Goal: Communication & Community: Answer question/provide support

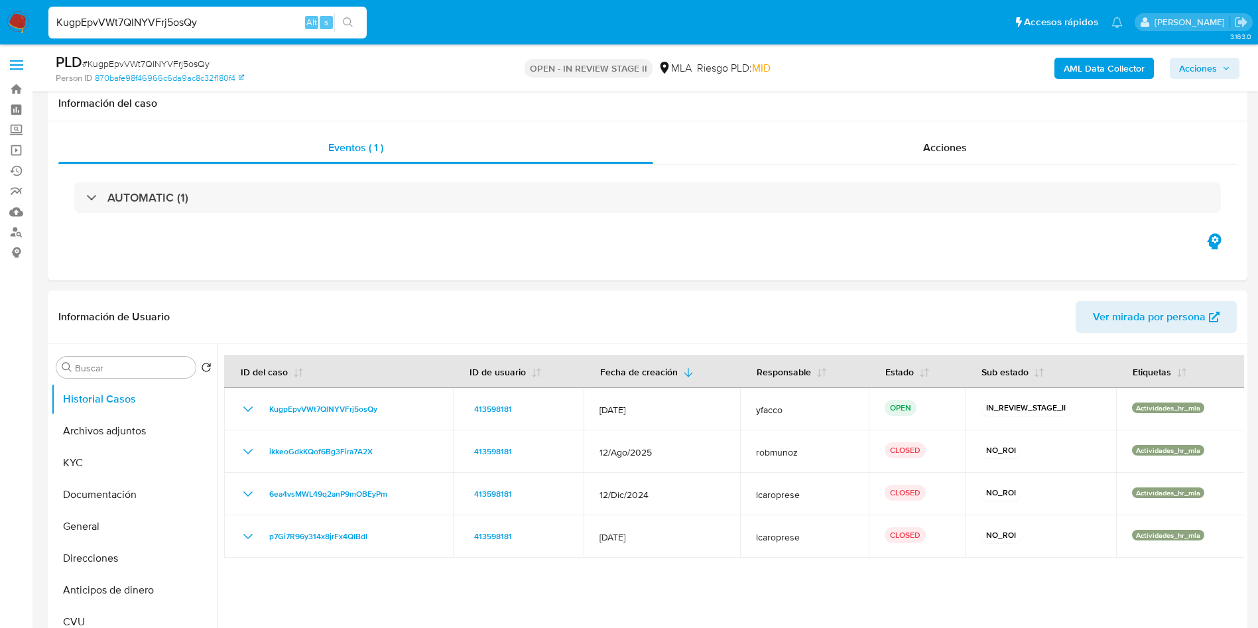
select select "10"
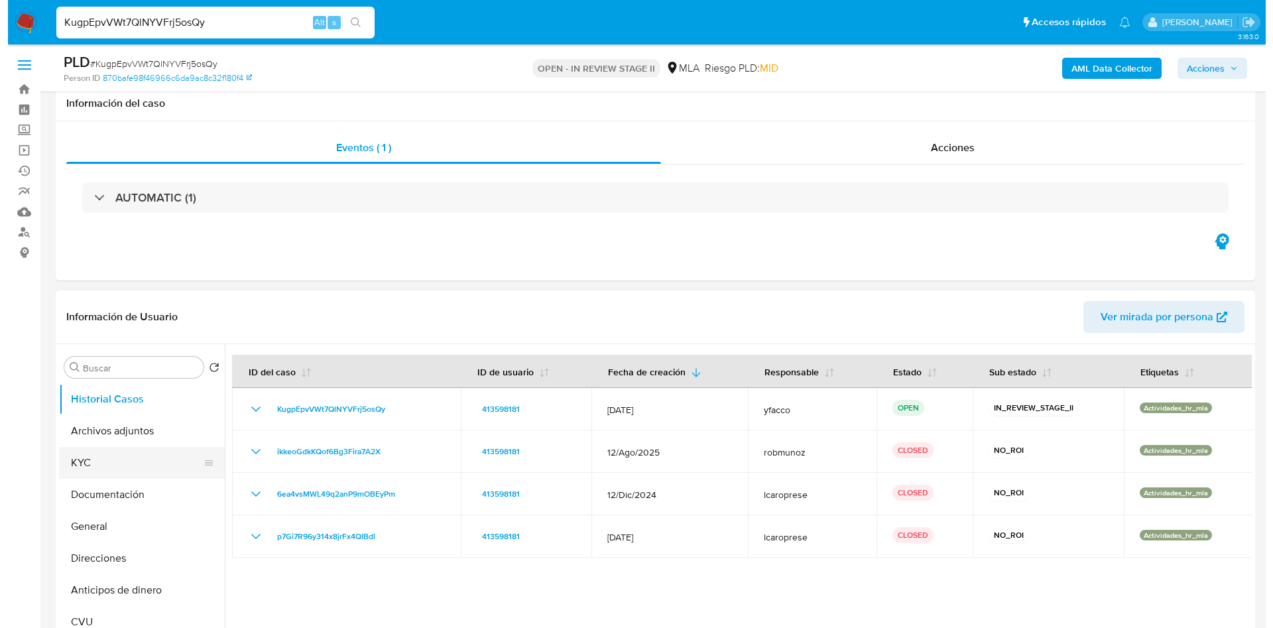
scroll to position [199, 0]
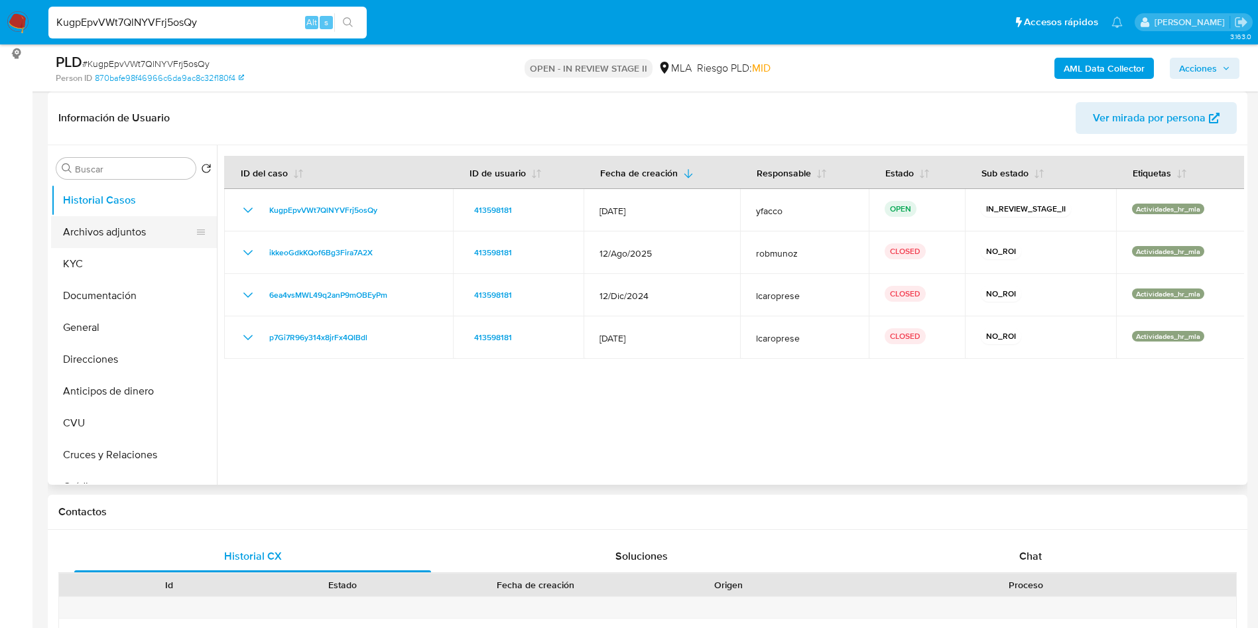
click at [78, 228] on button "Archivos adjuntos" at bounding box center [128, 232] width 155 height 32
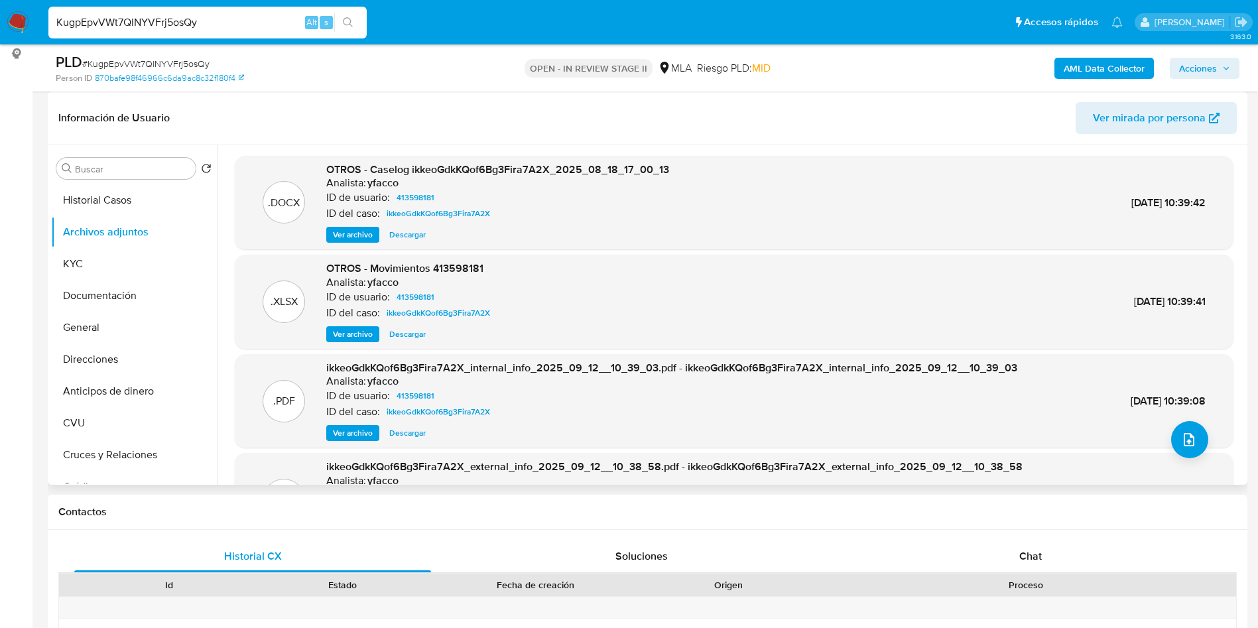
click at [360, 230] on span "Ver archivo" at bounding box center [353, 234] width 40 height 13
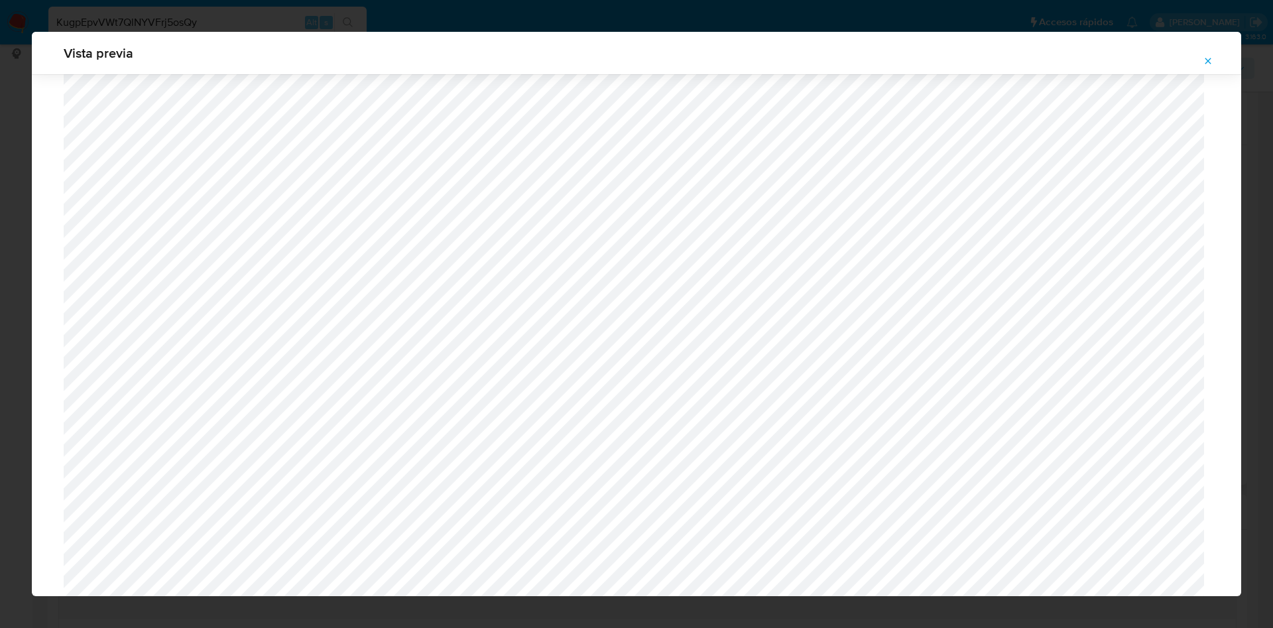
scroll to position [1167, 0]
click at [1206, 58] on icon "Attachment preview" at bounding box center [1208, 61] width 11 height 11
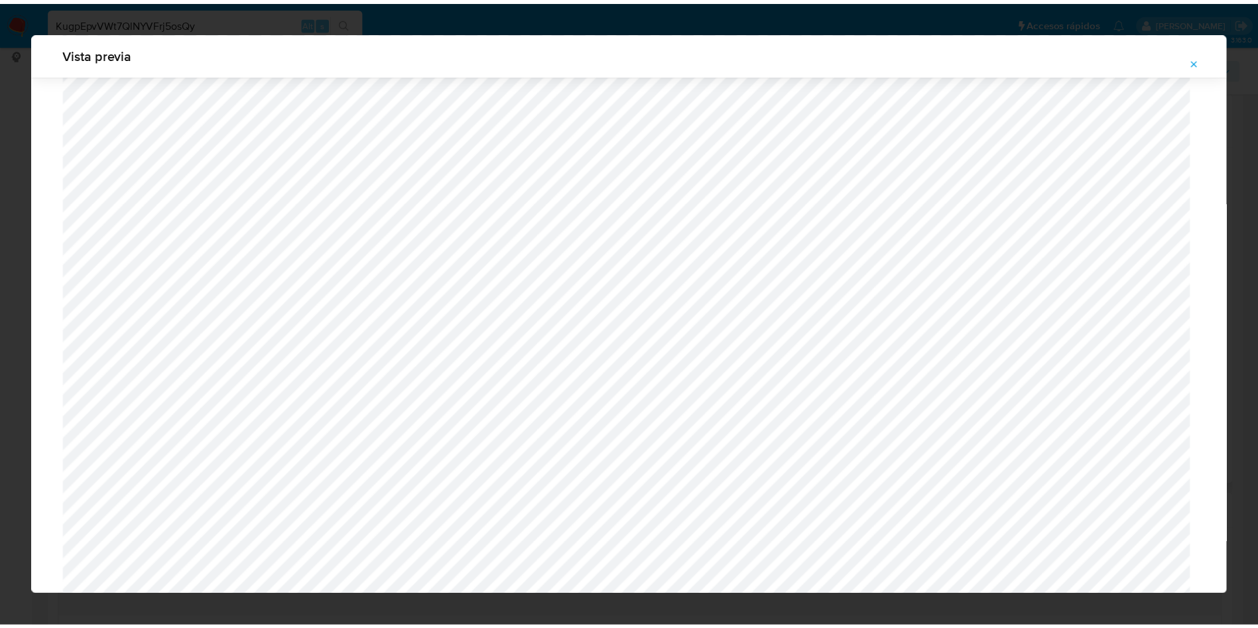
scroll to position [0, 0]
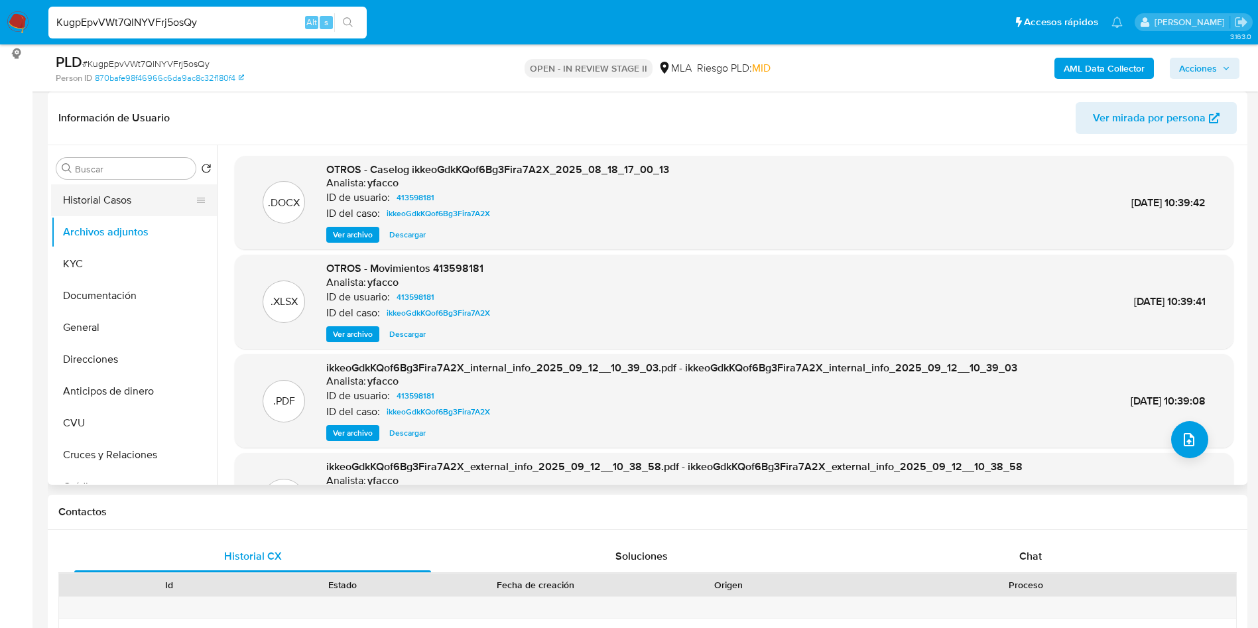
click at [117, 185] on button "Historial Casos" at bounding box center [128, 200] width 155 height 32
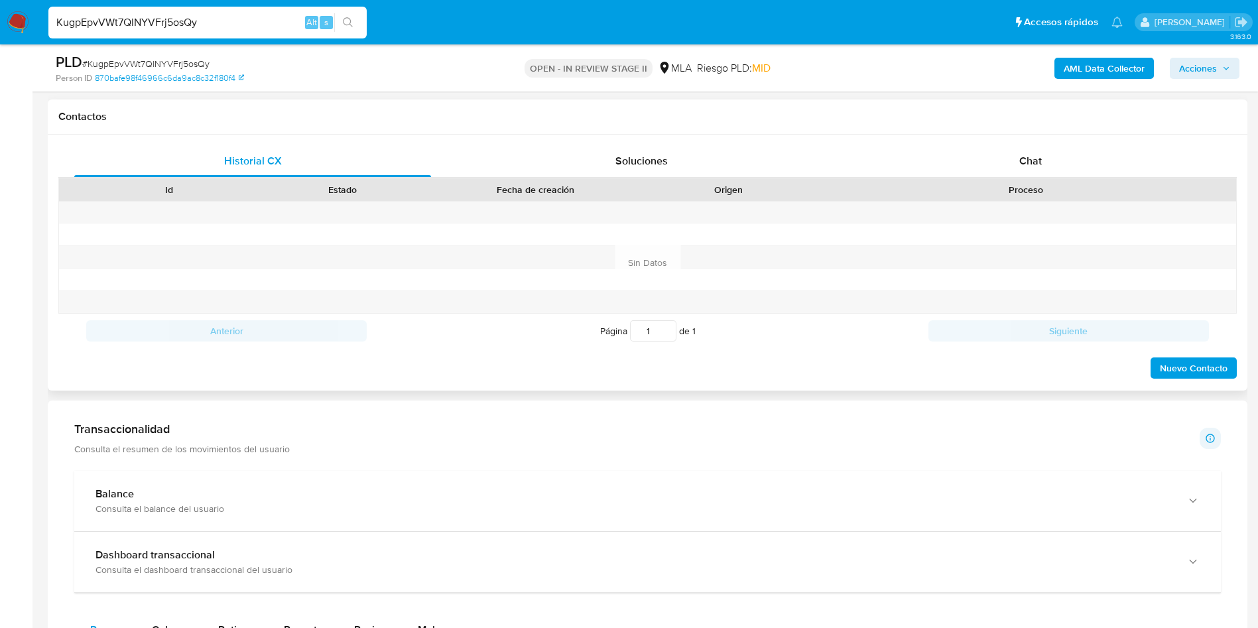
scroll to position [597, 0]
click at [1024, 161] on span "Chat" at bounding box center [1030, 158] width 23 height 15
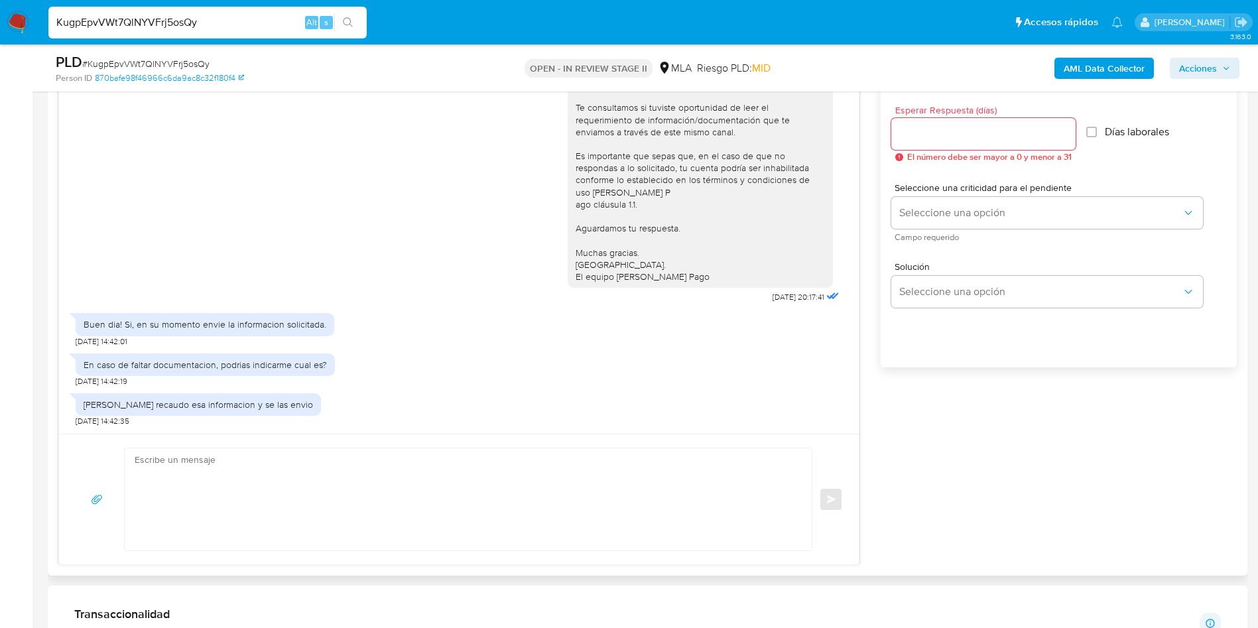
scroll to position [796, 0]
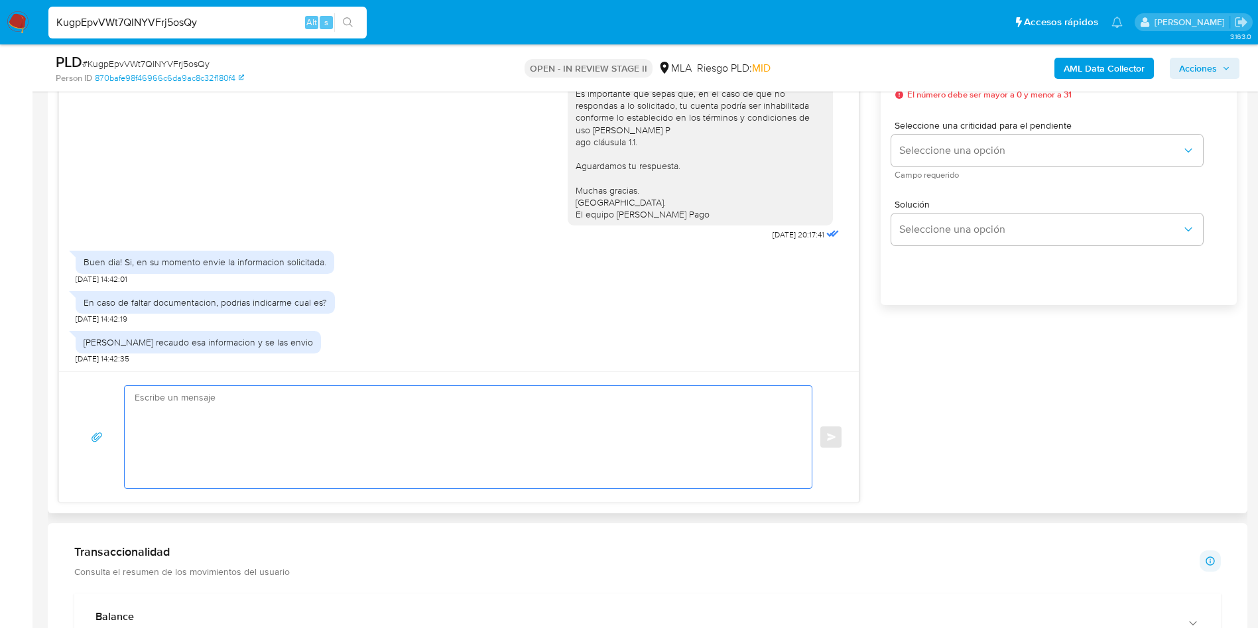
click at [369, 421] on textarea at bounding box center [465, 437] width 660 height 102
paste textarea "Hola Muchas gracias por la respuesta. Nos pondremos en contacto nuevamente en c…"
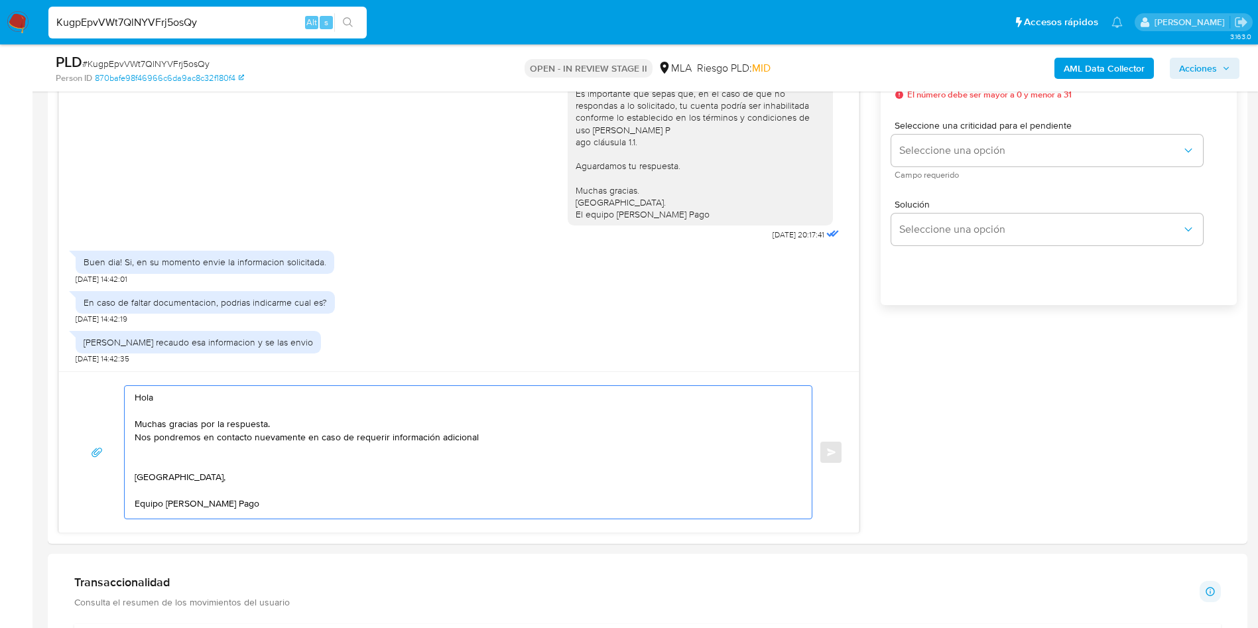
type textarea "Hola Muchas gracias por la respuesta. Nos pondremos en contacto nuevamente en c…"
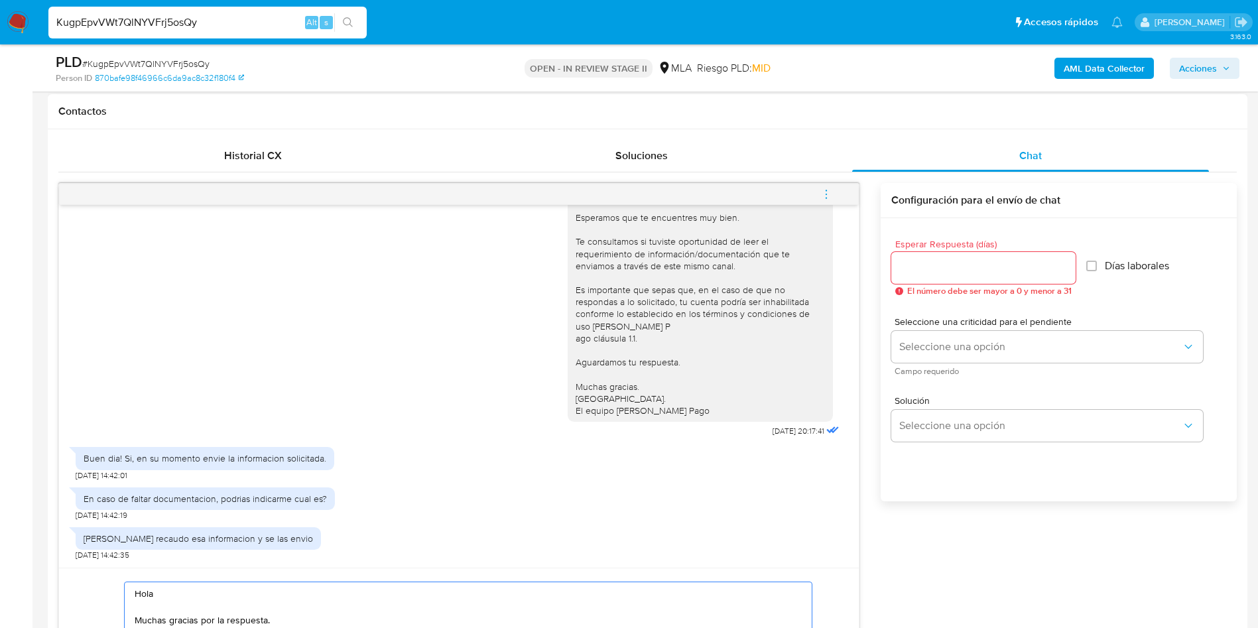
scroll to position [597, 0]
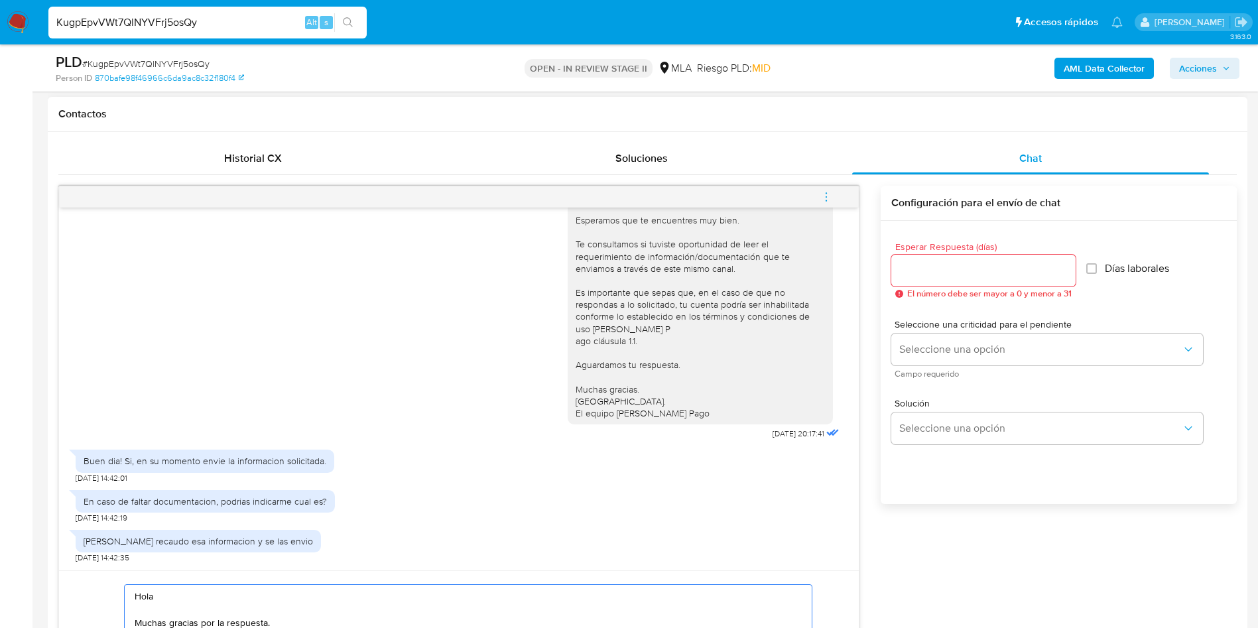
click at [966, 261] on div at bounding box center [983, 271] width 184 height 32
click at [966, 271] on input "Esperar Respuesta (días)" at bounding box center [983, 270] width 184 height 17
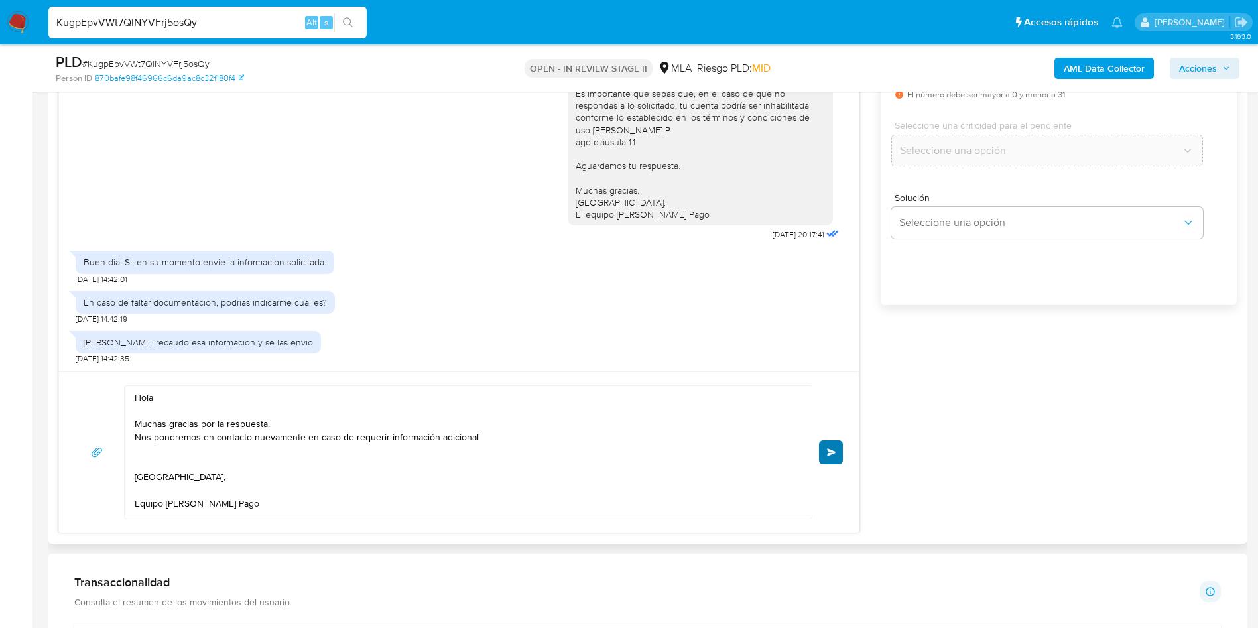
type input "0"
click at [827, 461] on button "Enviar" at bounding box center [831, 452] width 24 height 24
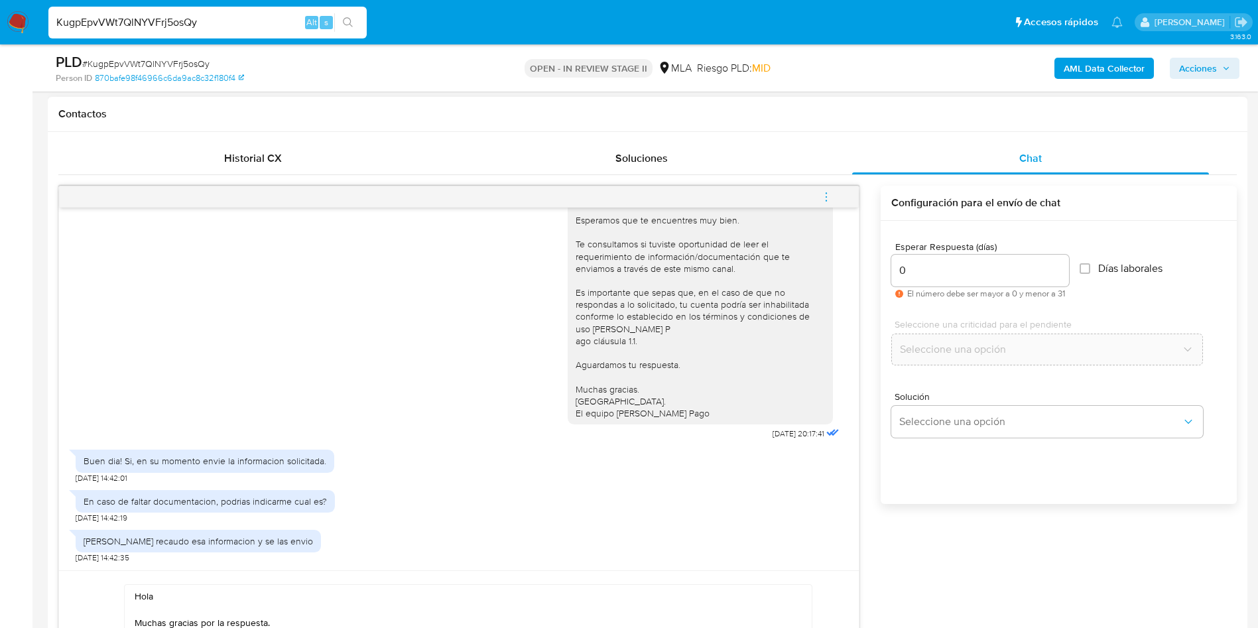
click at [825, 200] on icon "menu-action" at bounding box center [826, 197] width 12 height 12
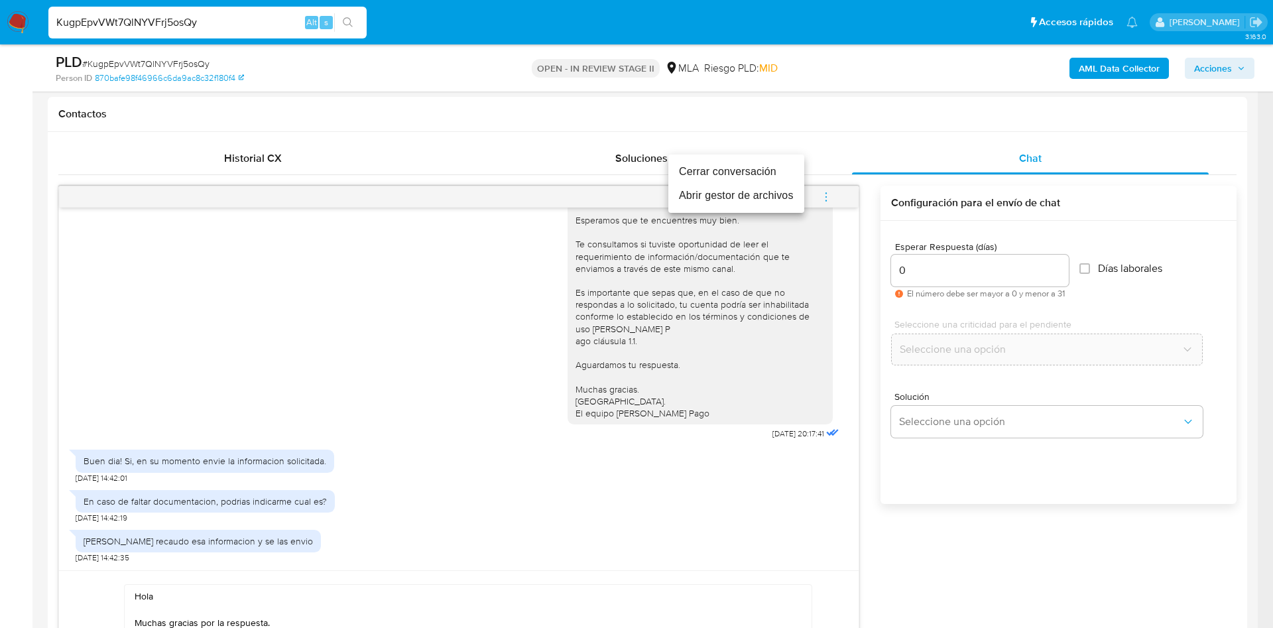
click at [693, 166] on li "Cerrar conversación" at bounding box center [736, 172] width 136 height 24
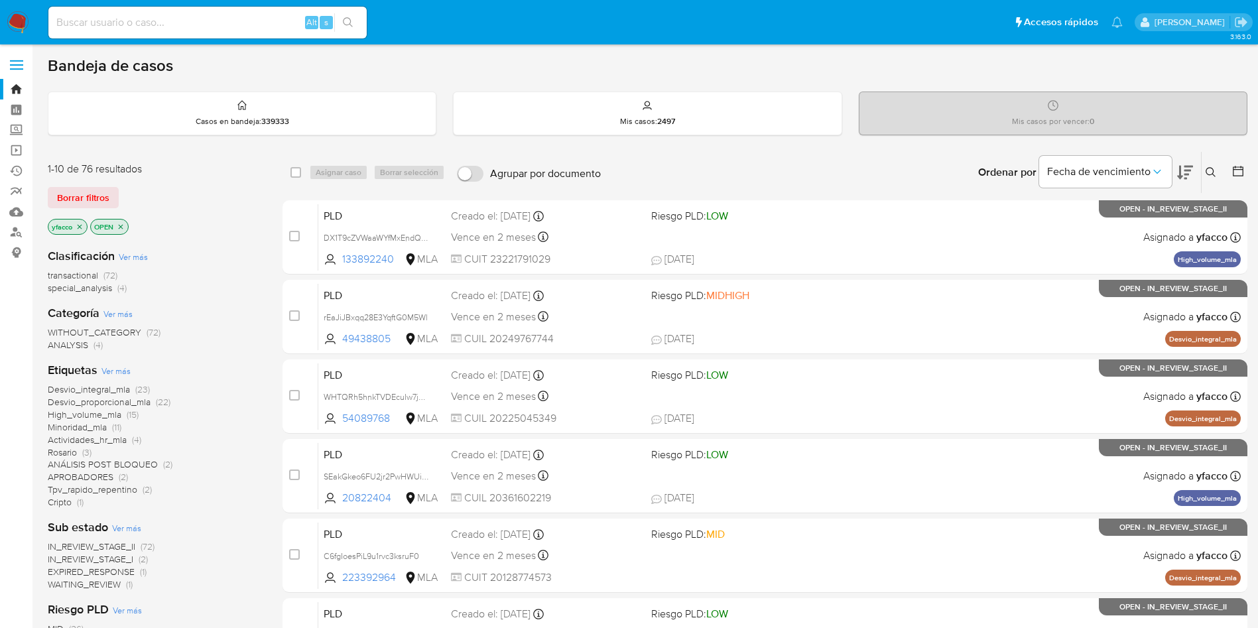
click at [103, 206] on span "Borrar filtros" at bounding box center [83, 197] width 52 height 19
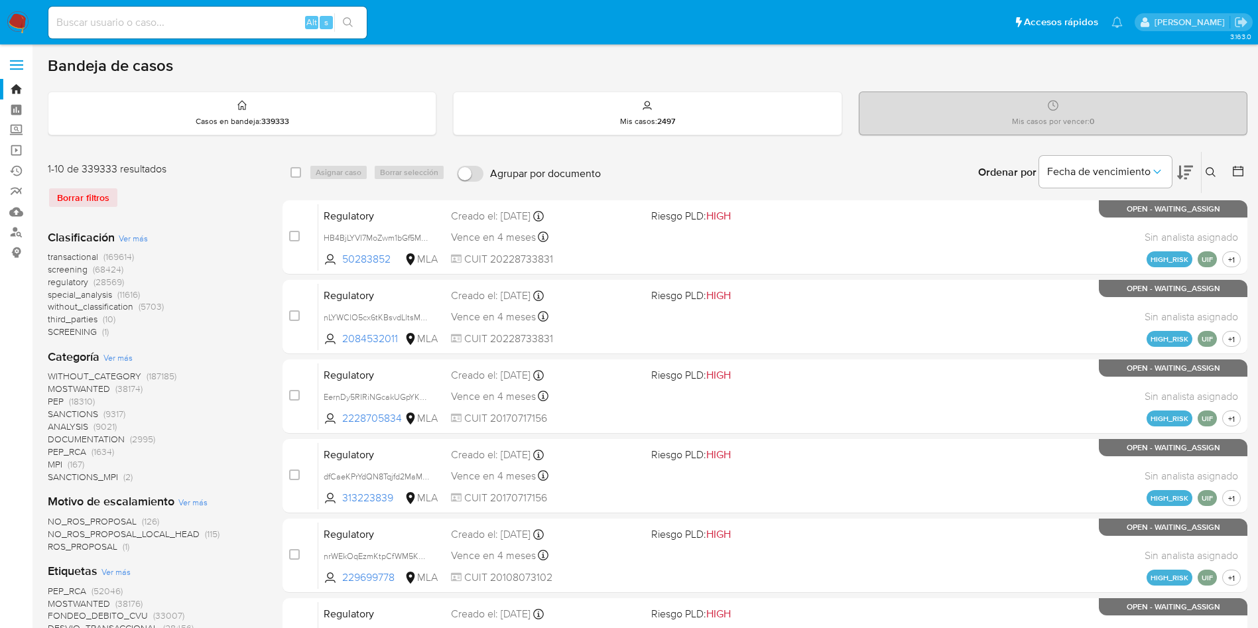
click at [1209, 170] on icon at bounding box center [1210, 172] width 11 height 11
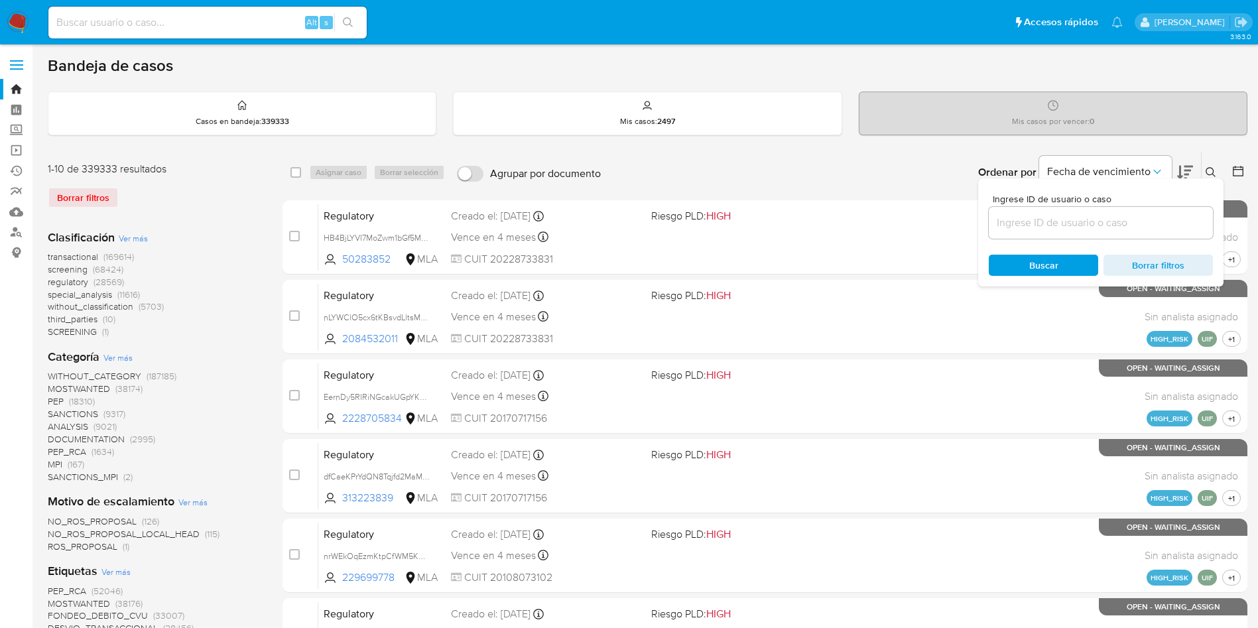
click at [1125, 233] on div at bounding box center [1101, 223] width 224 height 32
click at [1125, 230] on input at bounding box center [1101, 222] width 224 height 17
paste input "KugpEpvVWt7QlNYVFrj5osQy"
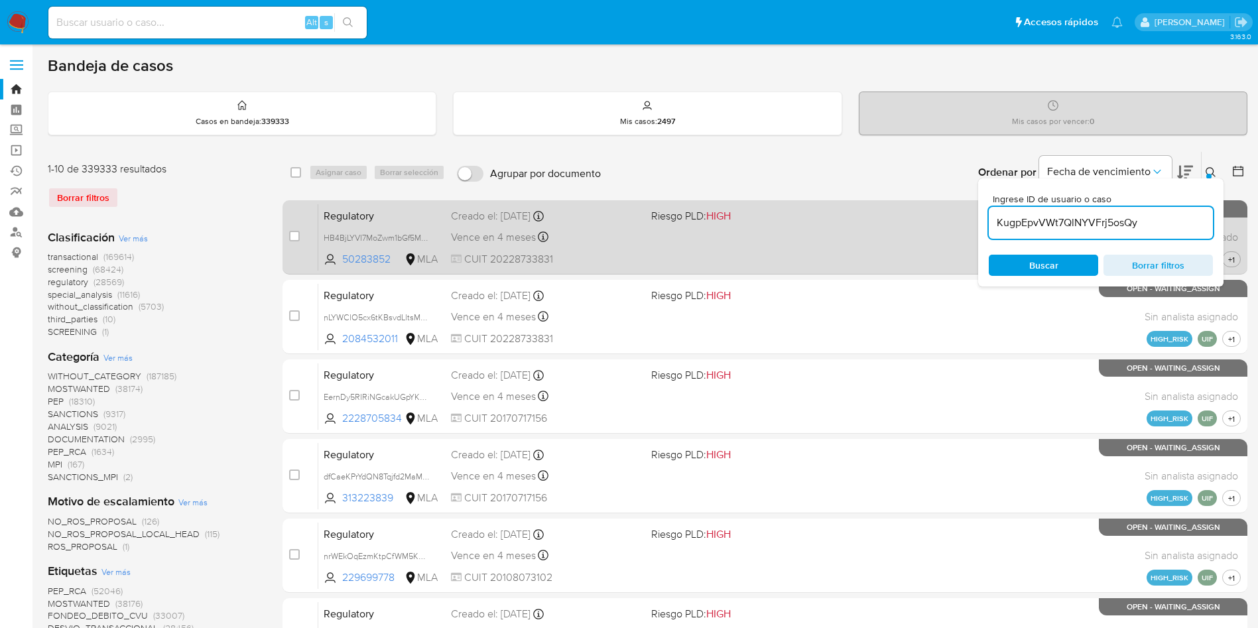
type input "KugpEpvVWt7QlNYVFrj5osQy"
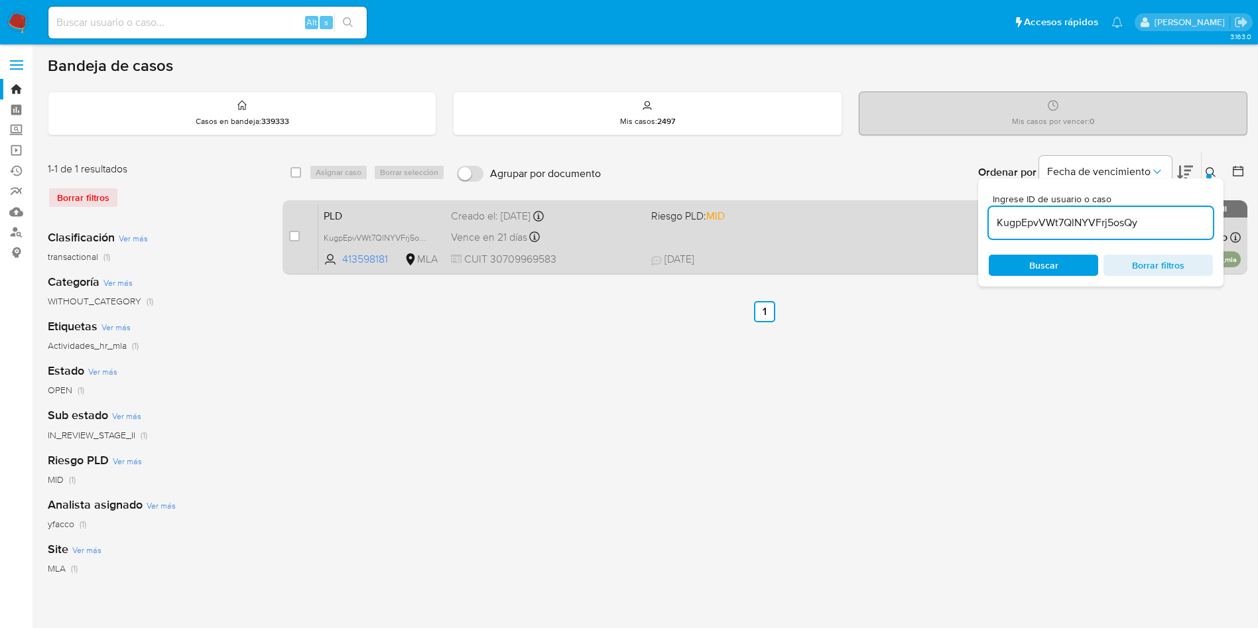
click at [284, 235] on div "case-item-checkbox No es posible asignar el caso PLD KugpEpvVWt7QlNYVFrj5osQy 4…" at bounding box center [764, 237] width 965 height 74
click at [295, 239] on input "checkbox" at bounding box center [294, 236] width 11 height 11
checkbox input "true"
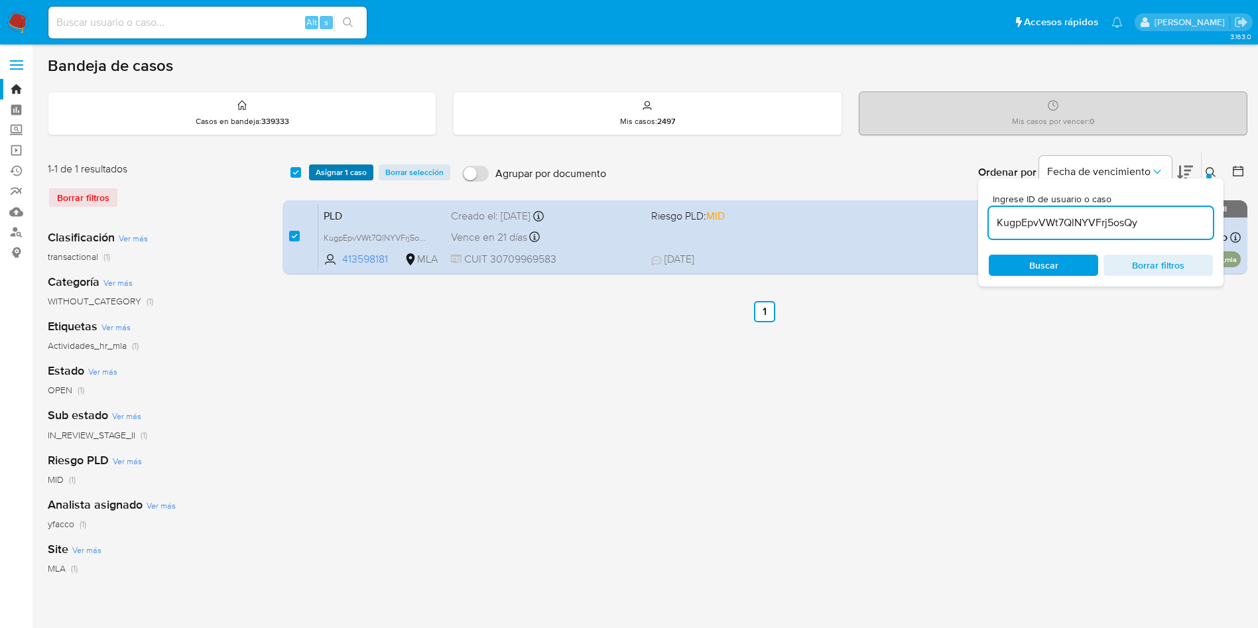
click at [319, 168] on span "Asignar 1 caso" at bounding box center [341, 172] width 51 height 13
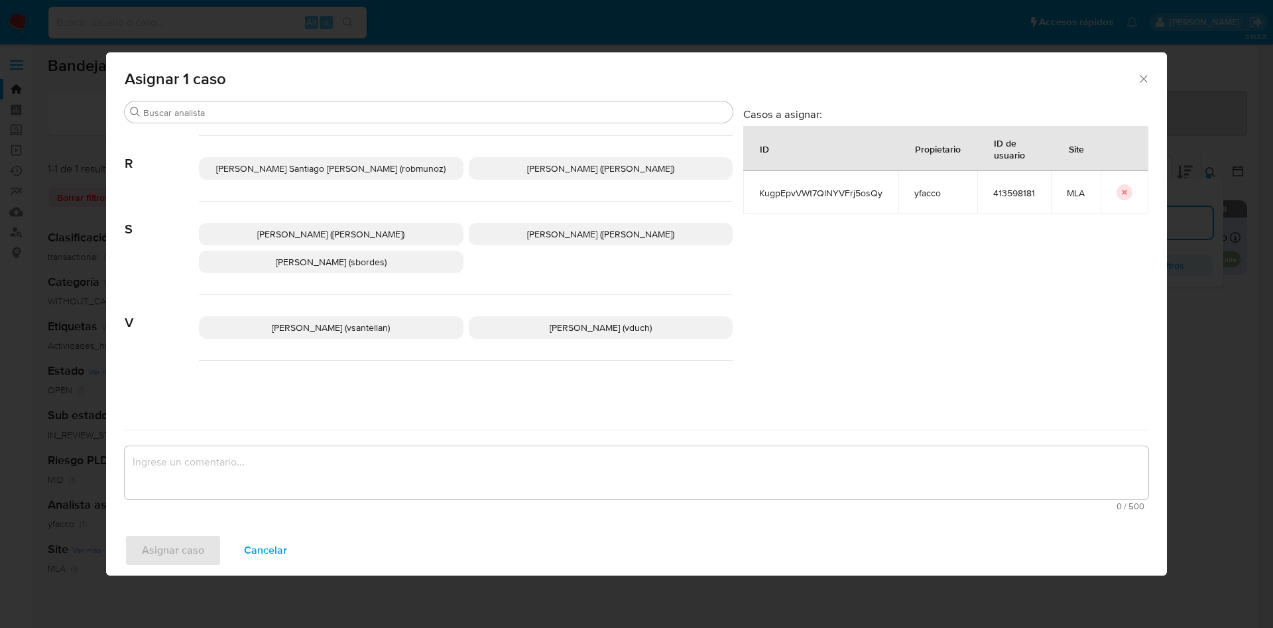
scroll to position [1157, 0]
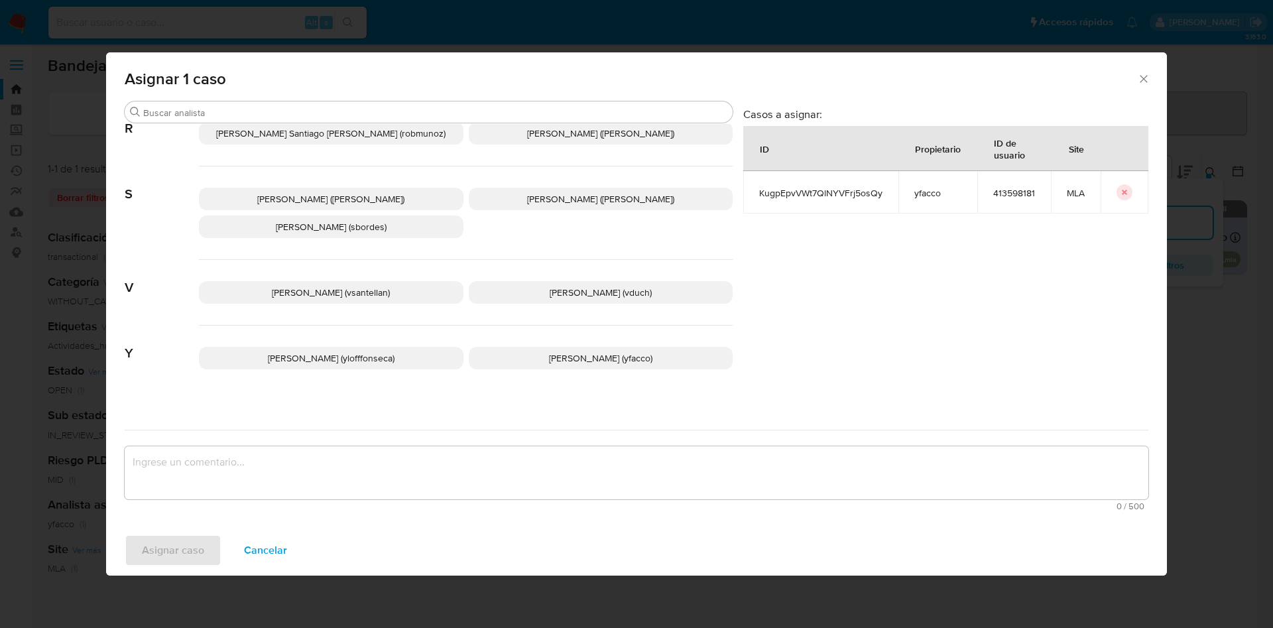
click at [552, 351] on span "Yesica Paola Facco (yfacco)" at bounding box center [600, 357] width 103 height 13
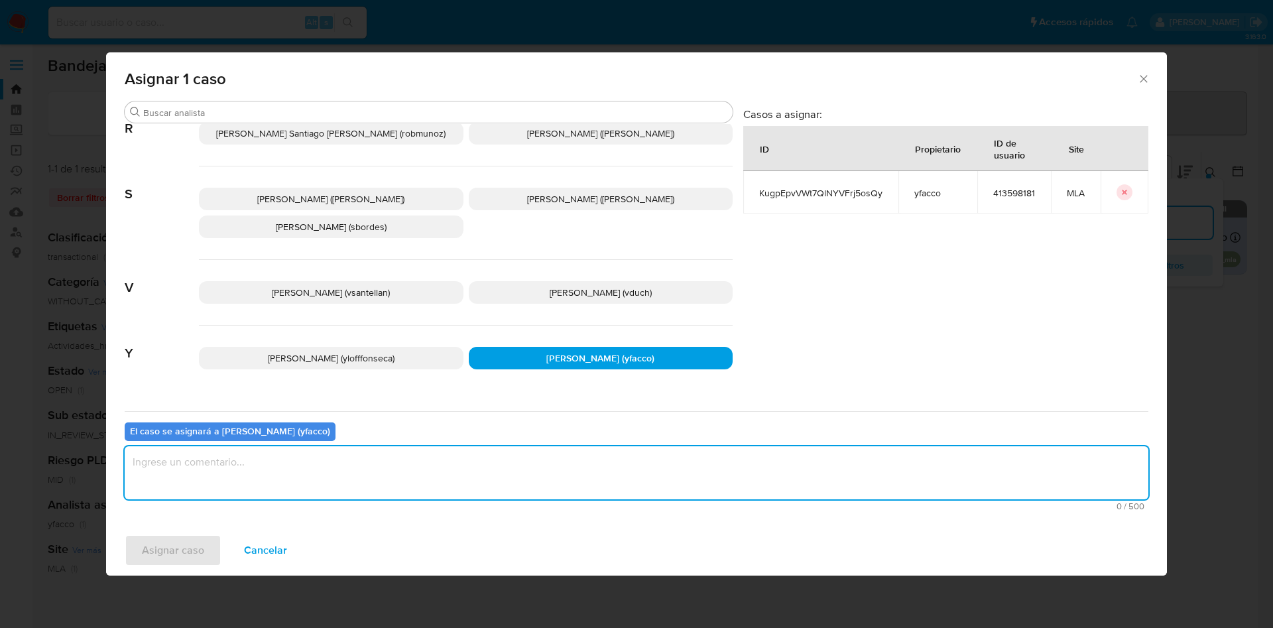
click at [345, 487] on textarea "assign-modal" at bounding box center [637, 472] width 1024 height 53
click at [167, 547] on span "Asignar caso" at bounding box center [173, 550] width 62 height 29
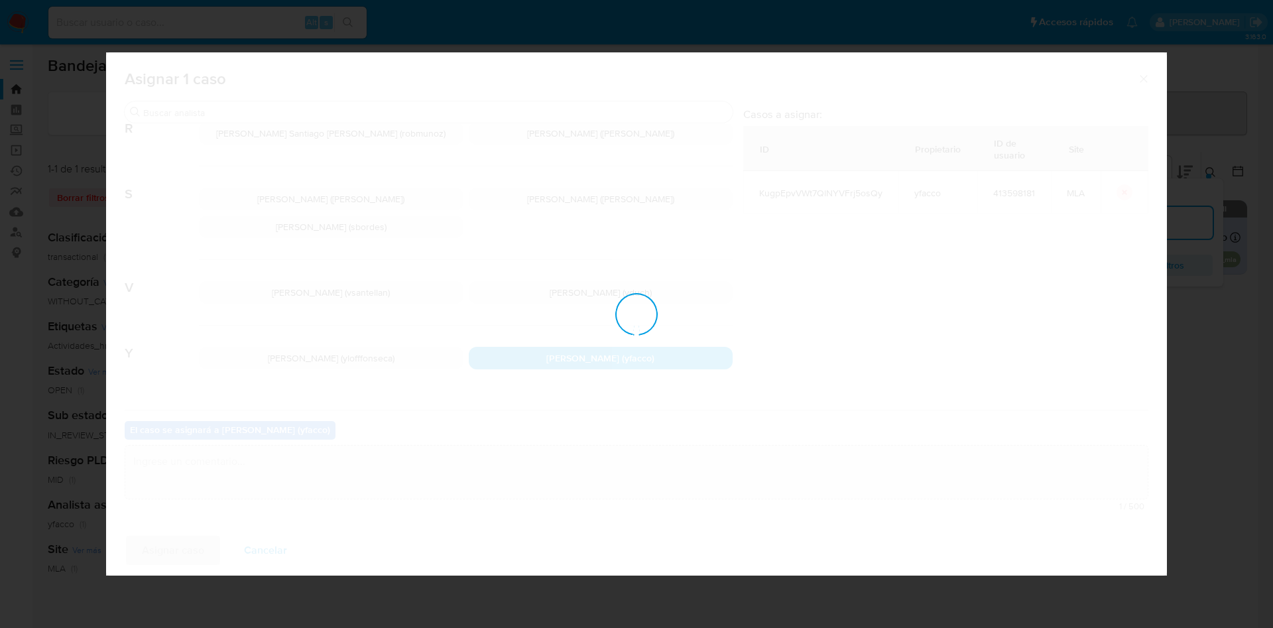
checkbox input "false"
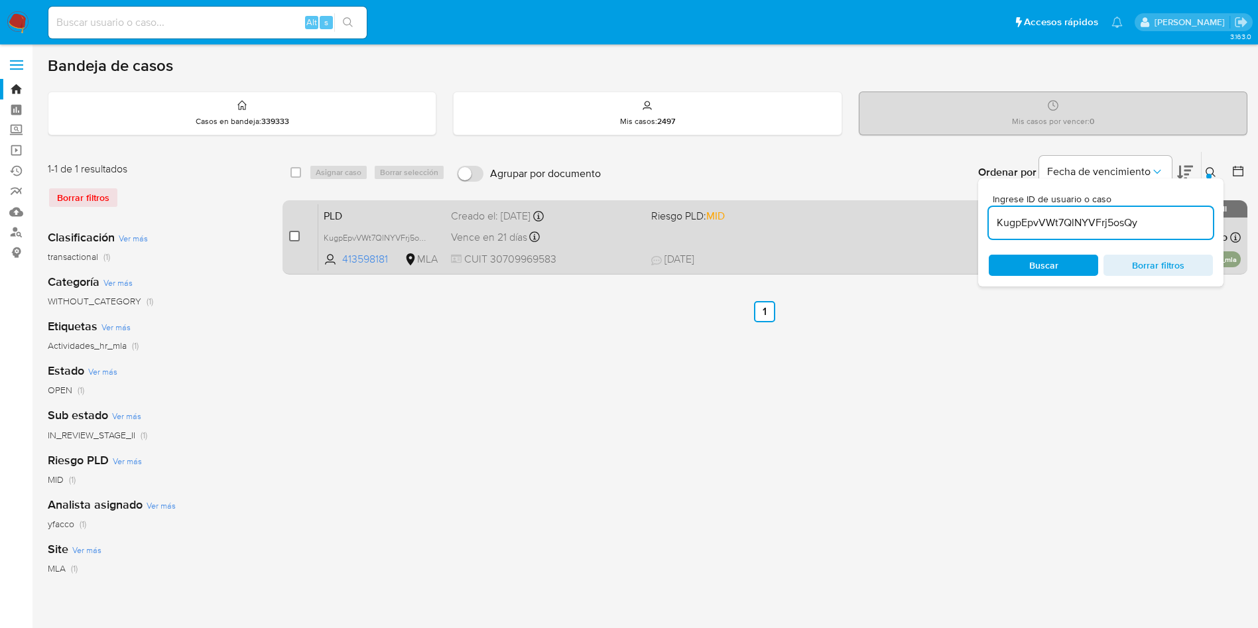
click at [296, 239] on input "checkbox" at bounding box center [294, 236] width 11 height 11
checkbox input "true"
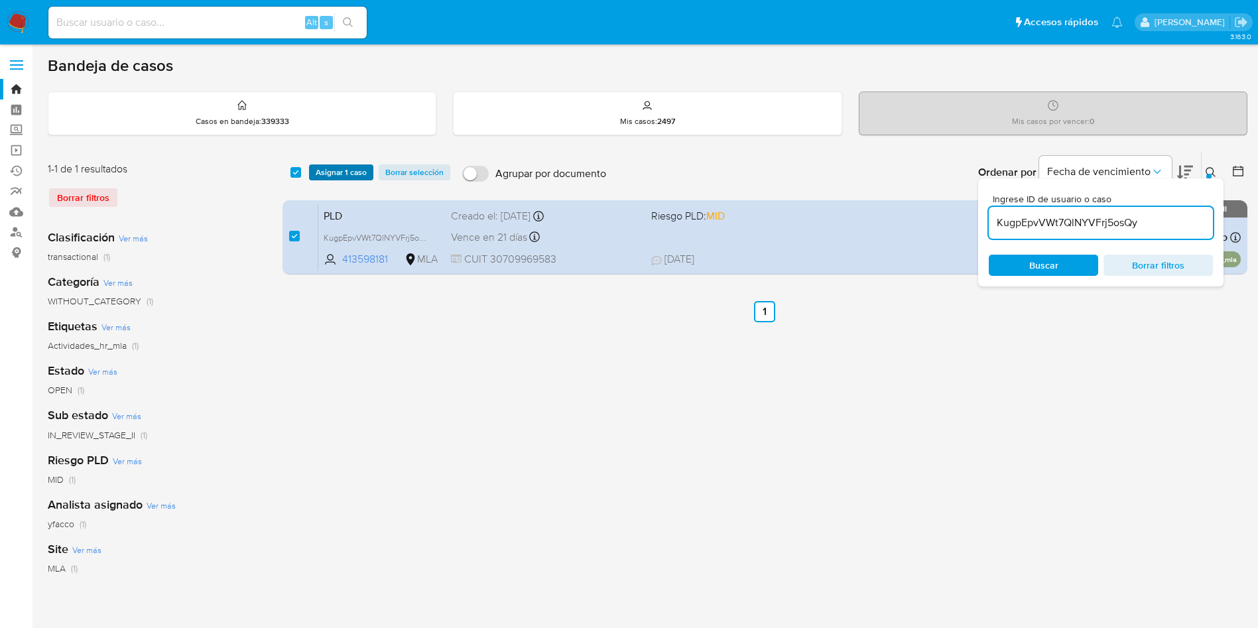
click at [335, 176] on span "Asignar 1 caso" at bounding box center [341, 172] width 51 height 13
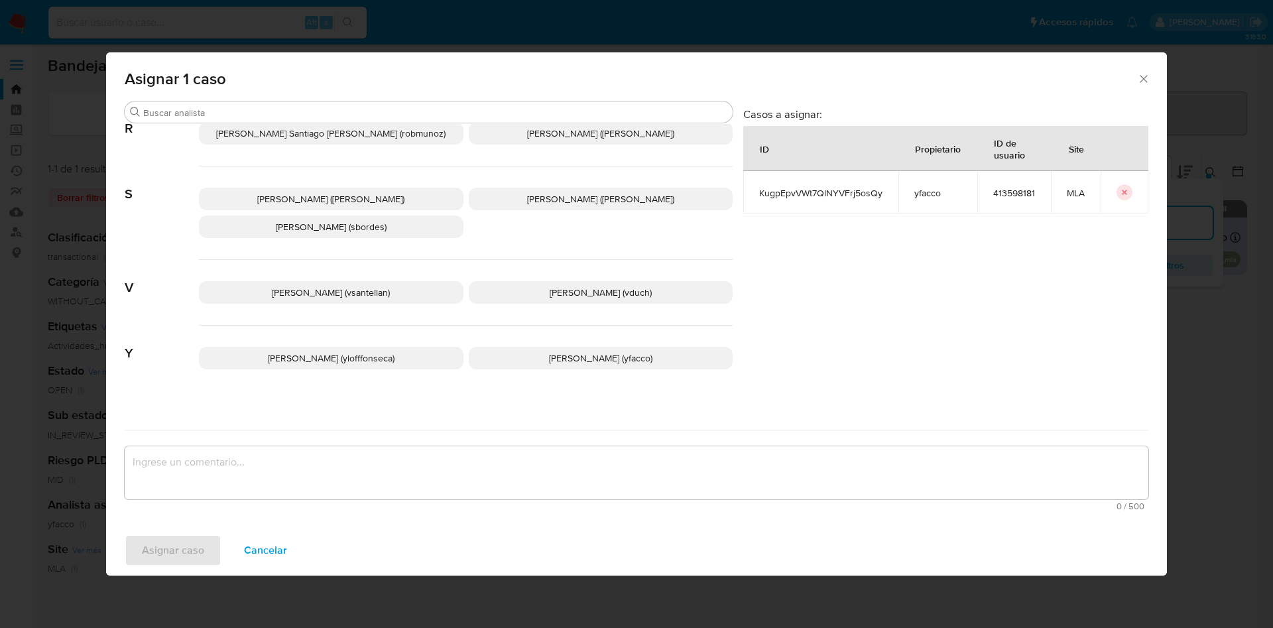
click at [522, 347] on p "Yesica Paola Facco (yfacco)" at bounding box center [601, 358] width 265 height 23
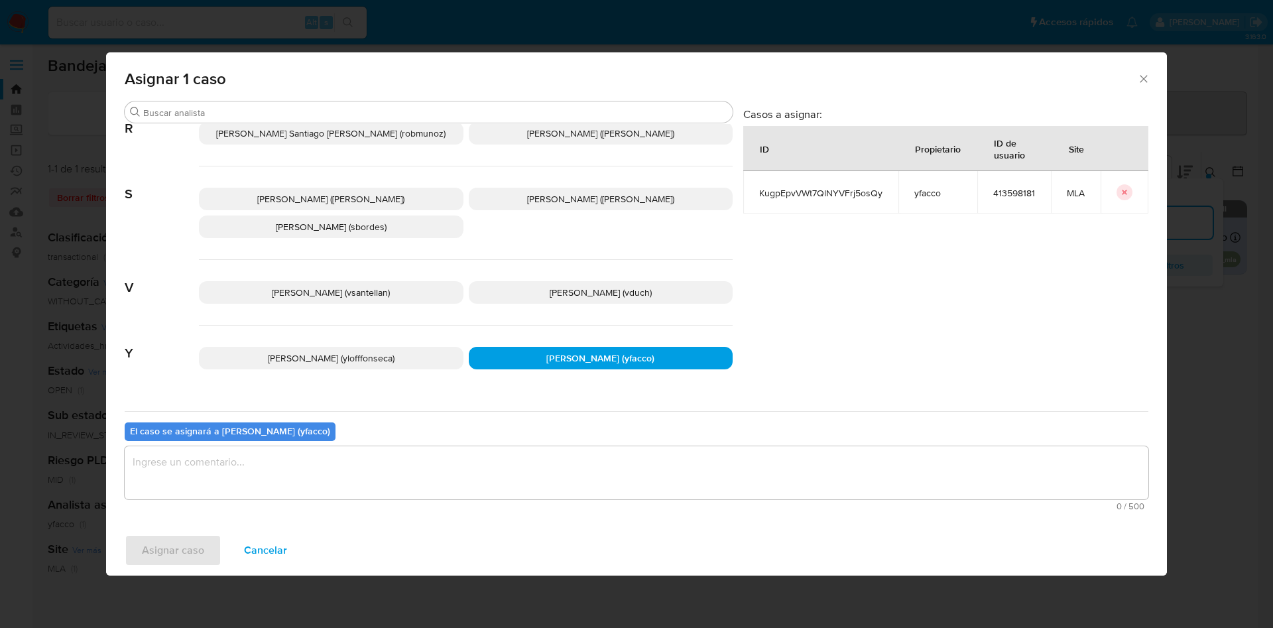
drag, startPoint x: 473, startPoint y: 437, endPoint x: 454, endPoint y: 463, distance: 32.8
click at [470, 443] on div "El caso se asignará a Yesica Paola Facco (yfacco) 0 / 500 500 caracteres restan…" at bounding box center [637, 463] width 1024 height 105
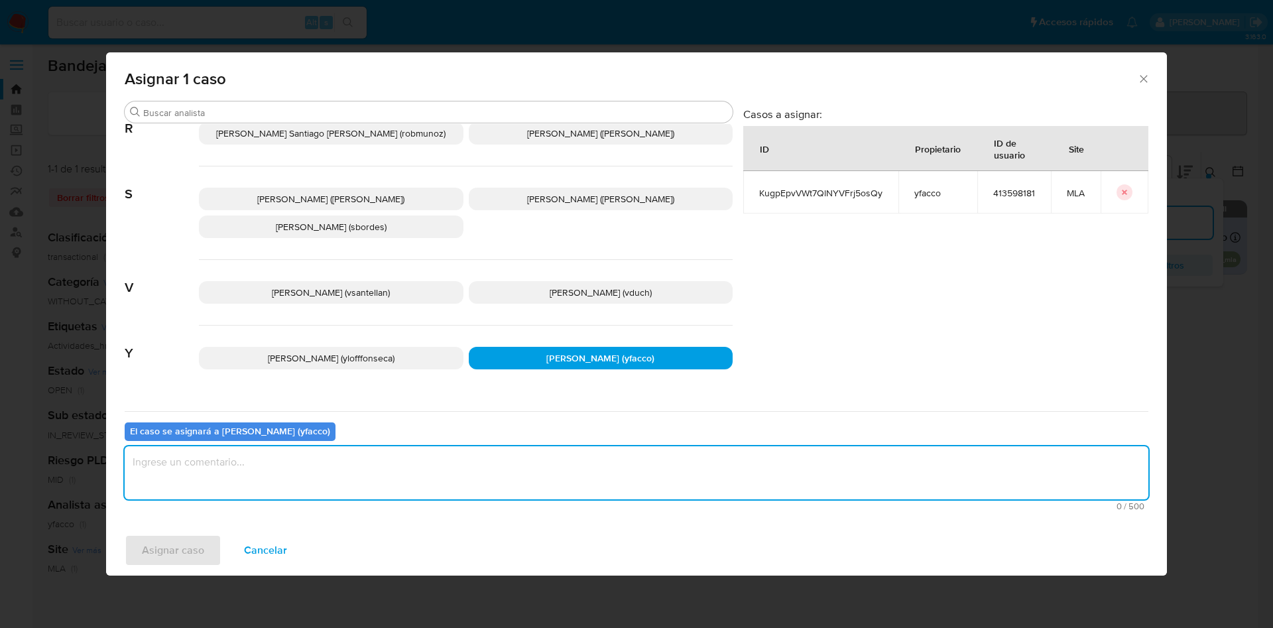
click at [454, 463] on textarea "assign-modal" at bounding box center [637, 472] width 1024 height 53
click at [190, 552] on span "Asignar caso" at bounding box center [173, 550] width 62 height 29
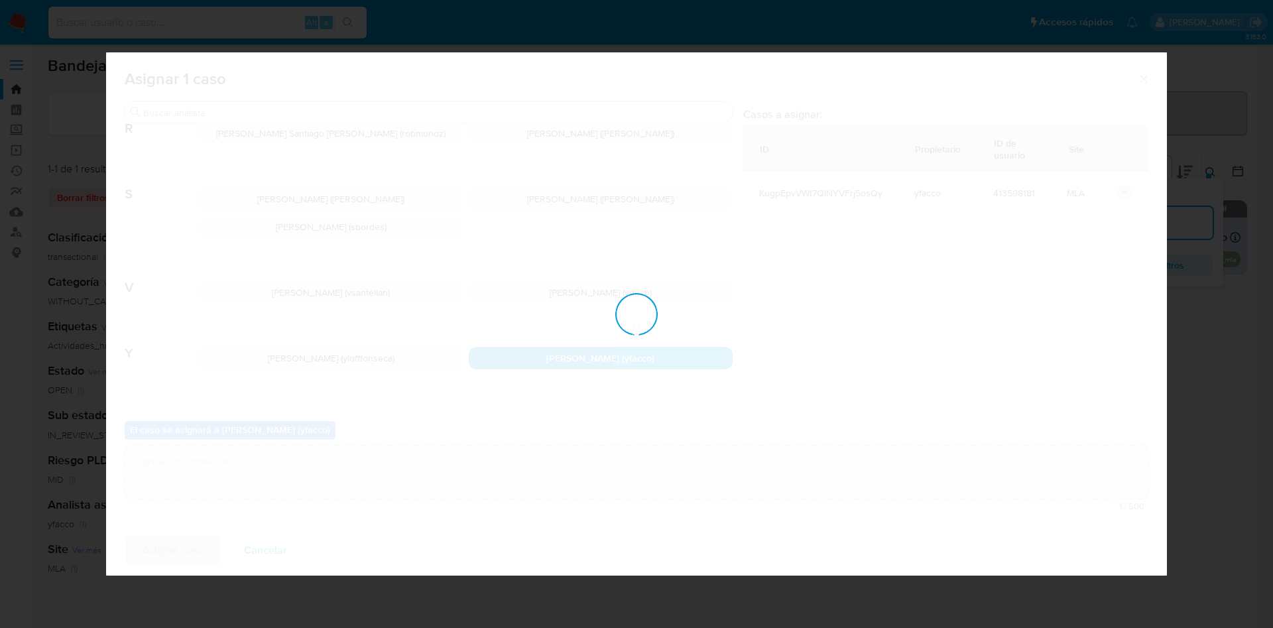
checkbox input "false"
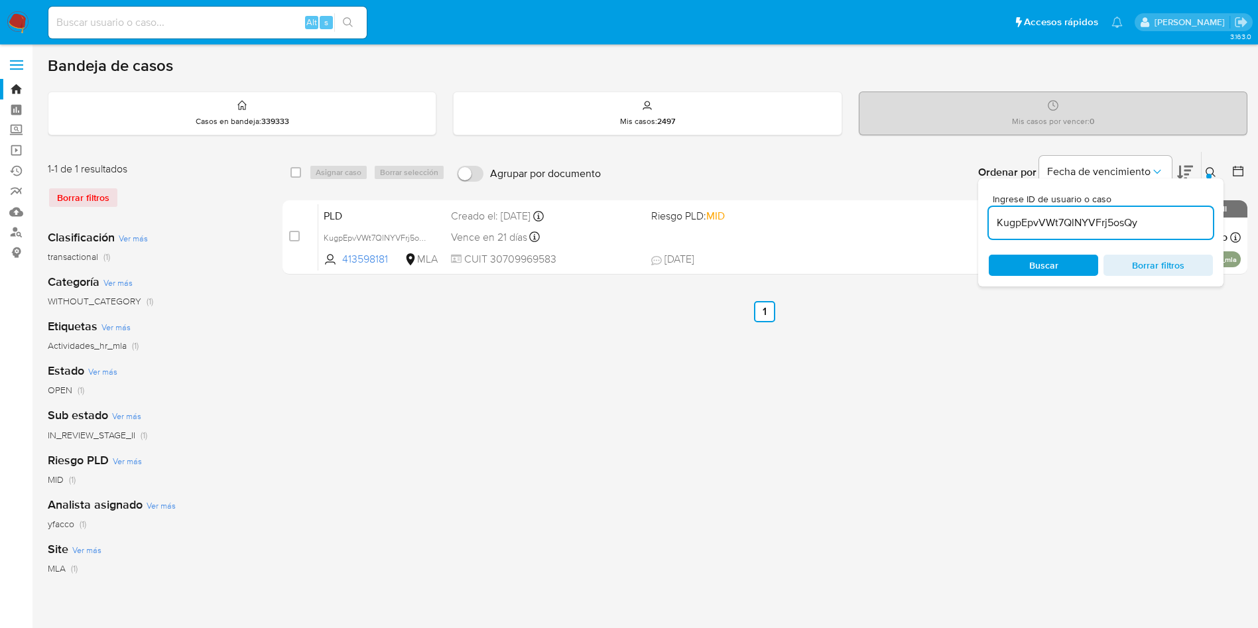
click at [1160, 223] on input "KugpEpvVWt7QlNYVFrj5osQy" at bounding box center [1101, 222] width 224 height 17
paste input "cd0NlWIgf5Y14JezS4eGE6or"
type input "cd0NlWIgf5Y14JezS4eGE6or"
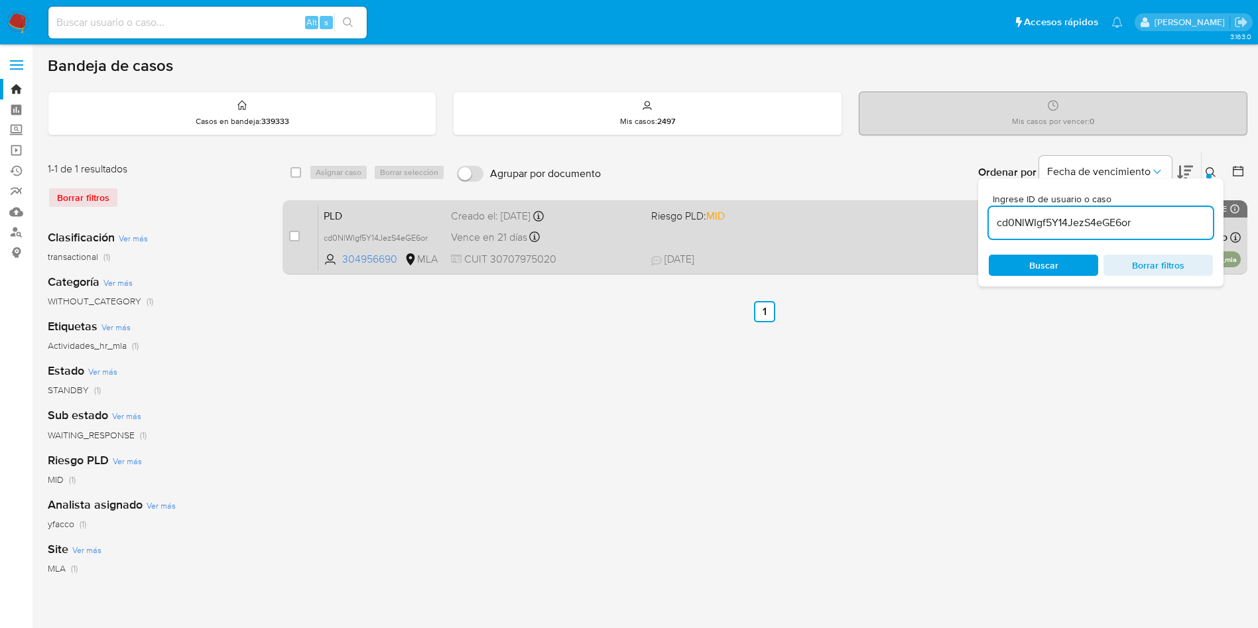
click at [300, 231] on div "case-item-checkbox No es posible asignar el caso" at bounding box center [303, 237] width 29 height 67
click at [297, 232] on input "checkbox" at bounding box center [294, 236] width 11 height 11
checkbox input "true"
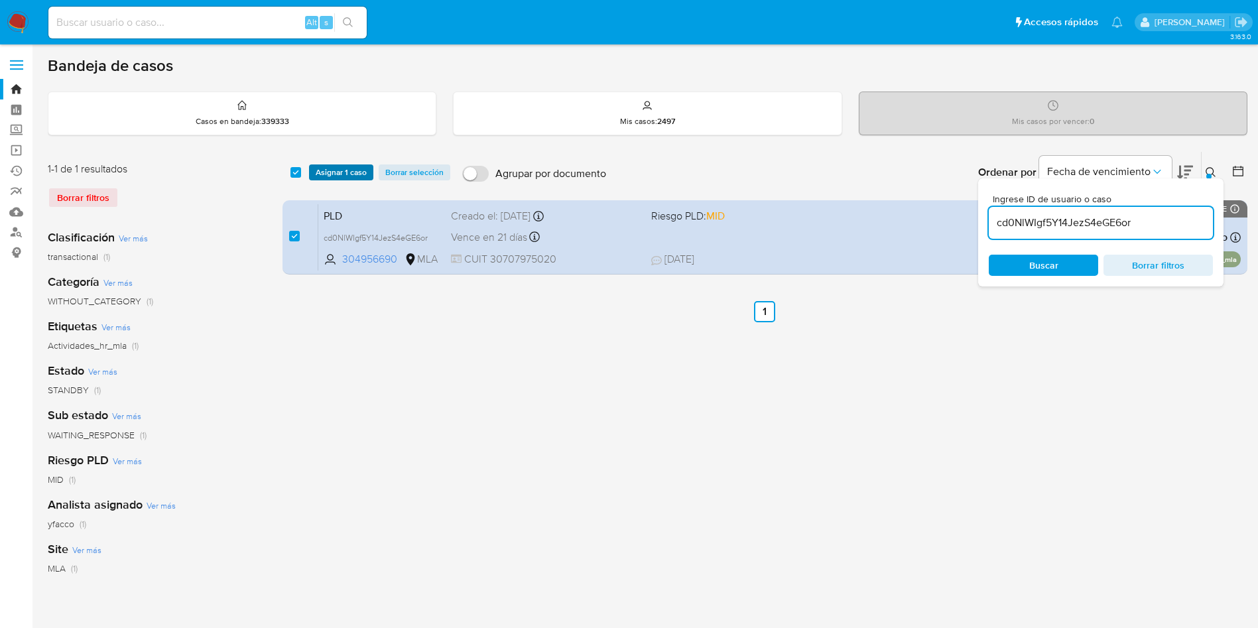
click at [333, 172] on span "Asignar 1 caso" at bounding box center [341, 172] width 51 height 13
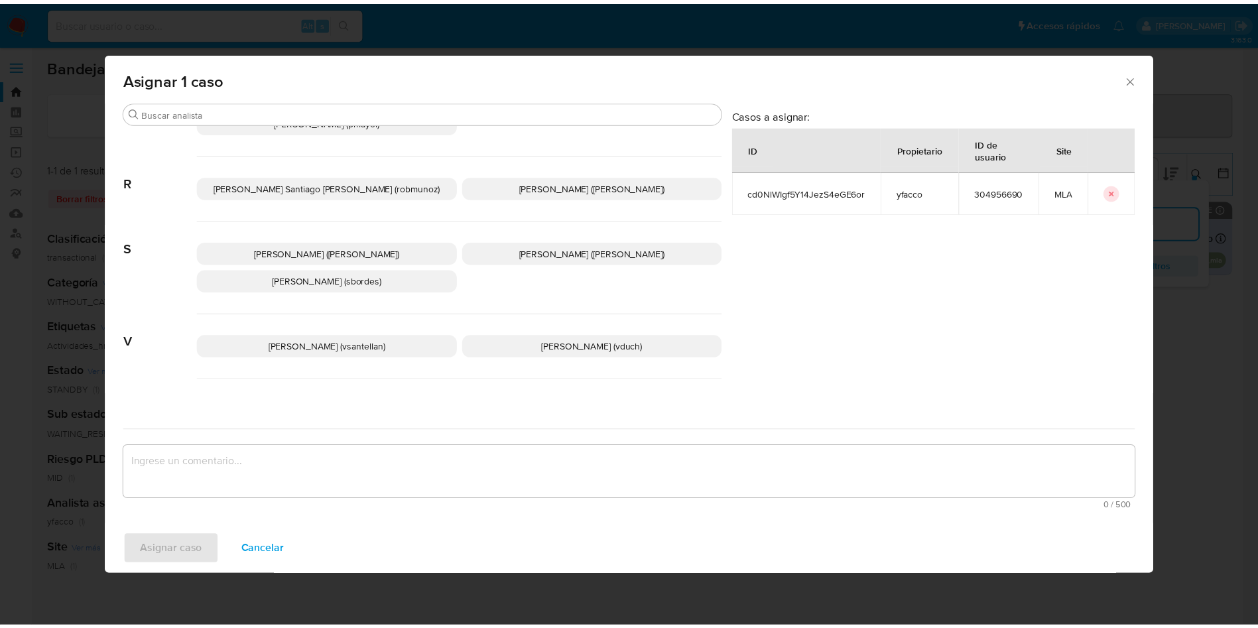
scroll to position [1157, 0]
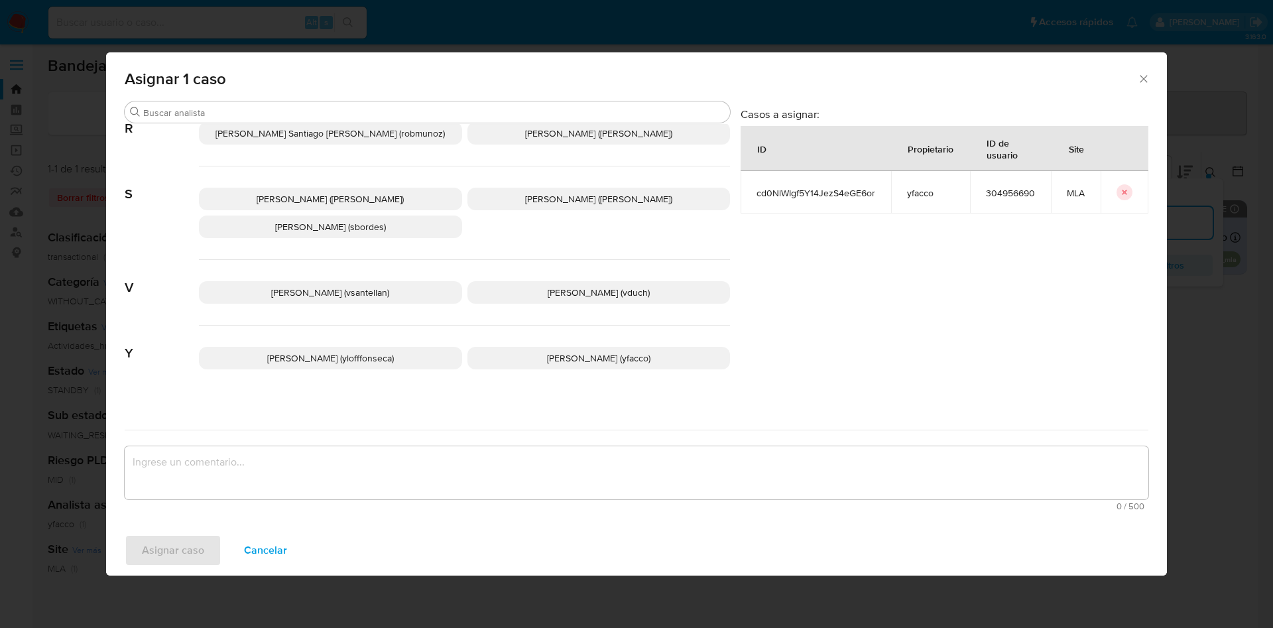
click at [547, 351] on span "Yesica Paola Facco (yfacco)" at bounding box center [598, 357] width 103 height 13
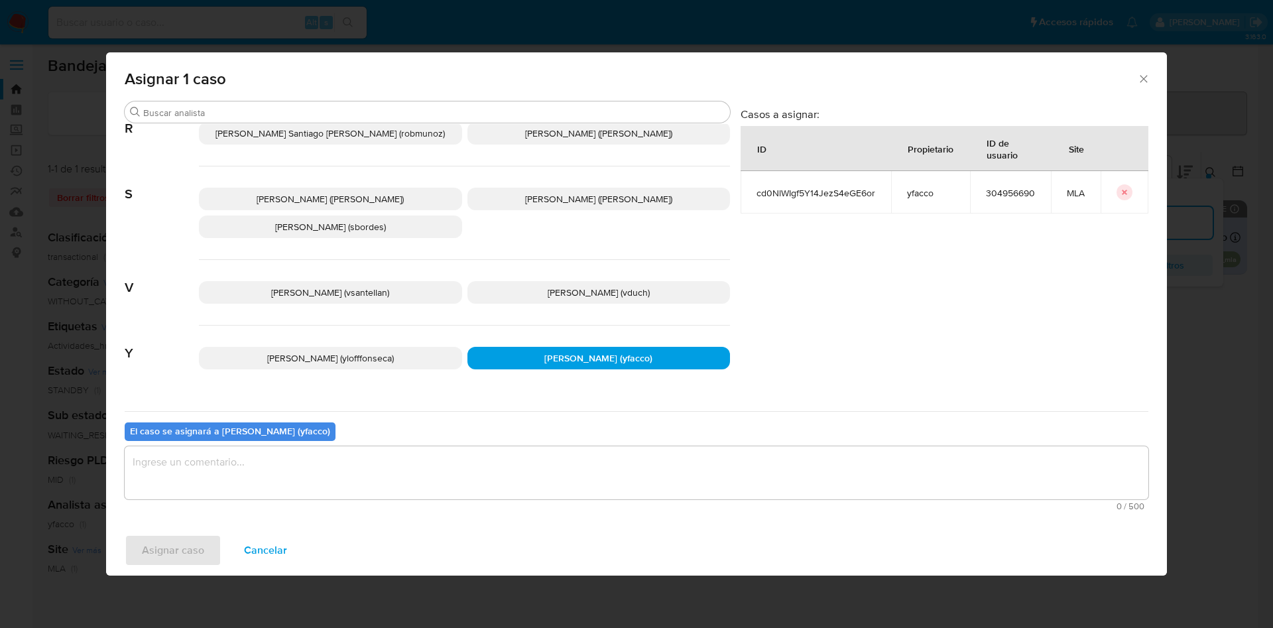
click at [478, 473] on textarea "assign-modal" at bounding box center [637, 472] width 1024 height 53
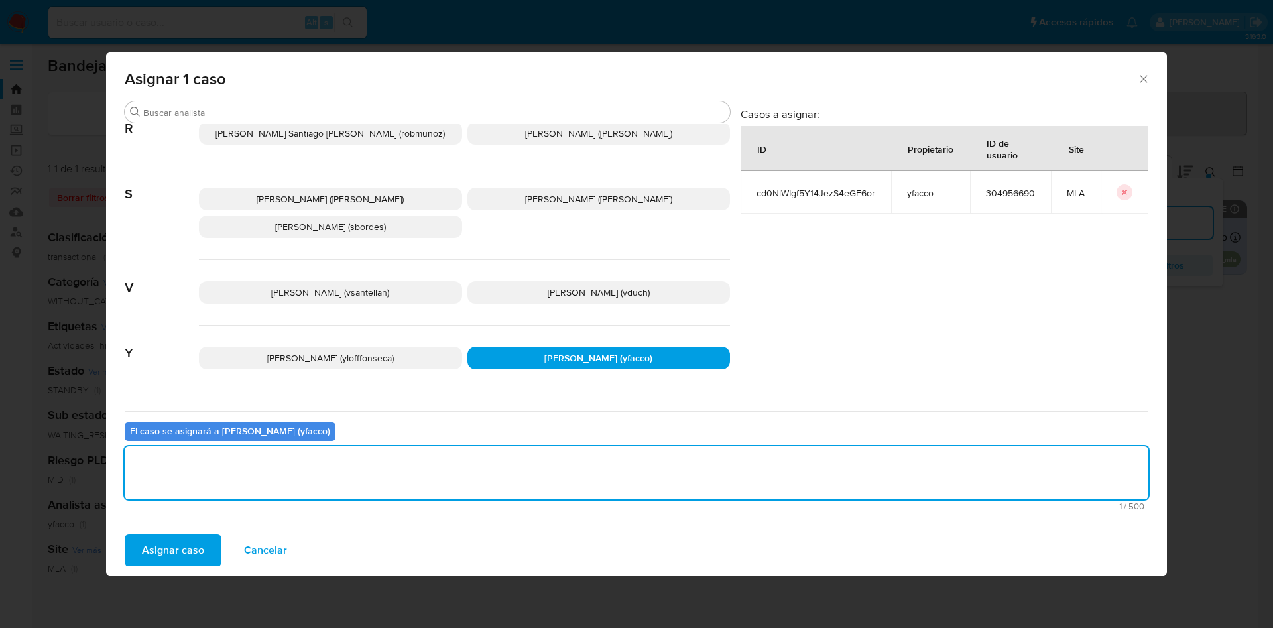
click at [204, 544] on button "Asignar caso" at bounding box center [173, 550] width 97 height 32
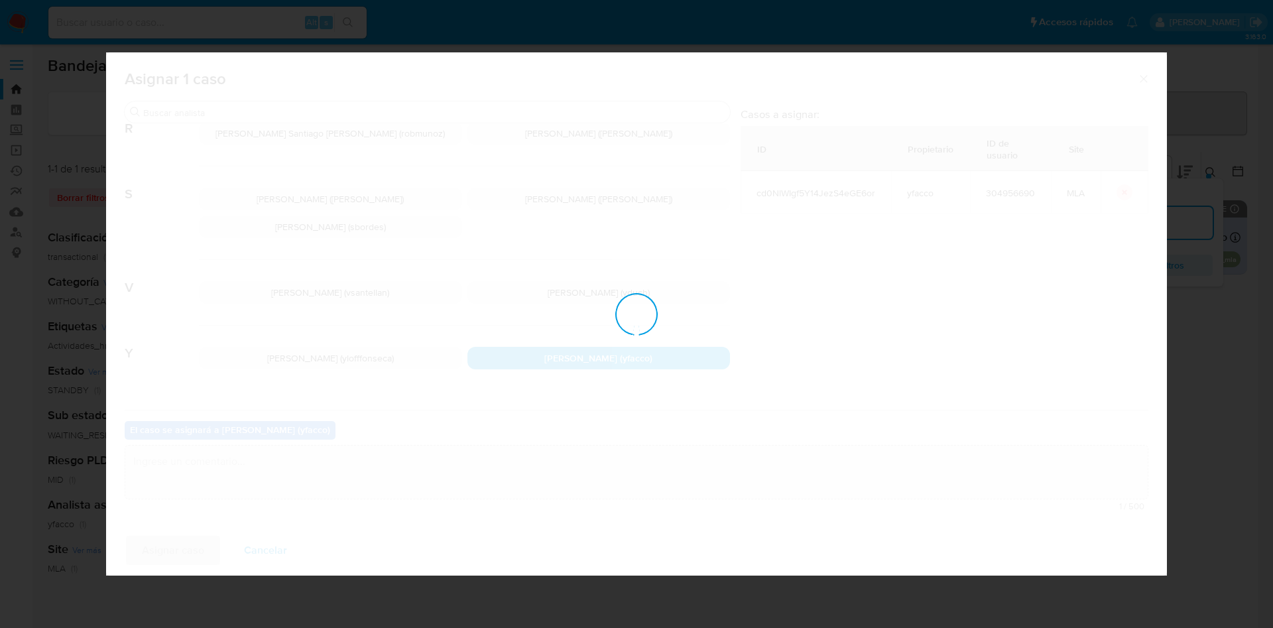
checkbox input "false"
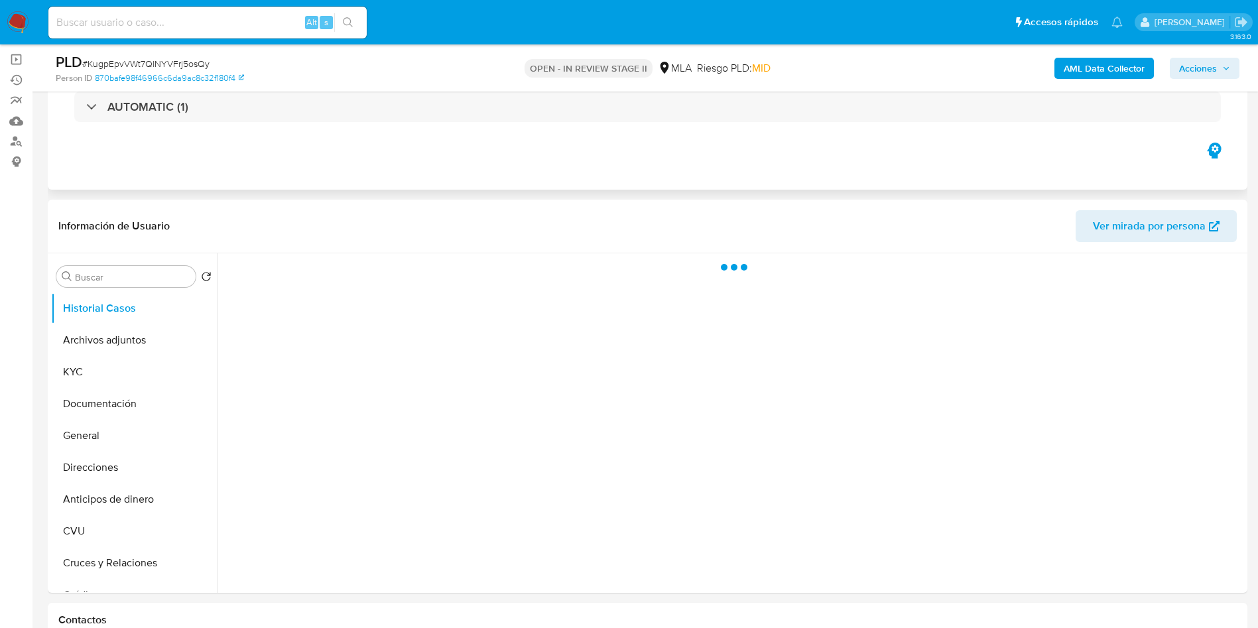
scroll to position [199, 0]
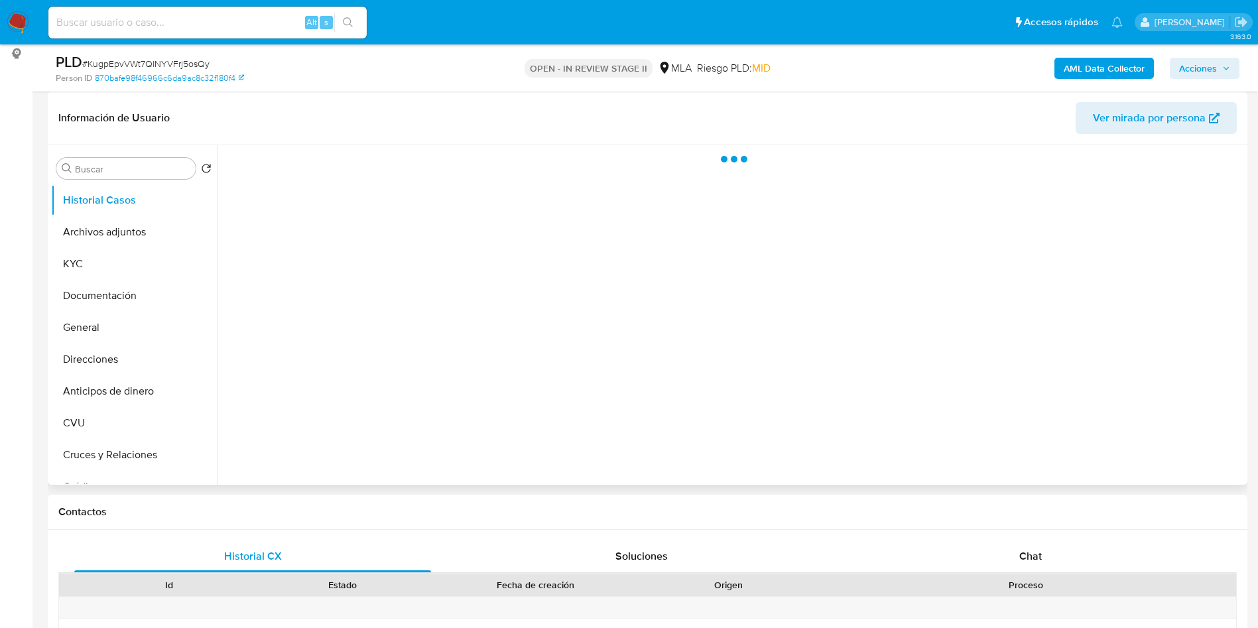
select select "10"
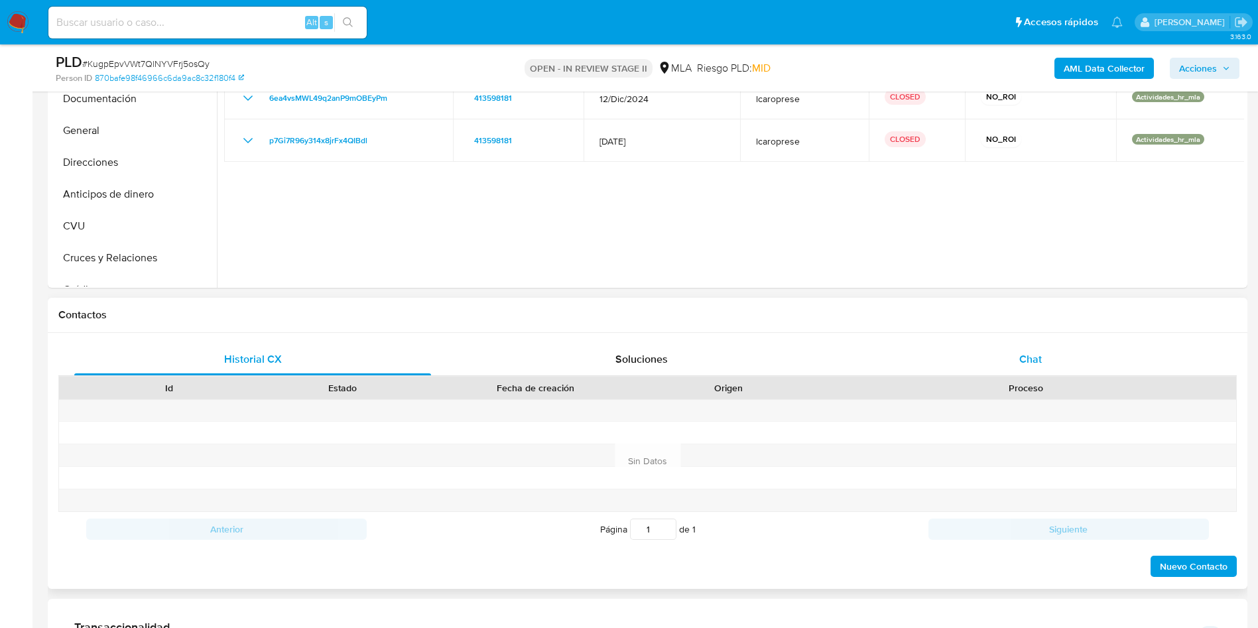
scroll to position [398, 0]
click at [1002, 339] on div "Historial CX Soluciones Chat Id Estado Fecha de creación Origen Proceso Anterio…" at bounding box center [647, 459] width 1199 height 256
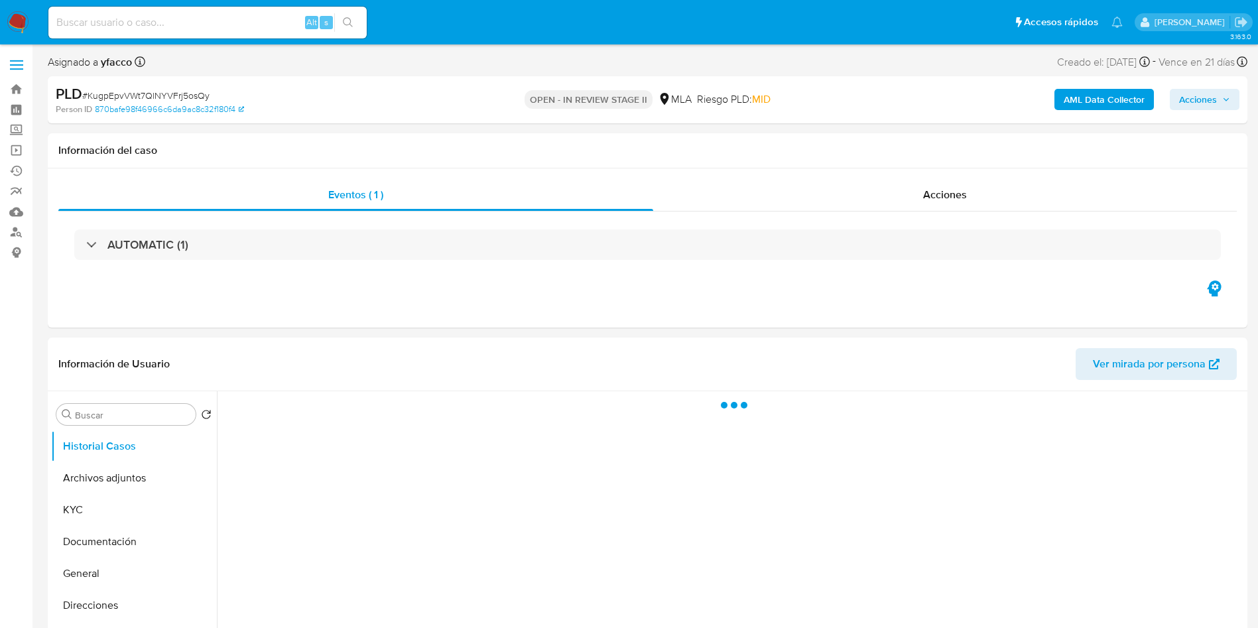
select select "10"
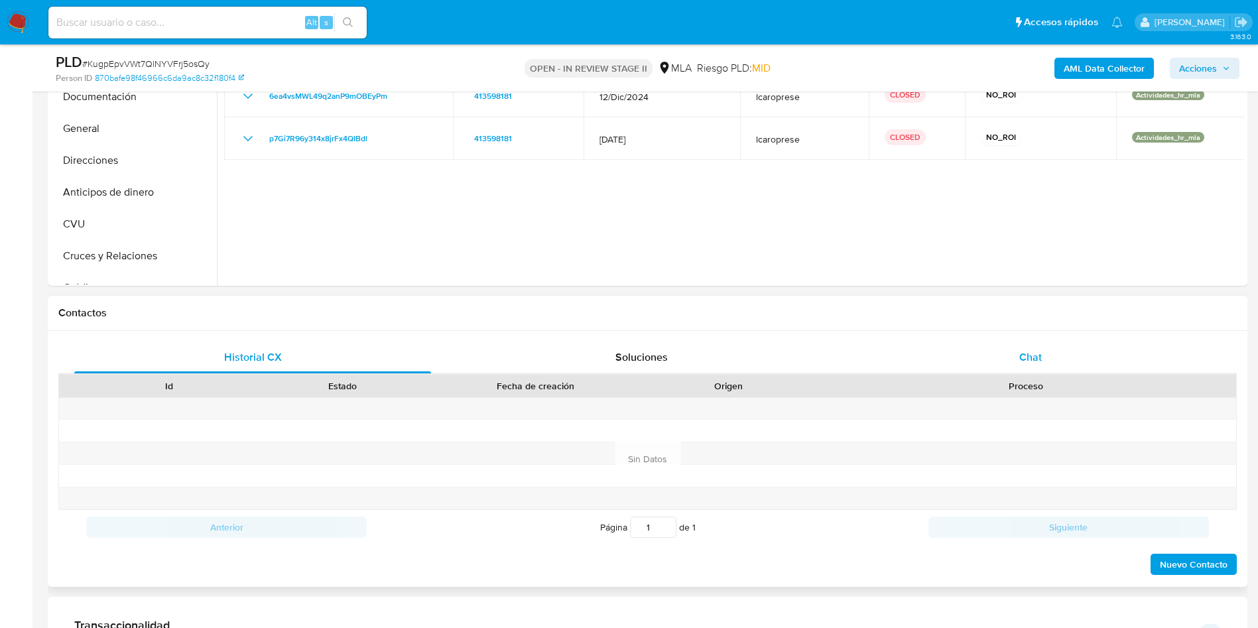
click at [1015, 363] on div "Chat" at bounding box center [1030, 357] width 357 height 32
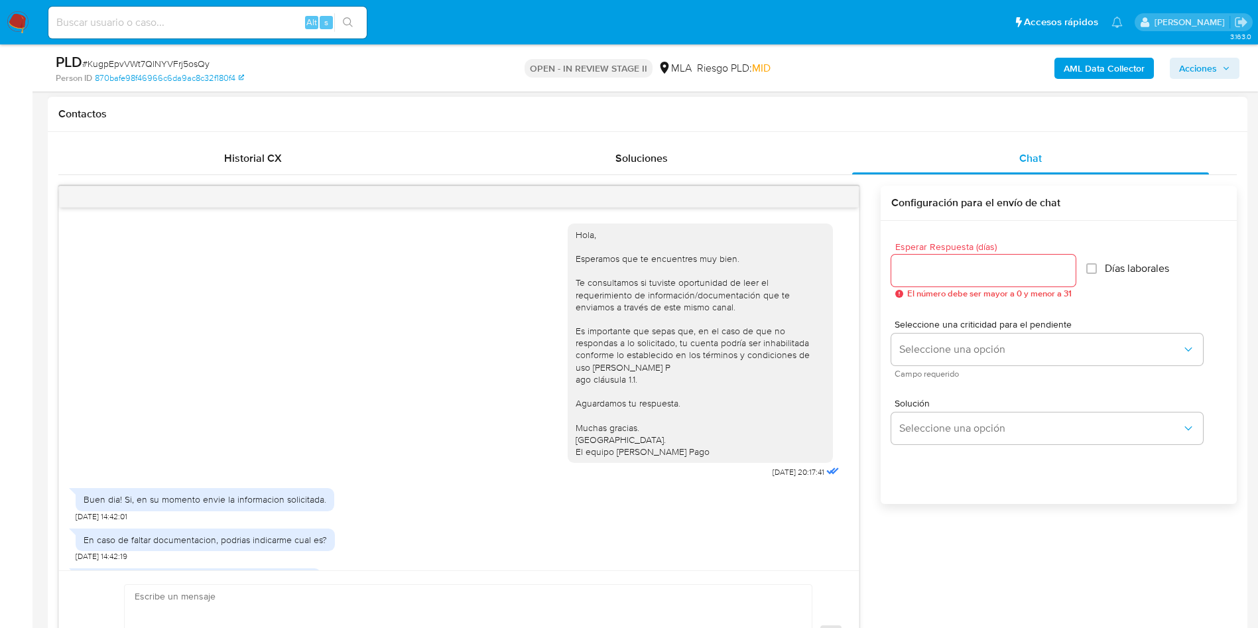
scroll to position [50, 0]
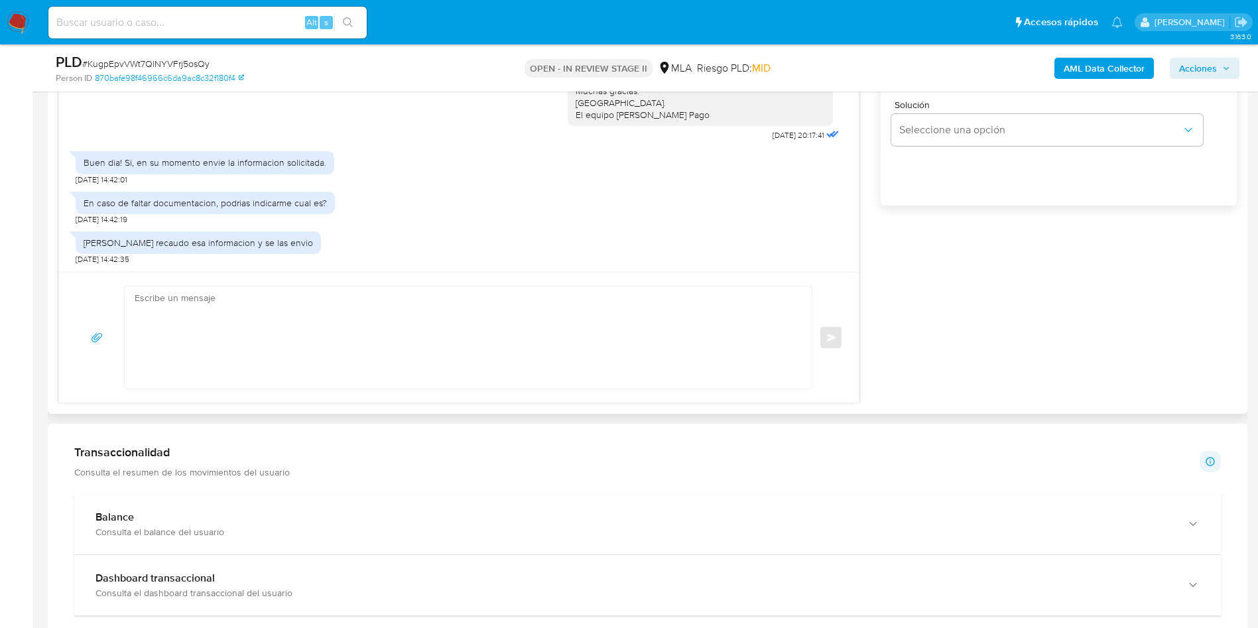
click at [420, 286] on textarea at bounding box center [465, 337] width 660 height 102
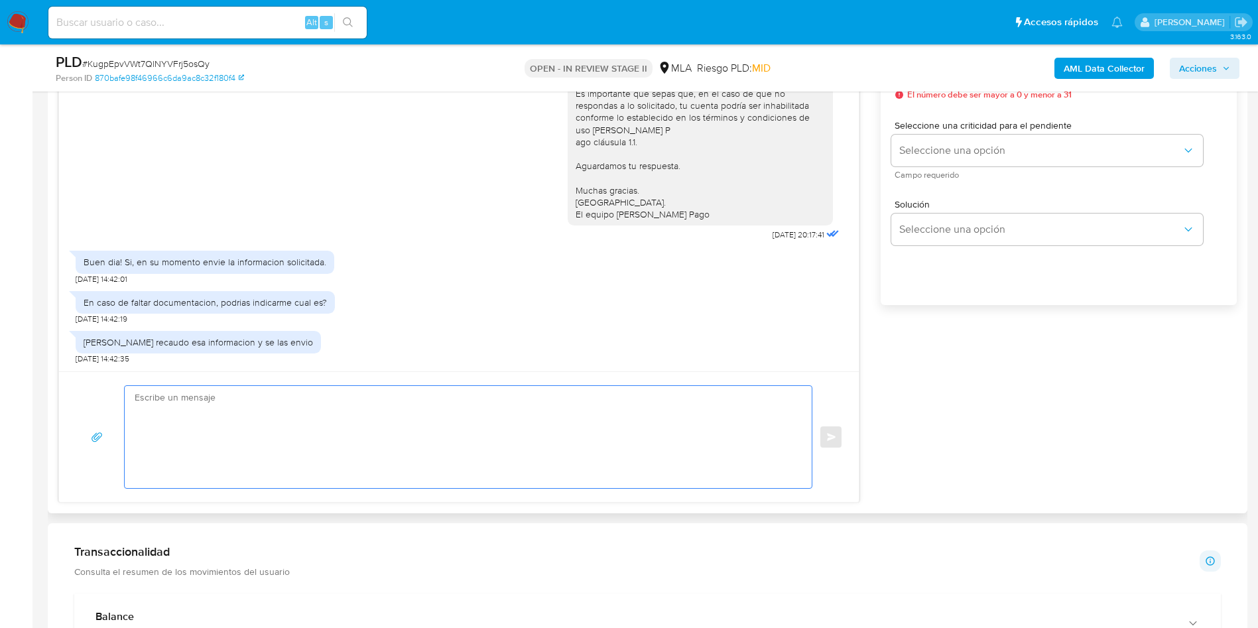
scroll to position [0, 0]
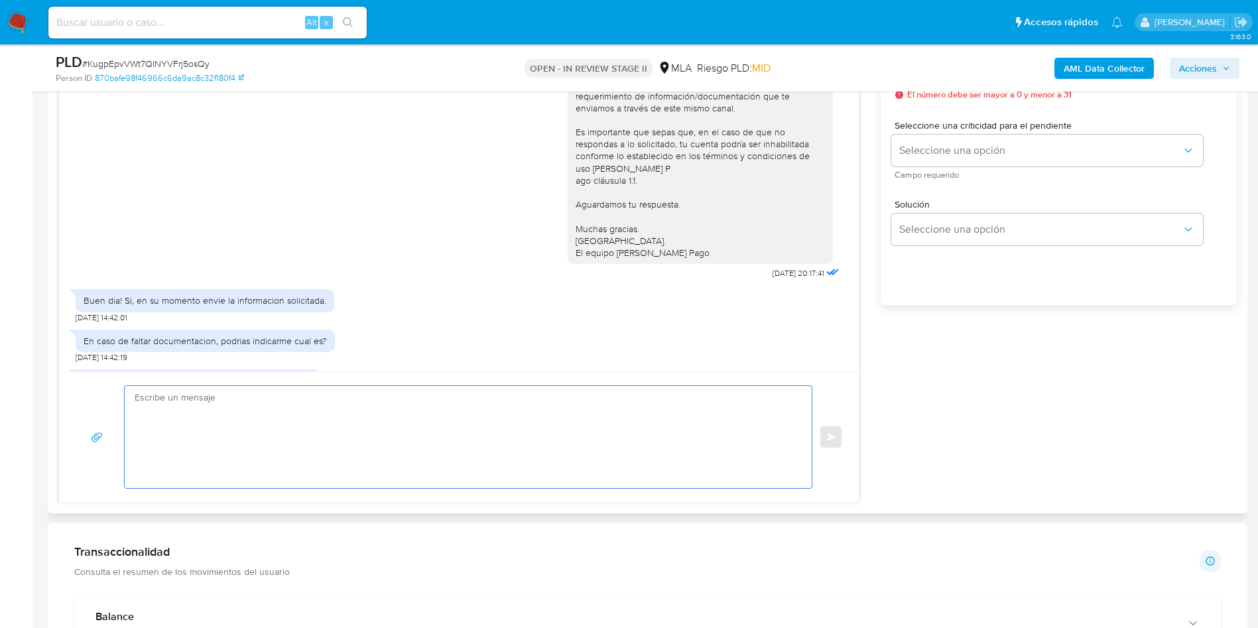
paste textarea "Hola Muchas gracias por la respuesta. Nos pondremos en contacto nuevamente en c…"
type textarea "Hola Muchas gracias por la respuesta. Nos pondremos en contacto nuevamente en c…"
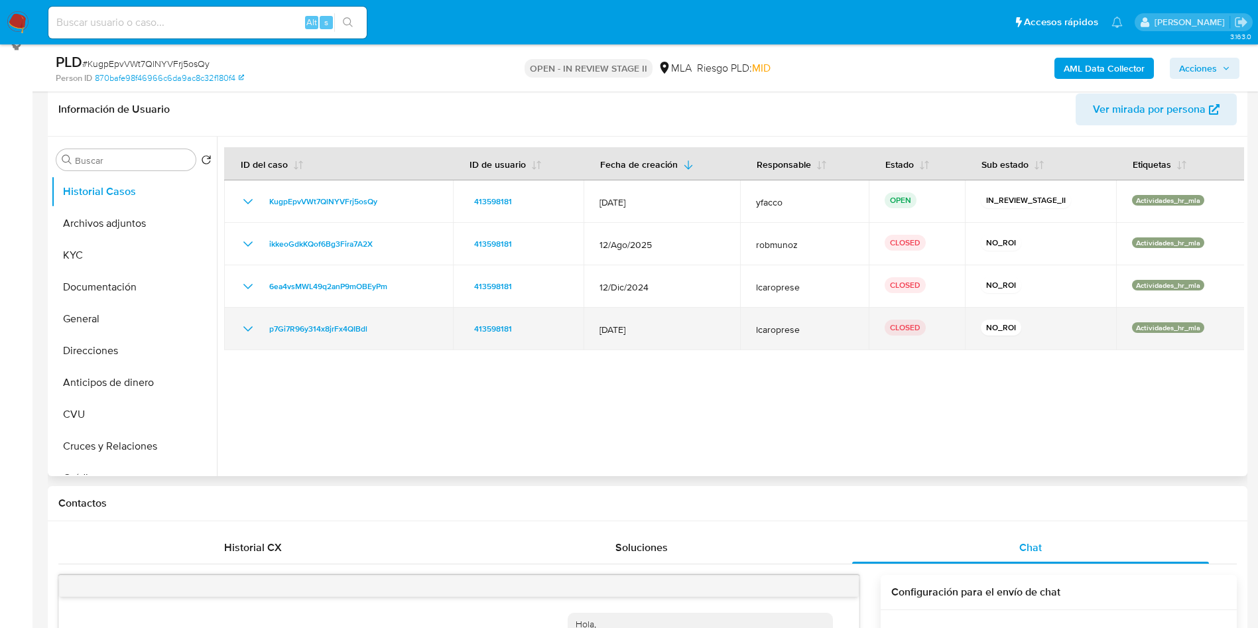
scroll to position [199, 0]
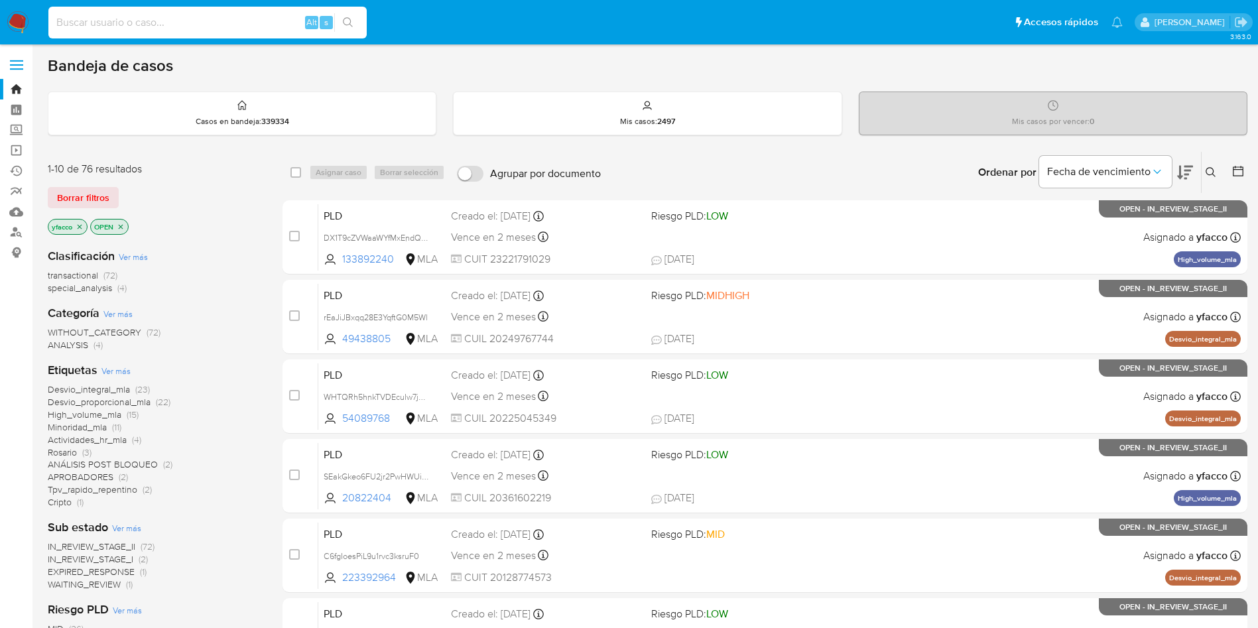
click at [251, 28] on input at bounding box center [207, 22] width 318 height 17
paste input "KugpEpvVWt7QlNYVFrj5osQy"
type input "KugpEpvVWt7QlNYVFrj5osQy"
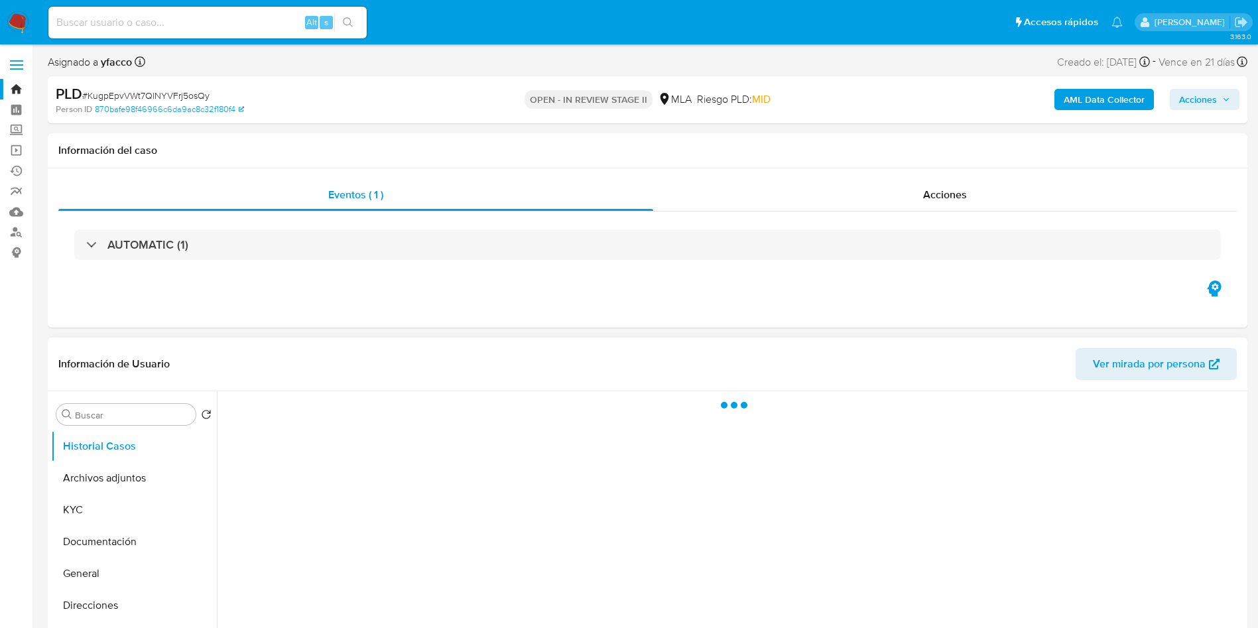
scroll to position [99, 0]
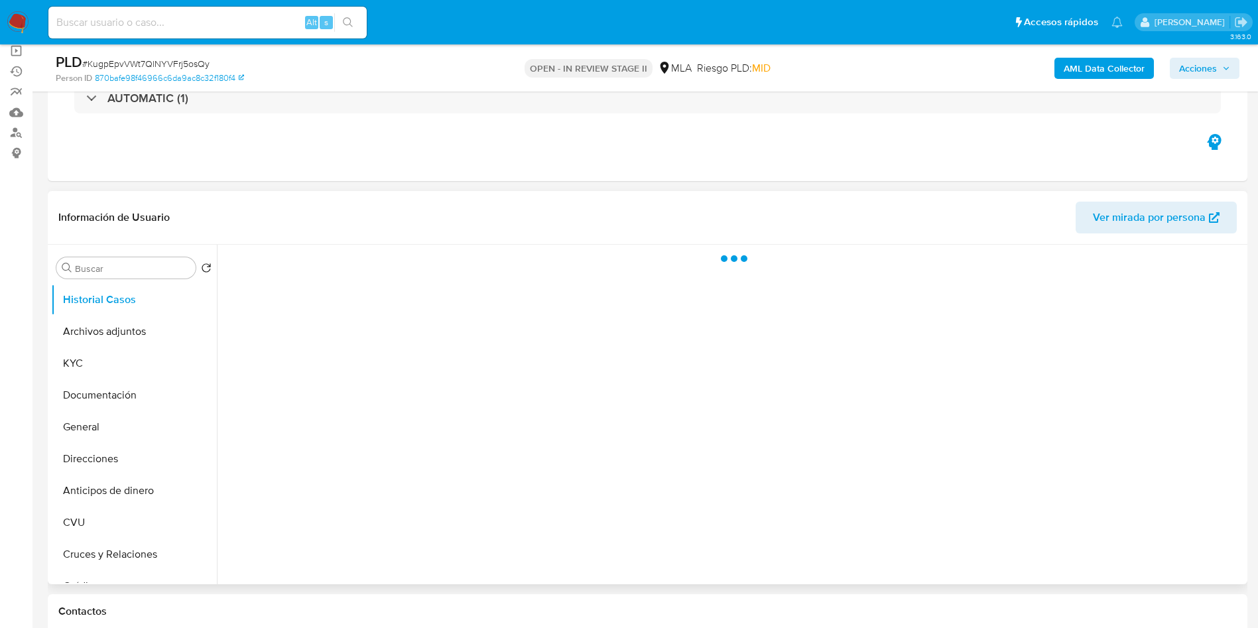
select select "10"
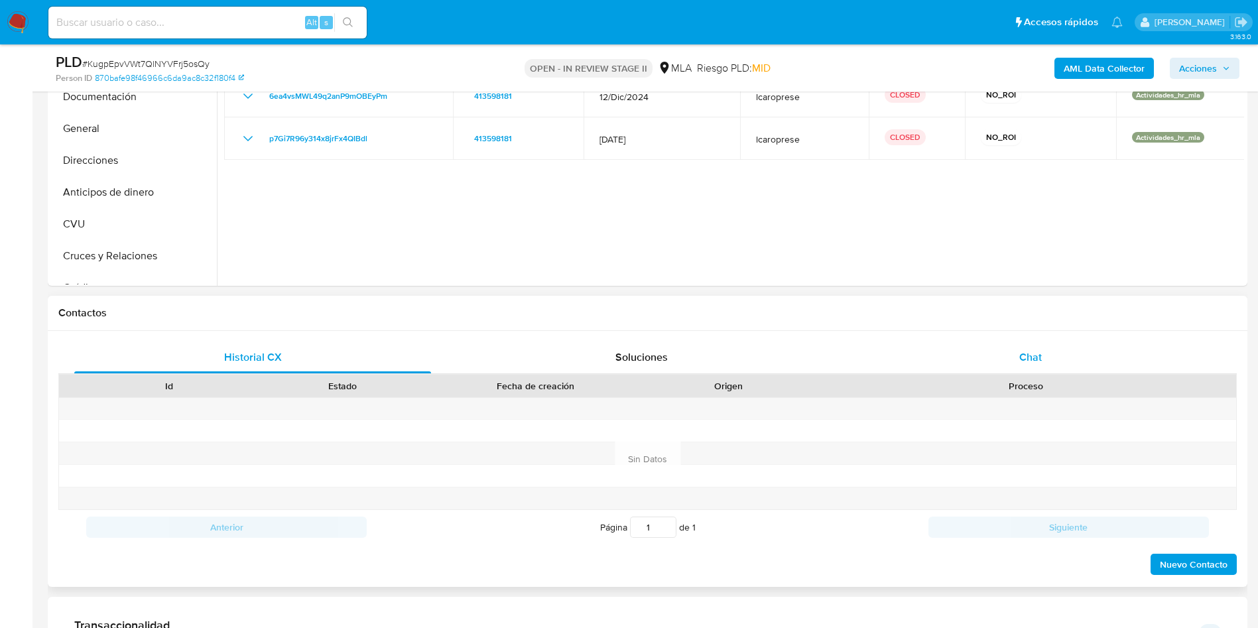
click at [1005, 359] on div "Chat" at bounding box center [1030, 357] width 357 height 32
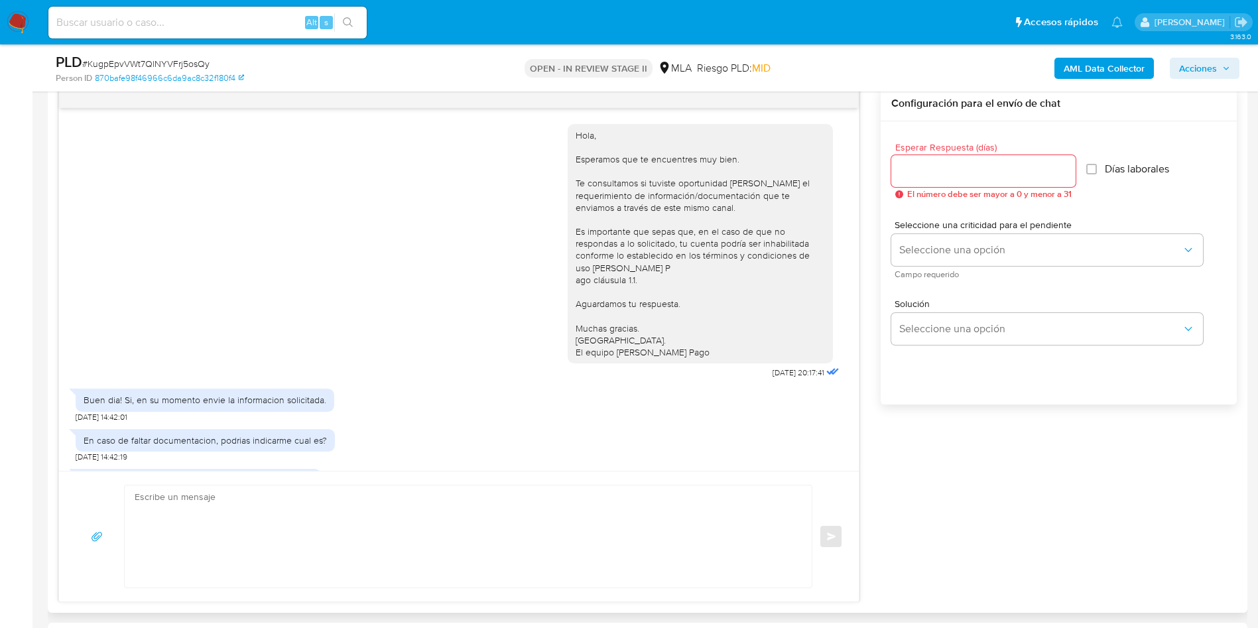
scroll to position [50, 0]
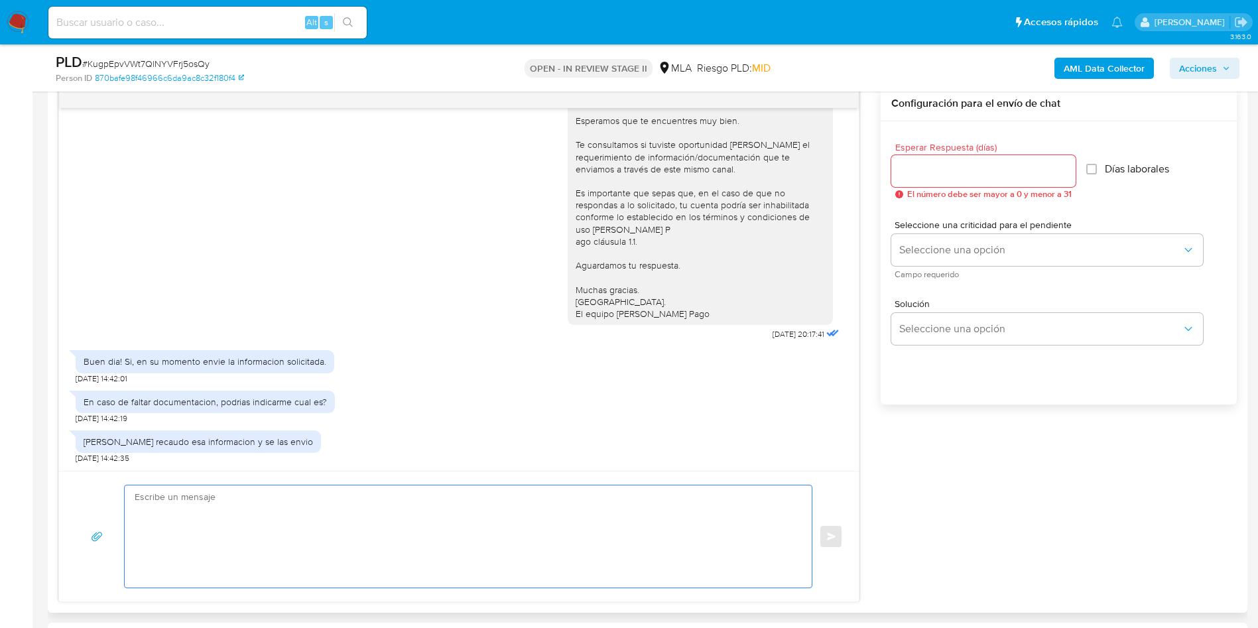
click at [380, 546] on textarea at bounding box center [465, 536] width 660 height 102
paste textarea "KugpEpvVWt7QlNYVFrj5osQy"
type textarea "KugpEpvVWt7QlNYVFrj5osQy"
paste textarea "Hola Muchas gracias por la respuesta. Nos pondremos en contacto nuevamente en c…"
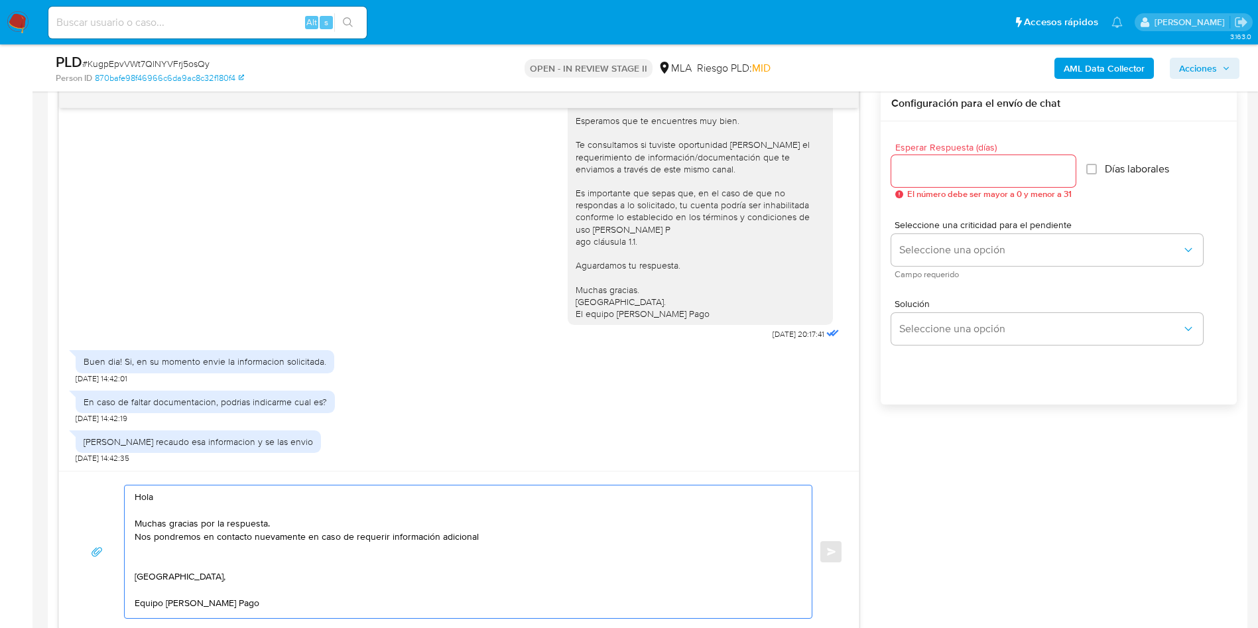
scroll to position [0, 0]
type textarea "Hola Muchas gracias por la respuesta. Nos pondremos en contacto nuevamente en c…"
click at [949, 156] on div at bounding box center [983, 171] width 184 height 32
click at [949, 169] on input "Esperar Respuesta (días)" at bounding box center [983, 170] width 184 height 17
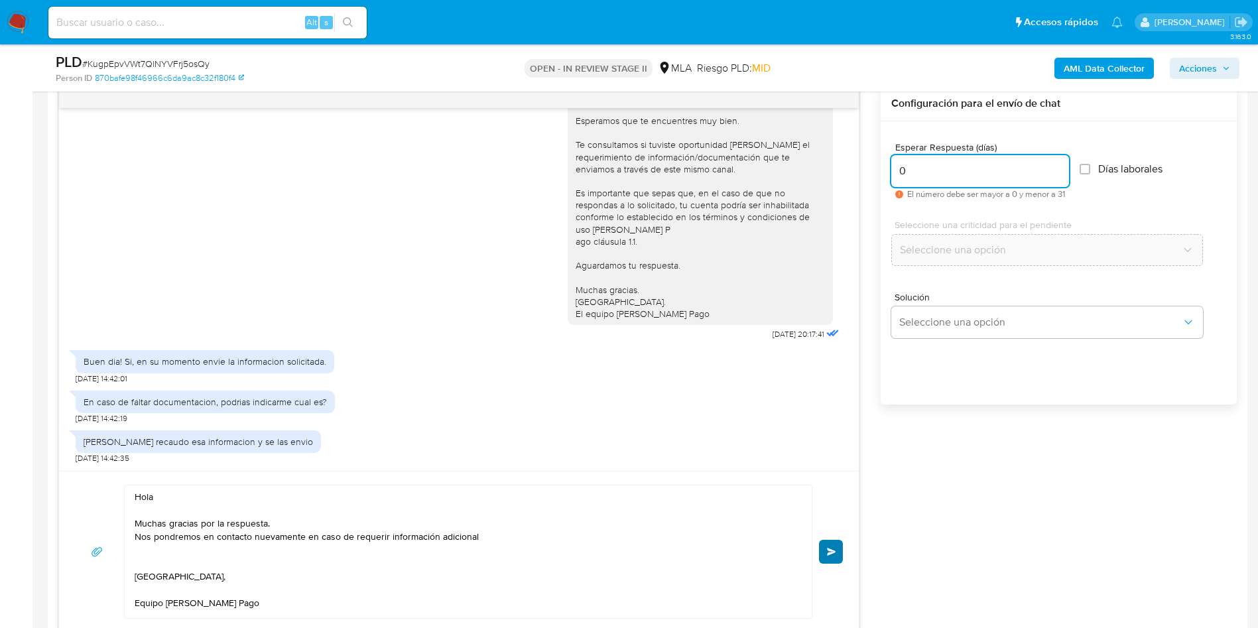
type input "0"
click at [832, 551] on span "Enviar" at bounding box center [831, 552] width 9 height 8
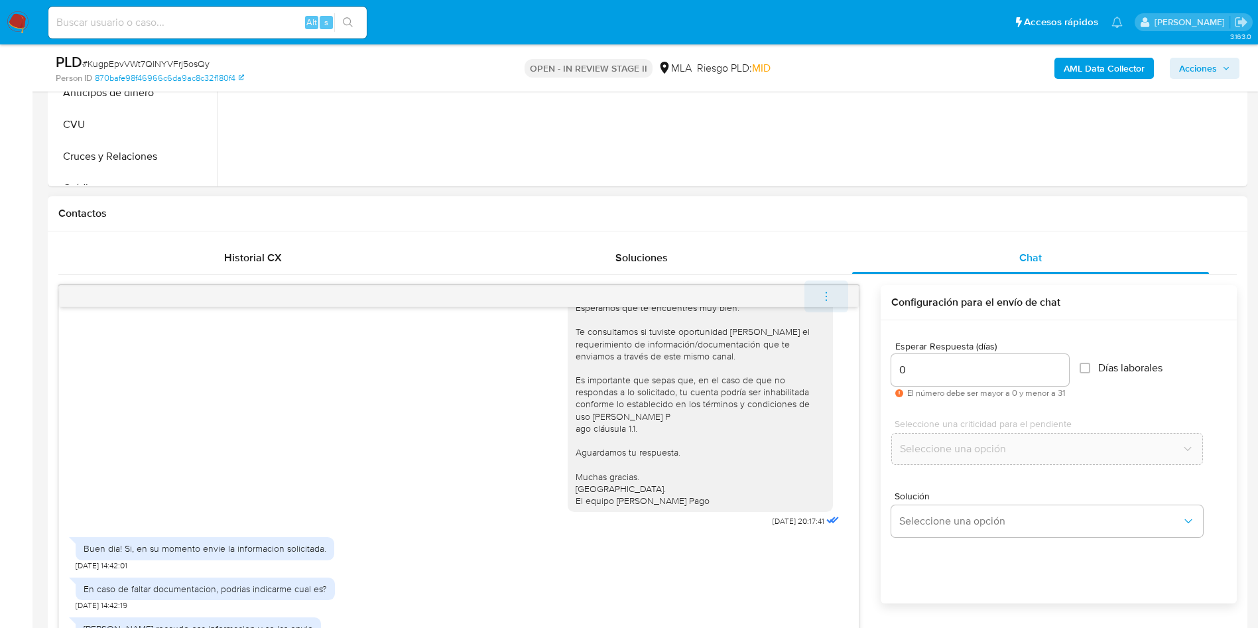
scroll to position [221, 0]
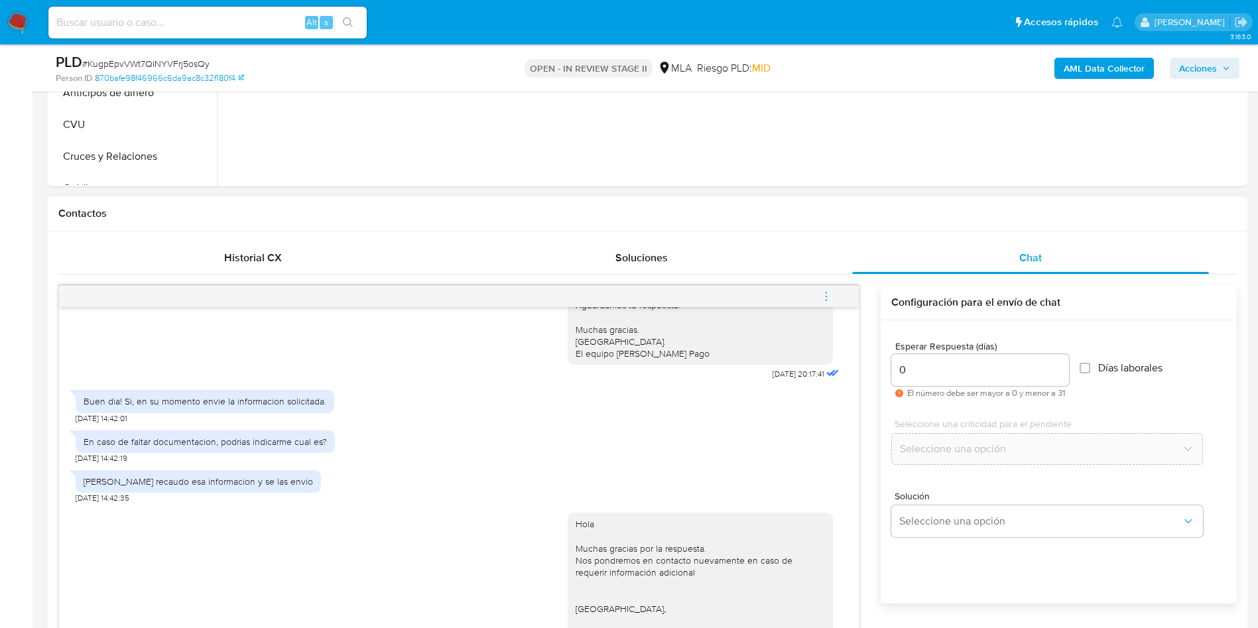
click at [840, 300] on button "menu-action" at bounding box center [826, 296] width 44 height 32
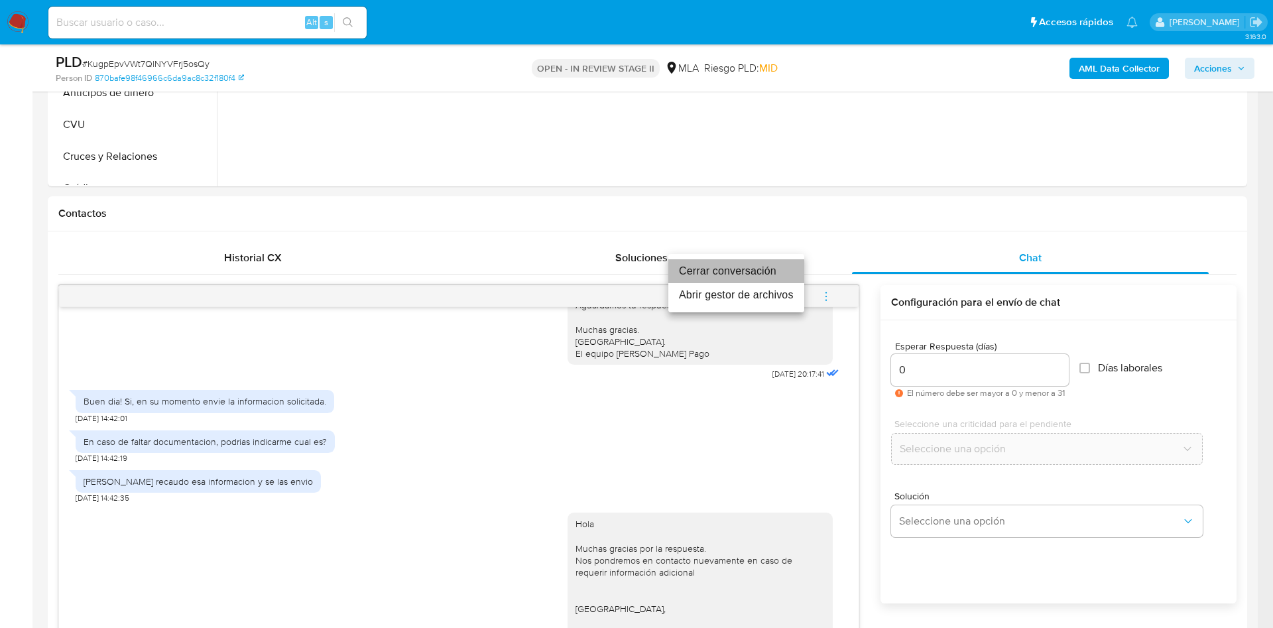
click at [733, 270] on li "Cerrar conversación" at bounding box center [736, 271] width 136 height 24
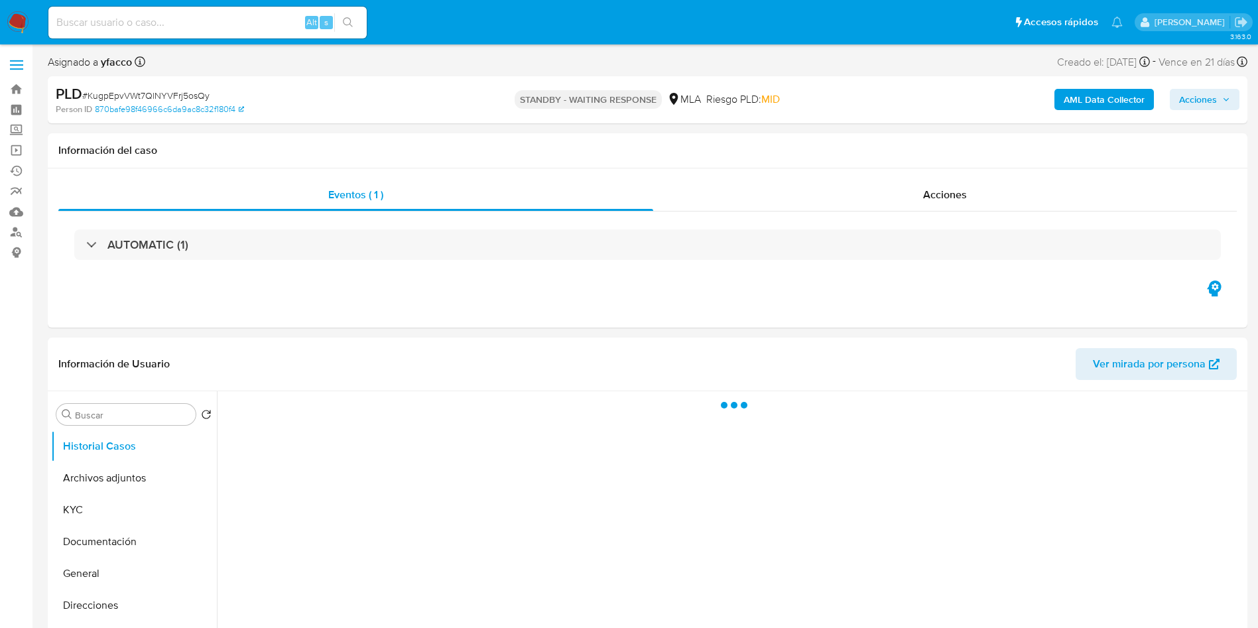
select select "10"
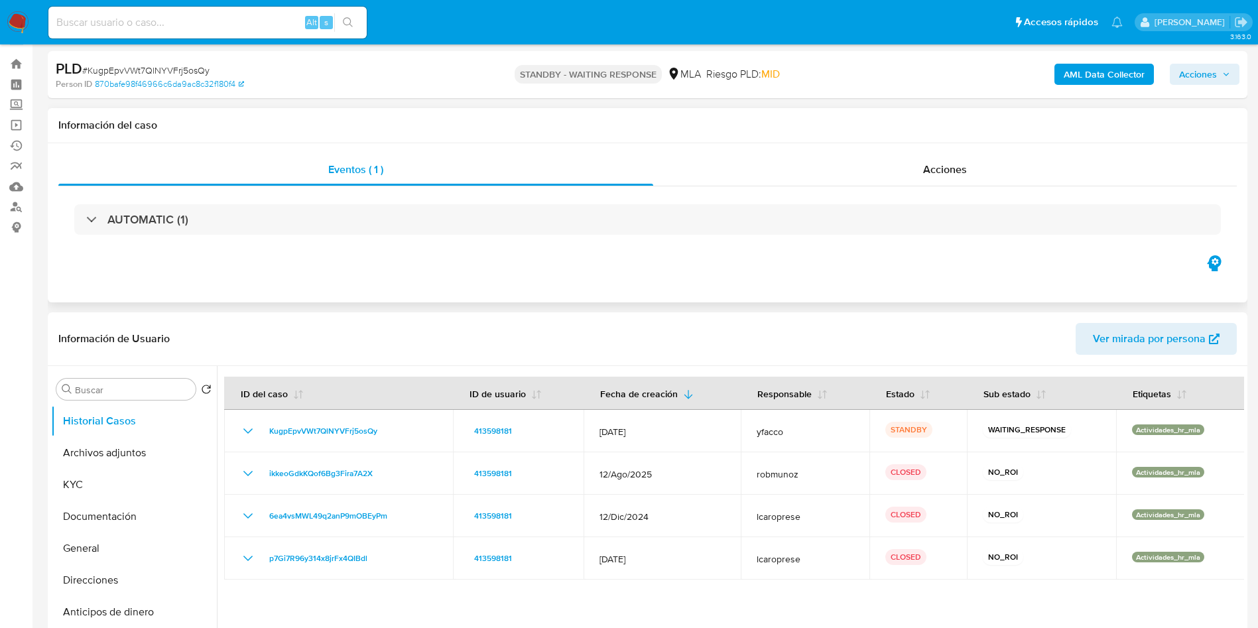
scroll to position [99, 0]
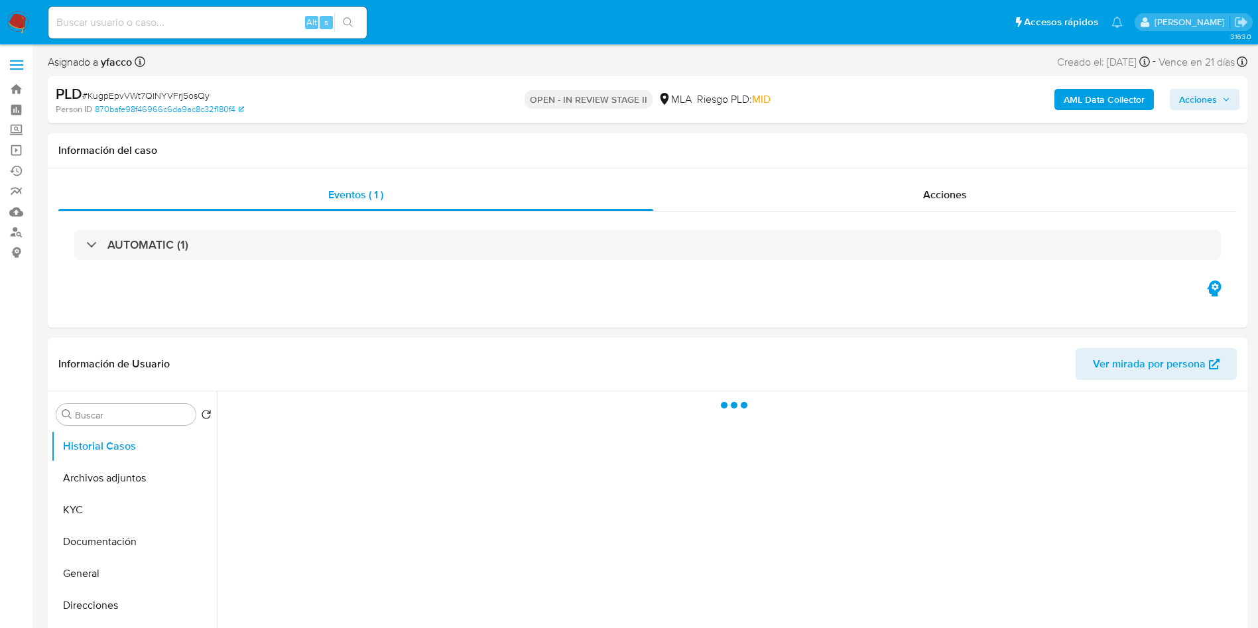
select select "10"
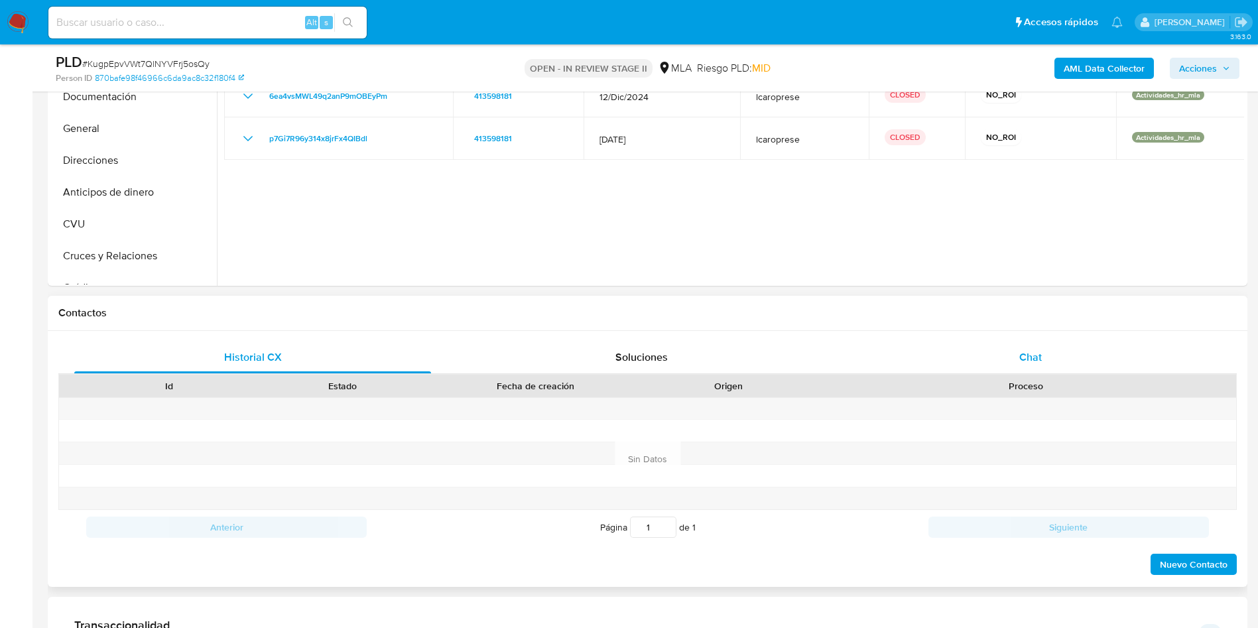
click at [1047, 357] on div "Chat" at bounding box center [1030, 357] width 357 height 32
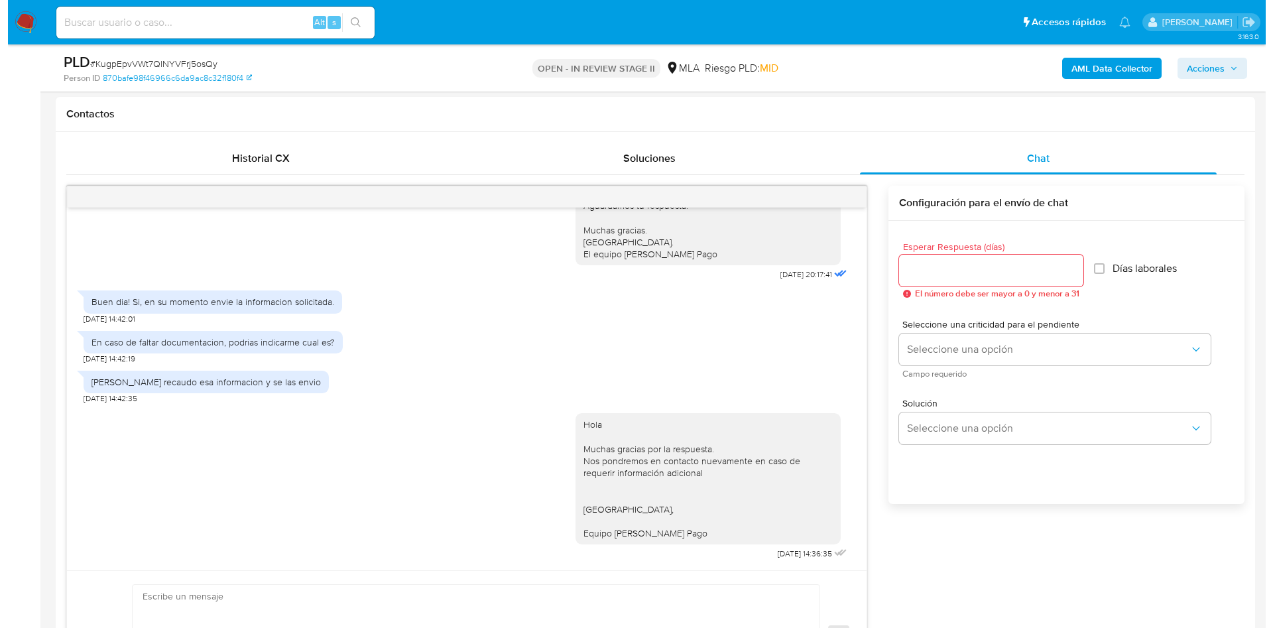
scroll to position [199, 0]
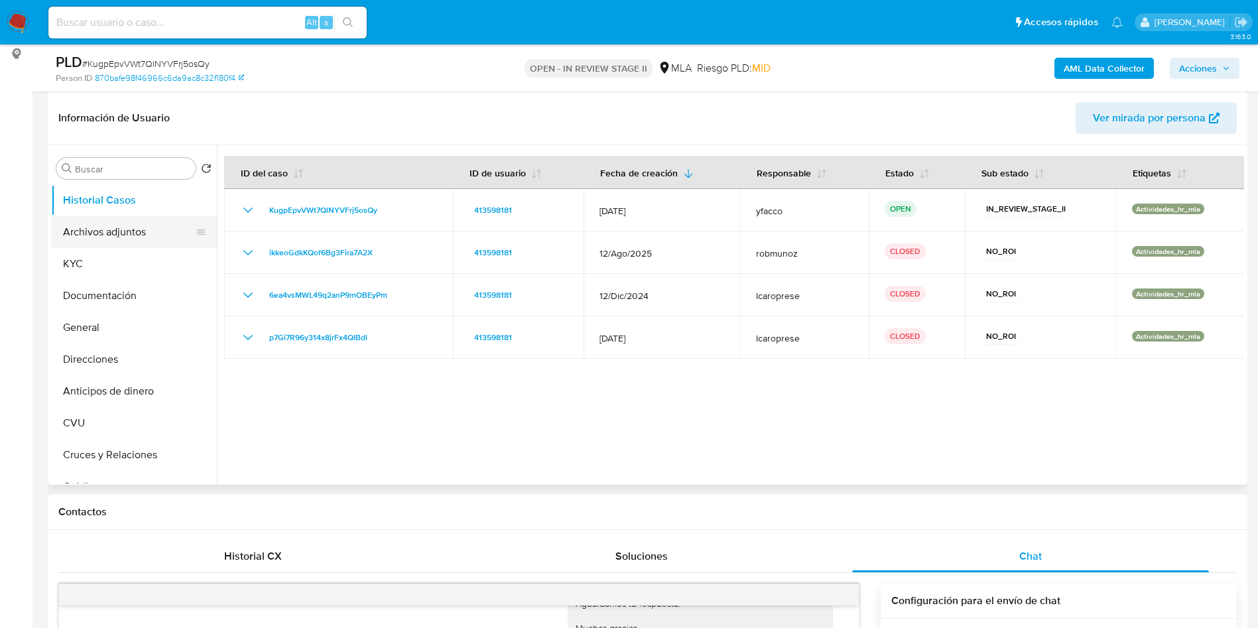
click at [93, 239] on button "Archivos adjuntos" at bounding box center [128, 232] width 155 height 32
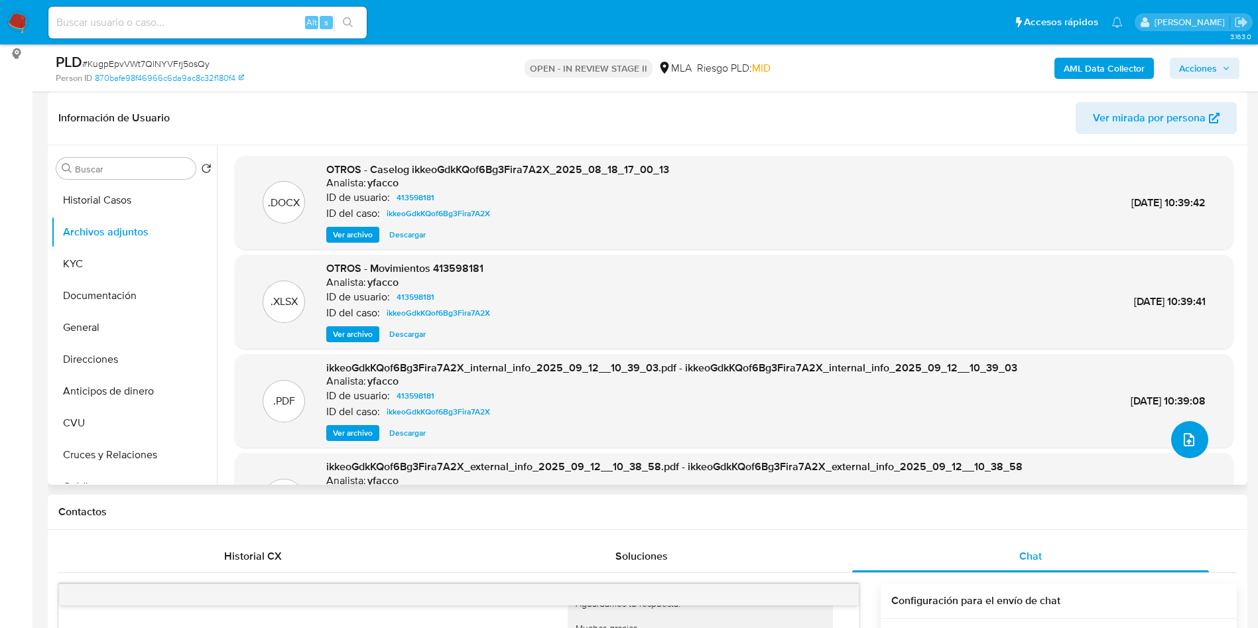
click at [1185, 445] on icon "upload-file" at bounding box center [1188, 439] width 11 height 13
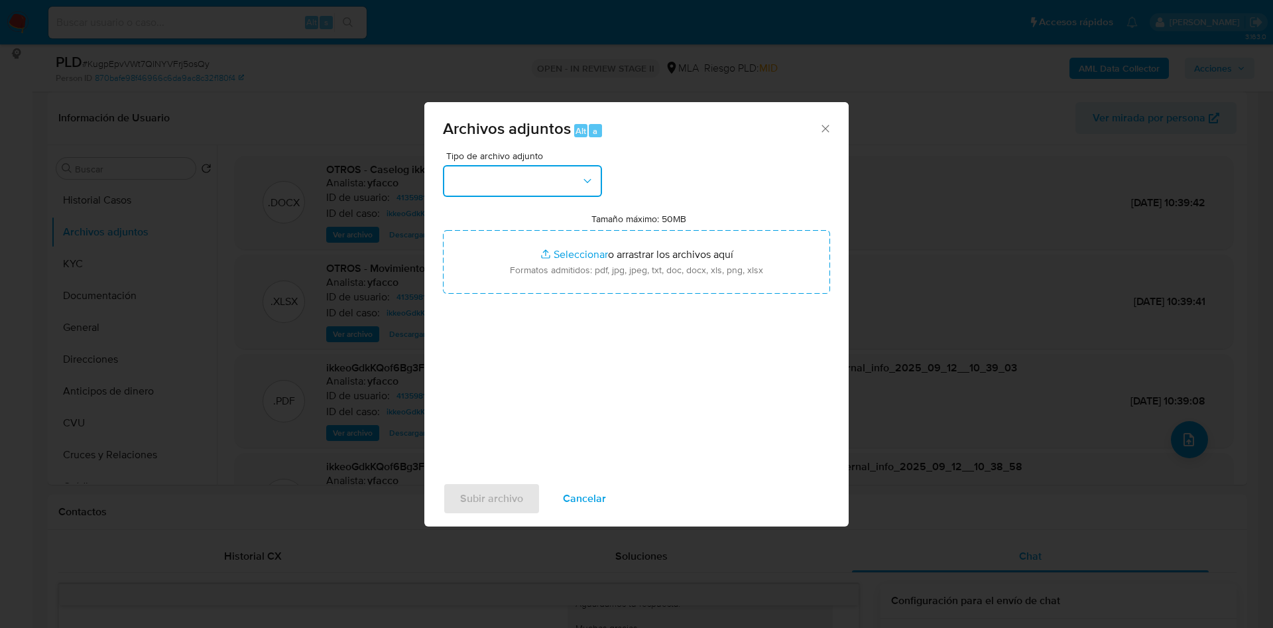
click at [524, 184] on button "button" at bounding box center [522, 181] width 159 height 32
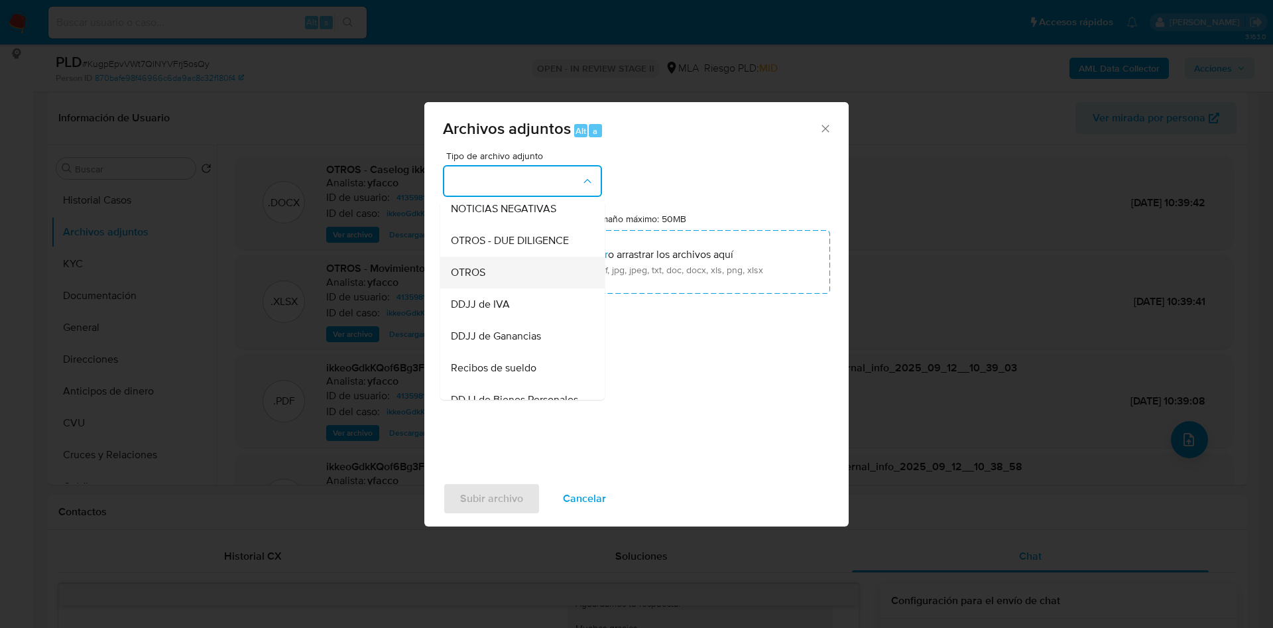
click at [471, 279] on span "OTROS" at bounding box center [468, 272] width 34 height 13
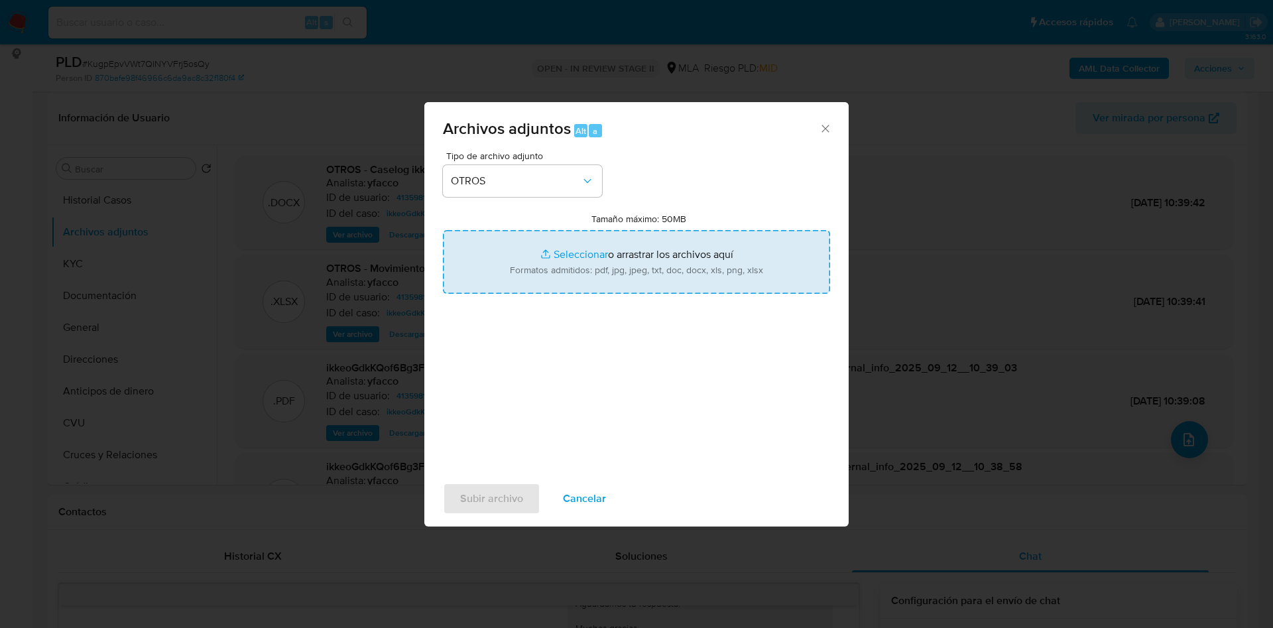
click at [557, 257] on input "Tamaño máximo: 50MB Seleccionar archivos" at bounding box center [636, 262] width 387 height 64
type input "C:\fakepath\Movimientos 413598181.xlsx"
click at [568, 246] on input "Tamaño máximo: 50MB Seleccionar archivos" at bounding box center [636, 262] width 387 height 64
type input "C:\fakepath\Caselog KugpEpvVWt7QlNYVFrj5osQy_2025_10_08_11_38_48.docx"
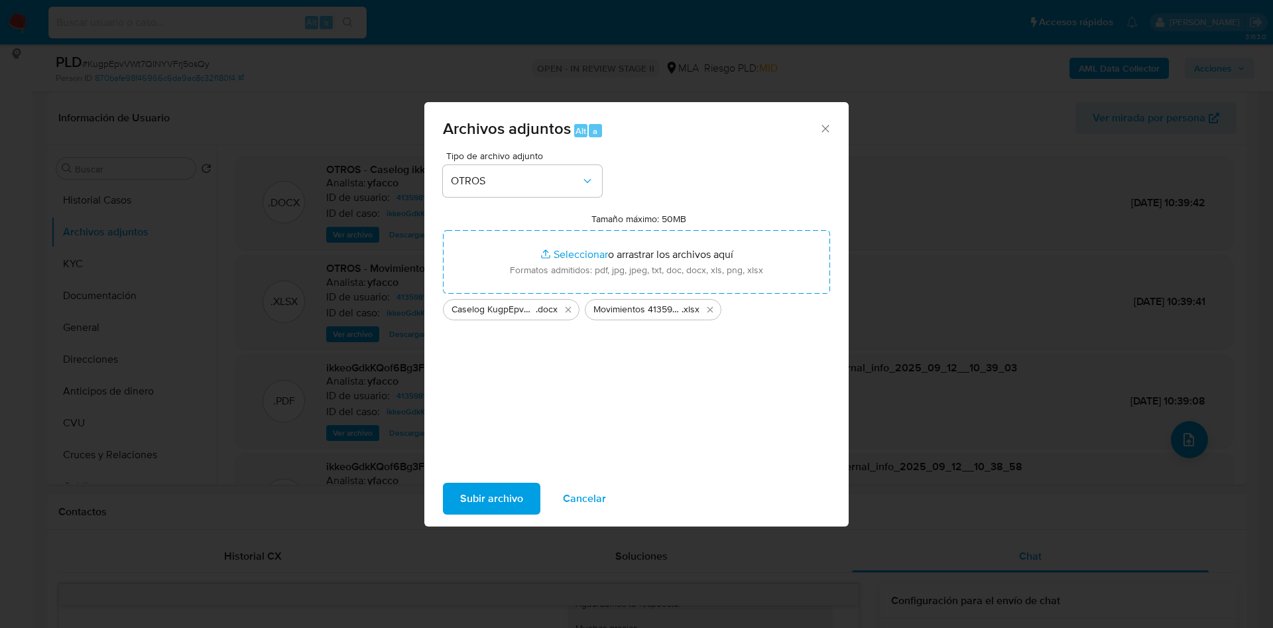
click at [483, 492] on span "Subir archivo" at bounding box center [491, 498] width 63 height 29
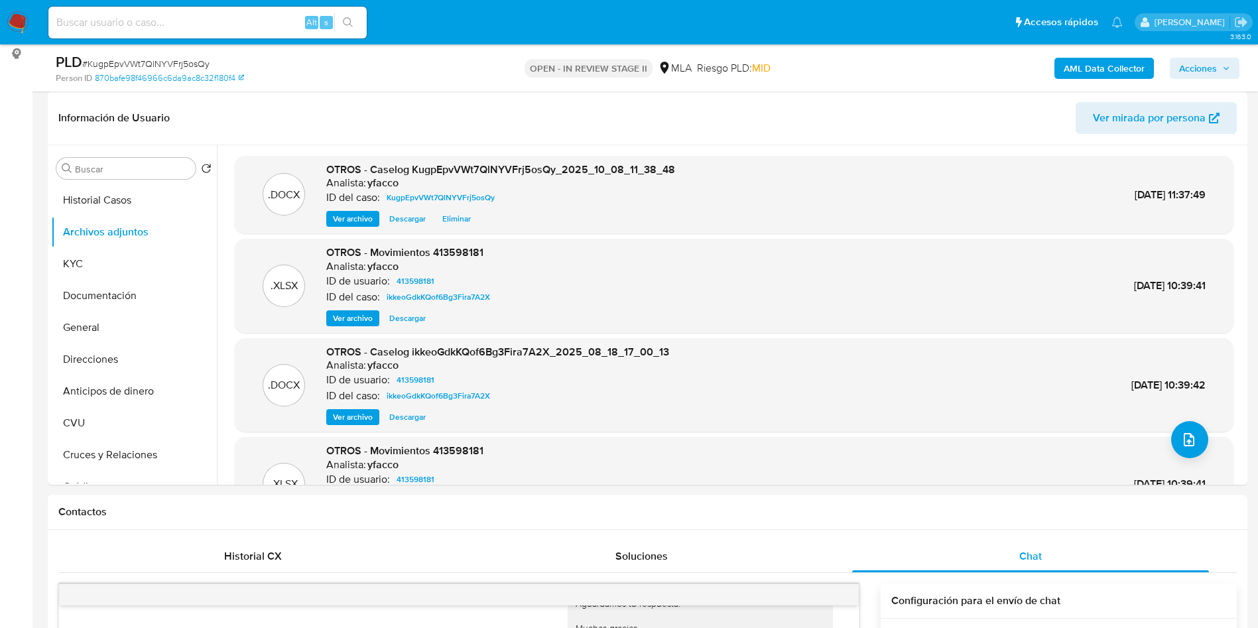
click at [1117, 70] on b "AML Data Collector" at bounding box center [1103, 68] width 81 height 21
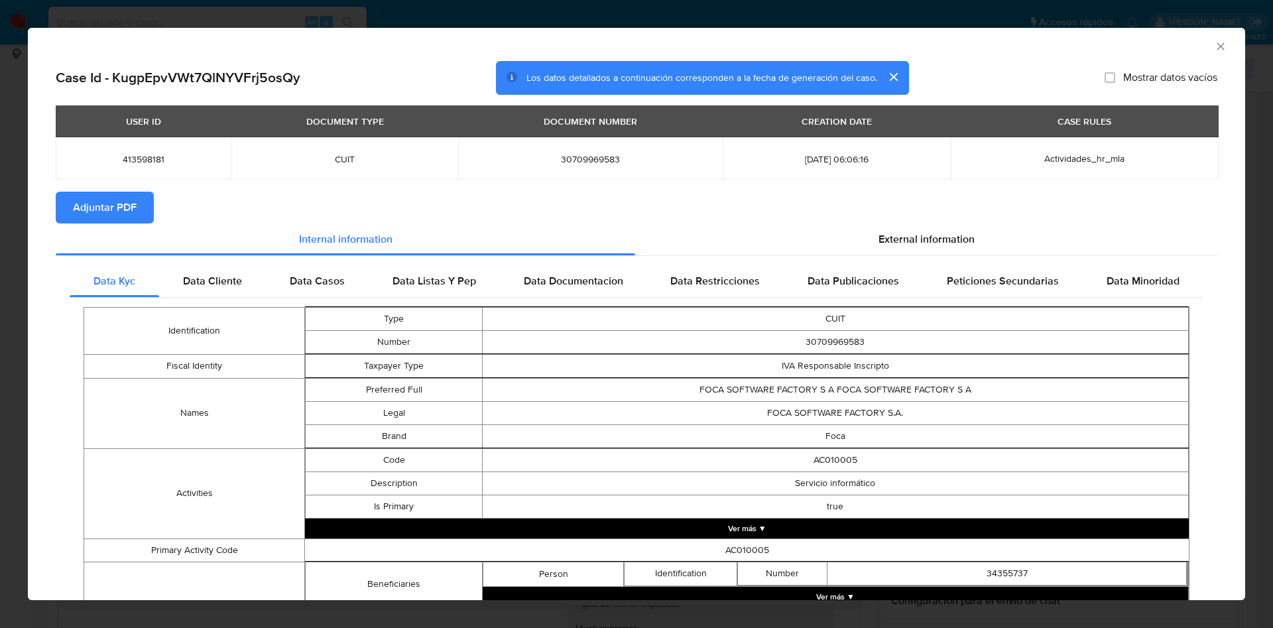
click at [97, 210] on span "Adjuntar PDF" at bounding box center [105, 207] width 64 height 29
click at [1214, 46] on icon "Cerrar ventana" at bounding box center [1220, 46] width 13 height 13
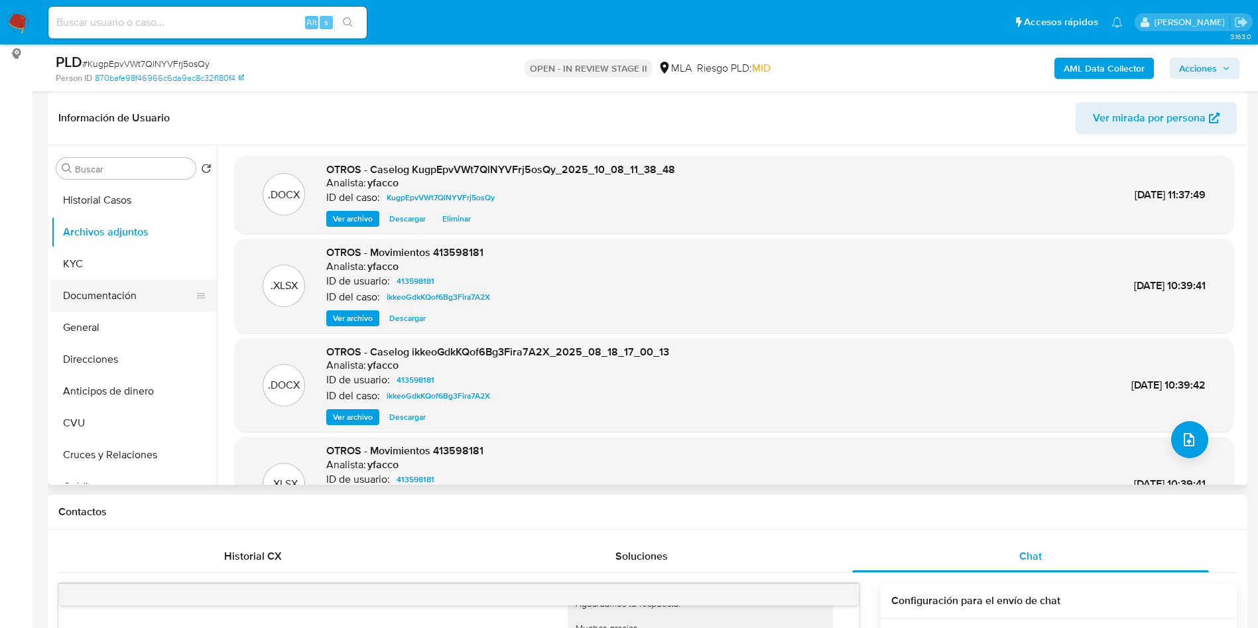
click at [119, 308] on button "Documentación" at bounding box center [128, 296] width 155 height 32
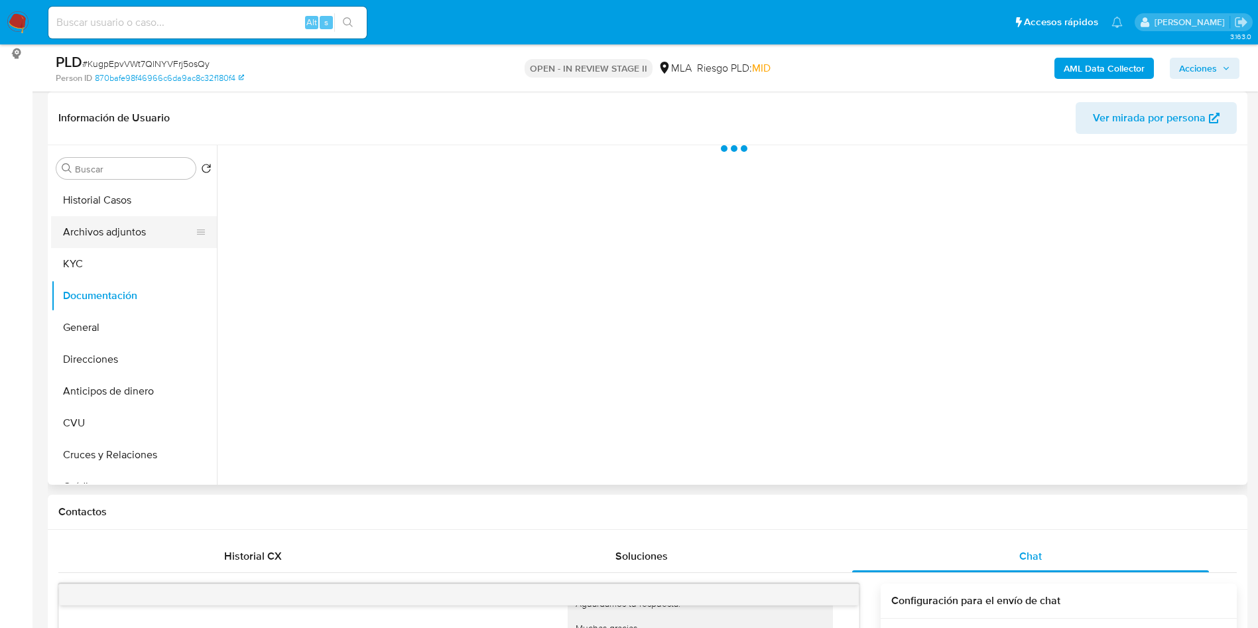
click at [120, 245] on button "Archivos adjuntos" at bounding box center [128, 232] width 155 height 32
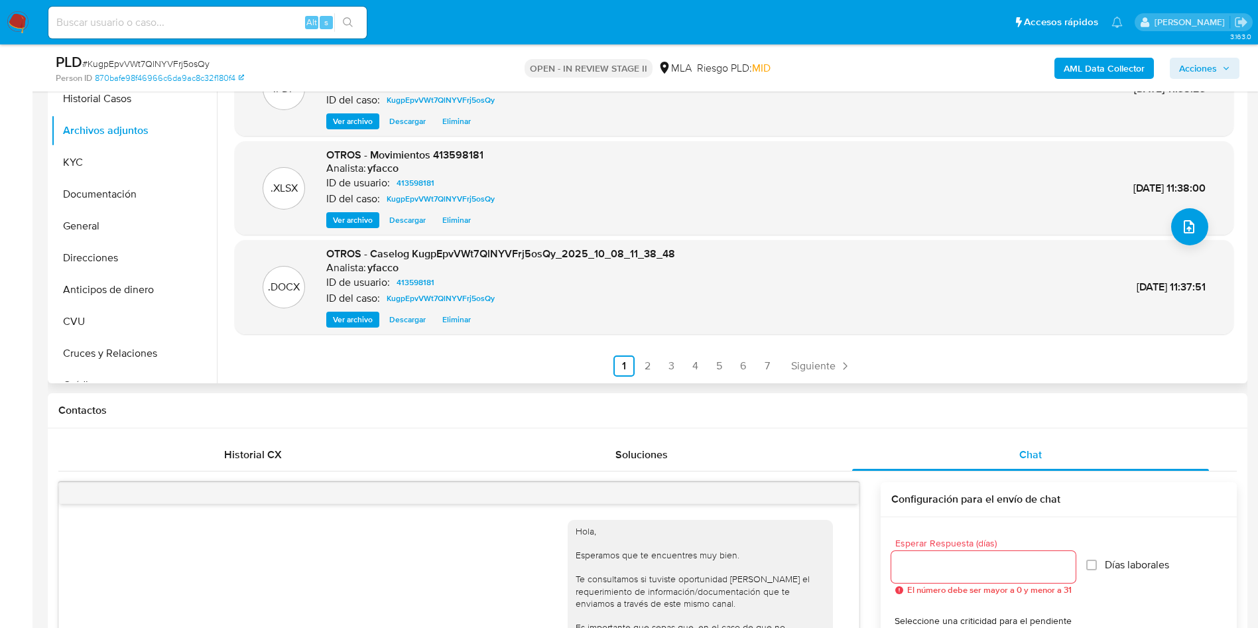
scroll to position [298, 0]
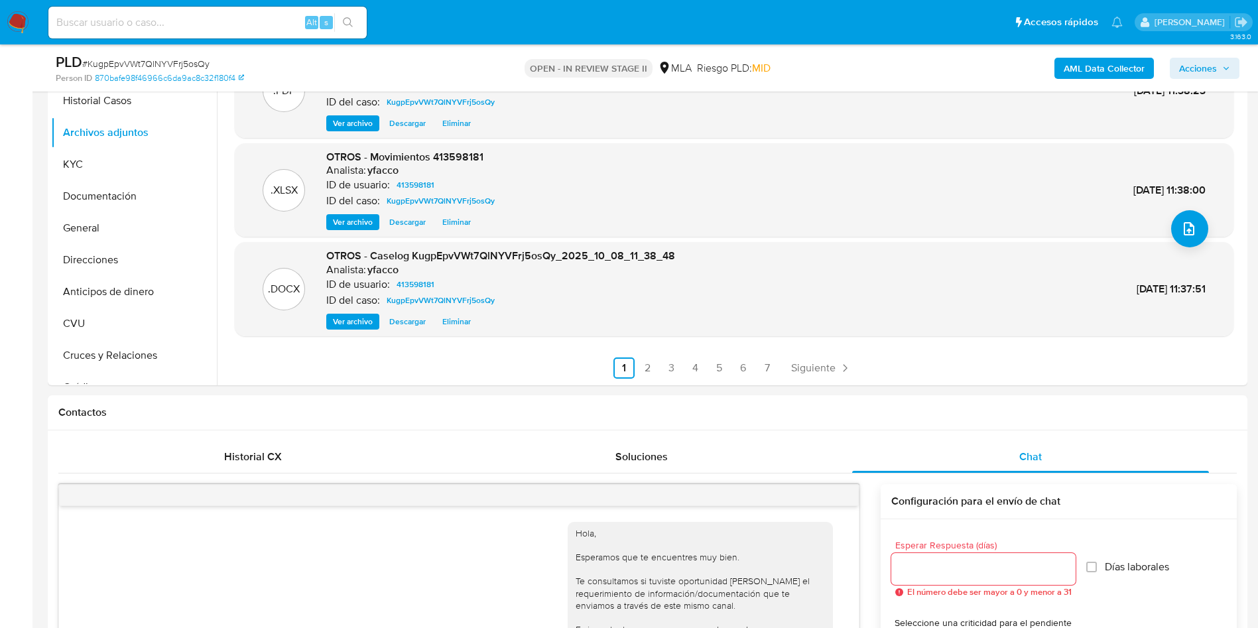
click at [1186, 72] on span "Acciones" at bounding box center [1198, 68] width 38 height 21
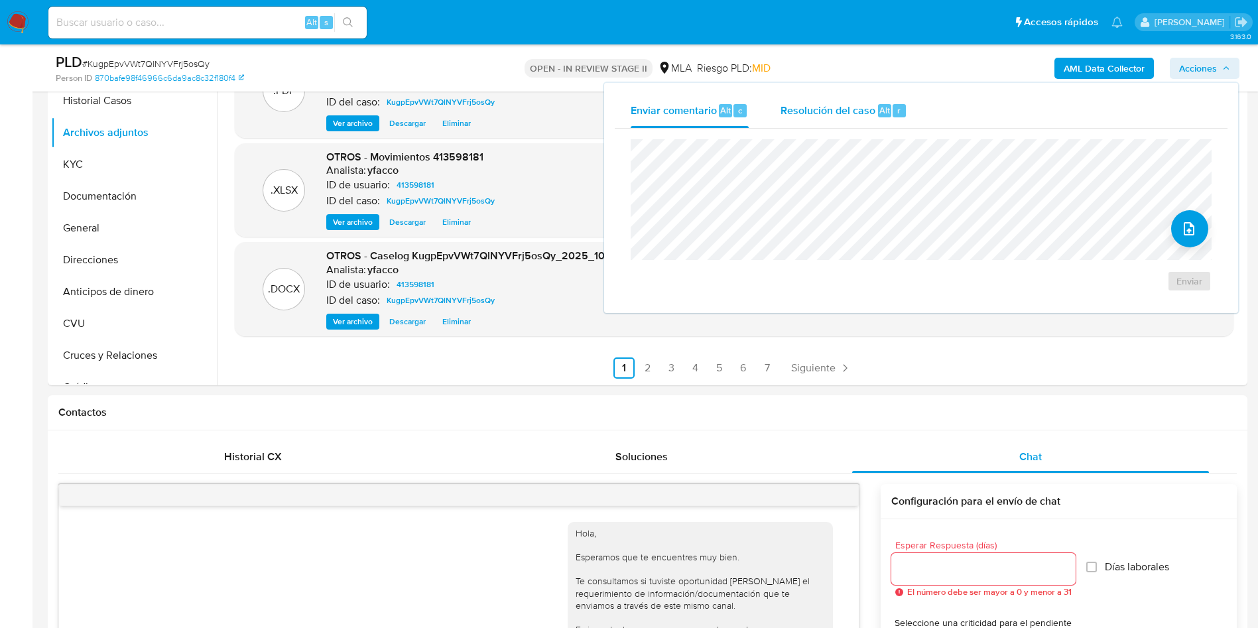
click at [912, 113] on button "Resolución del caso Alt r" at bounding box center [843, 110] width 158 height 34
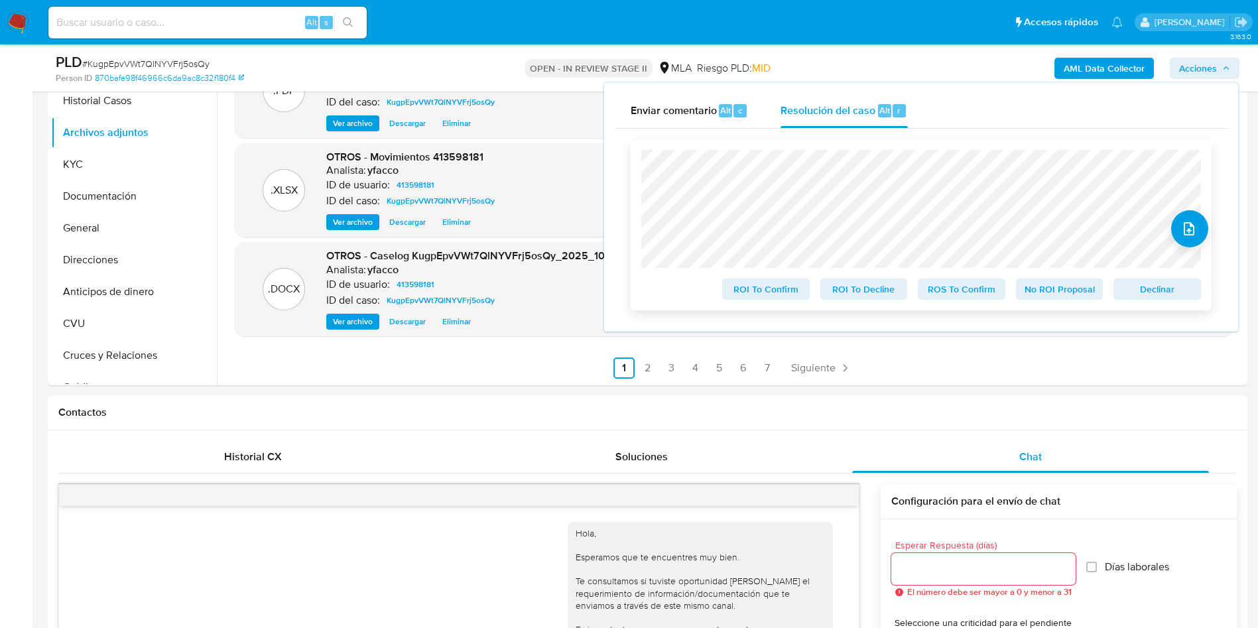
click at [1038, 290] on span "No ROI Proposal" at bounding box center [1059, 289] width 69 height 19
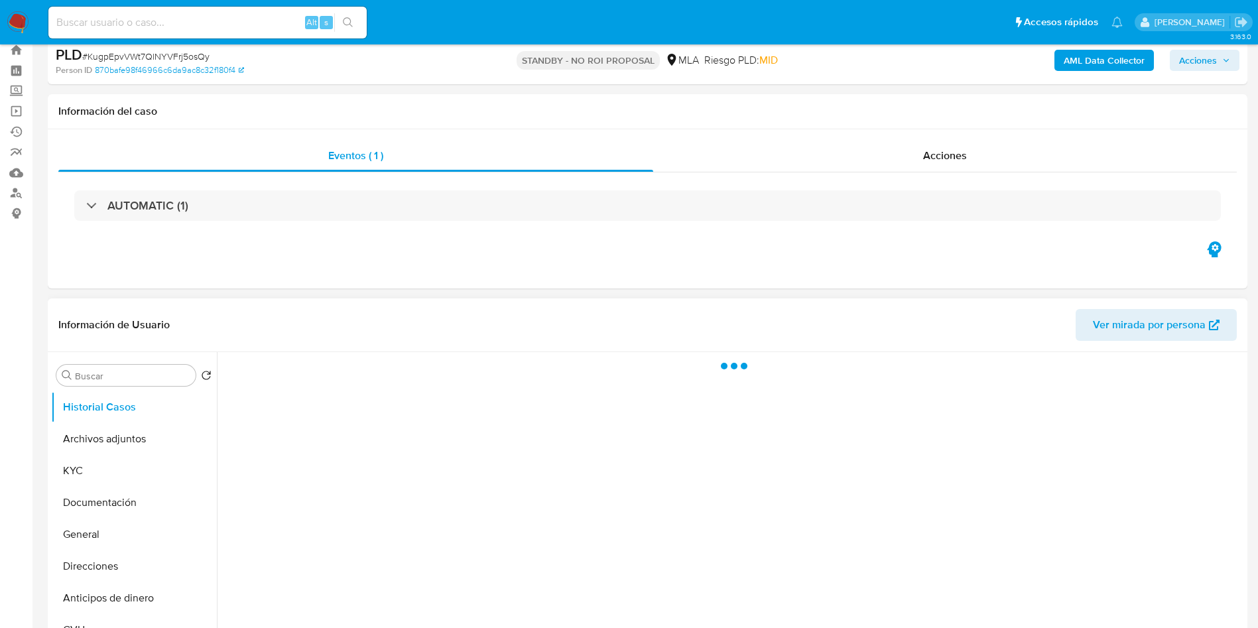
select select "10"
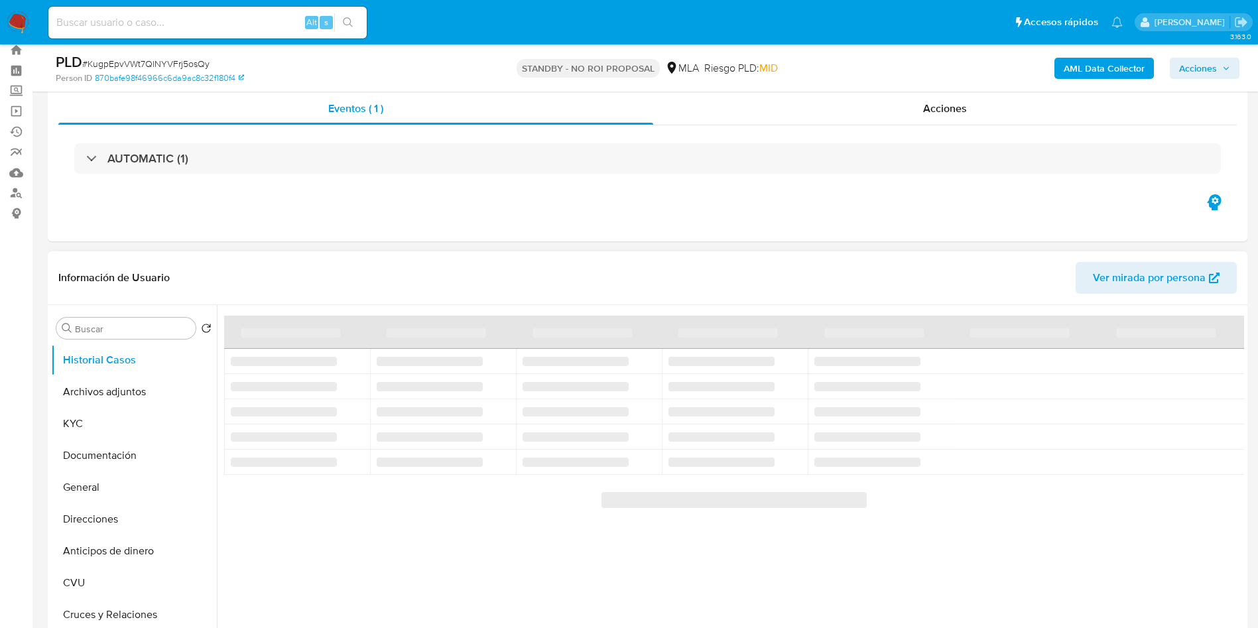
scroll to position [99, 0]
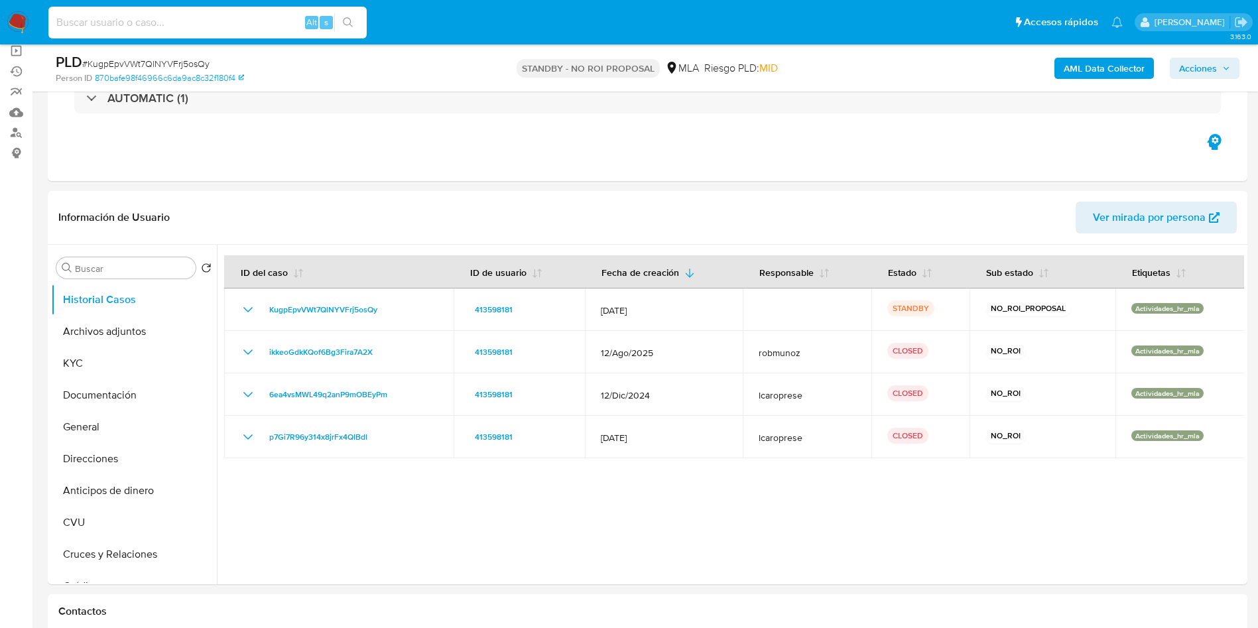
click at [280, 22] on input at bounding box center [207, 22] width 318 height 17
paste input "cd0NlWIgf5Y14JezS4eGE6or"
type input "cd0NlWIgf5Y14JezS4eGE6or"
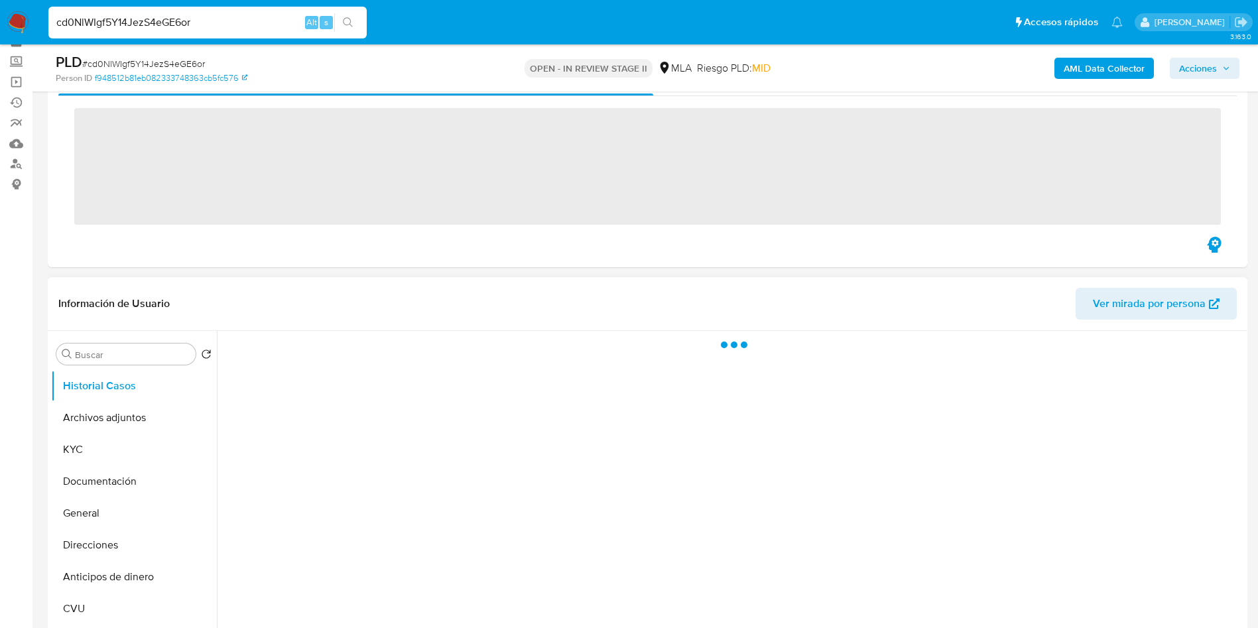
scroll to position [99, 0]
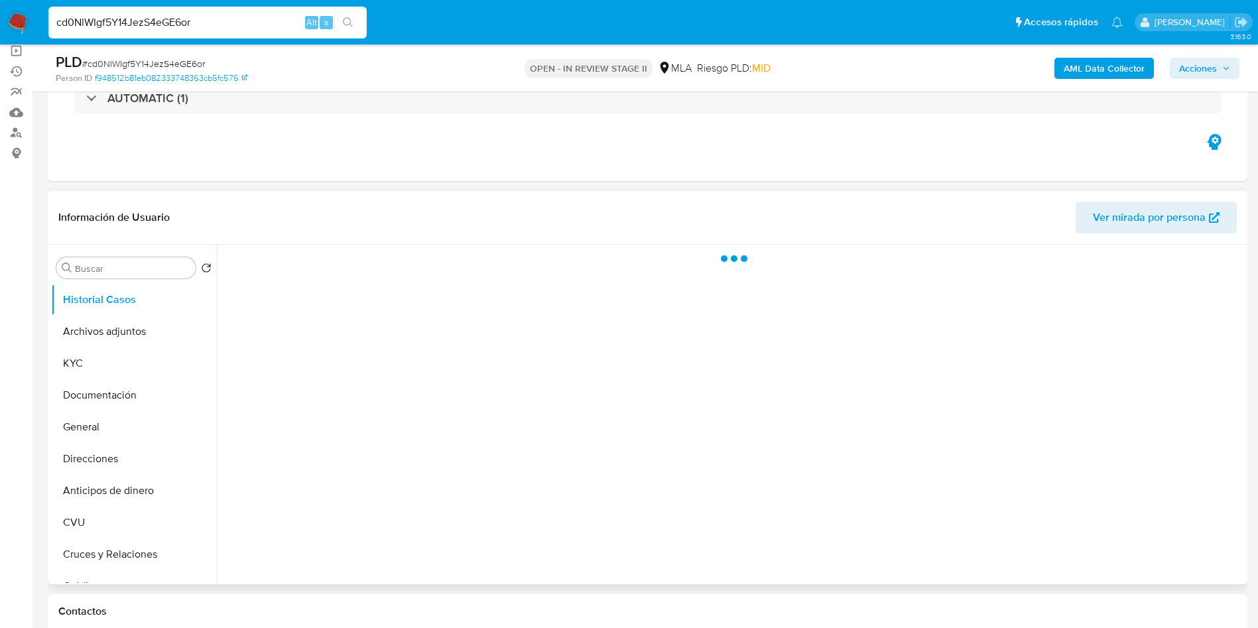
select select "10"
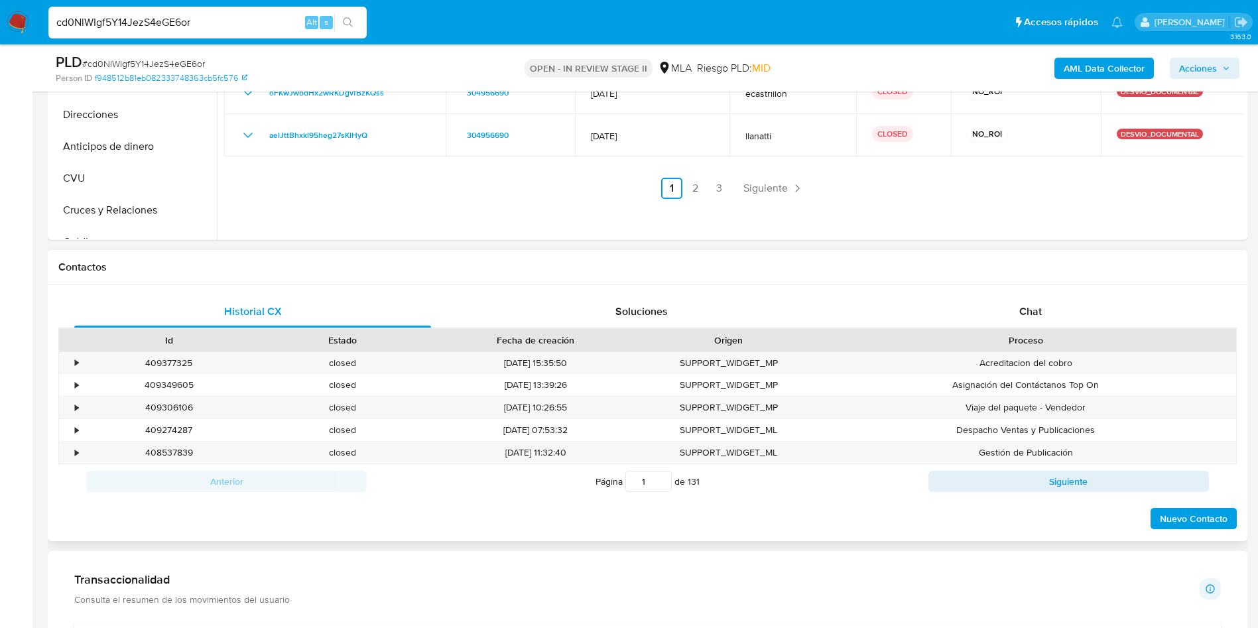
scroll to position [597, 0]
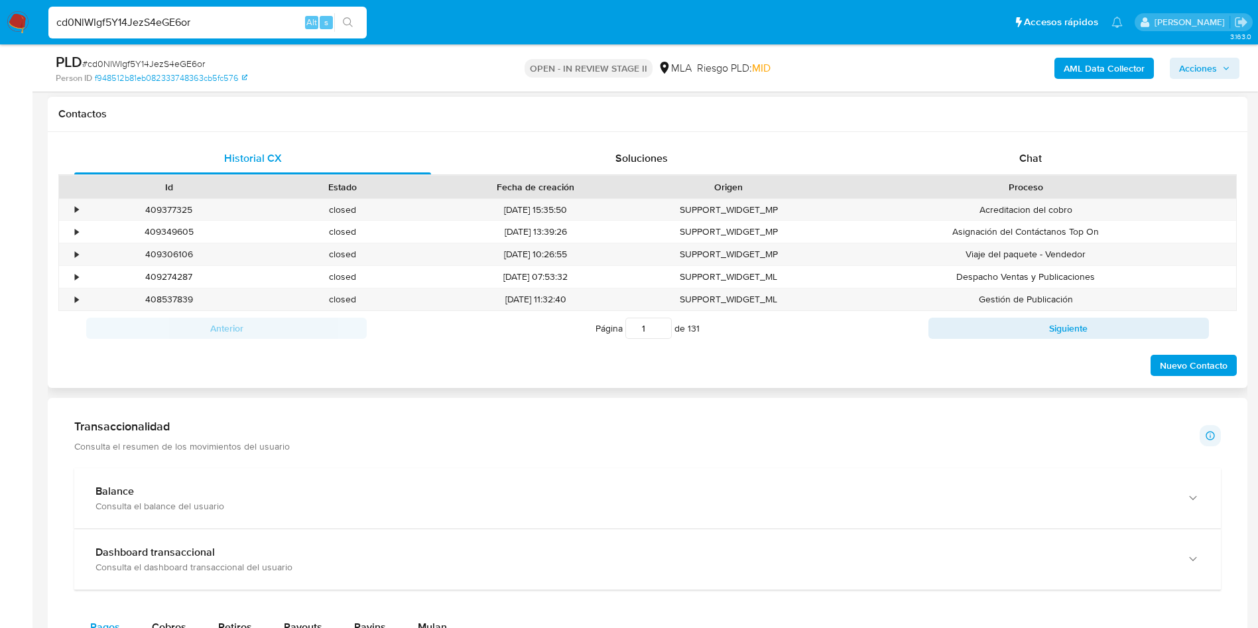
click at [1011, 176] on div "Proceso" at bounding box center [1026, 187] width 420 height 23
click at [1011, 166] on div "Chat" at bounding box center [1030, 159] width 357 height 32
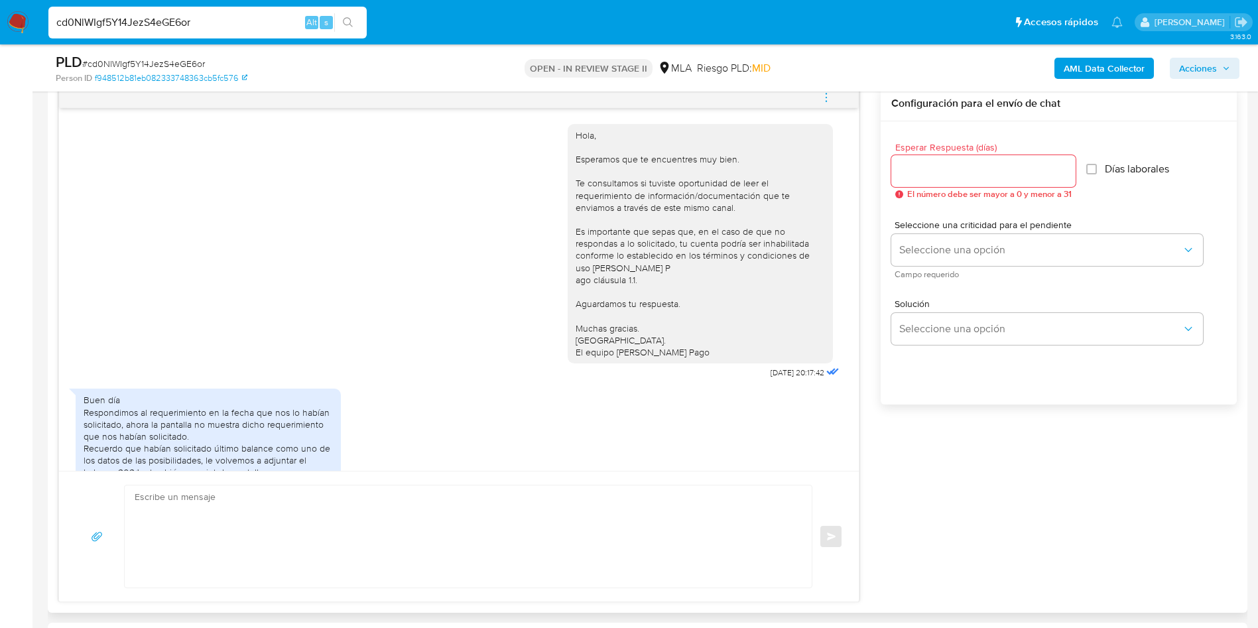
scroll to position [137, 0]
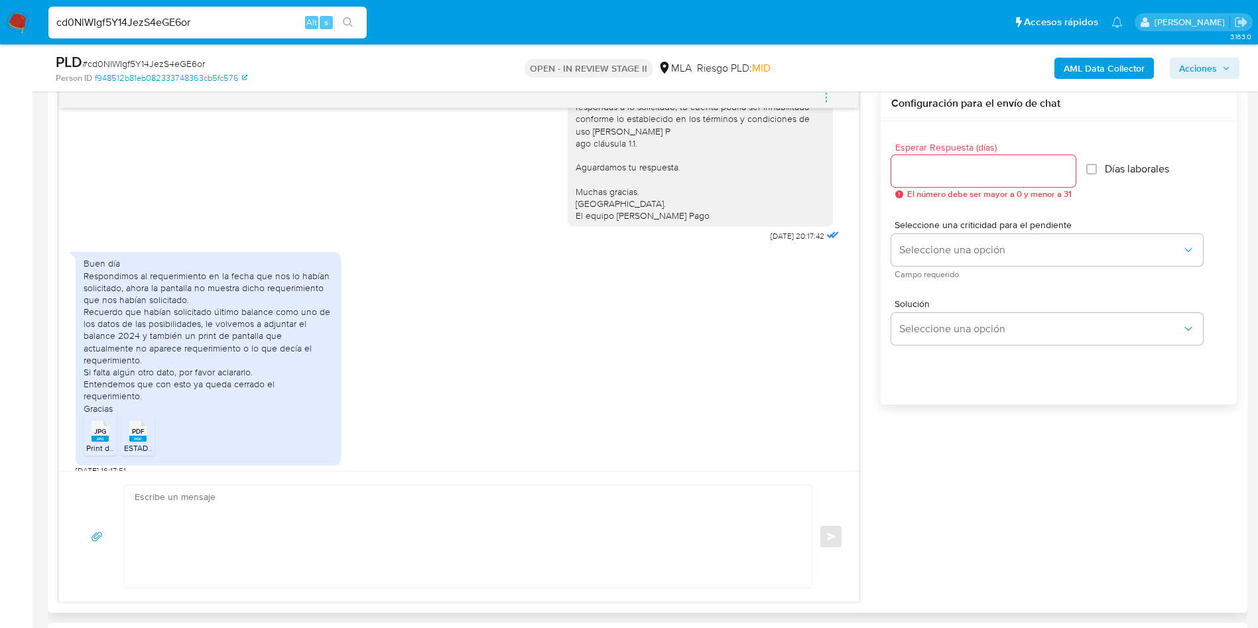
click at [95, 442] on span "Print de pantalla no muestra requerimiento.jpg" at bounding box center [169, 447] width 166 height 11
click at [141, 436] on rect at bounding box center [137, 439] width 17 height 6
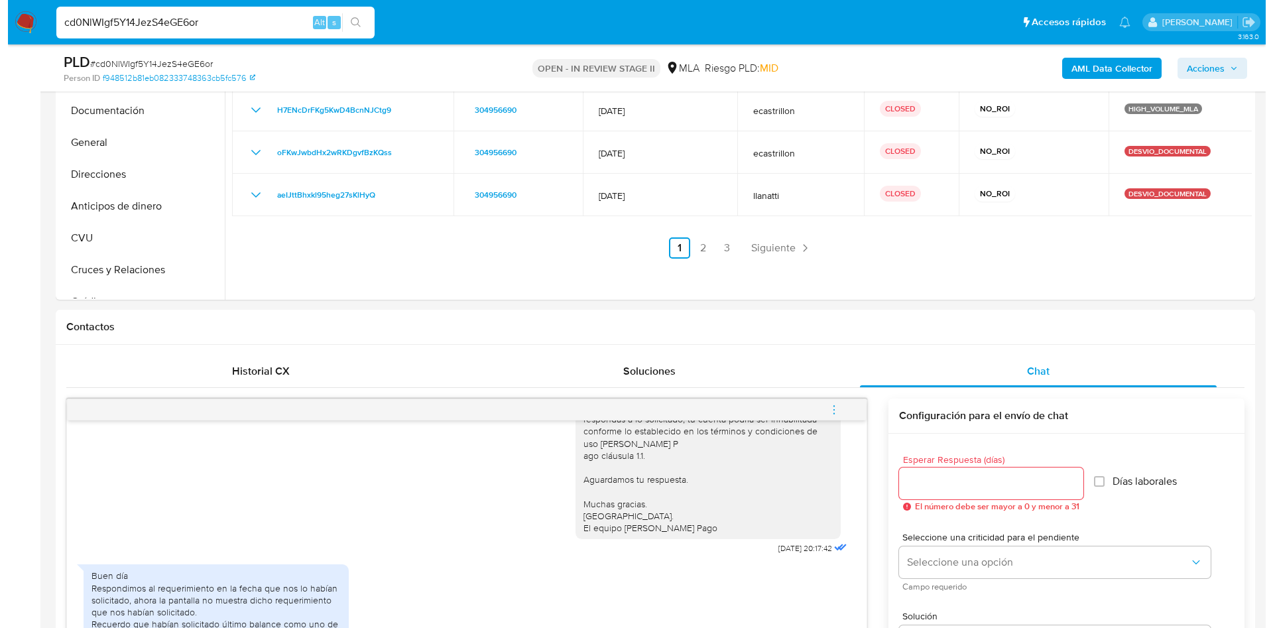
scroll to position [199, 0]
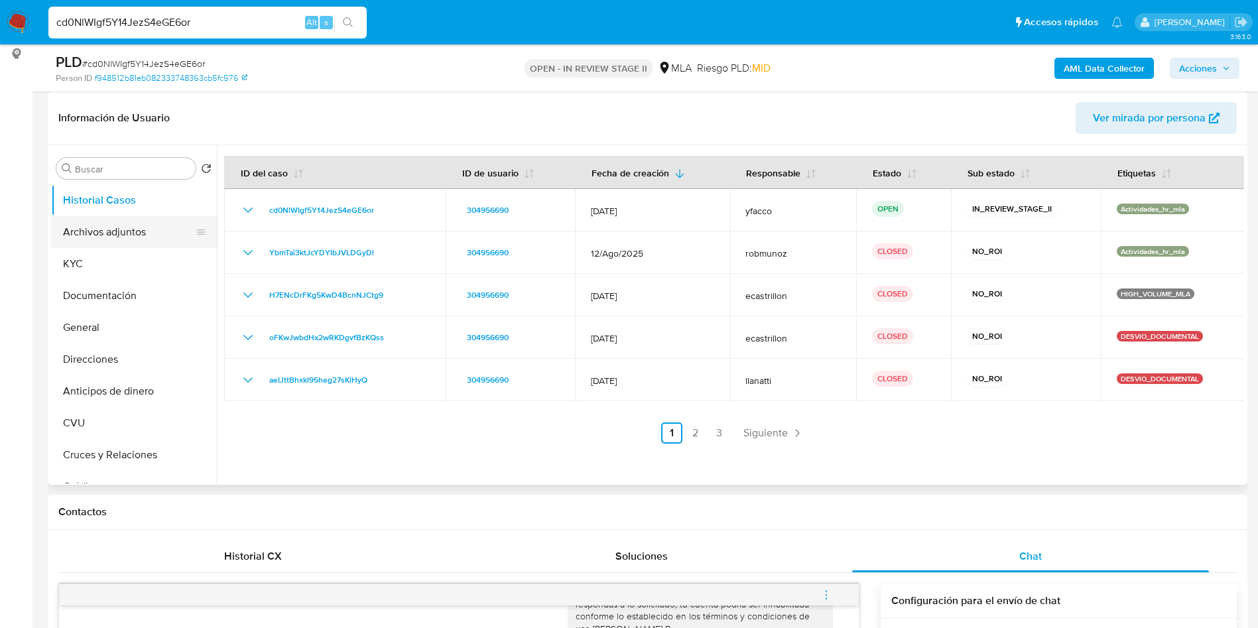
click at [123, 230] on button "Archivos adjuntos" at bounding box center [128, 232] width 155 height 32
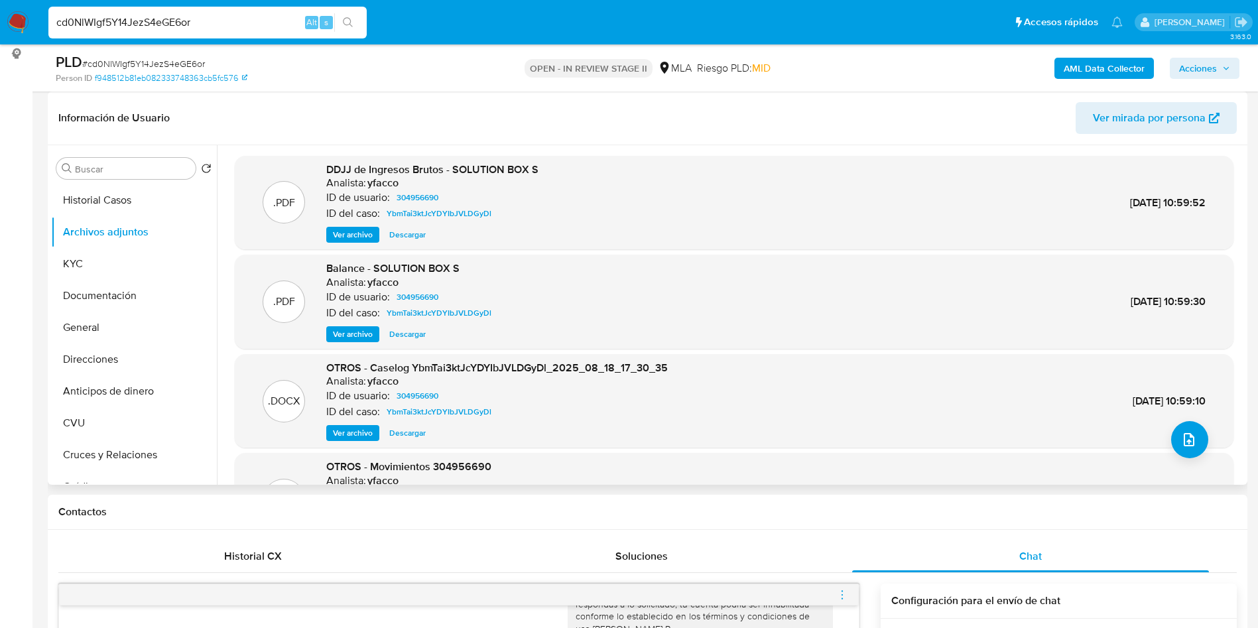
drag, startPoint x: 355, startPoint y: 338, endPoint x: 367, endPoint y: 339, distance: 12.0
click at [355, 338] on span "Ver archivo" at bounding box center [353, 334] width 40 height 13
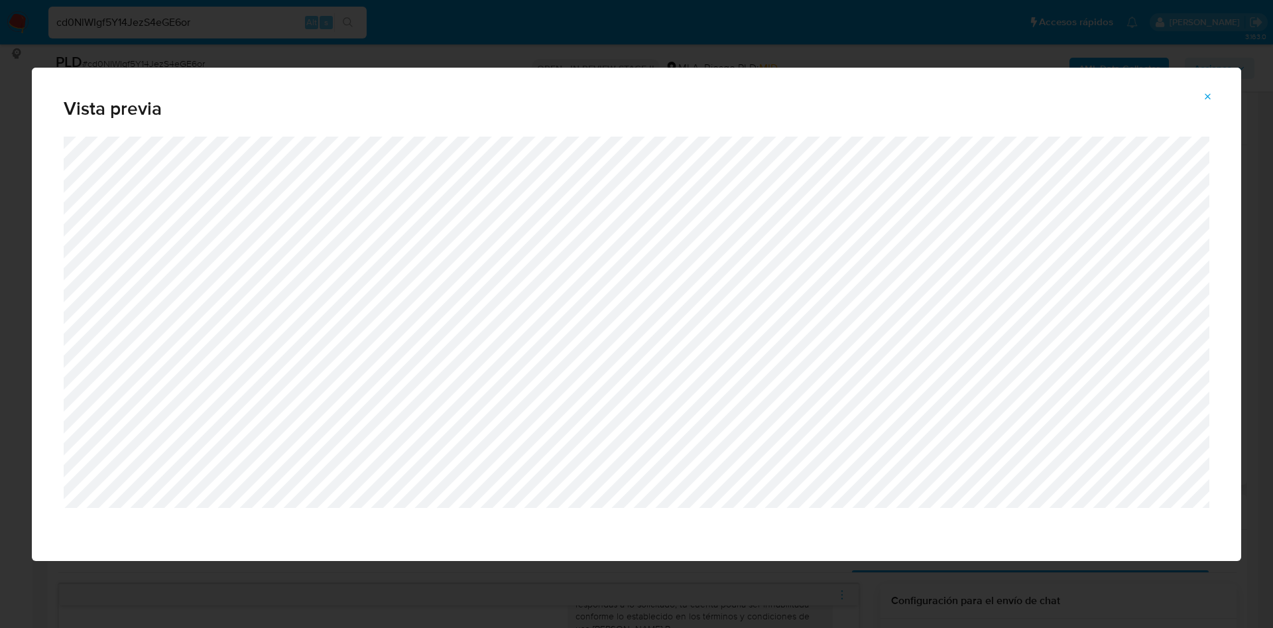
click at [1211, 99] on icon "Attachment preview" at bounding box center [1208, 96] width 6 height 6
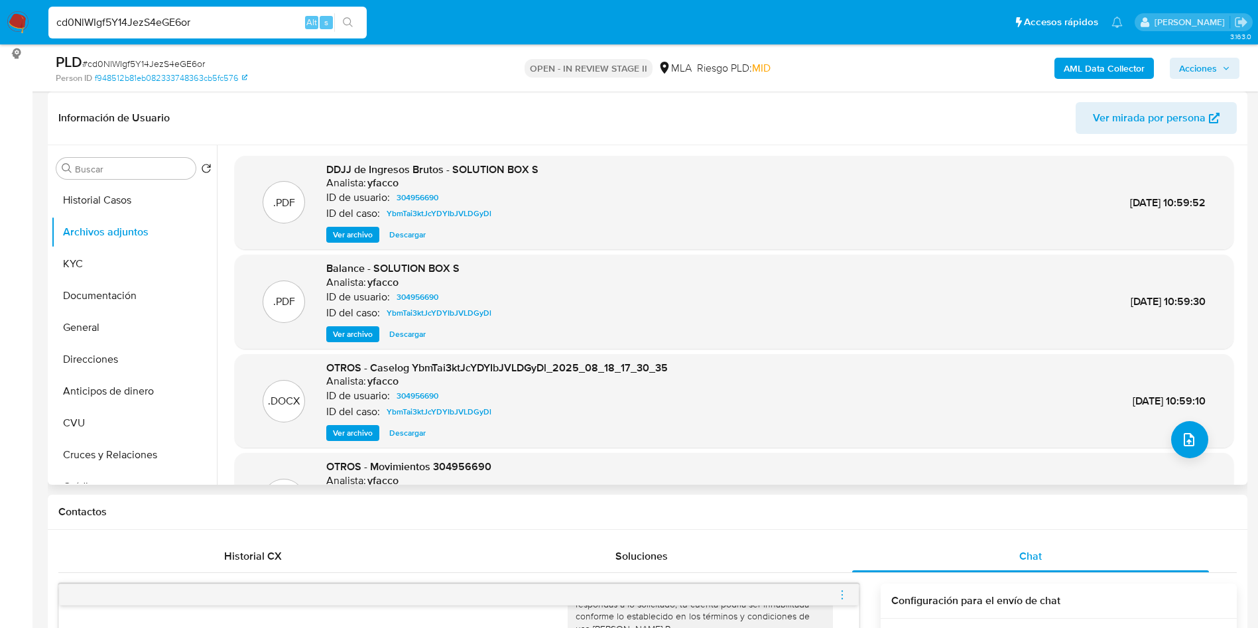
click at [332, 430] on button "Ver archivo" at bounding box center [352, 433] width 53 height 16
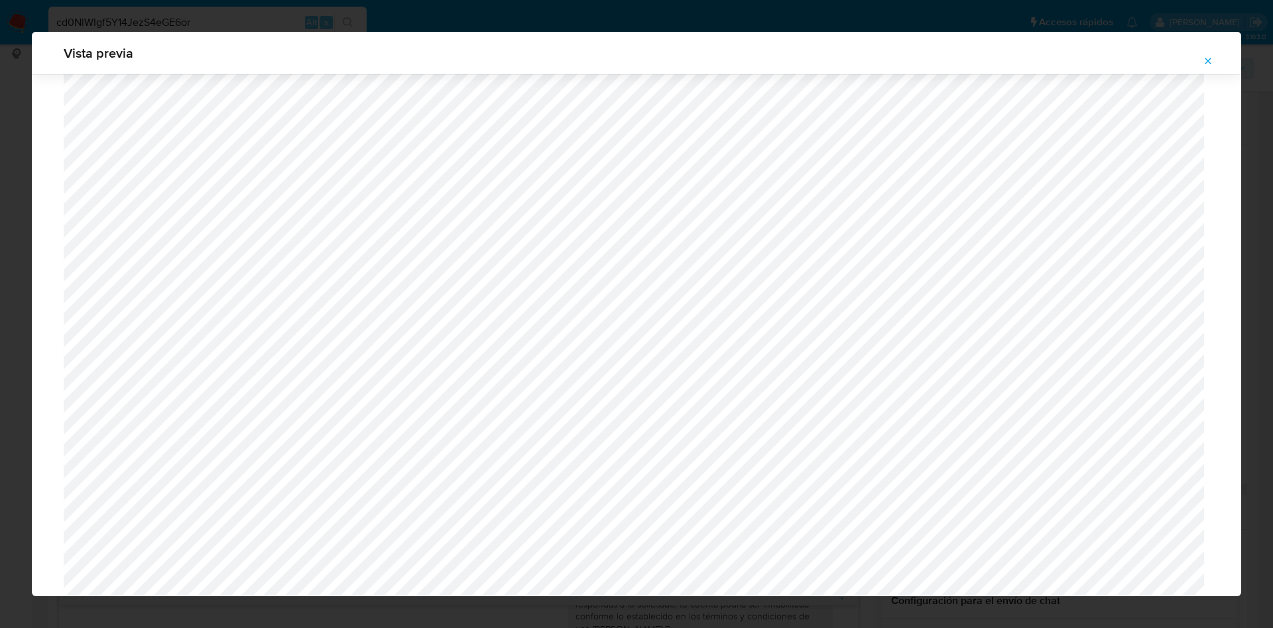
scroll to position [1167, 0]
click at [1207, 64] on icon "Attachment preview" at bounding box center [1208, 61] width 11 height 11
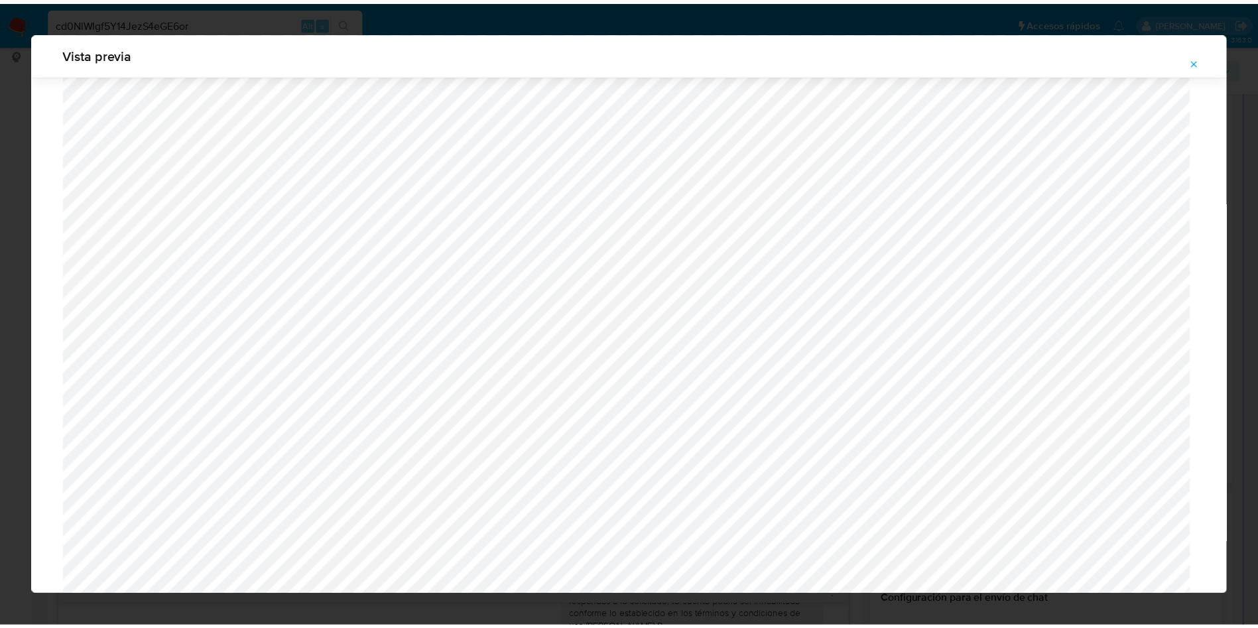
scroll to position [0, 0]
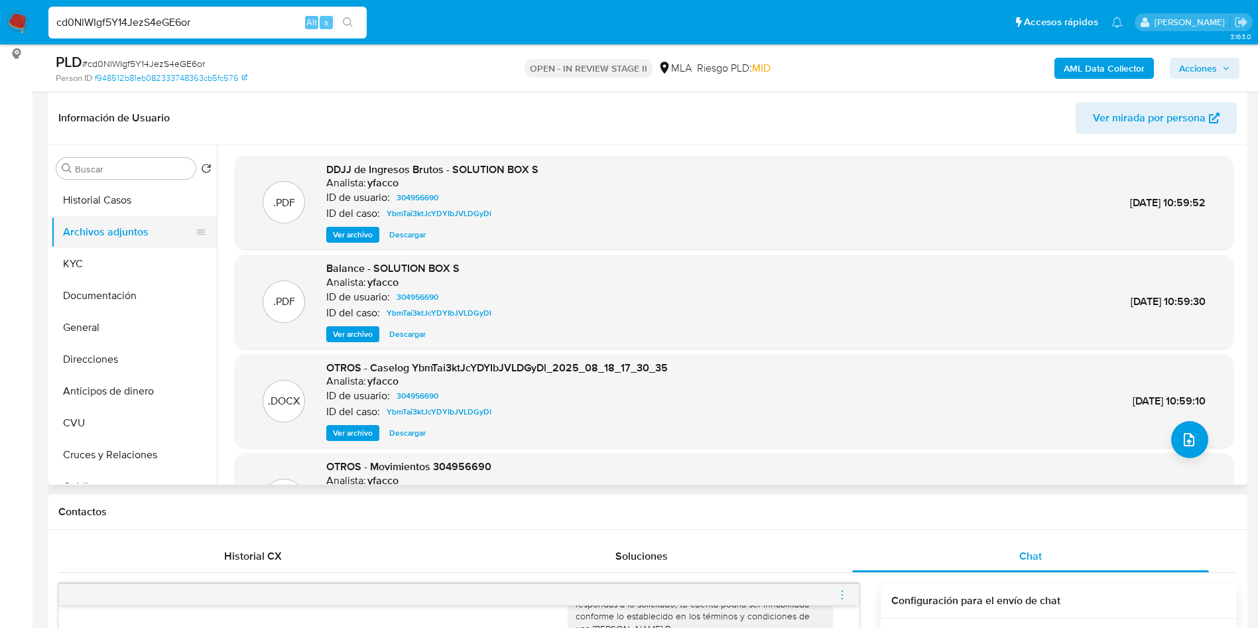
click at [131, 239] on button "Archivos adjuntos" at bounding box center [128, 232] width 155 height 32
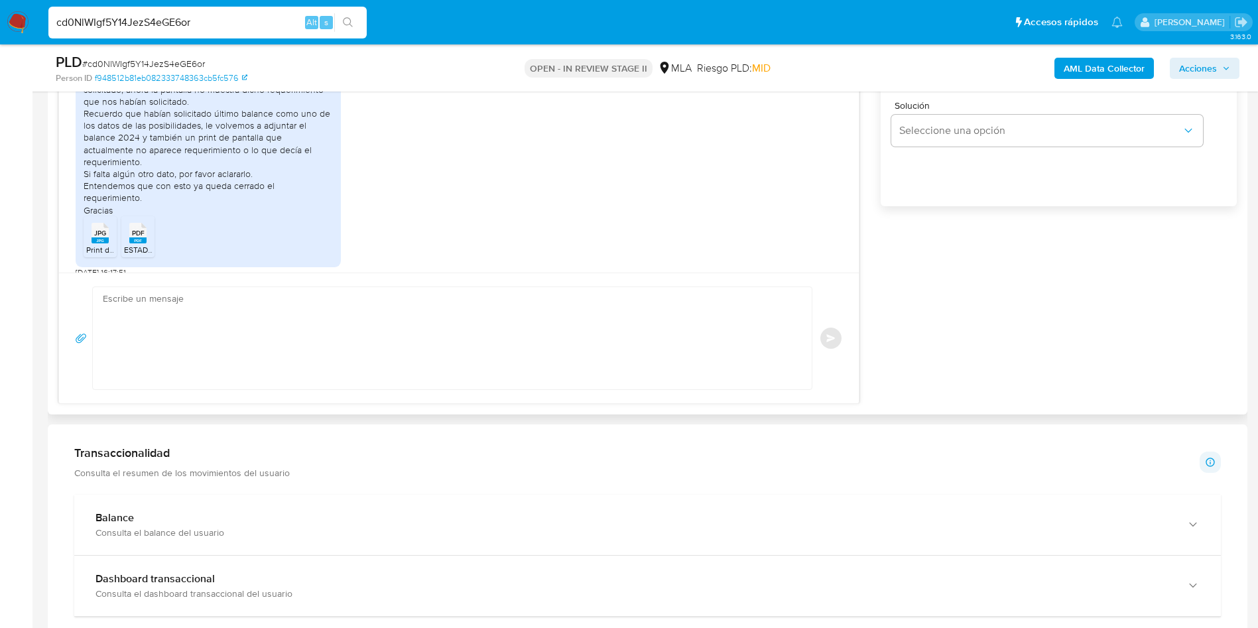
scroll to position [895, 0]
click at [348, 324] on textarea at bounding box center [449, 337] width 692 height 102
paste textarea "Hola Muchas gracias por la respuesta. Nos pondremos en contacto nuevamente en c…"
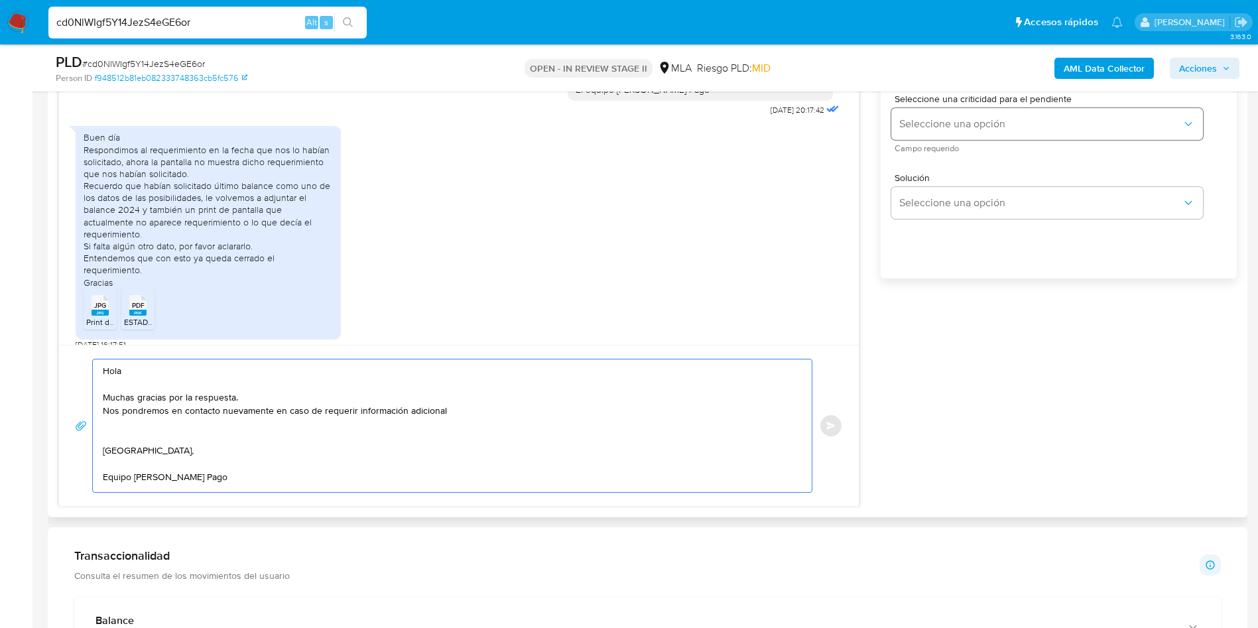
scroll to position [696, 0]
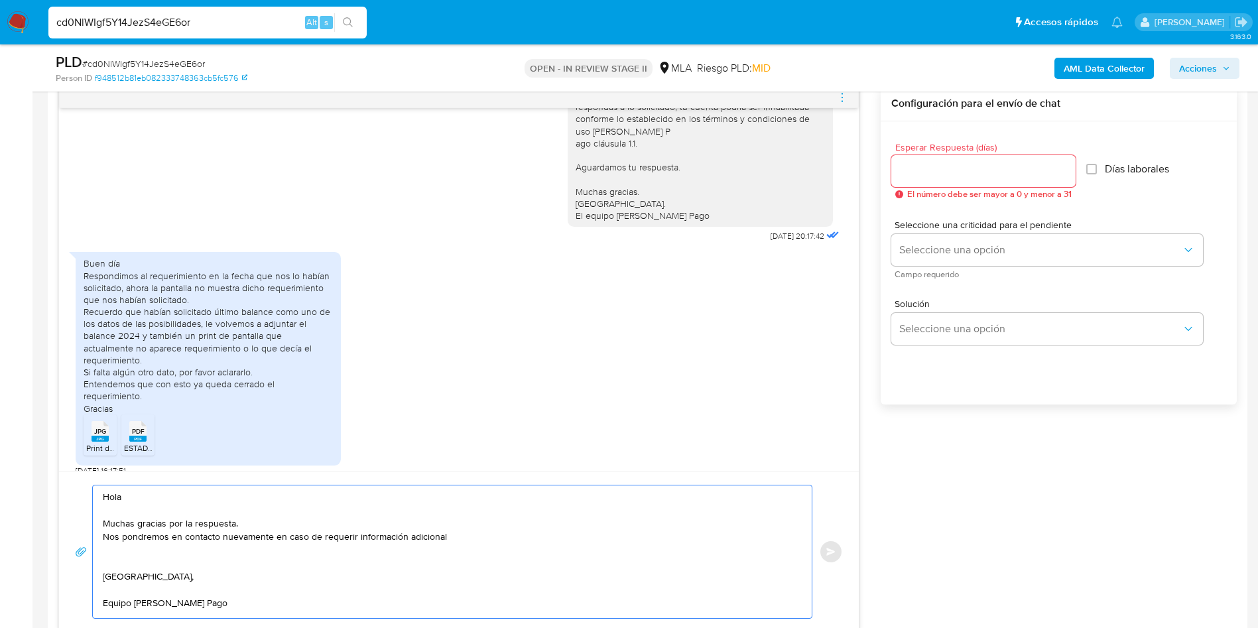
type textarea "Hola Muchas gracias por la respuesta. Nos pondremos en contacto nuevamente en c…"
click at [924, 164] on input "Esperar Respuesta (días)" at bounding box center [983, 170] width 184 height 17
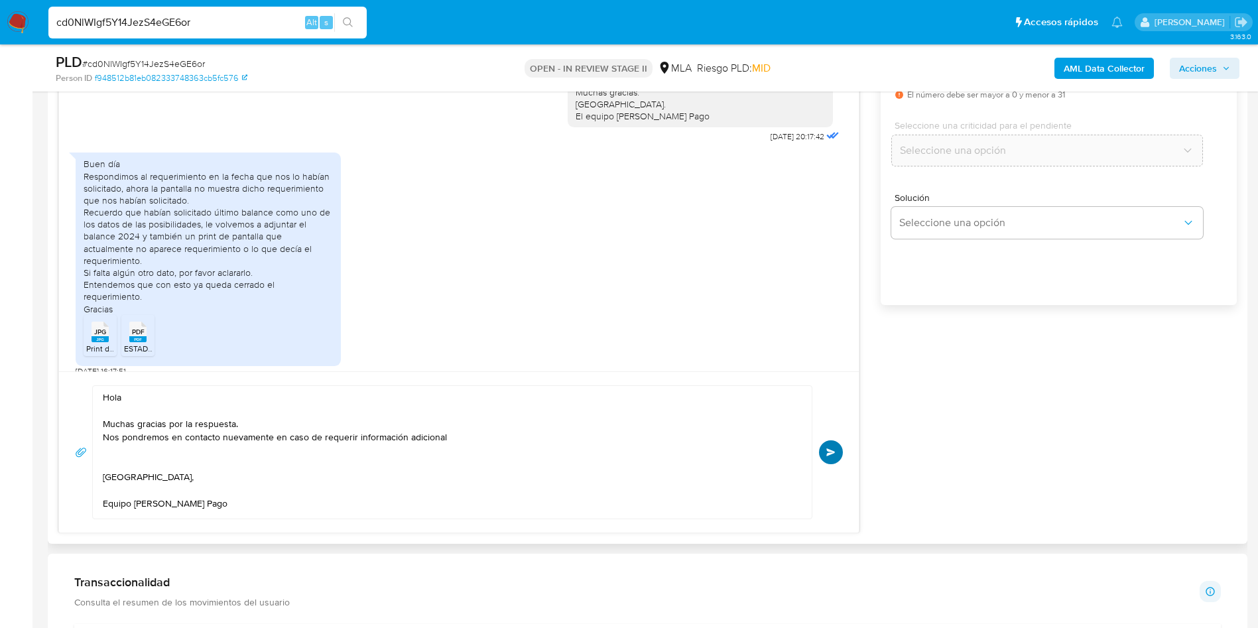
type input "0"
click at [839, 452] on button "Enviar" at bounding box center [831, 452] width 24 height 24
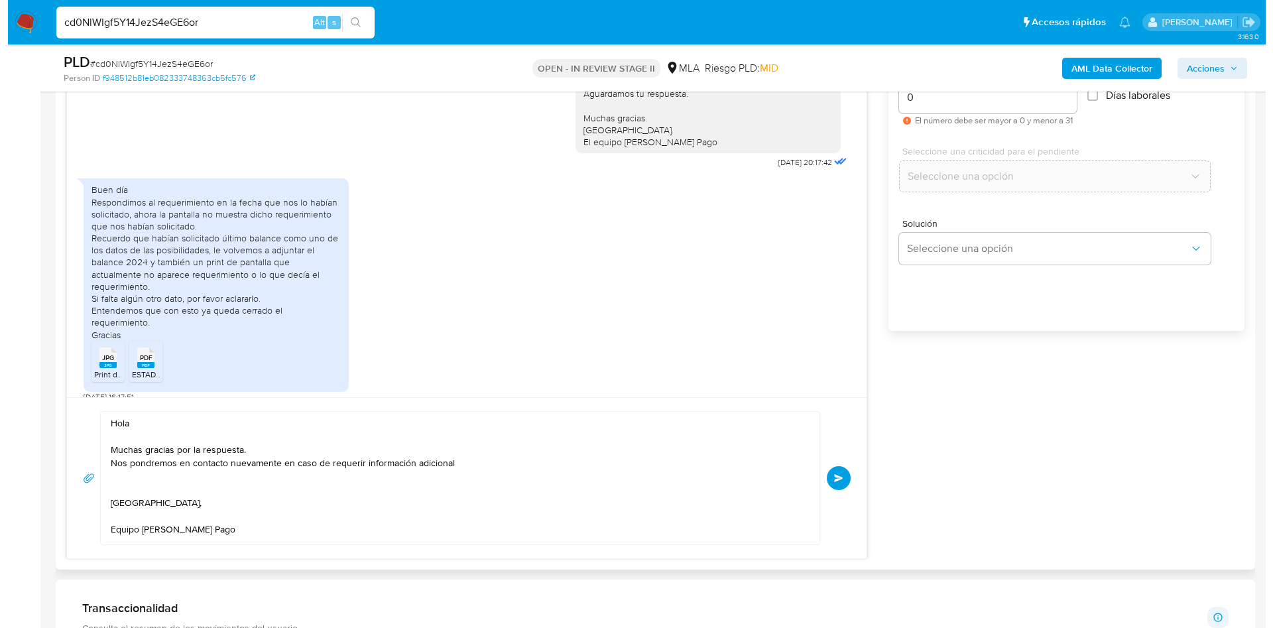
scroll to position [696, 0]
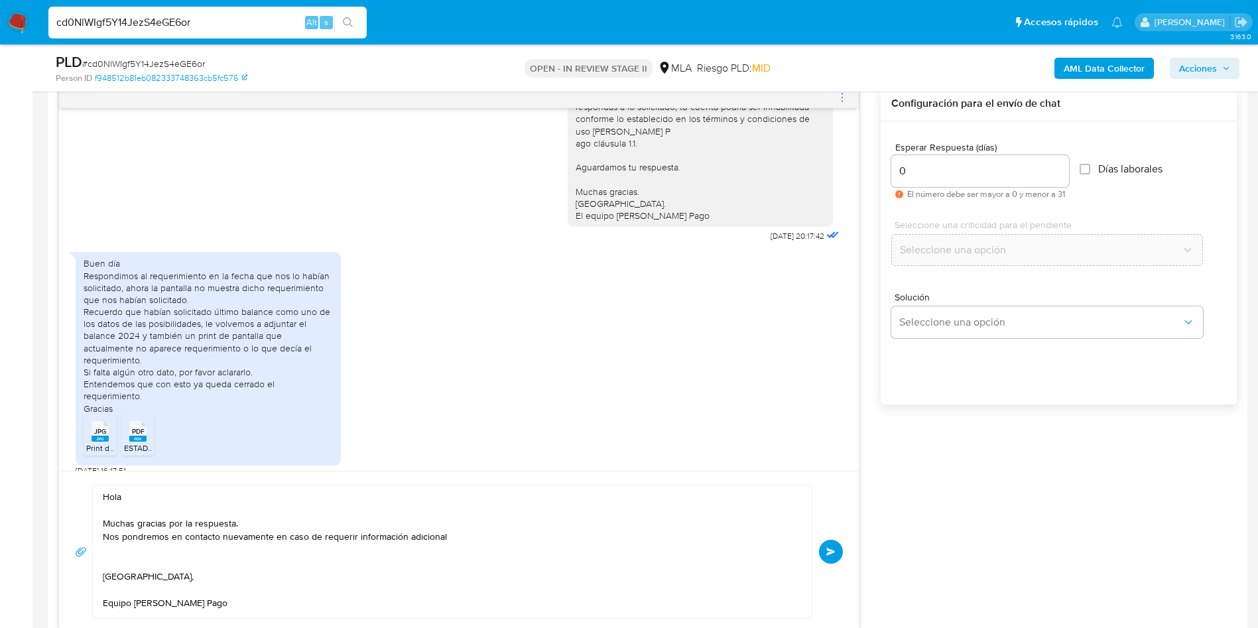
click at [838, 103] on span "menu-action" at bounding box center [842, 98] width 12 height 32
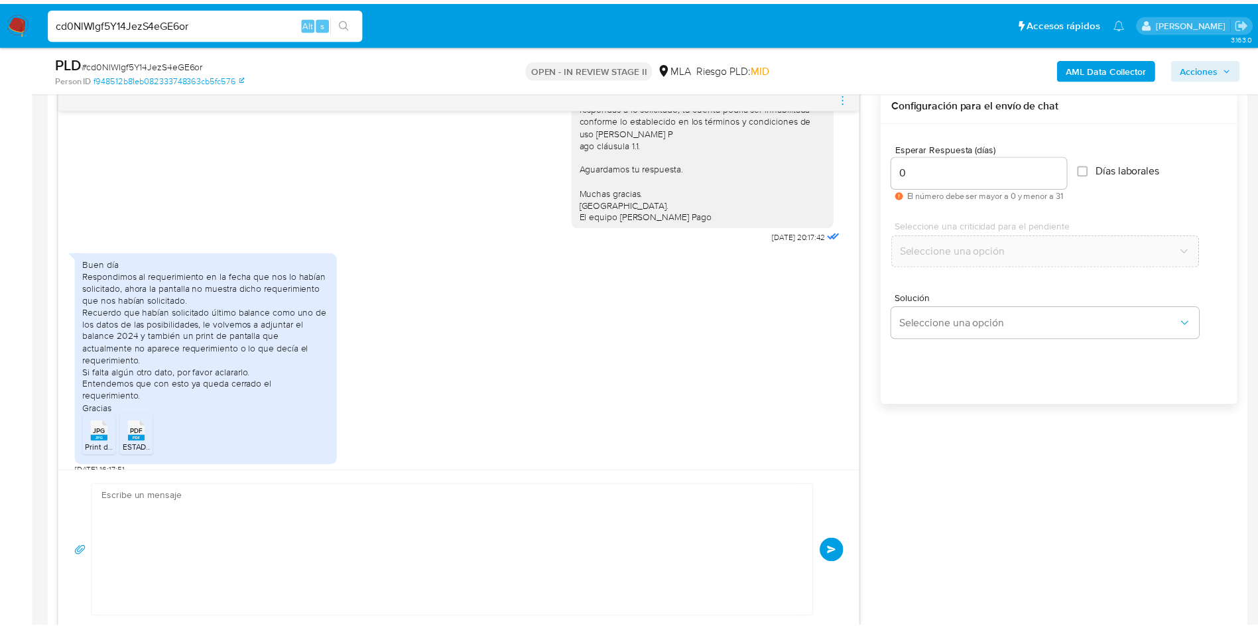
scroll to position [296, 0]
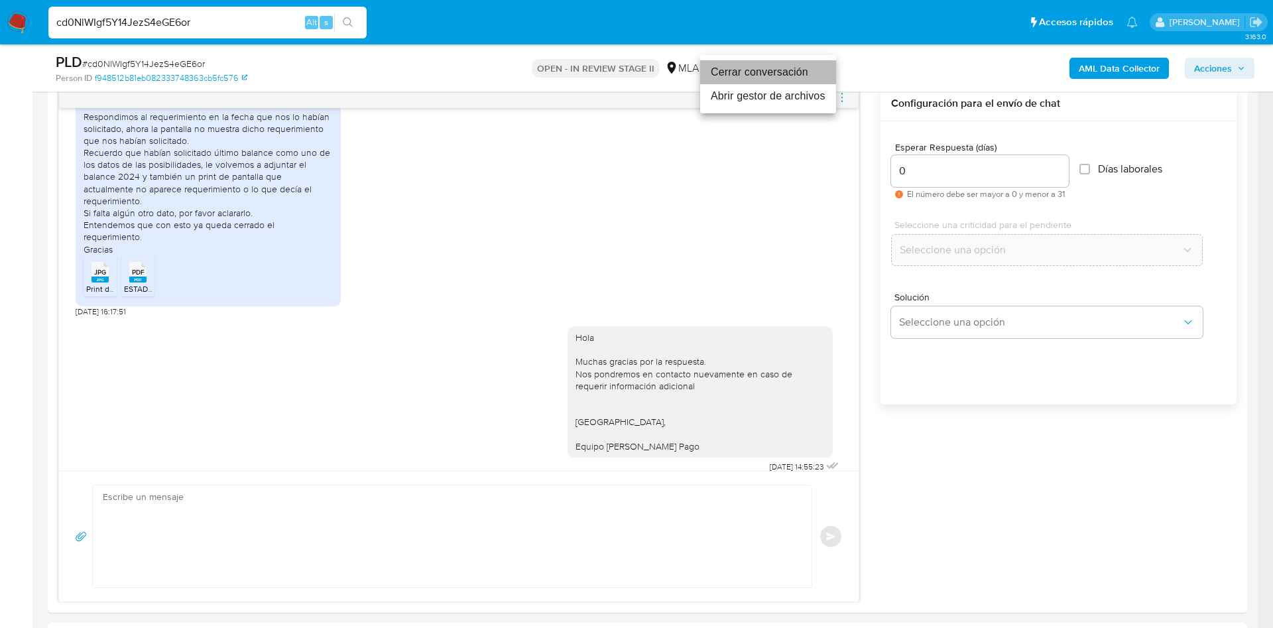
click at [768, 76] on li "Cerrar conversación" at bounding box center [768, 72] width 136 height 24
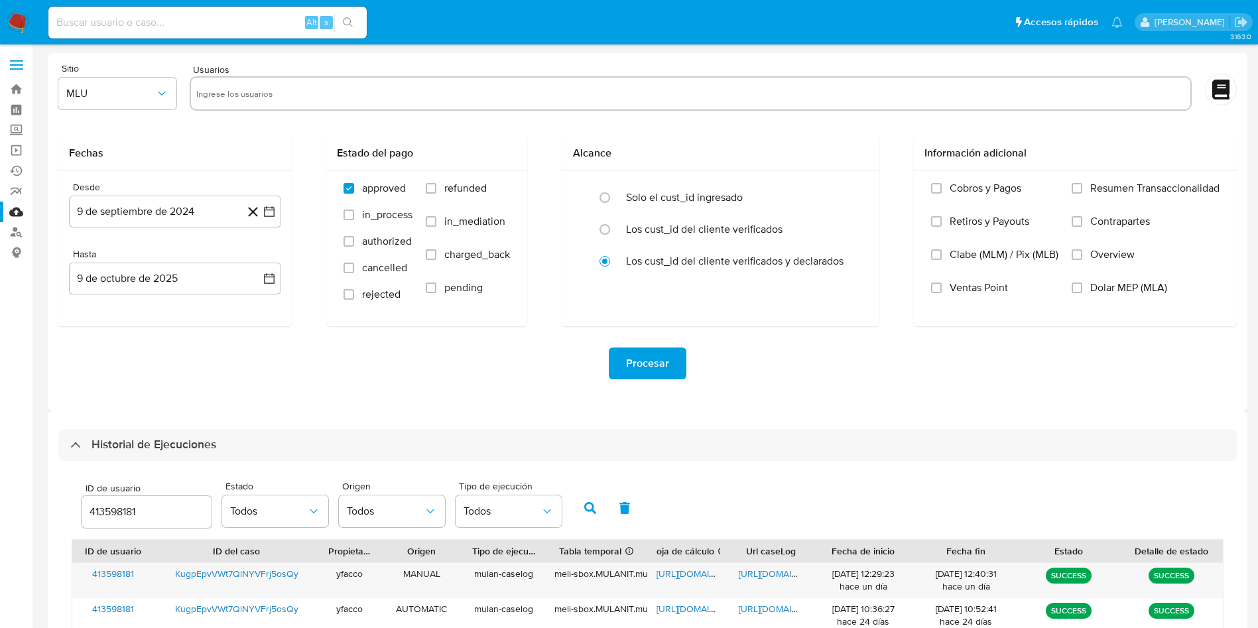
select select "10"
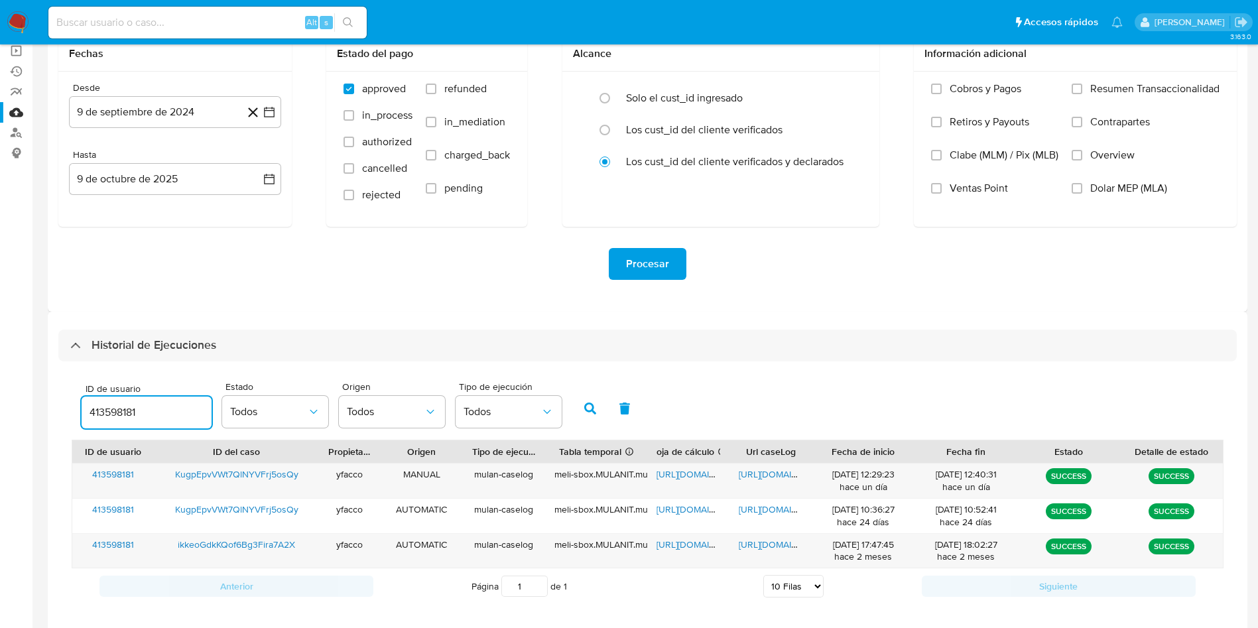
drag, startPoint x: 157, startPoint y: 421, endPoint x: 0, endPoint y: 345, distance: 174.7
click at [19, 401] on section "Bandeja Tablero Screening Búsqueda en Listas Watchlist Herramientas Operaciones…" at bounding box center [629, 296] width 1258 height 791
type input "304956690"
click at [586, 411] on icon "button" at bounding box center [590, 408] width 12 height 12
click at [762, 472] on span "[URL][DOMAIN_NAME]" at bounding box center [784, 473] width 91 height 13
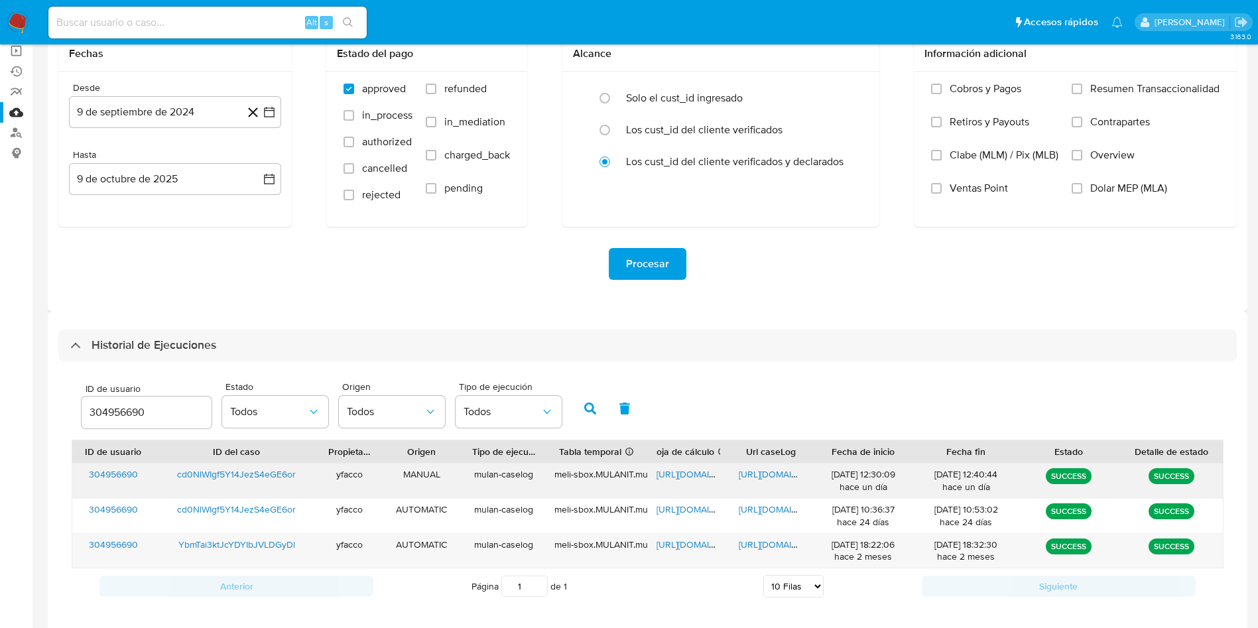
click at [678, 473] on span "[URL][DOMAIN_NAME]" at bounding box center [701, 473] width 91 height 13
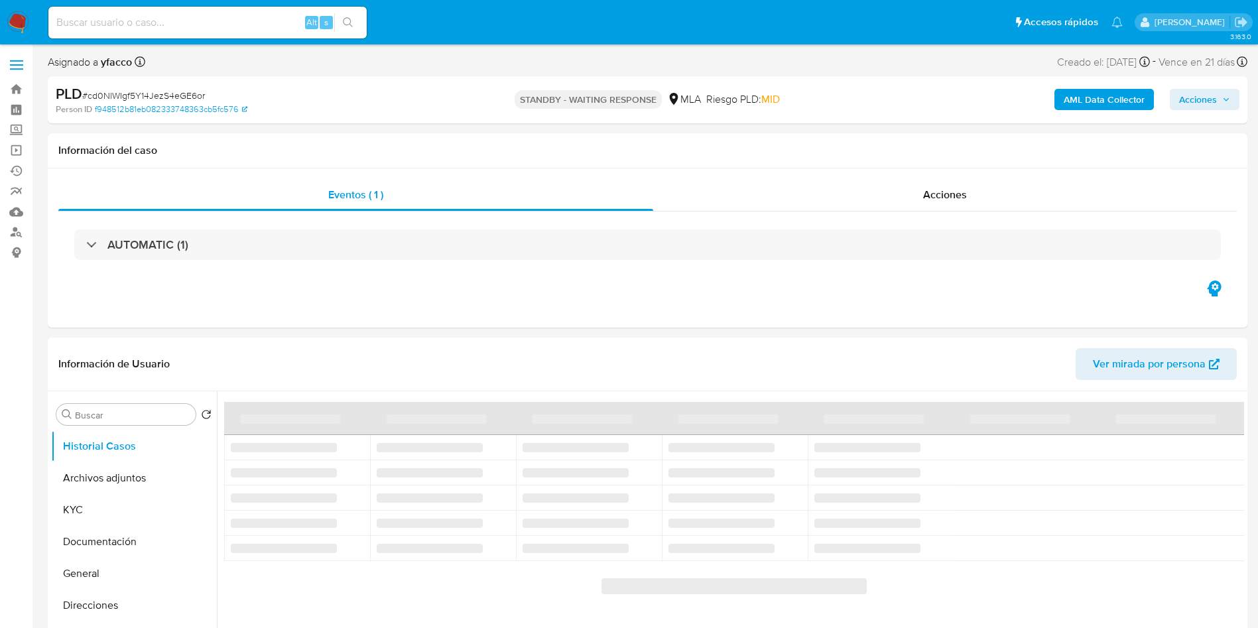
select select "10"
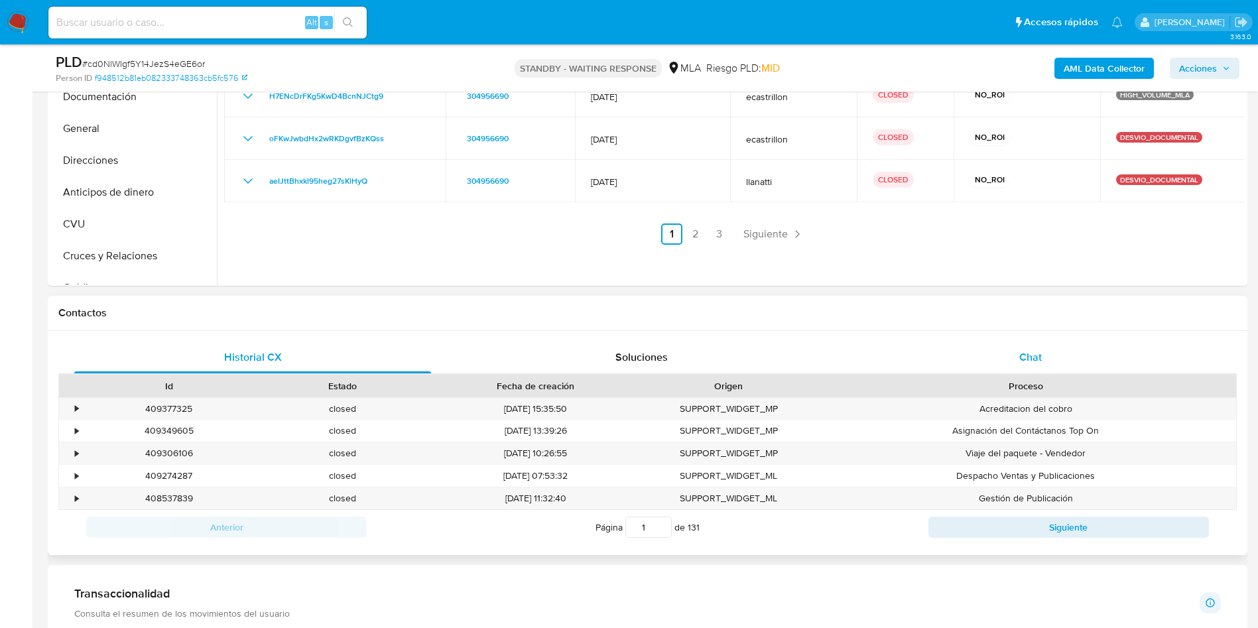
click at [994, 353] on div "Chat" at bounding box center [1030, 357] width 357 height 32
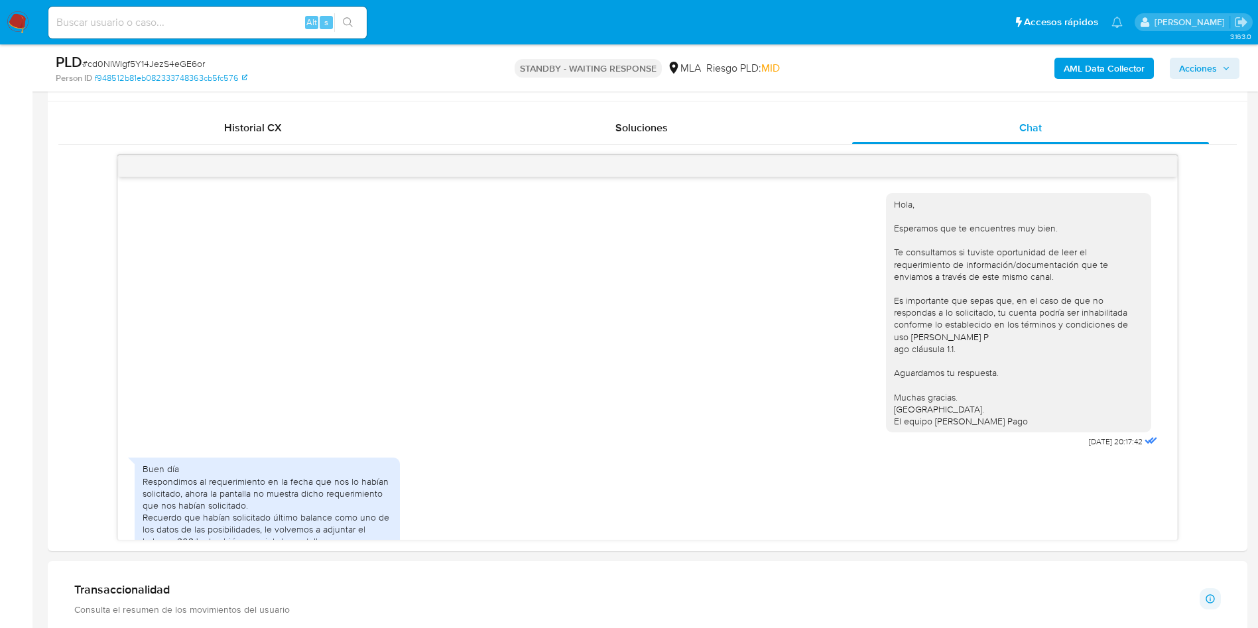
scroll to position [597, 0]
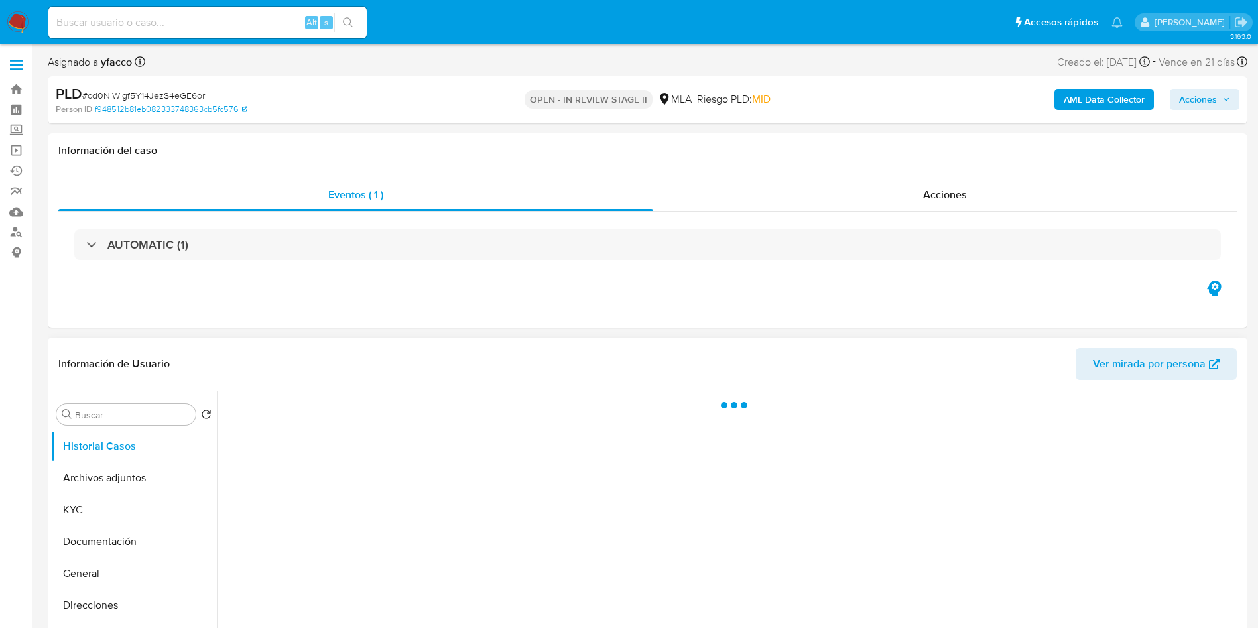
select select "10"
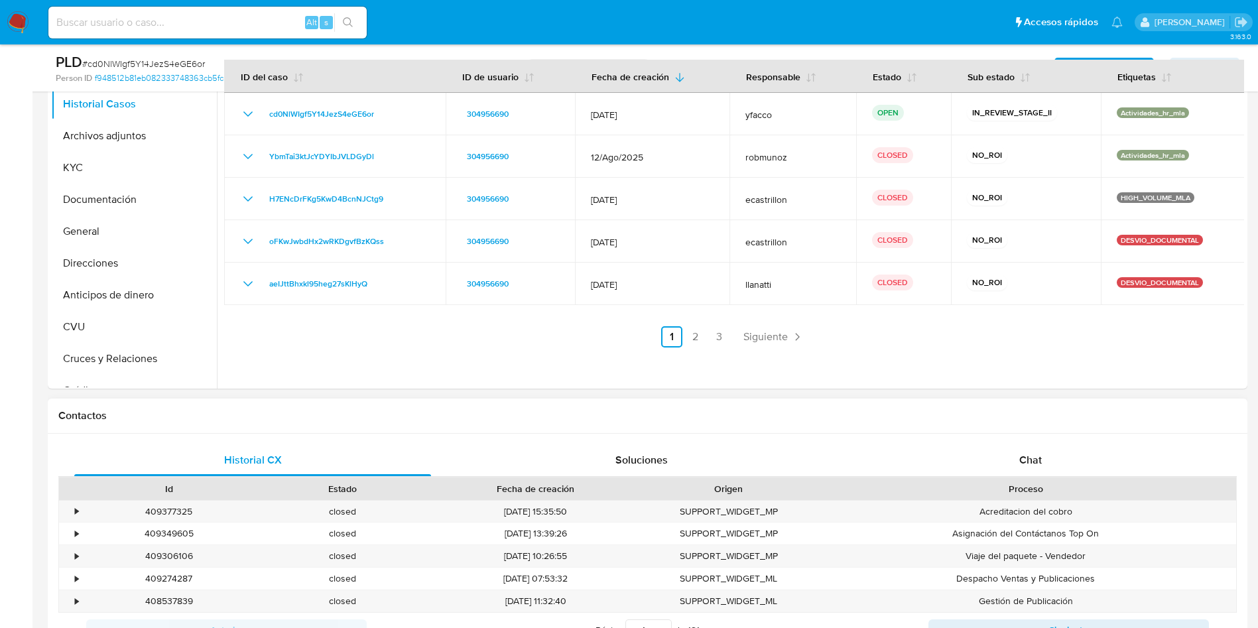
scroll to position [298, 0]
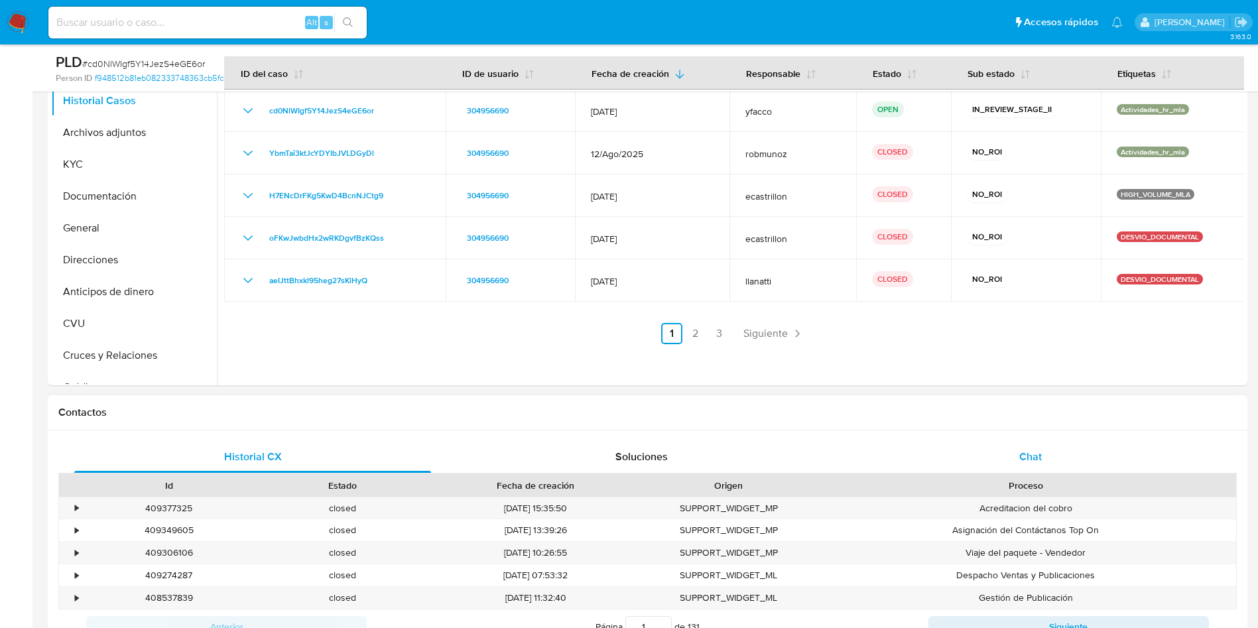
click at [1041, 452] on span "Chat" at bounding box center [1030, 456] width 23 height 15
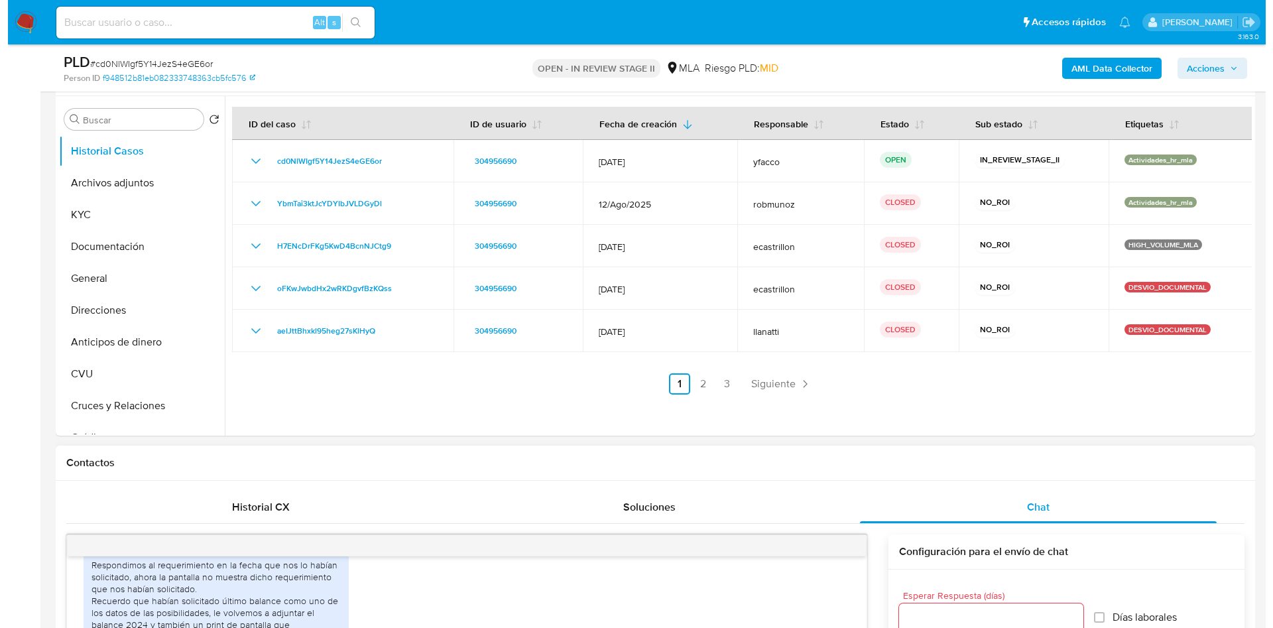
scroll to position [99, 0]
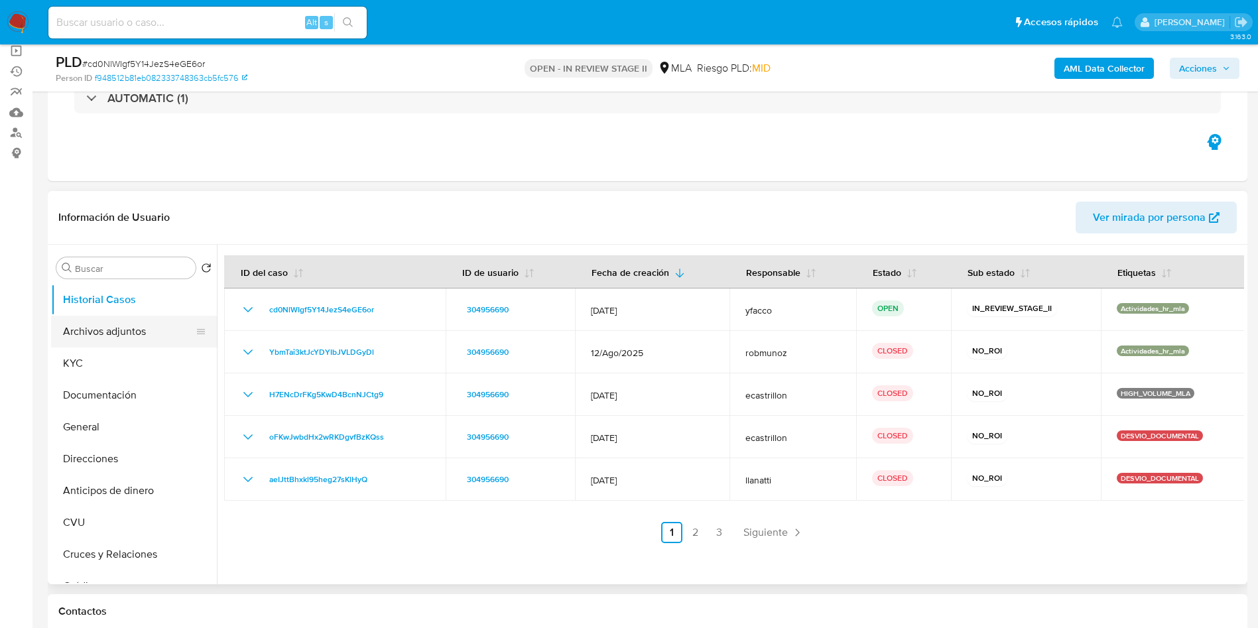
click at [135, 330] on button "Archivos adjuntos" at bounding box center [128, 332] width 155 height 32
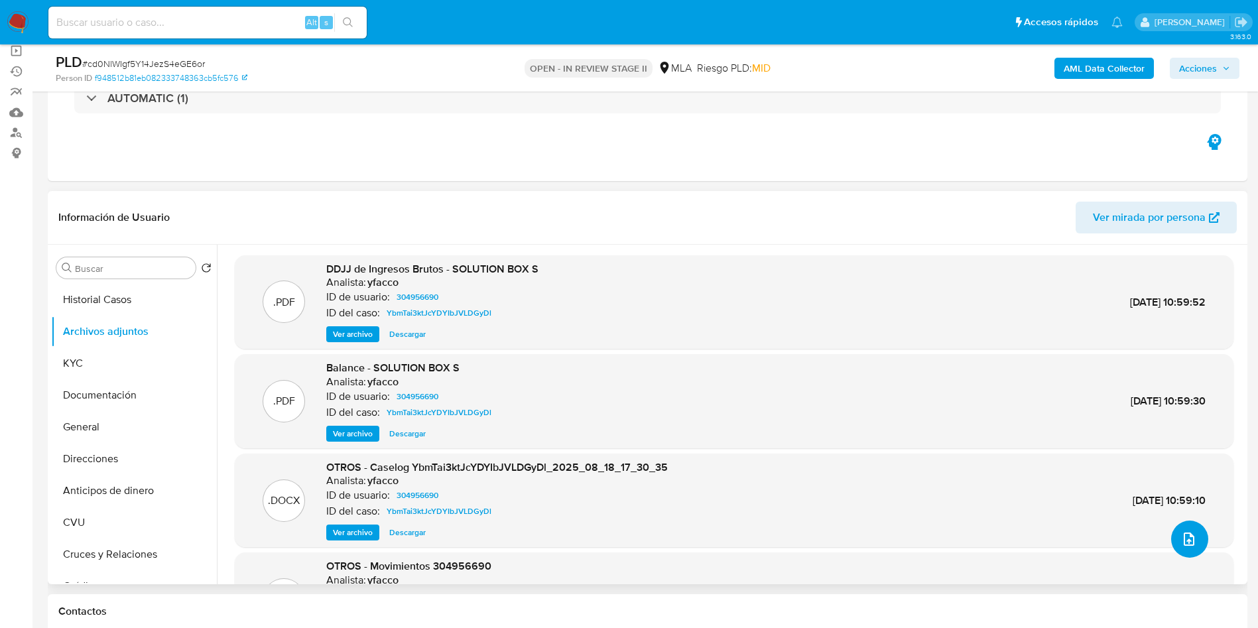
click at [1193, 542] on button "upload-file" at bounding box center [1189, 538] width 37 height 37
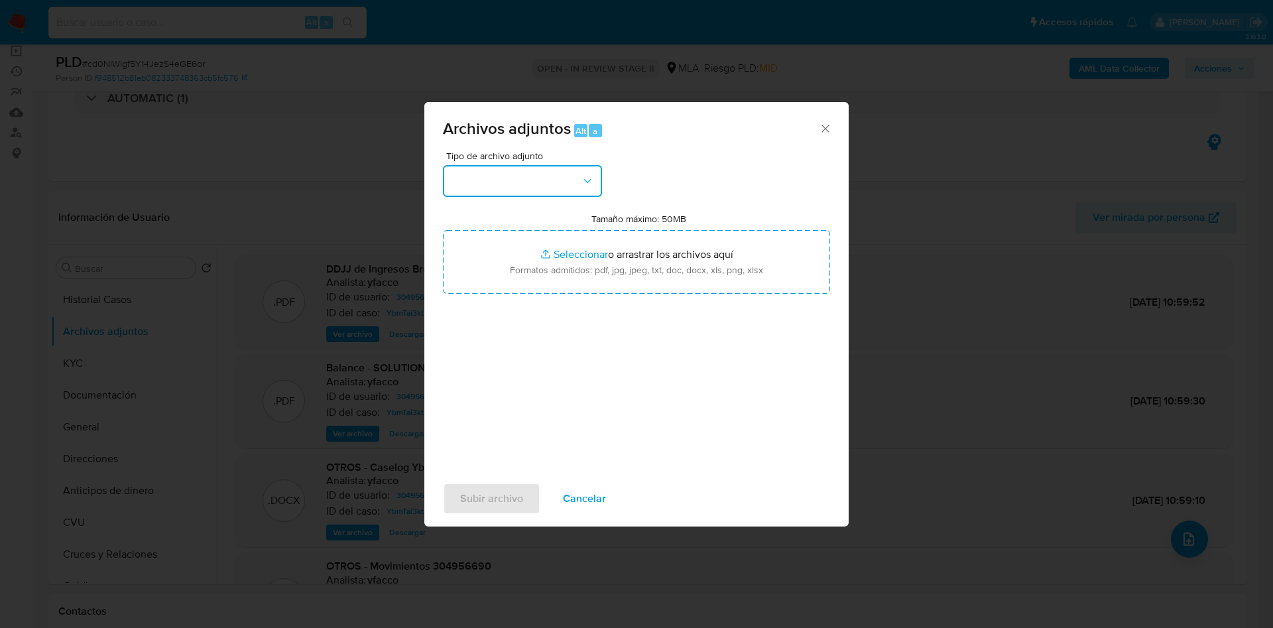
click at [540, 182] on button "button" at bounding box center [522, 181] width 159 height 32
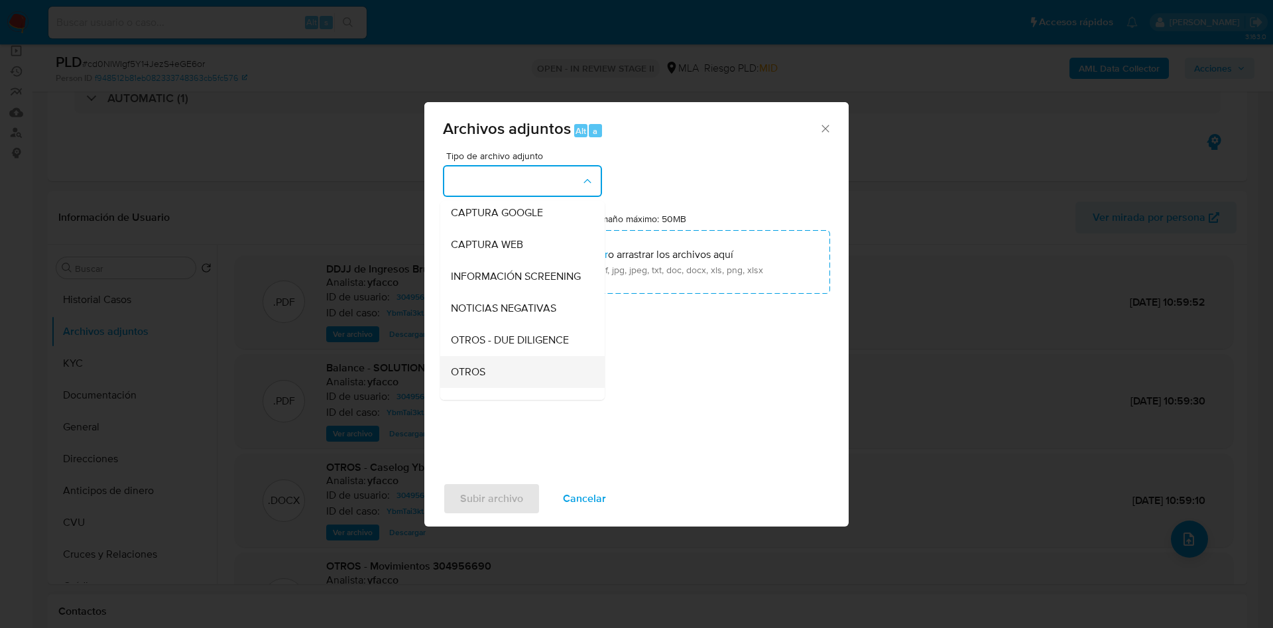
click at [465, 379] on span "OTROS" at bounding box center [468, 371] width 34 height 13
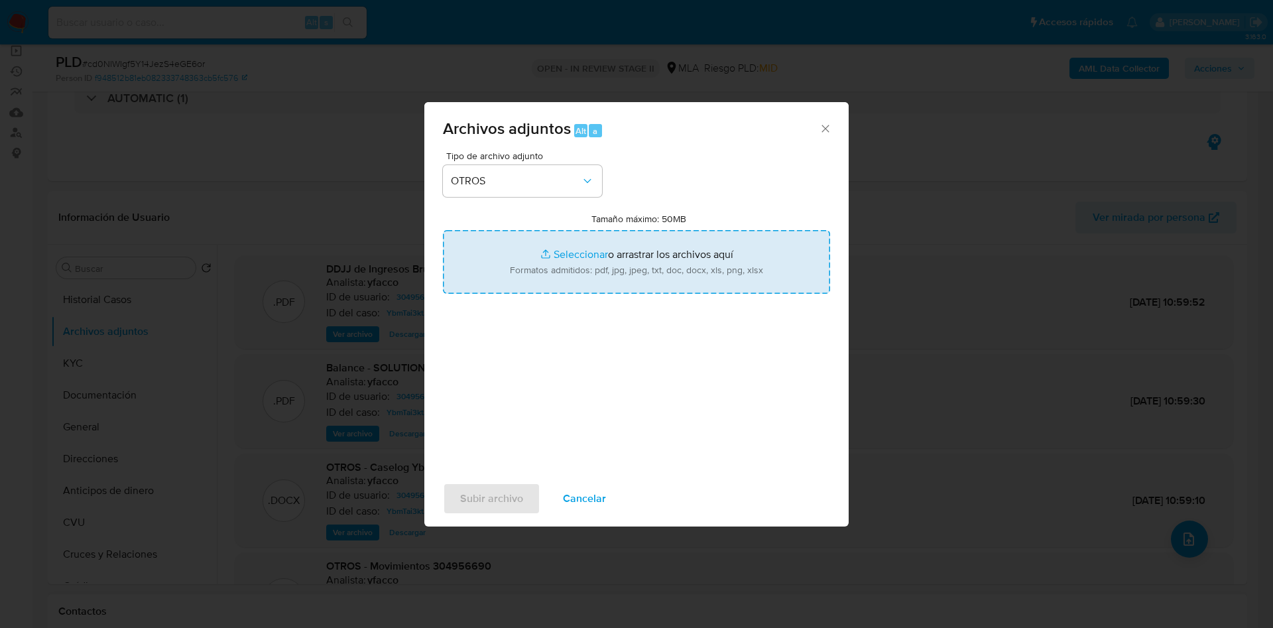
click at [560, 250] on input "Tamaño máximo: 50MB Seleccionar archivos" at bounding box center [636, 262] width 387 height 64
type input "C:\fakepath\Caselog cd0NlWIgf5Y14JezS4eGE6or_2025_10_08_11_38_52.docx"
click at [564, 245] on input "Tamaño máximo: 50MB Seleccionar archivos" at bounding box center [636, 262] width 387 height 64
type input "C:\fakepath\Movimientos 304956690.xlsx"
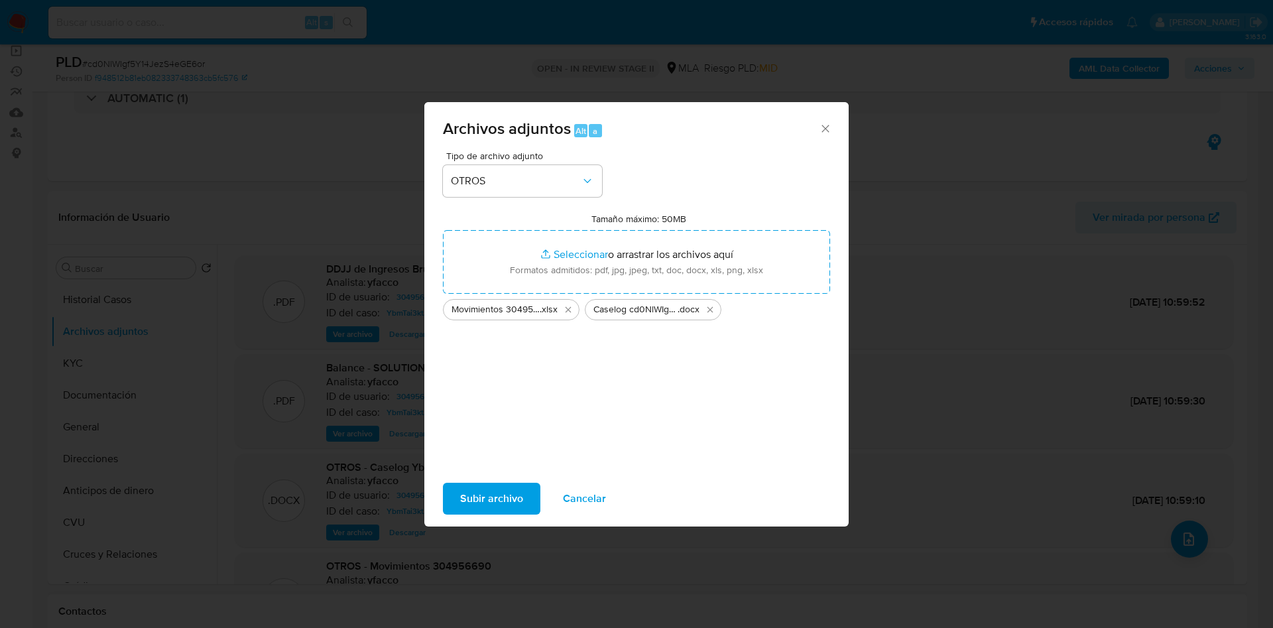
click at [475, 495] on span "Subir archivo" at bounding box center [491, 498] width 63 height 29
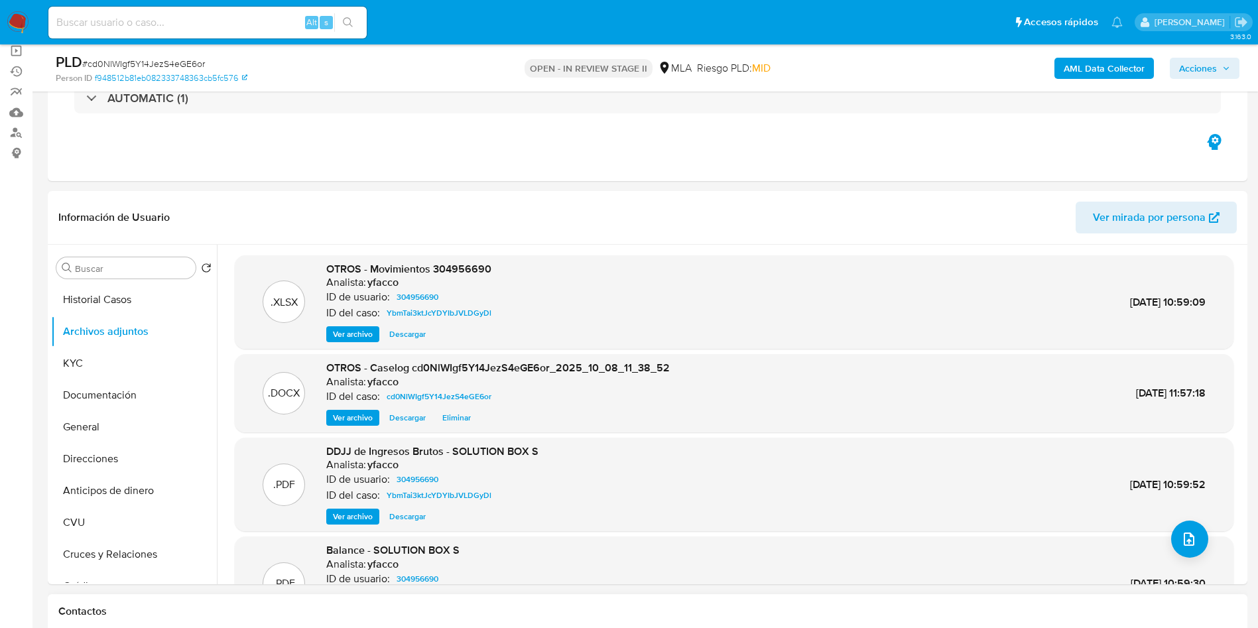
click at [1066, 69] on b "AML Data Collector" at bounding box center [1103, 68] width 81 height 21
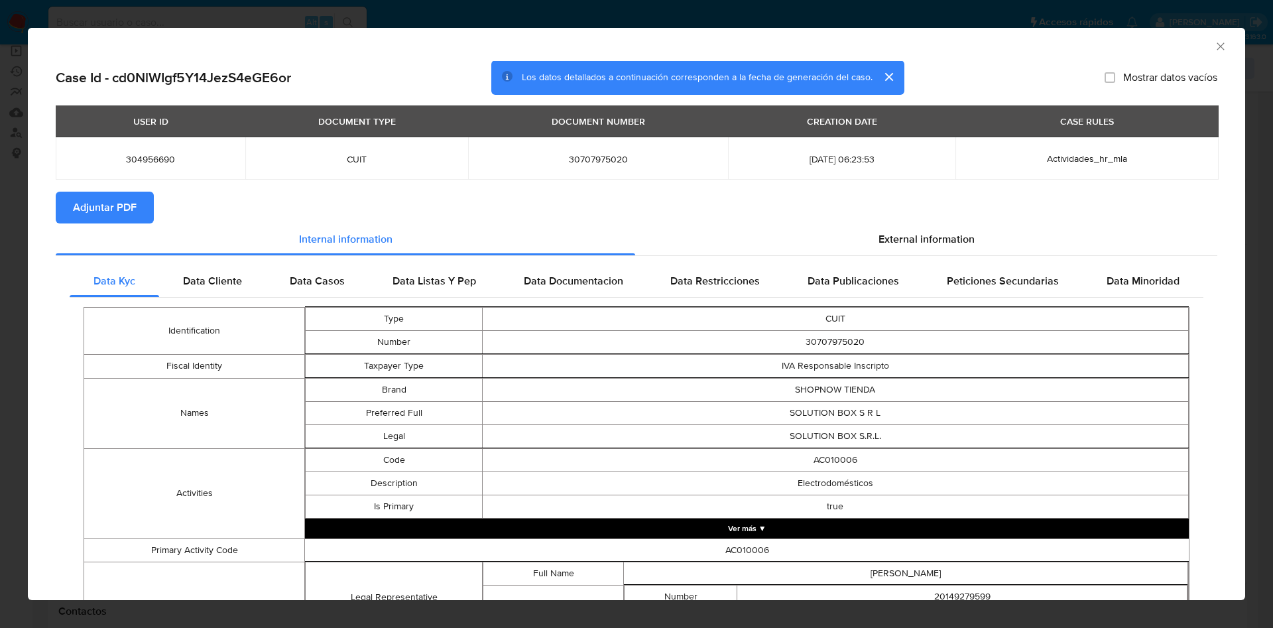
click at [123, 208] on span "Adjuntar PDF" at bounding box center [105, 207] width 64 height 29
click at [1214, 41] on icon "Cerrar ventana" at bounding box center [1220, 46] width 13 height 13
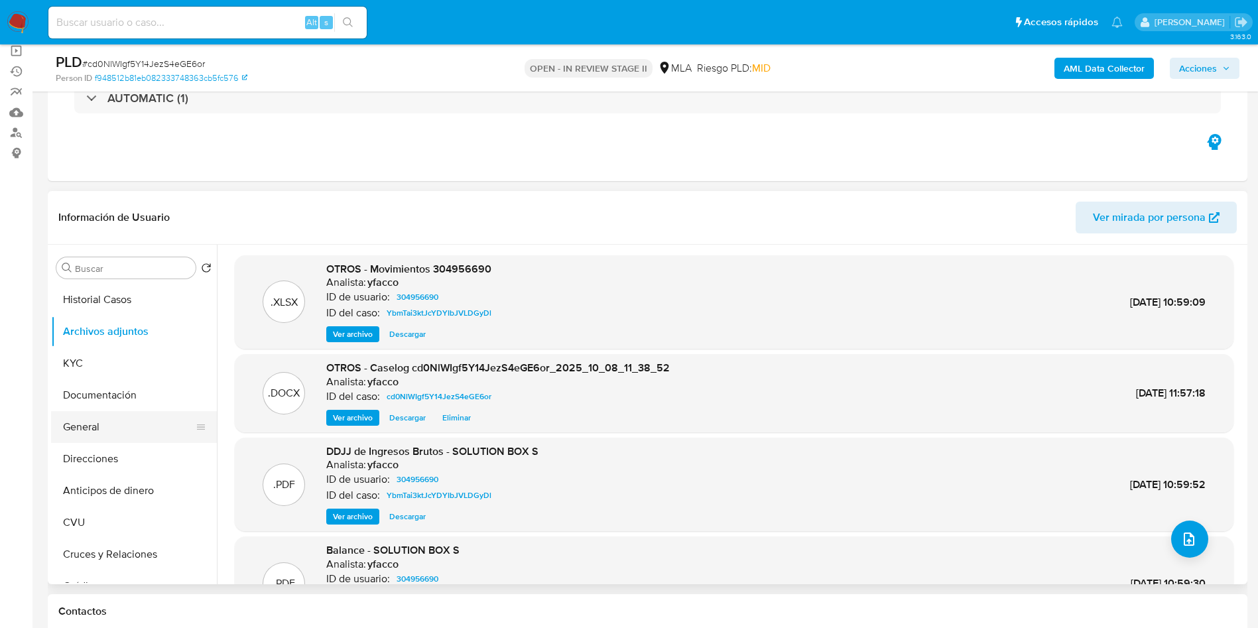
click at [98, 430] on button "General" at bounding box center [128, 427] width 155 height 32
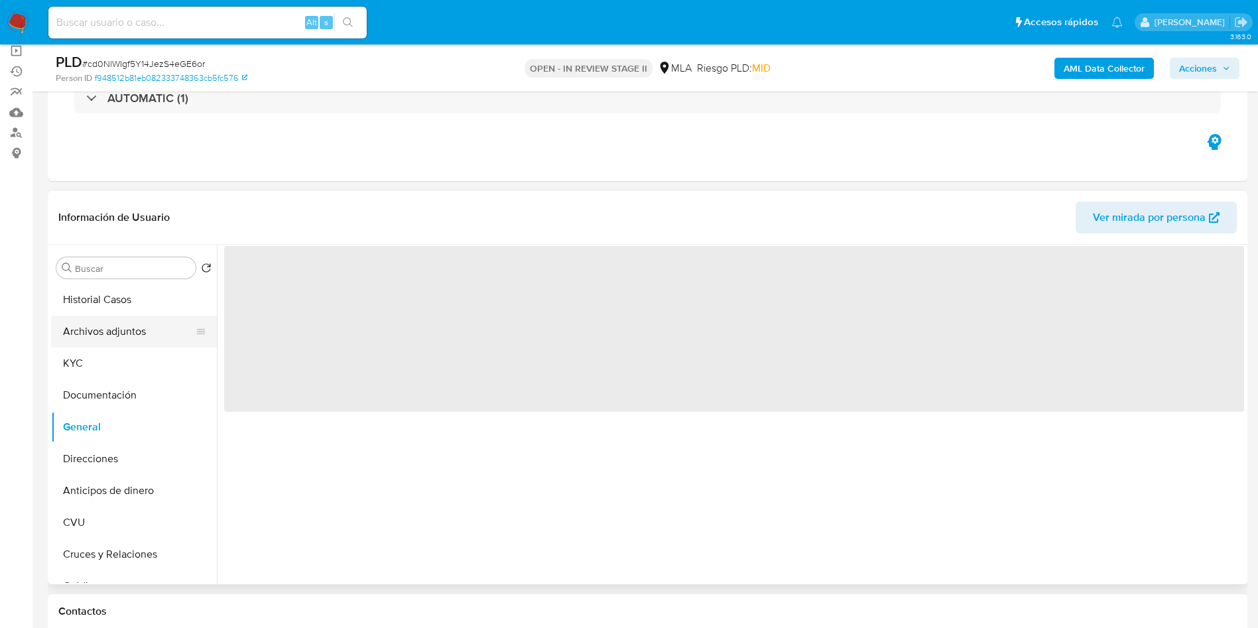
click at [123, 338] on button "Archivos adjuntos" at bounding box center [128, 332] width 155 height 32
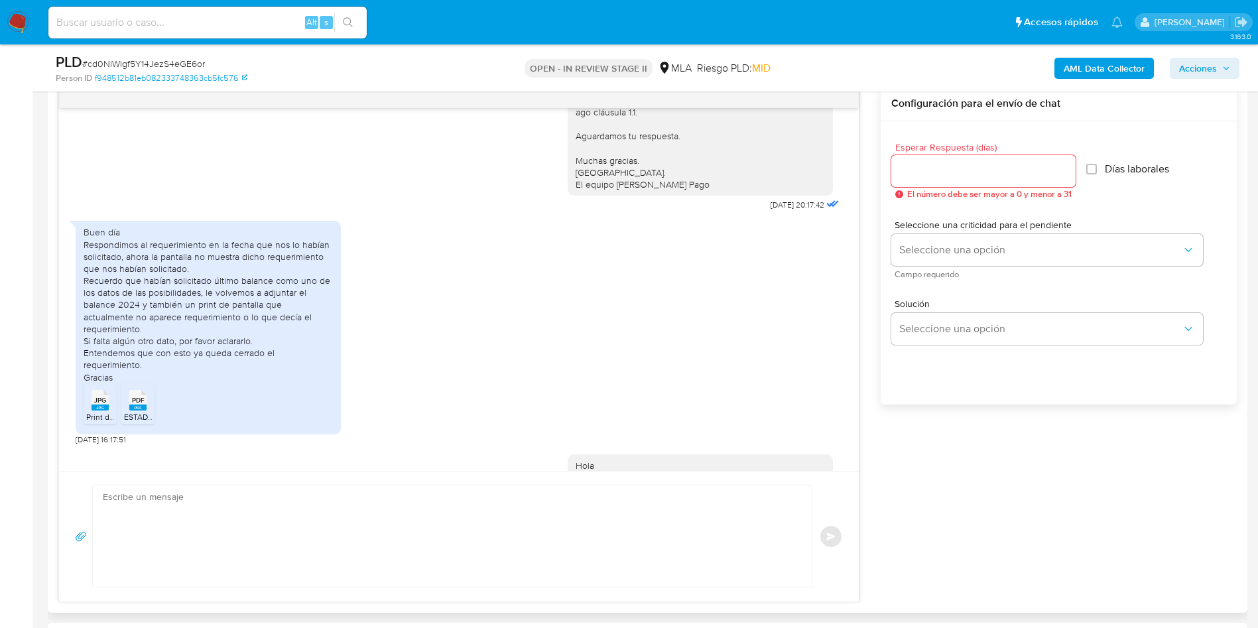
scroll to position [97, 0]
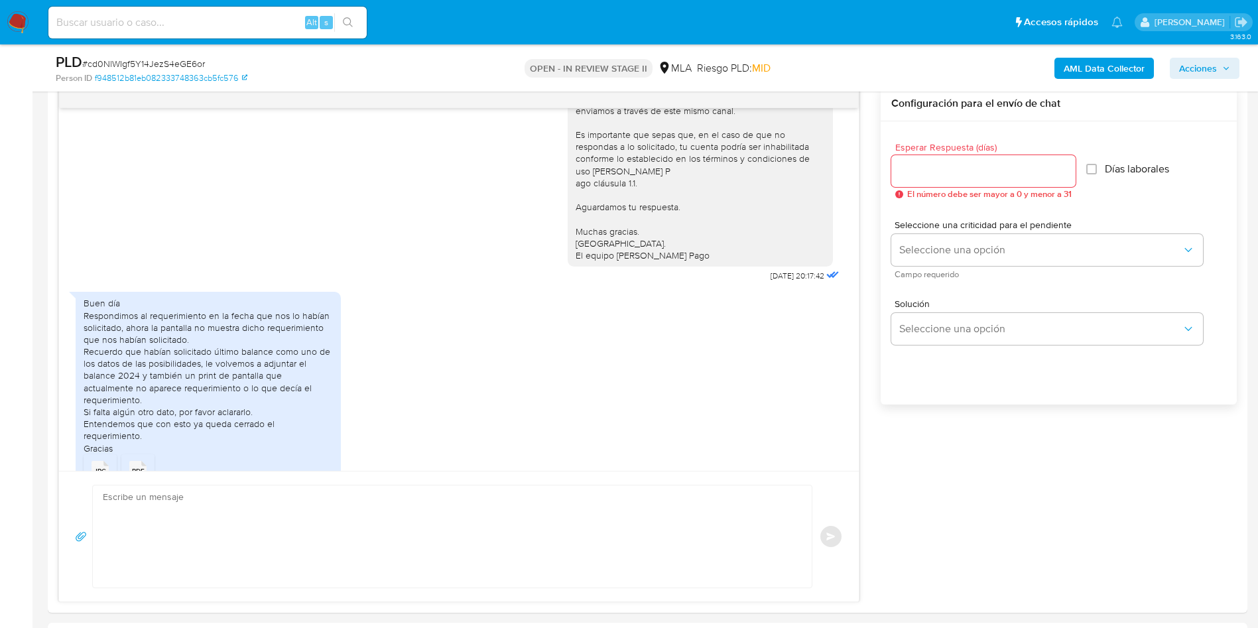
click at [1225, 74] on span "Acciones" at bounding box center [1204, 68] width 51 height 19
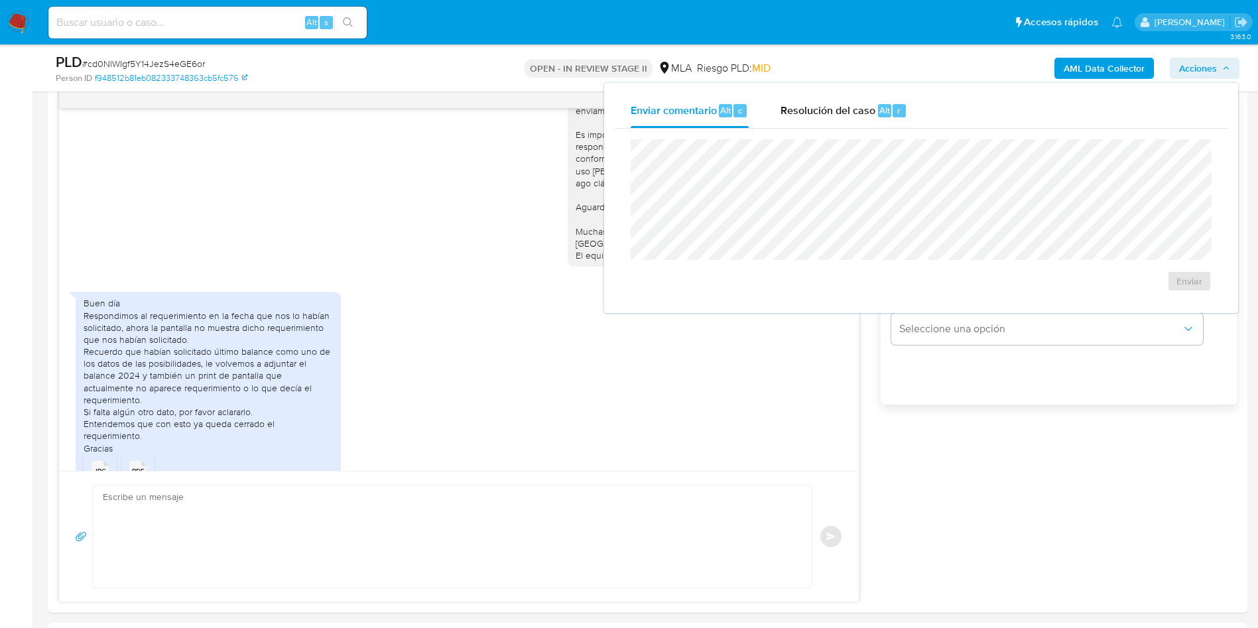
click at [843, 111] on span "Resolución del caso" at bounding box center [827, 109] width 95 height 15
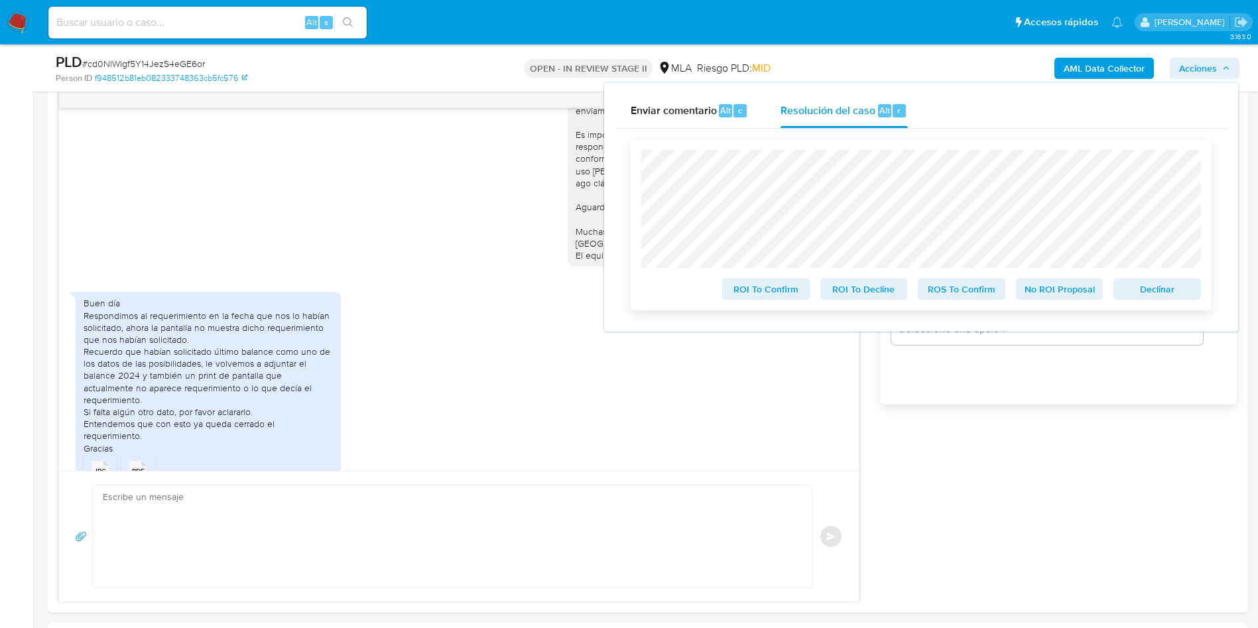
click at [1029, 290] on span "No ROI Proposal" at bounding box center [1059, 289] width 69 height 19
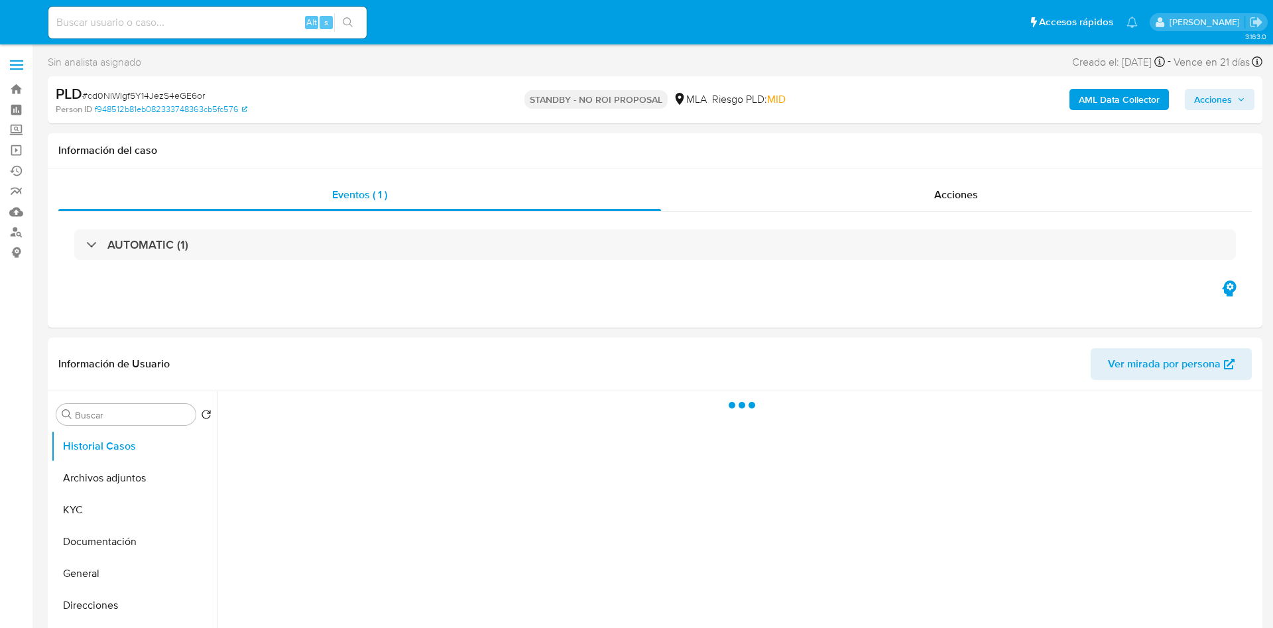
select select "10"
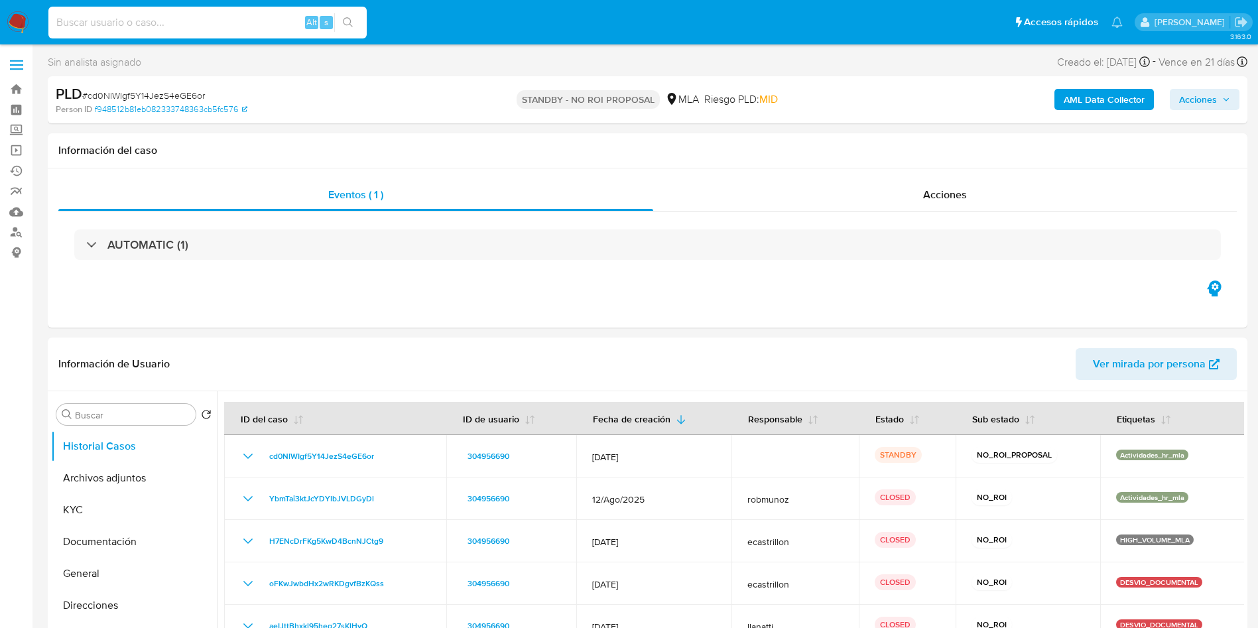
click at [255, 23] on input at bounding box center [207, 22] width 318 height 17
paste input "NB9lh9ISGzX3vCug7AJo0eos"
type input "NB9lh9ISGzX3vCug7AJo0eosNB9lh9ISGzX3vCug7AJo0eos"
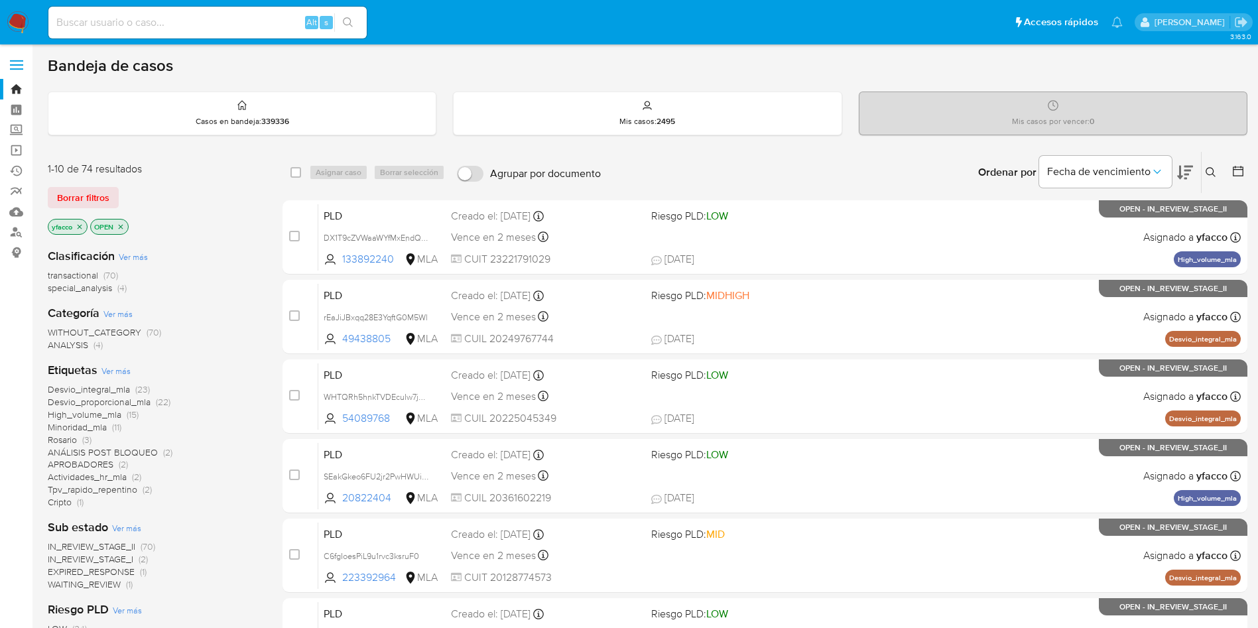
click at [243, 29] on input at bounding box center [207, 22] width 318 height 17
paste input "a4HAobmFvUN2JOVhTb7ZWold"
type input "a4HAobmFvUN2JOVhTb7ZWold"
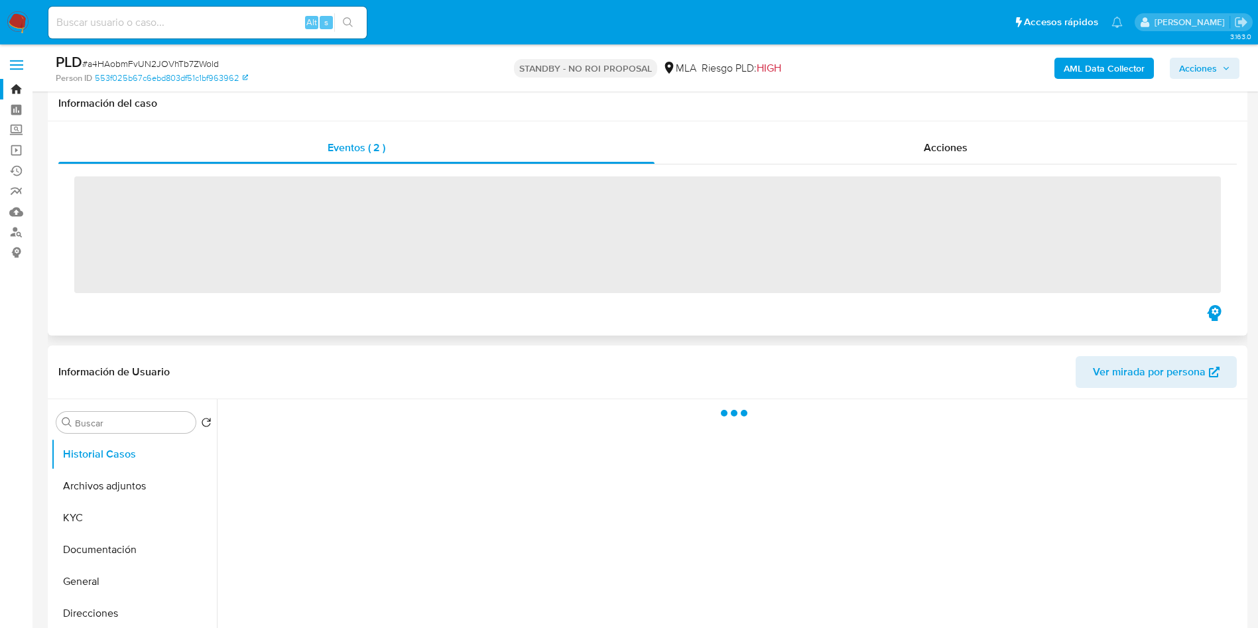
scroll to position [99, 0]
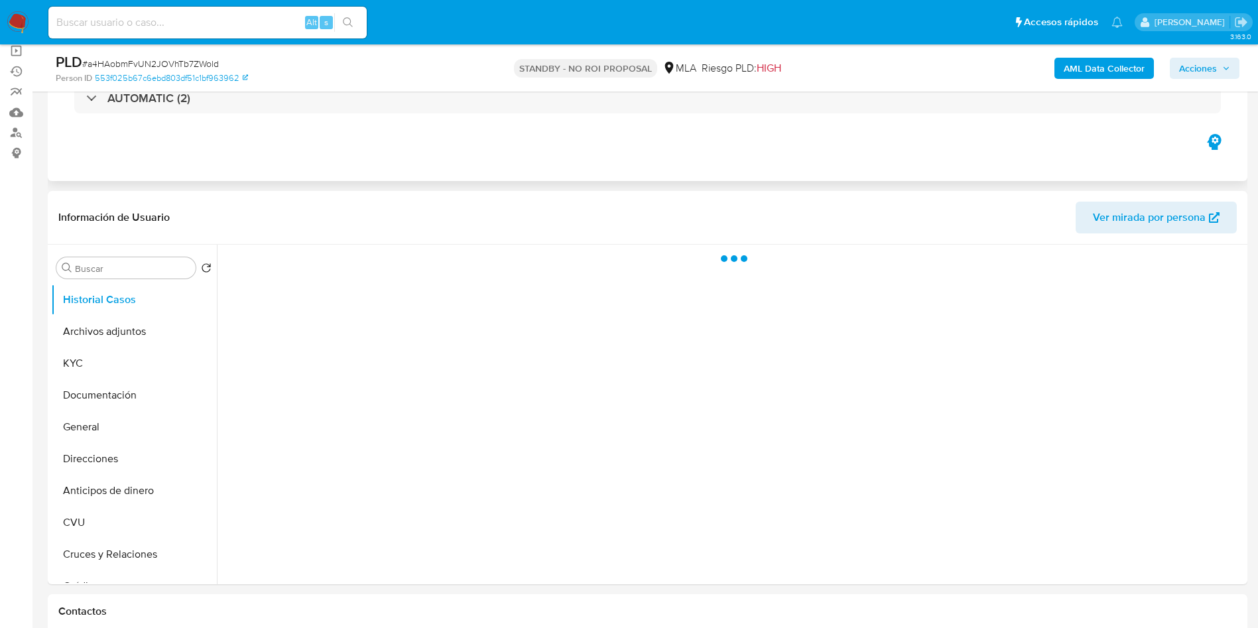
select select "10"
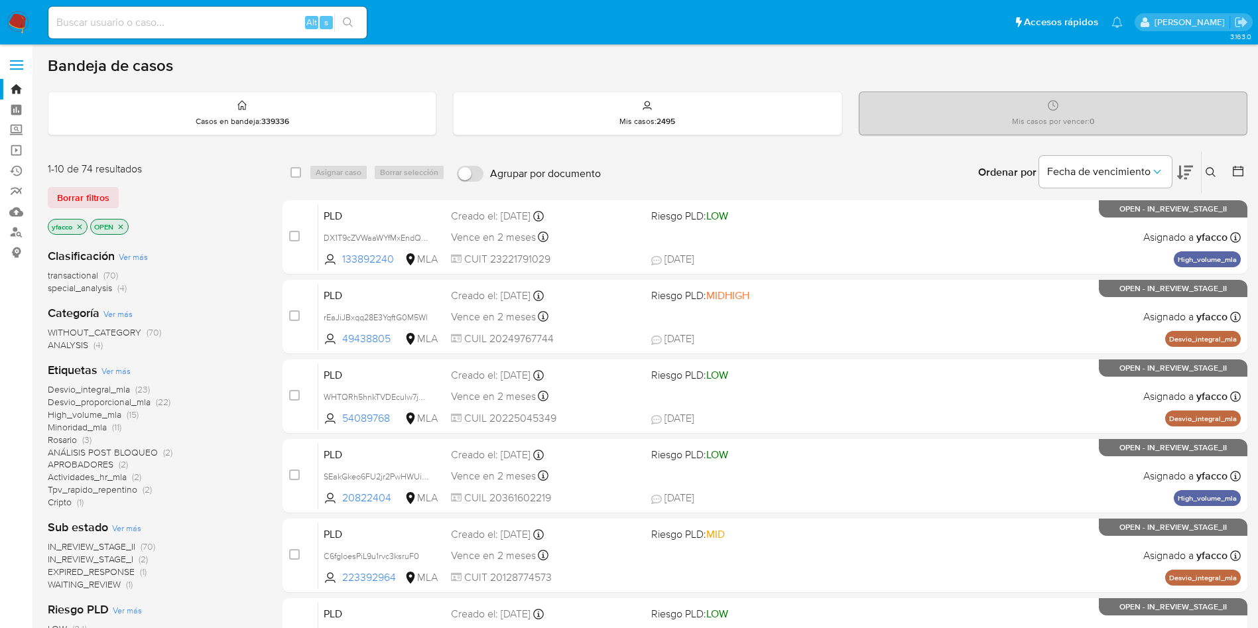
click at [1213, 176] on icon at bounding box center [1210, 172] width 11 height 11
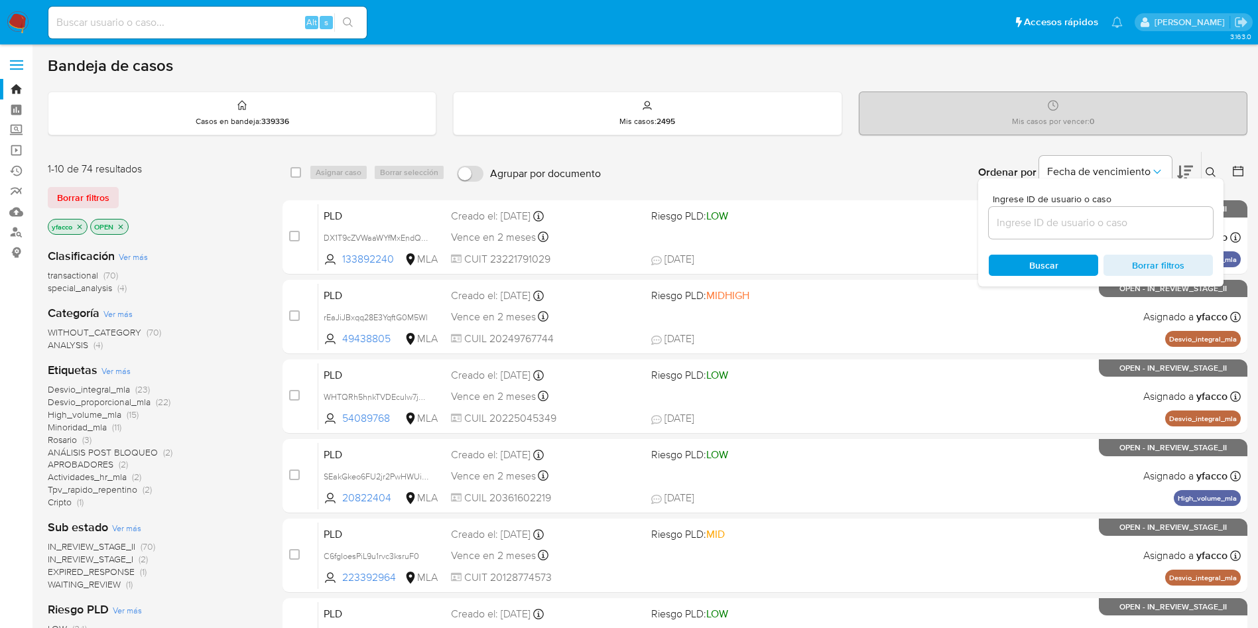
click at [1031, 221] on input at bounding box center [1101, 222] width 224 height 17
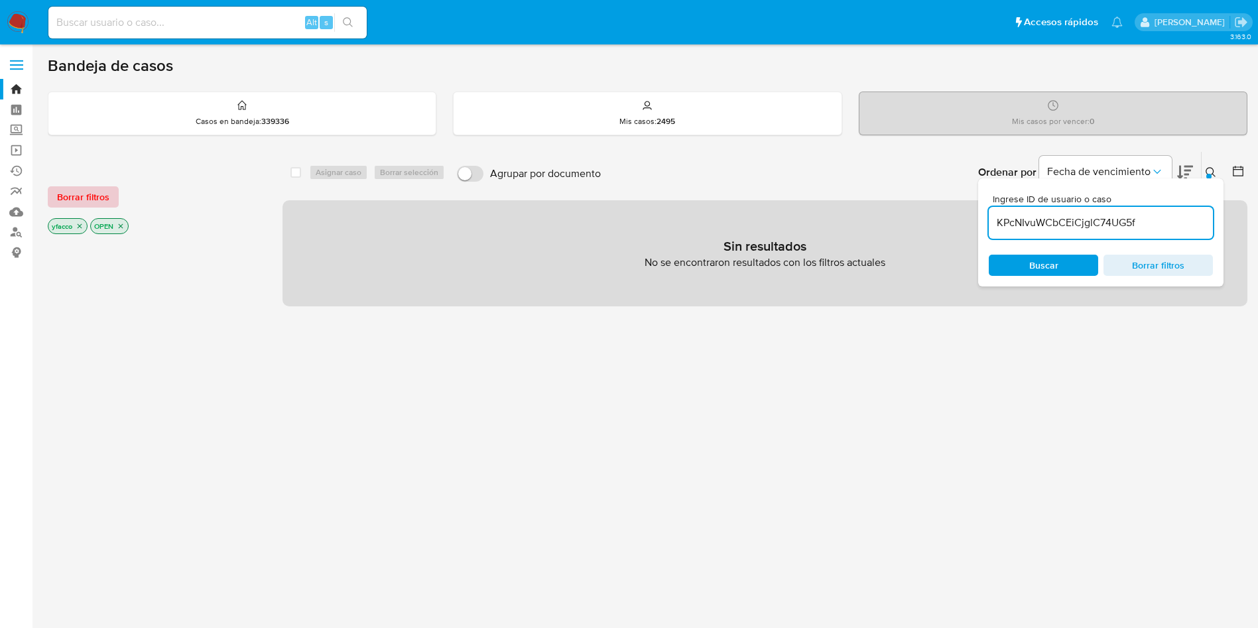
click at [98, 197] on span "Borrar filtros" at bounding box center [83, 197] width 52 height 19
click at [1162, 221] on input "KPcNIvuWCbCEiCjglC74UG5f" at bounding box center [1101, 222] width 224 height 17
type input "KPcNIvuWCbCEiCjglC74UG5f"
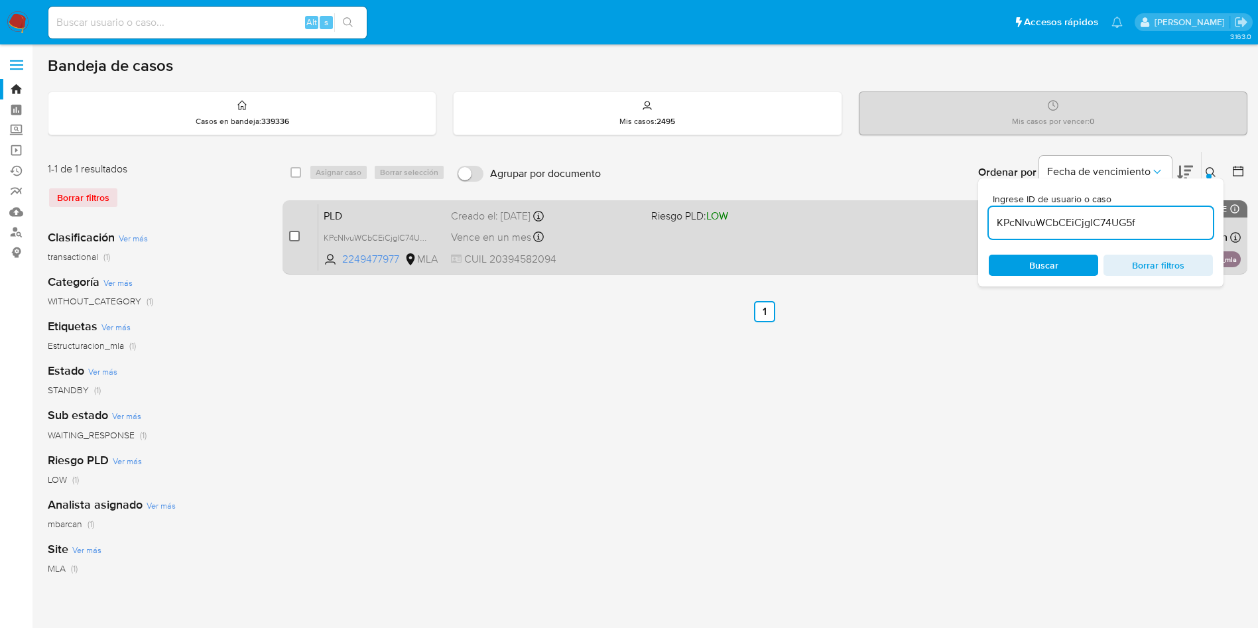
click at [292, 235] on input "checkbox" at bounding box center [294, 236] width 11 height 11
checkbox input "true"
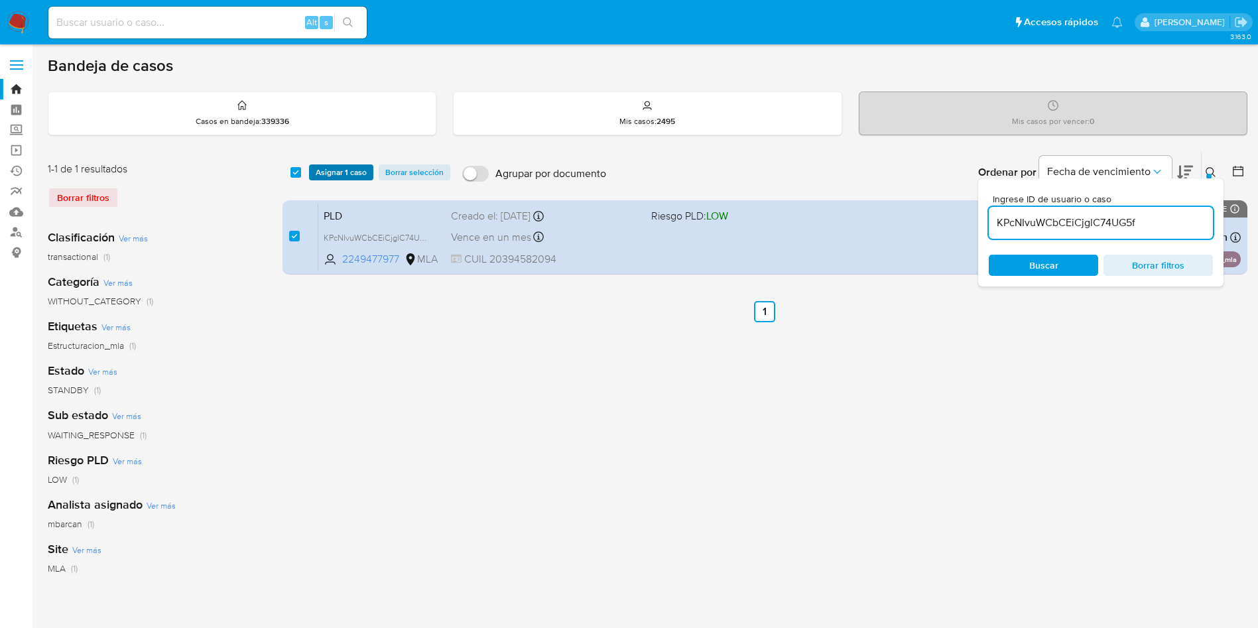
click at [332, 177] on span "Asignar 1 caso" at bounding box center [341, 172] width 51 height 13
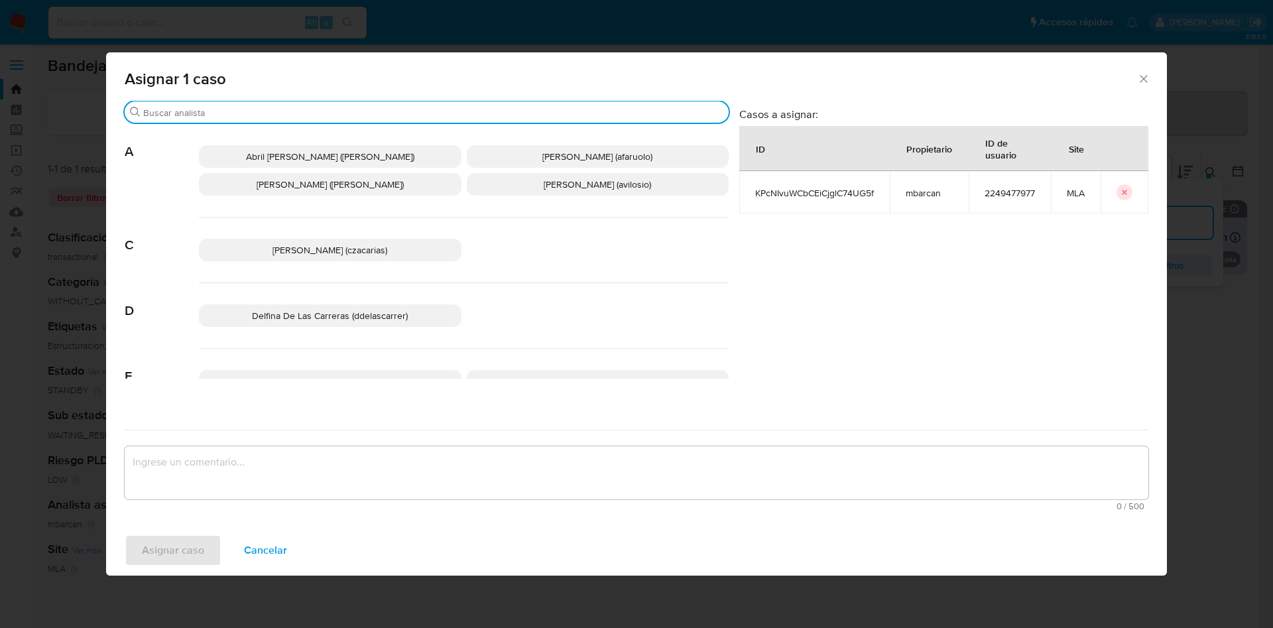
click at [267, 111] on input "Buscar" at bounding box center [433, 113] width 580 height 12
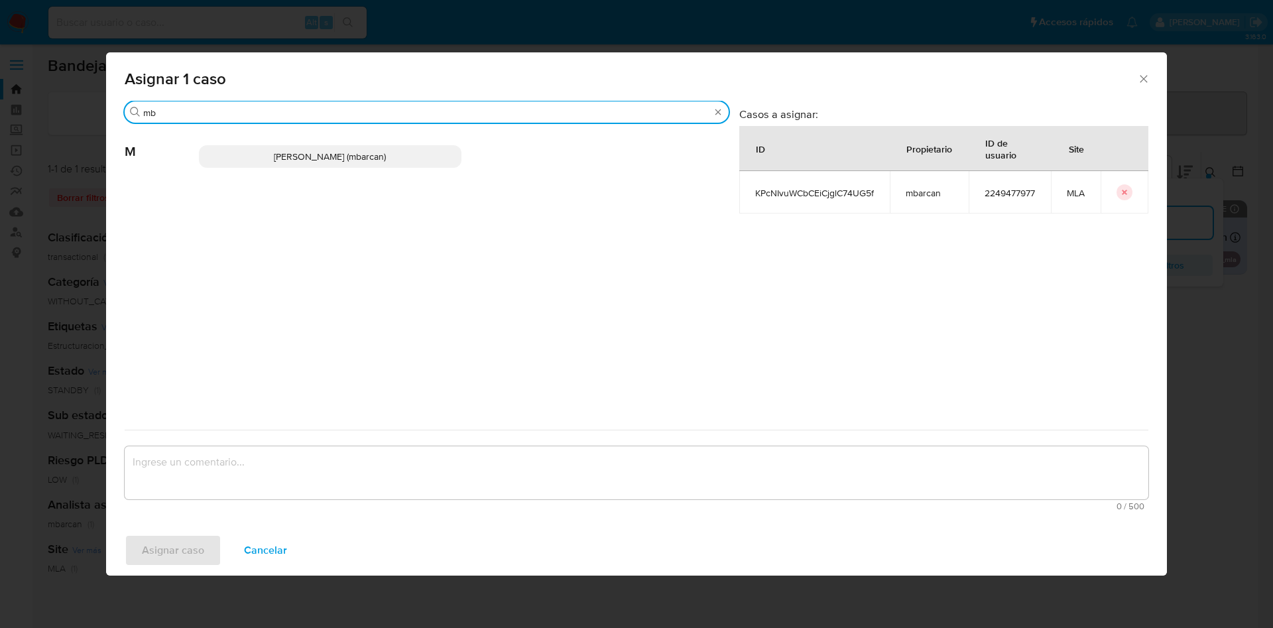
type input "mb"
click at [274, 161] on span "Magali Iael Barcan (mbarcan)" at bounding box center [330, 156] width 112 height 13
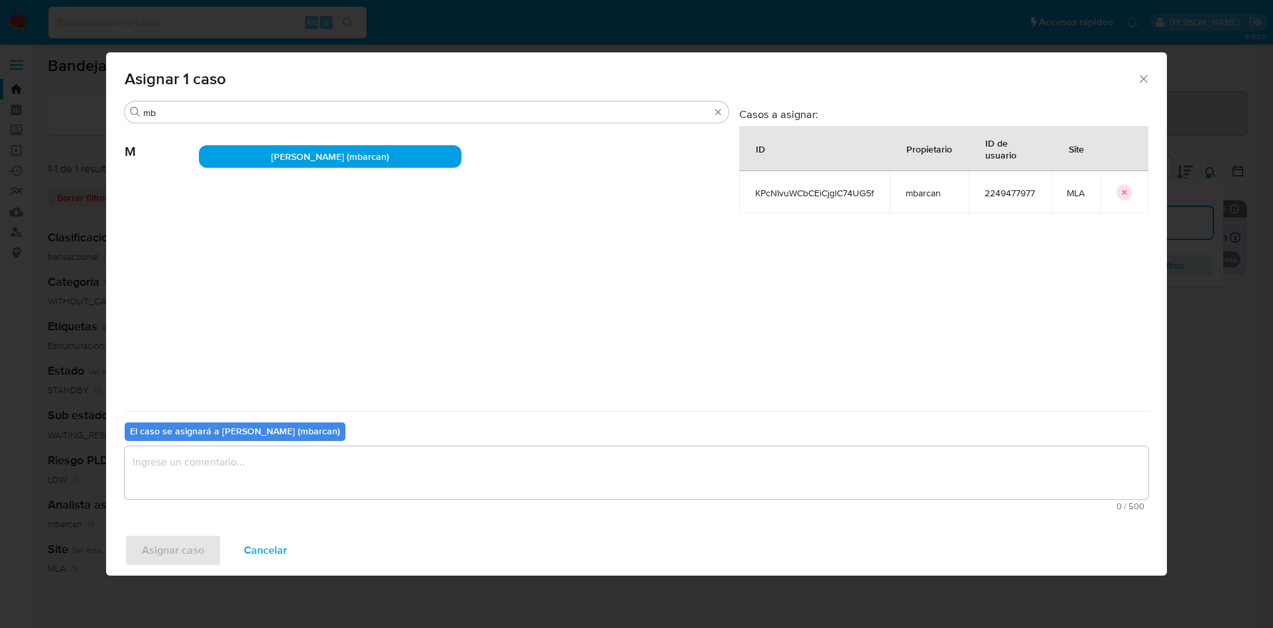
click at [175, 471] on textarea "assign-modal" at bounding box center [637, 472] width 1024 height 53
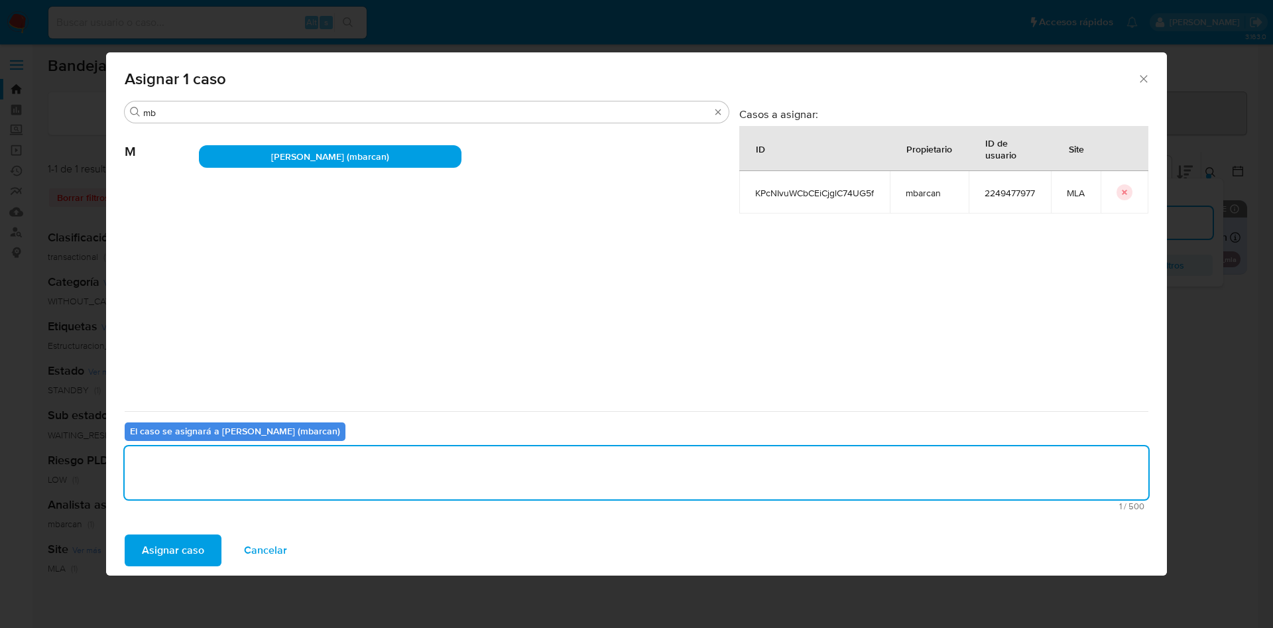
click at [176, 543] on span "Asignar caso" at bounding box center [173, 550] width 62 height 29
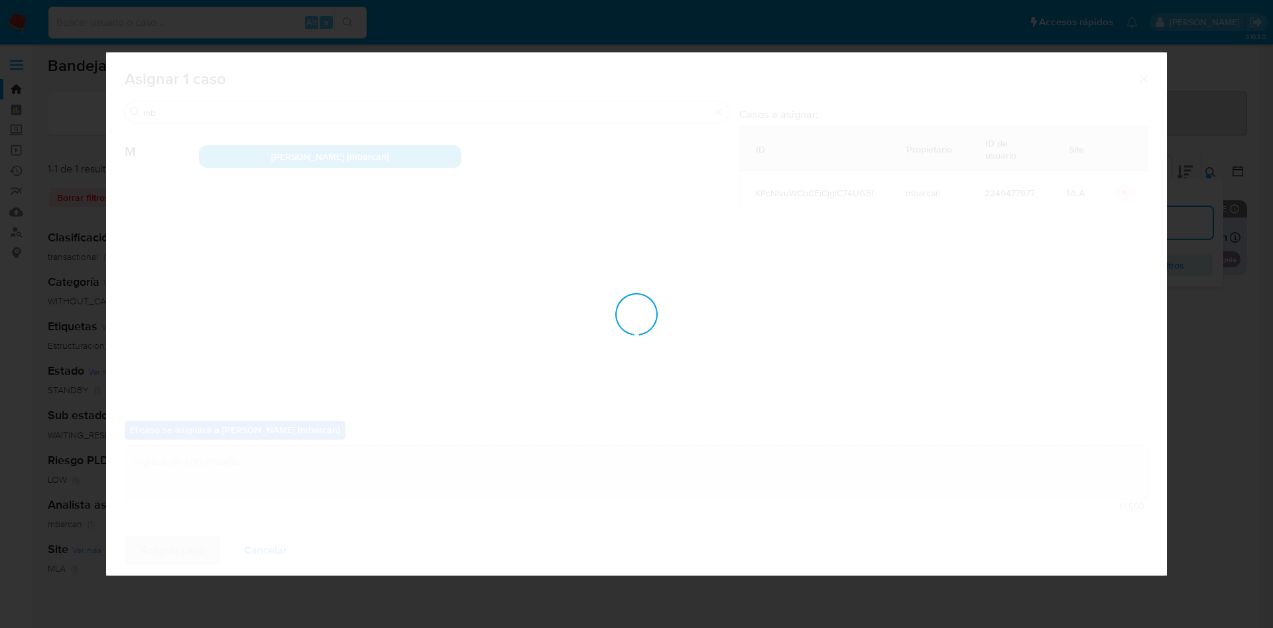
checkbox input "false"
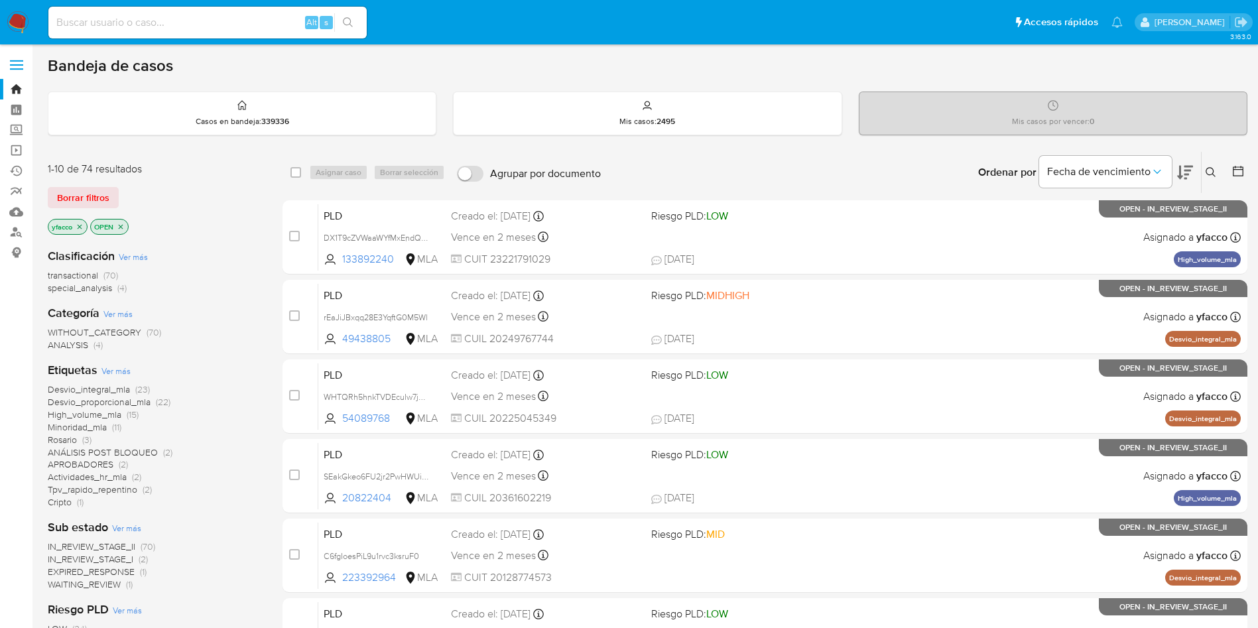
click at [547, 56] on div "Bandeja de casos" at bounding box center [647, 66] width 1199 height 20
click at [261, 26] on input at bounding box center [207, 22] width 318 height 17
paste input "NB9lh9ISGzX3vCug7AJo0eos"
type input "NB9lh9ISGzX3vCug7AJo0eos"
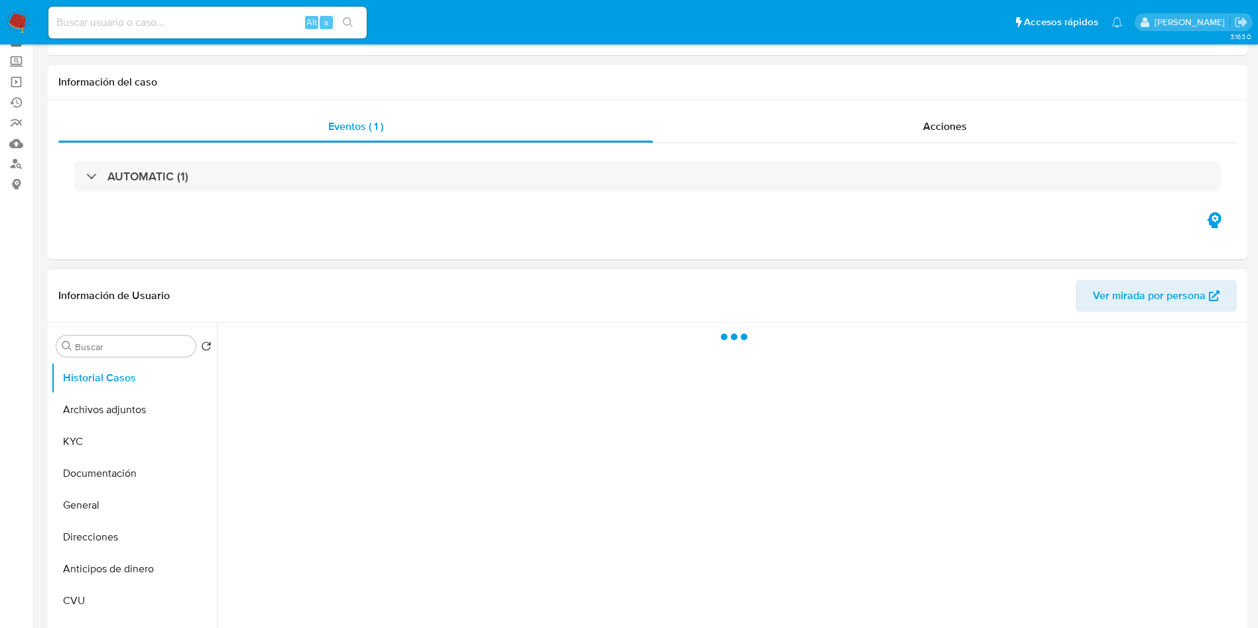
scroll to position [99, 0]
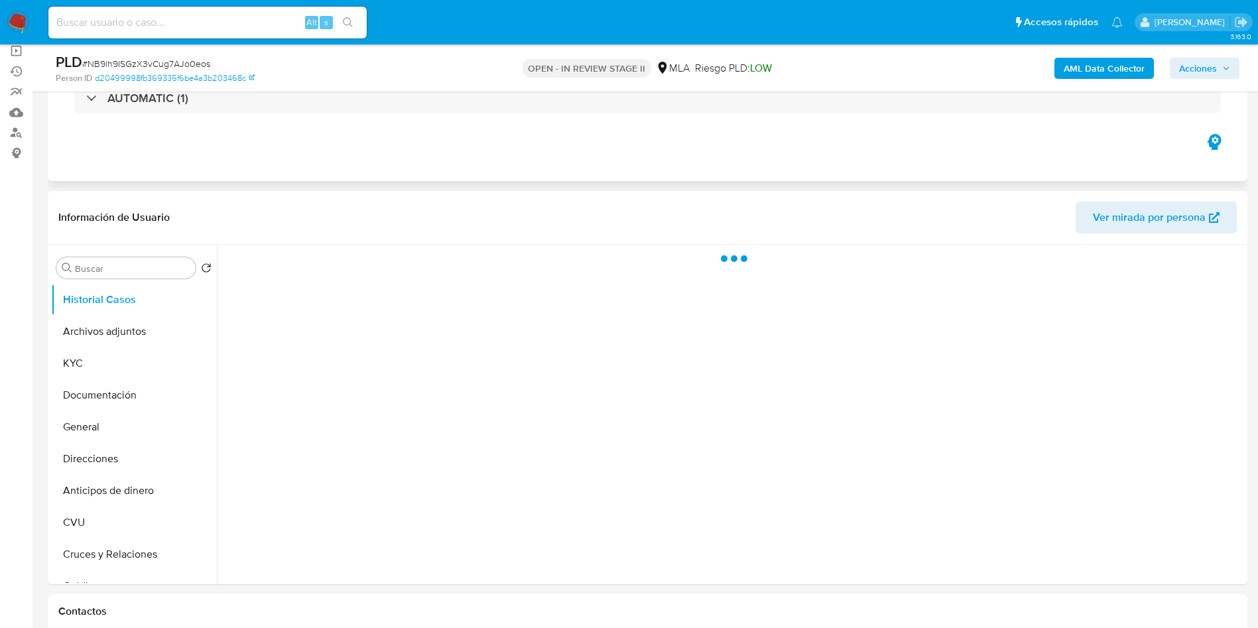
select select "10"
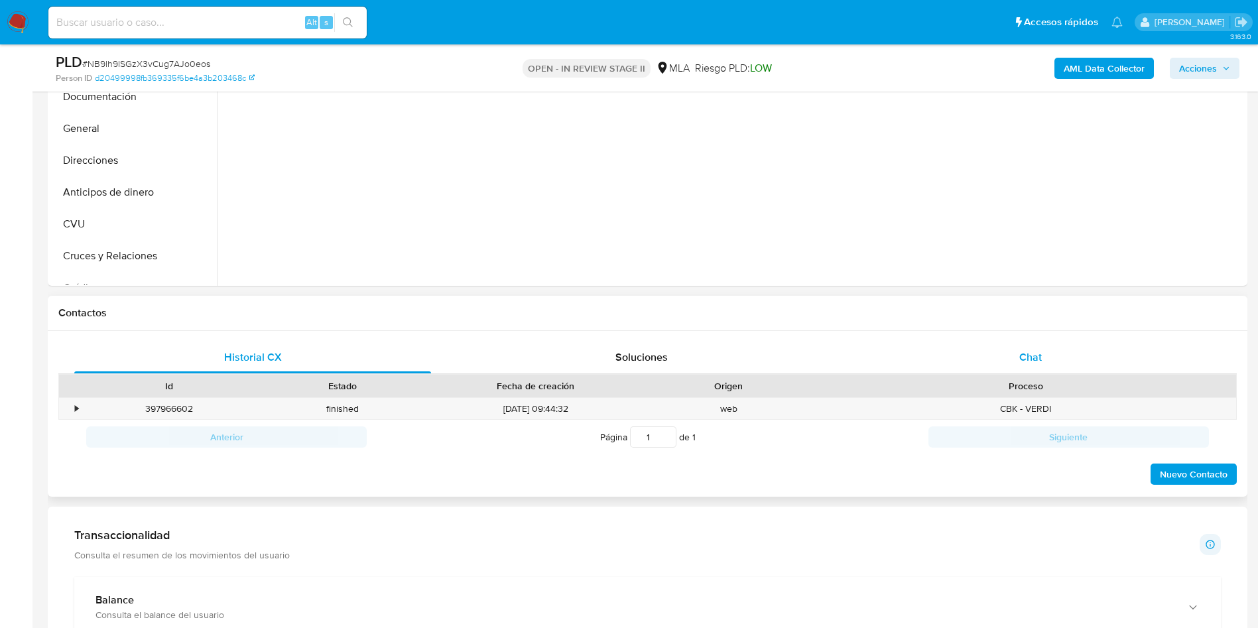
click at [999, 365] on div "Chat" at bounding box center [1030, 357] width 357 height 32
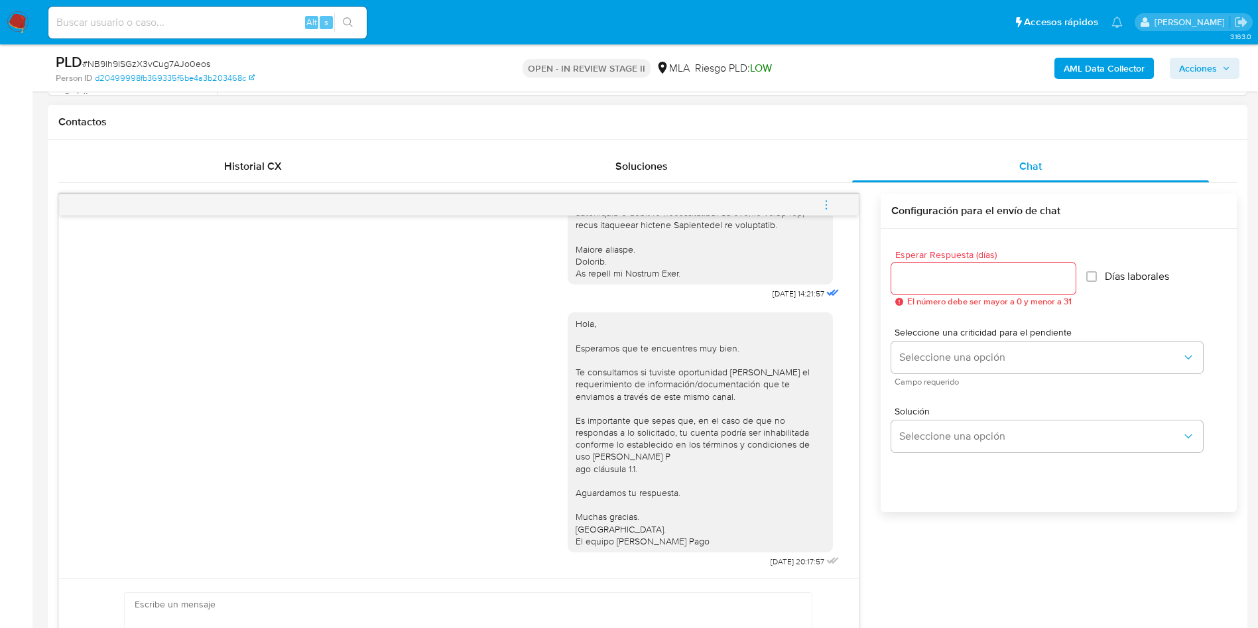
scroll to position [696, 0]
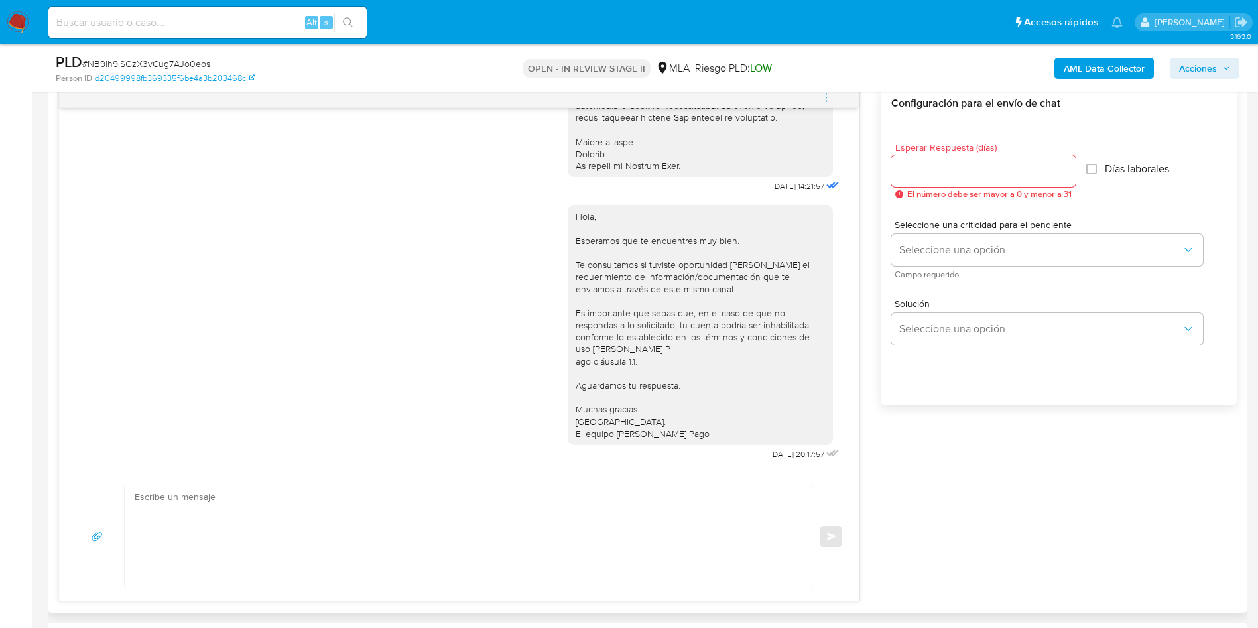
click at [826, 95] on icon "menu-action" at bounding box center [826, 97] width 12 height 12
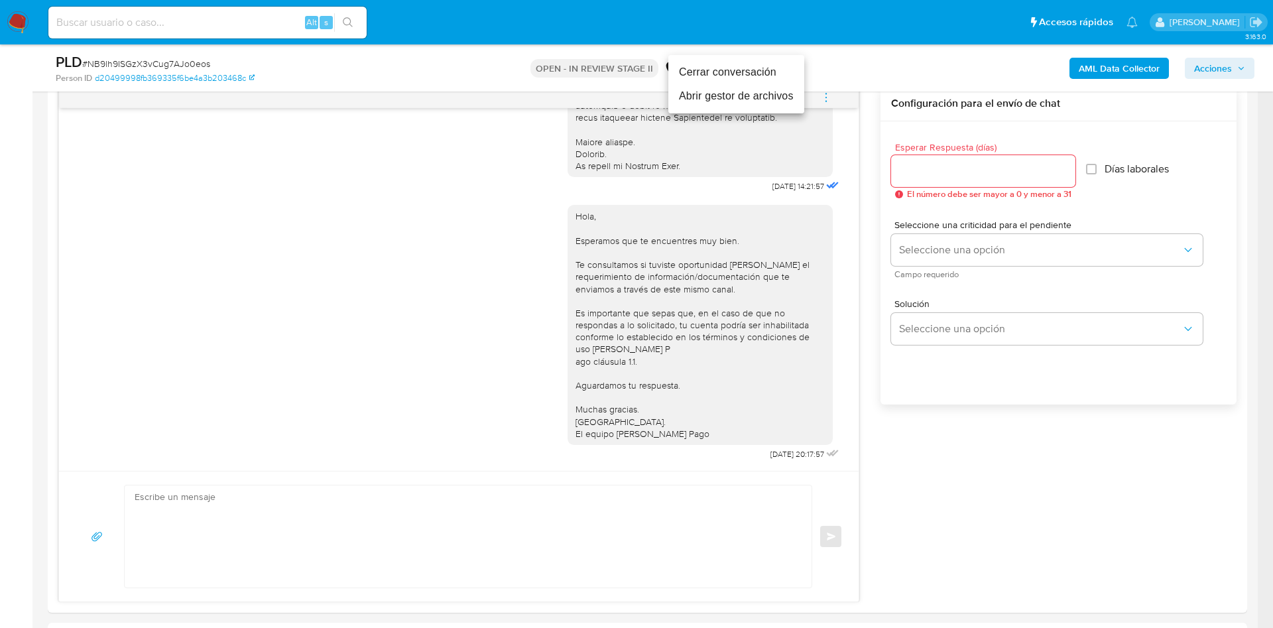
click at [745, 73] on li "Cerrar conversación" at bounding box center [736, 72] width 136 height 24
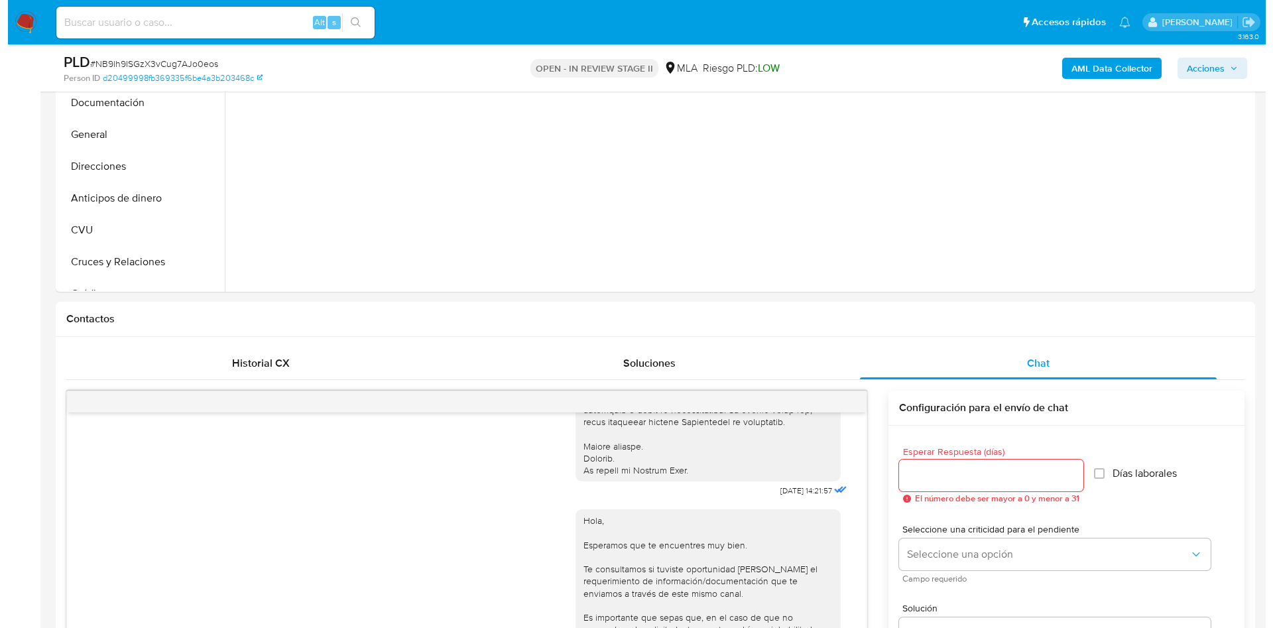
scroll to position [199, 0]
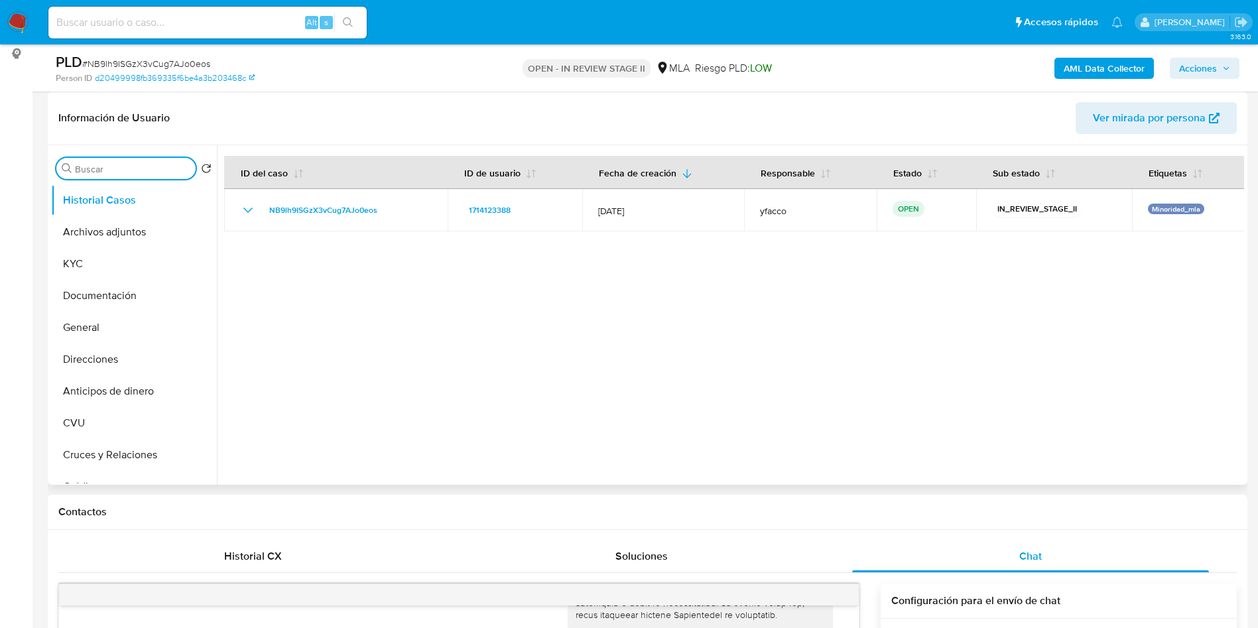
click at [111, 166] on input "Buscar" at bounding box center [132, 169] width 115 height 12
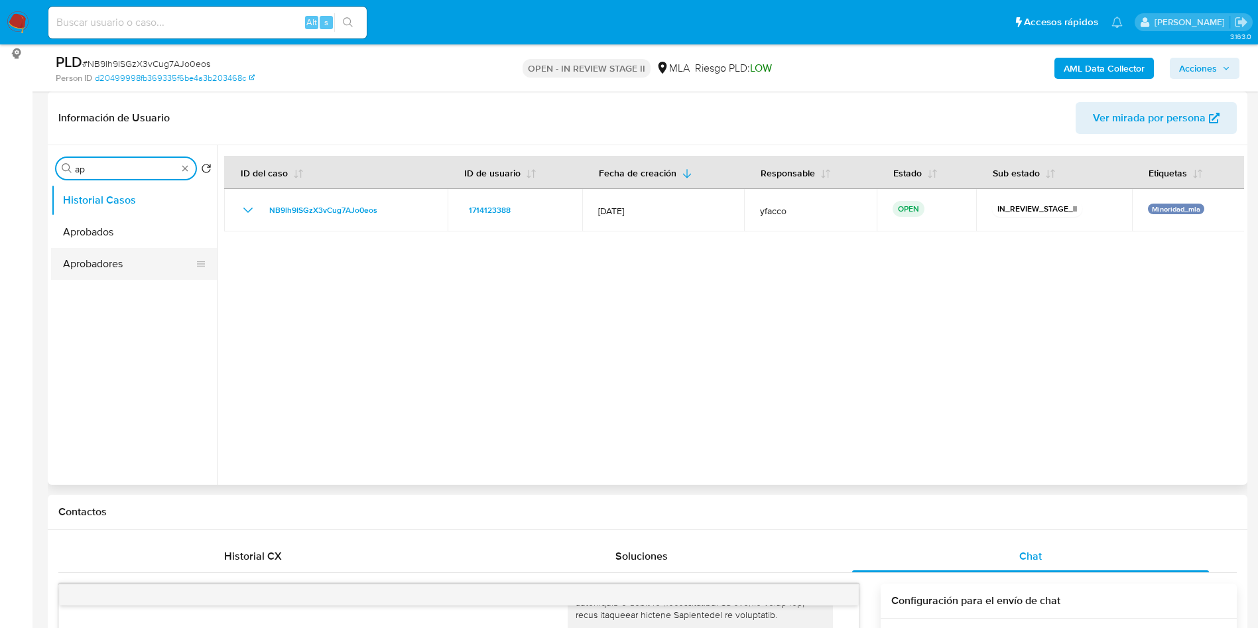
type input "ap"
click at [107, 251] on button "Aprobadores" at bounding box center [128, 264] width 155 height 32
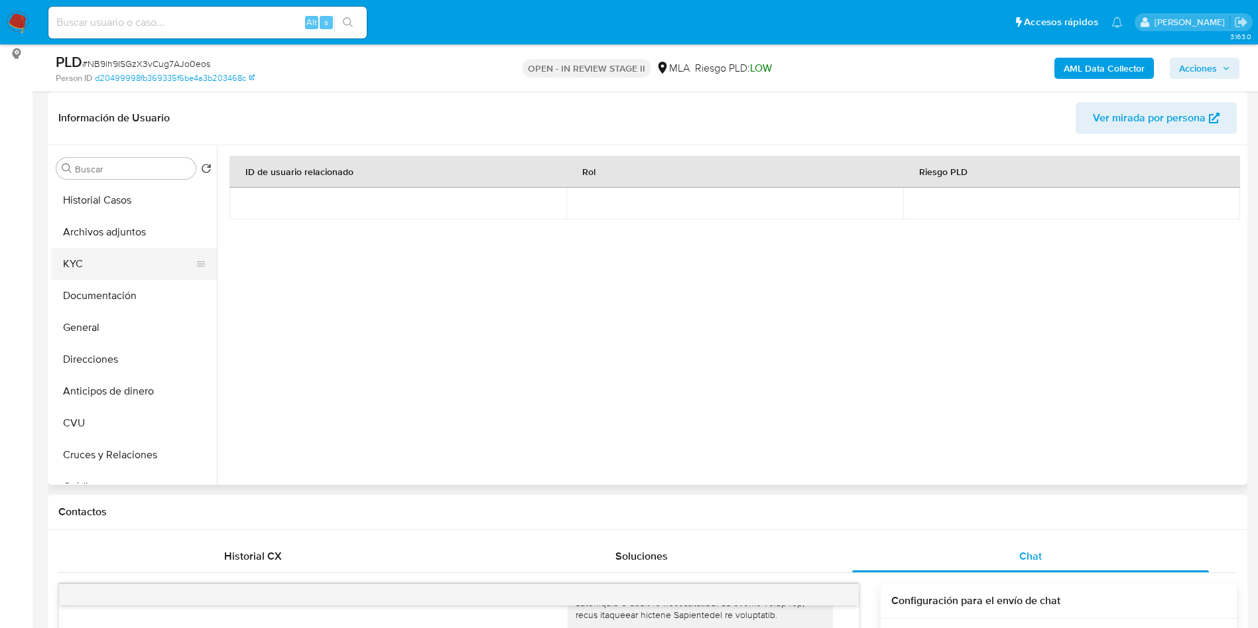
click at [117, 253] on button "KYC" at bounding box center [128, 264] width 155 height 32
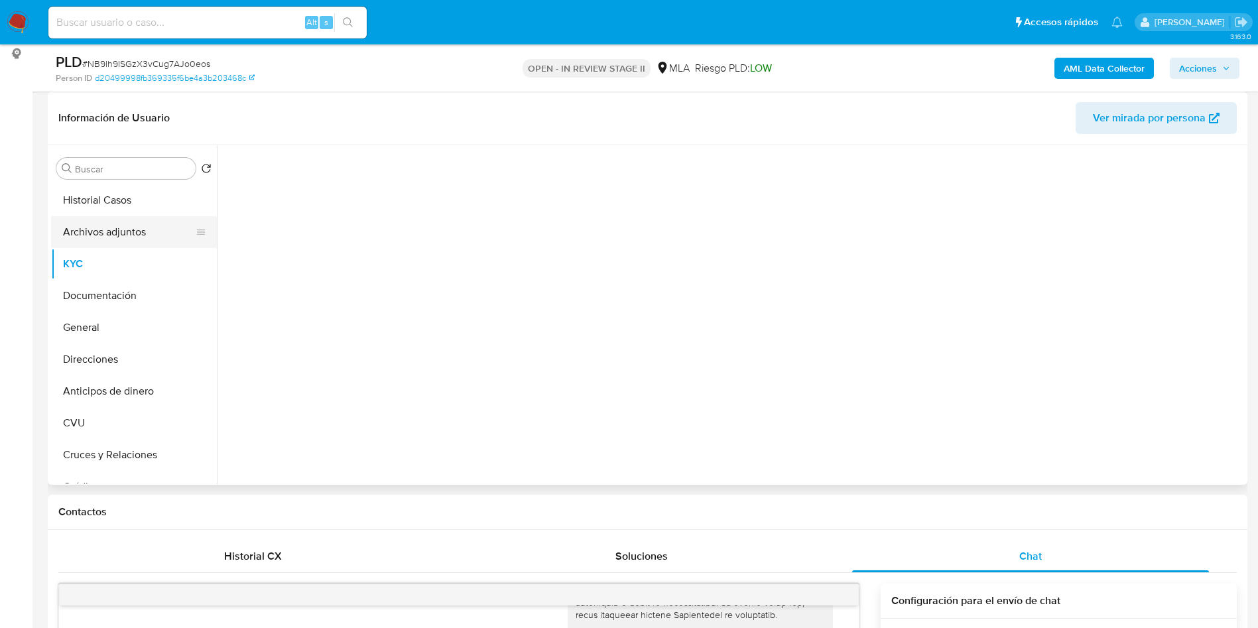
click at [128, 234] on button "Archivos adjuntos" at bounding box center [128, 232] width 155 height 32
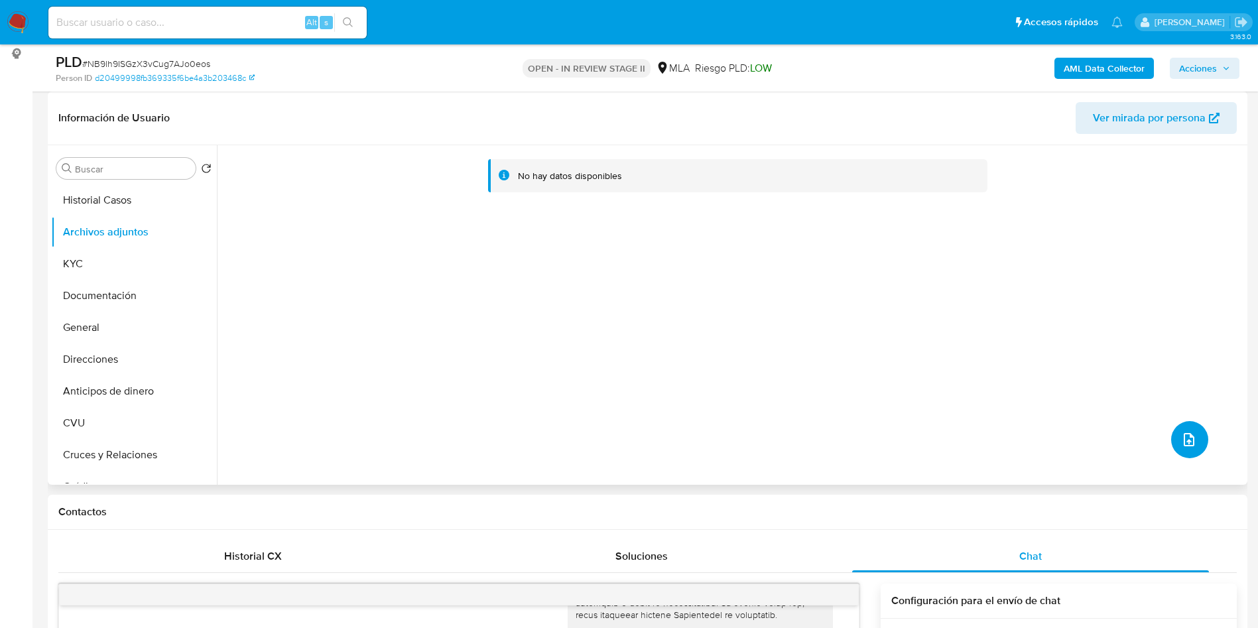
click at [1176, 426] on button "upload-file" at bounding box center [1189, 439] width 37 height 37
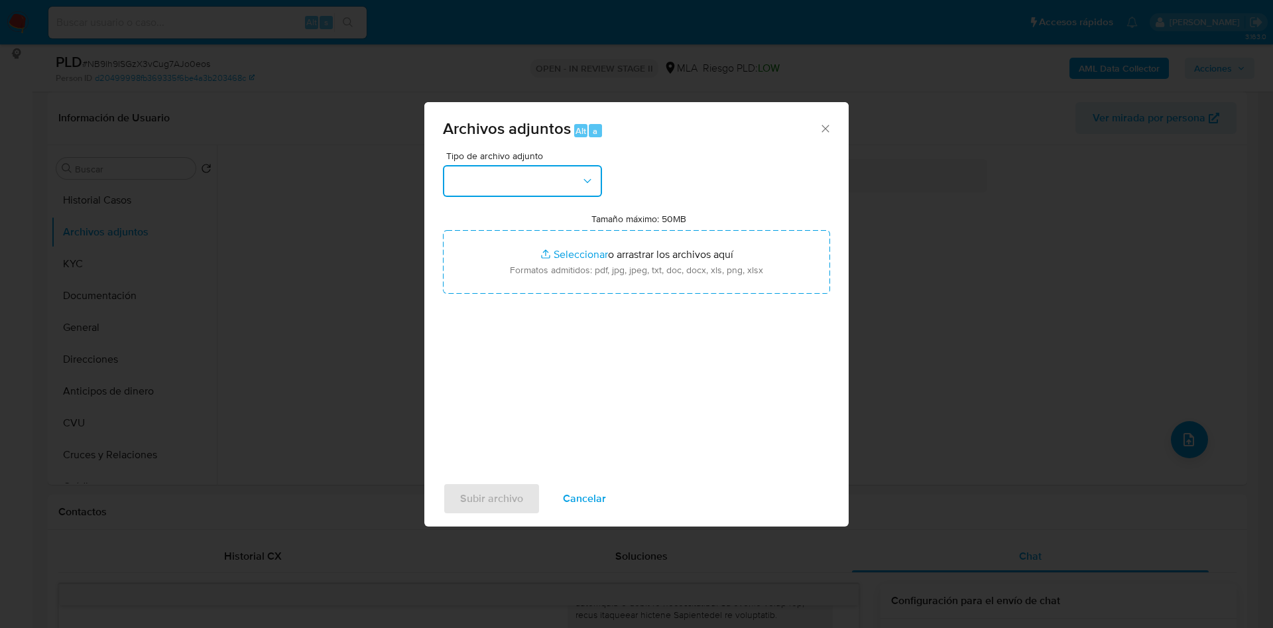
click at [582, 174] on icon "button" at bounding box center [587, 180] width 13 height 13
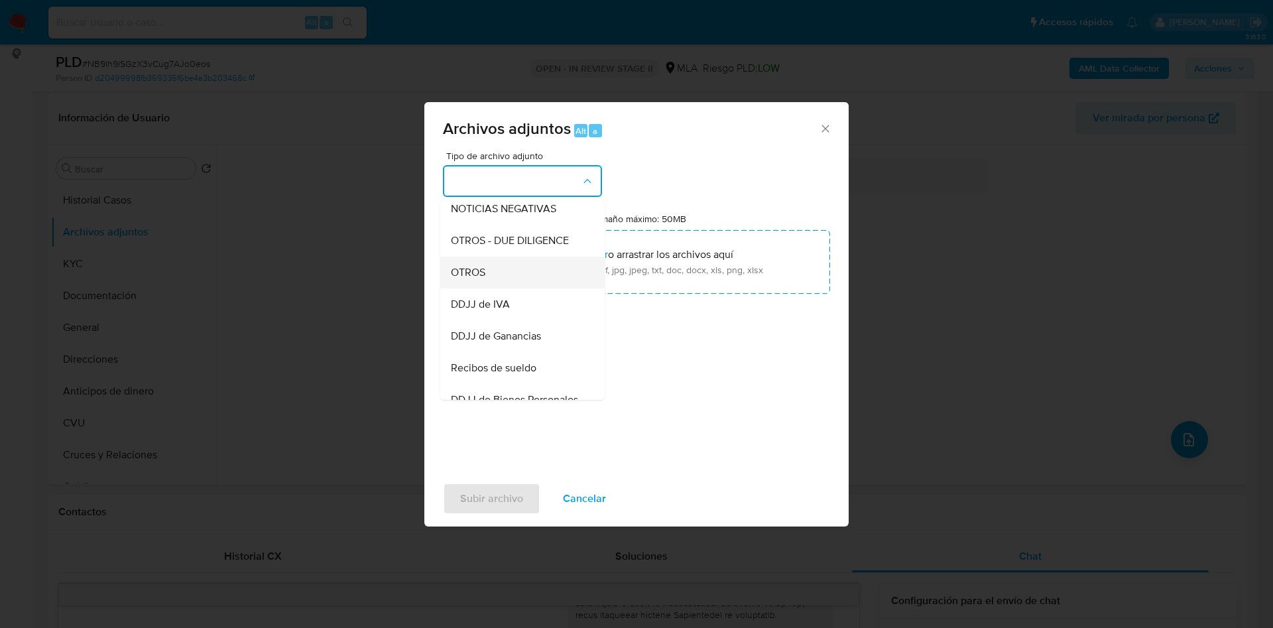
click at [466, 278] on span "OTROS" at bounding box center [468, 272] width 34 height 13
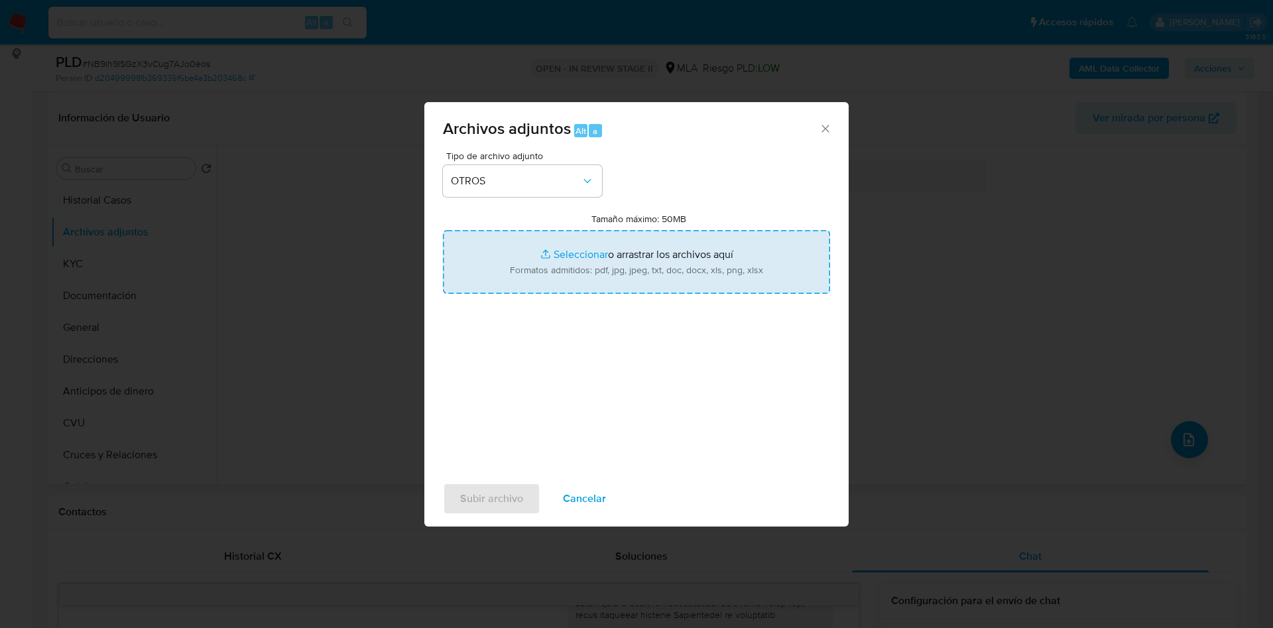
click at [587, 245] on input "Tamaño máximo: 50MB Seleccionar archivos" at bounding box center [636, 262] width 387 height 64
type input "C:\fakepath\Caselog NB9lh9ISGzX3vCug7AJo0eos_2025_09_17_22_08_54.docx"
click at [559, 247] on input "Tamaño máximo: 50MB Seleccionar archivos" at bounding box center [636, 262] width 387 height 64
type input "C:\fakepath\Movimientos 1714123388.xlsx"
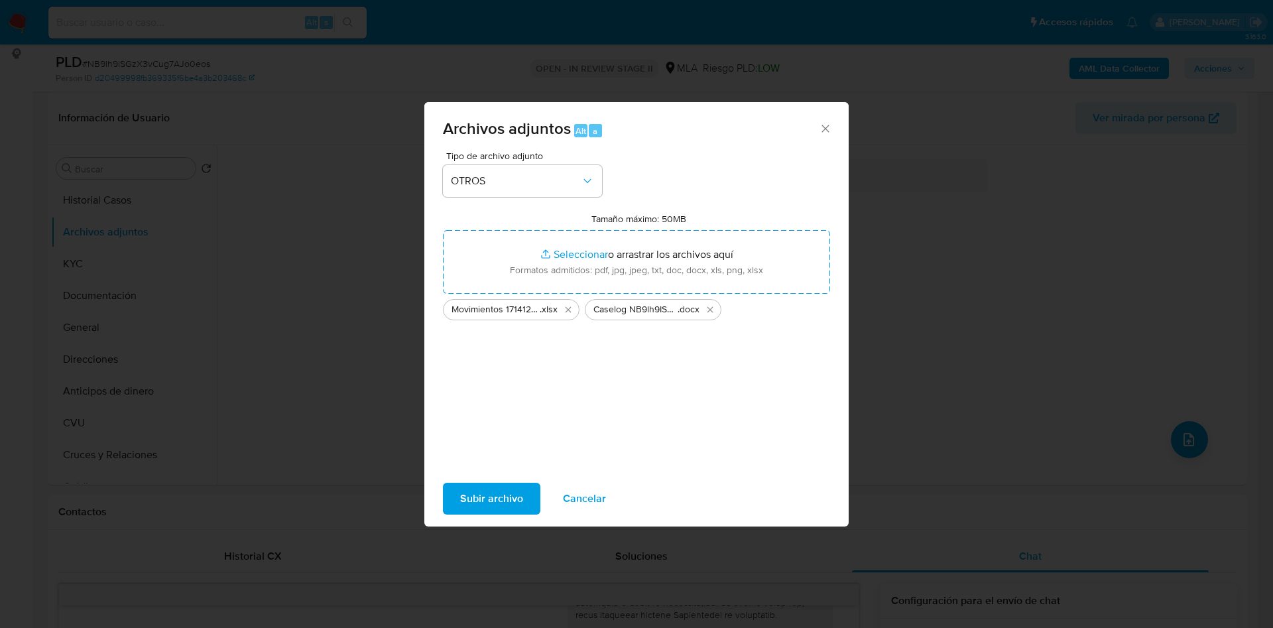
click at [510, 507] on span "Subir archivo" at bounding box center [491, 498] width 63 height 29
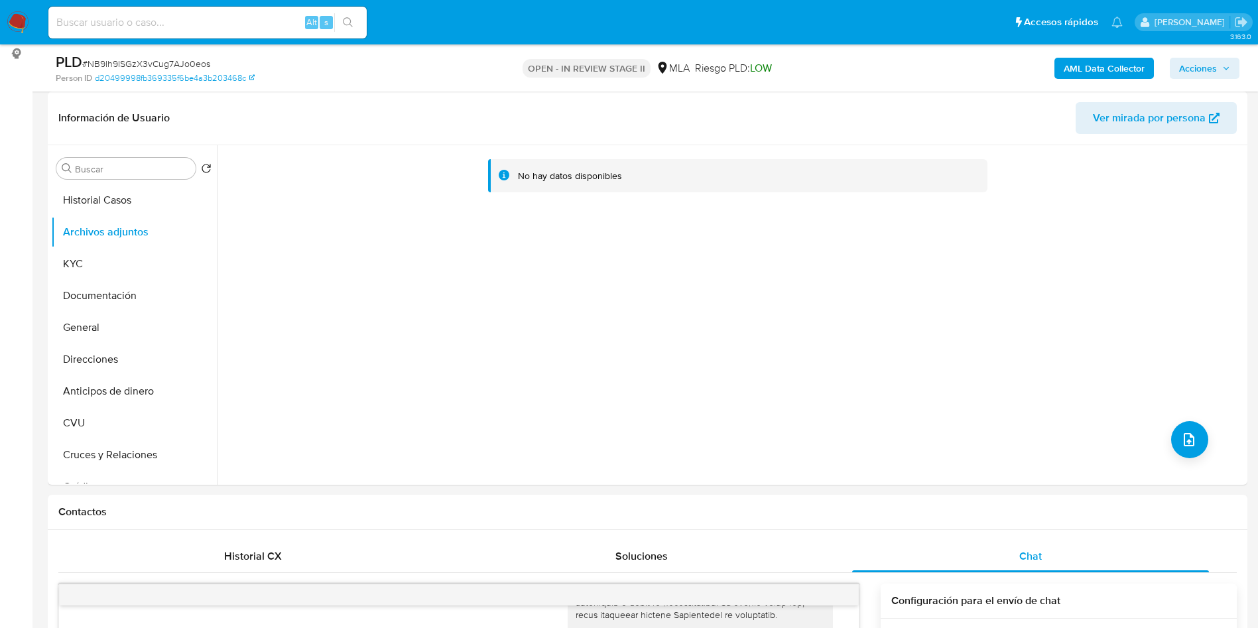
click at [1091, 70] on b "AML Data Collector" at bounding box center [1103, 68] width 81 height 21
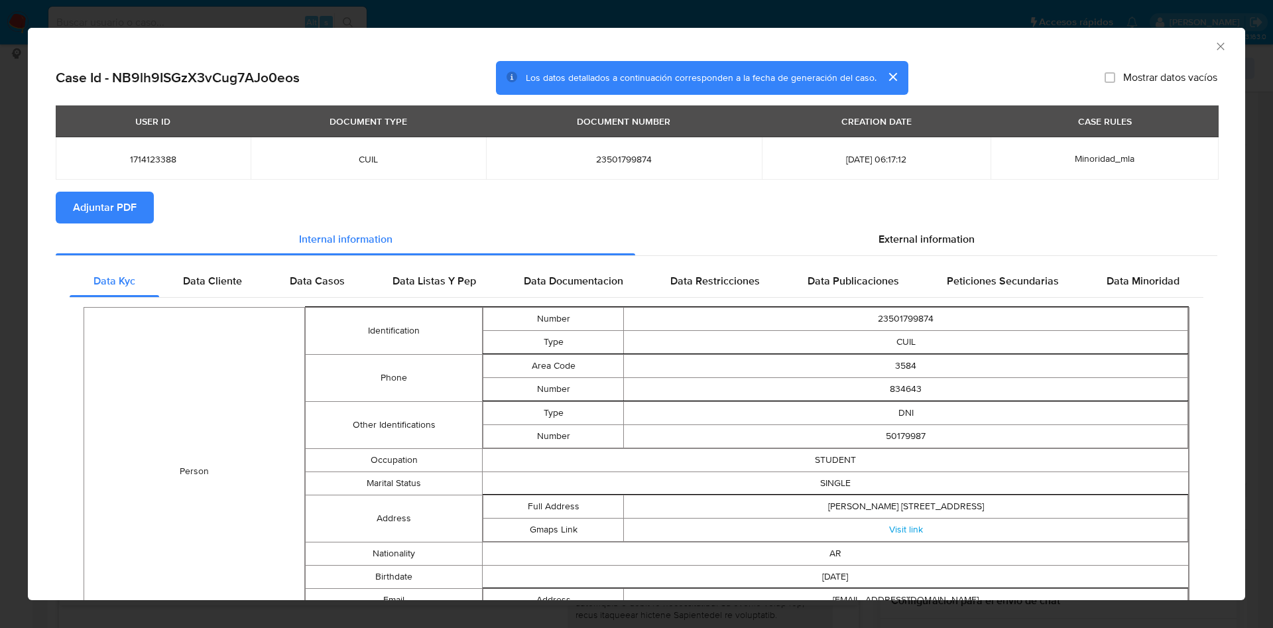
click at [138, 206] on button "Adjuntar PDF" at bounding box center [105, 208] width 98 height 32
click at [1214, 45] on icon "Cerrar ventana" at bounding box center [1220, 46] width 13 height 13
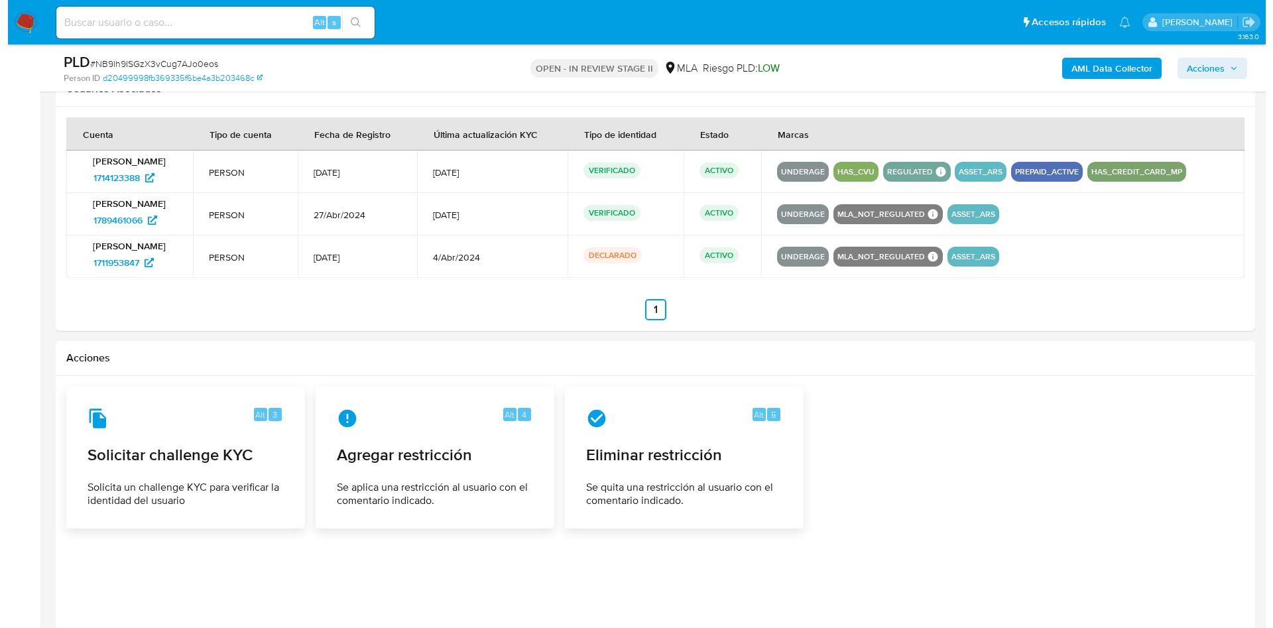
scroll to position [2114, 0]
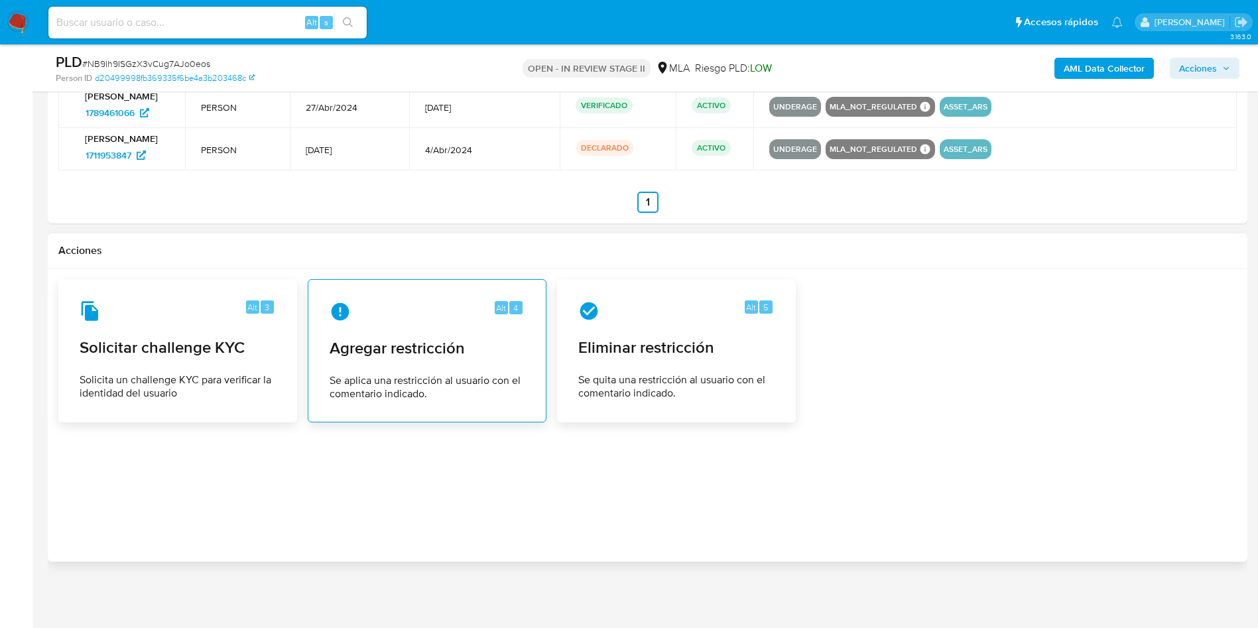
click at [389, 350] on span "Agregar restricción" at bounding box center [427, 348] width 195 height 20
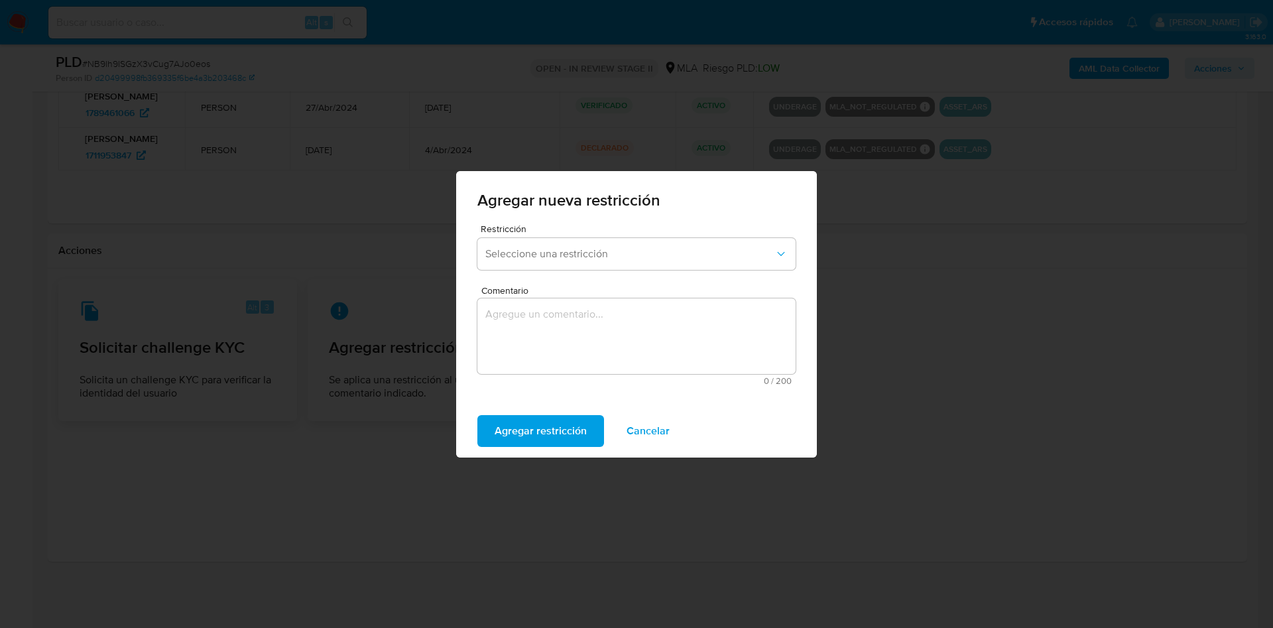
click at [596, 241] on button "Seleccione una restricción" at bounding box center [636, 254] width 318 height 32
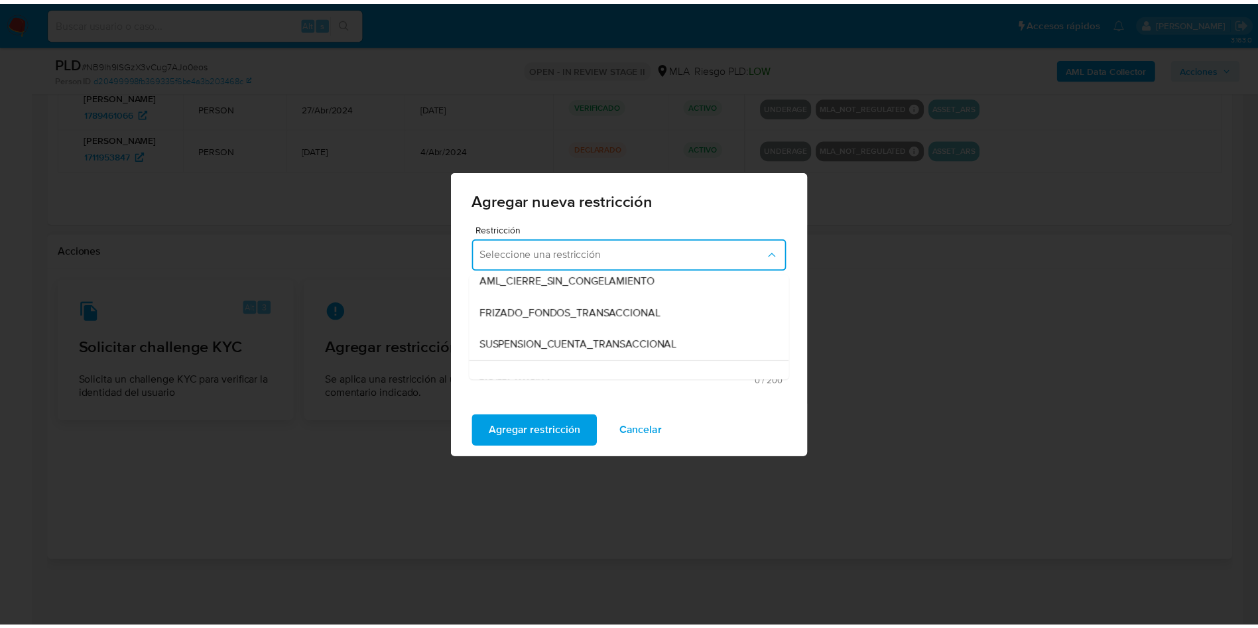
scroll to position [106, 0]
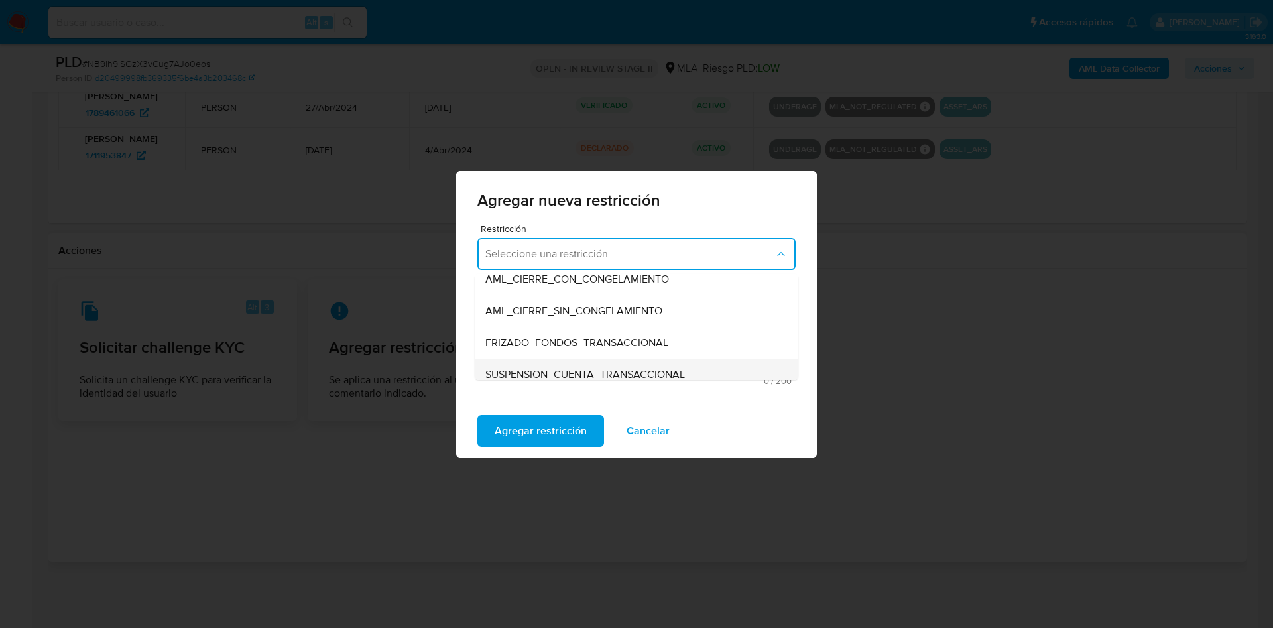
click at [621, 376] on span "SUSPENSION_CUENTA_TRANSACCIONAL" at bounding box center [585, 374] width 200 height 13
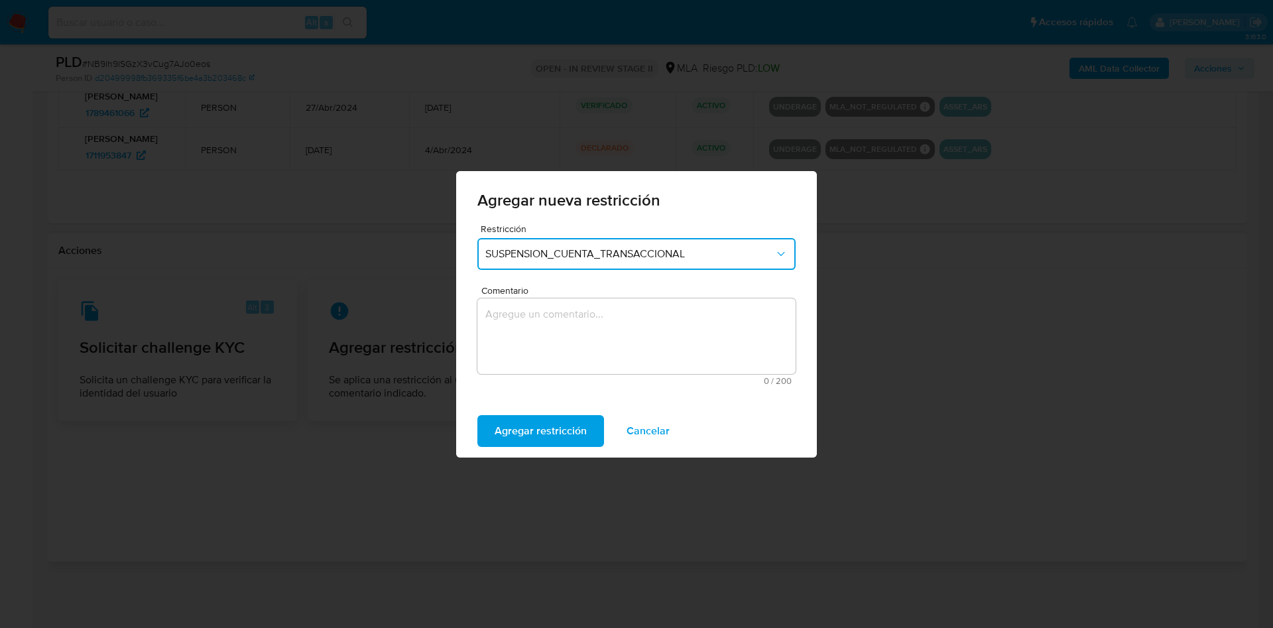
click at [600, 347] on textarea "Comentario" at bounding box center [636, 336] width 318 height 76
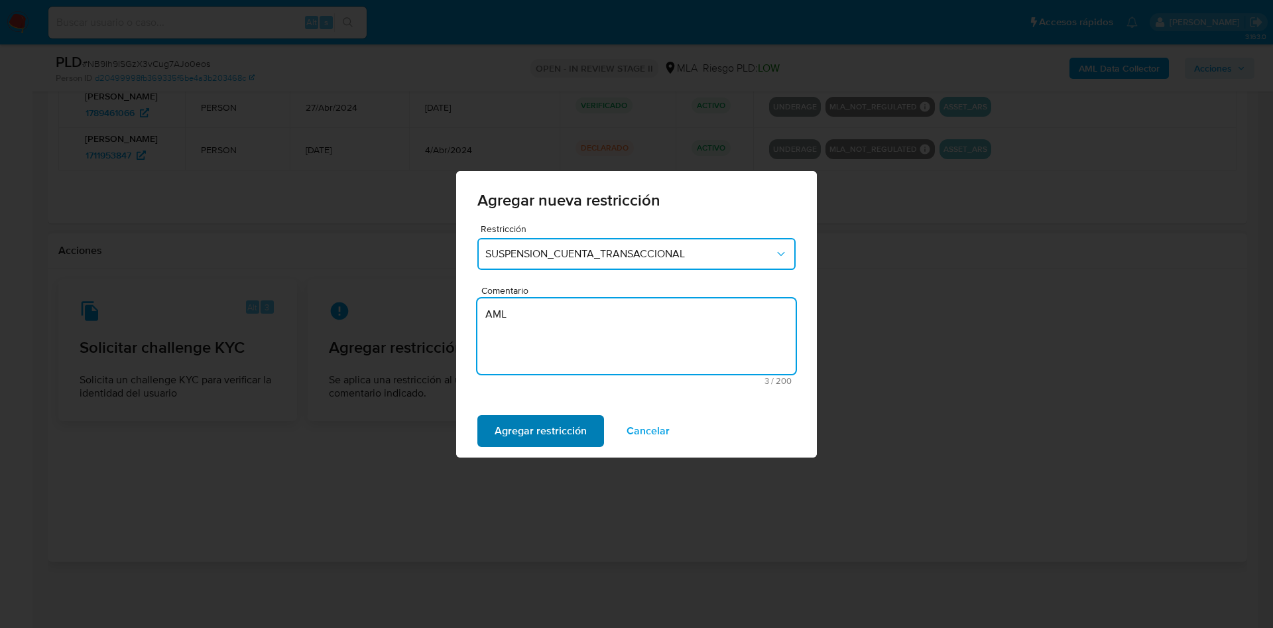
type textarea "AML"
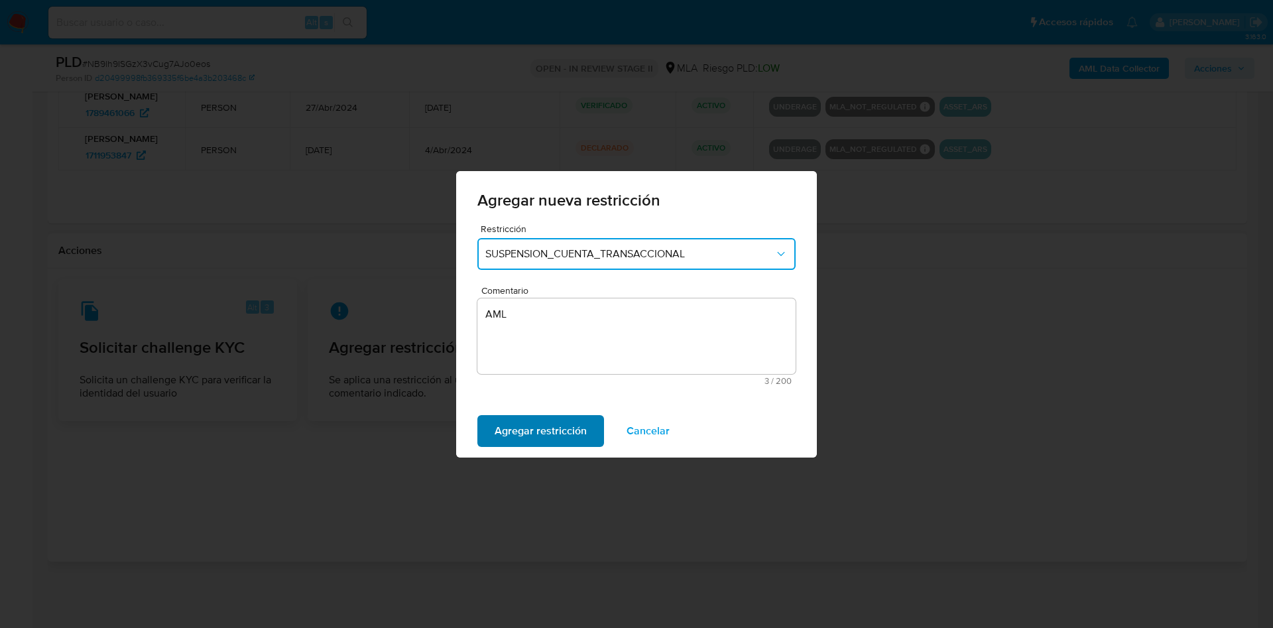
click at [525, 436] on span "Agregar restricción" at bounding box center [541, 430] width 92 height 29
click at [540, 435] on span "Confirmar" at bounding box center [519, 430] width 48 height 29
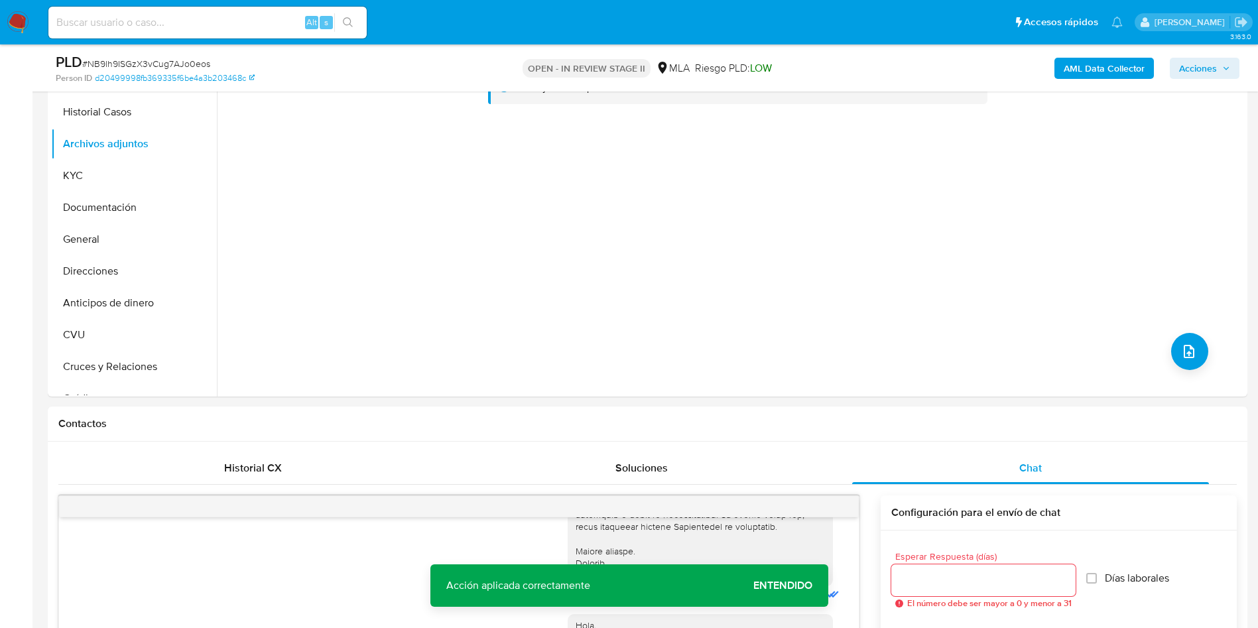
scroll to position [125, 0]
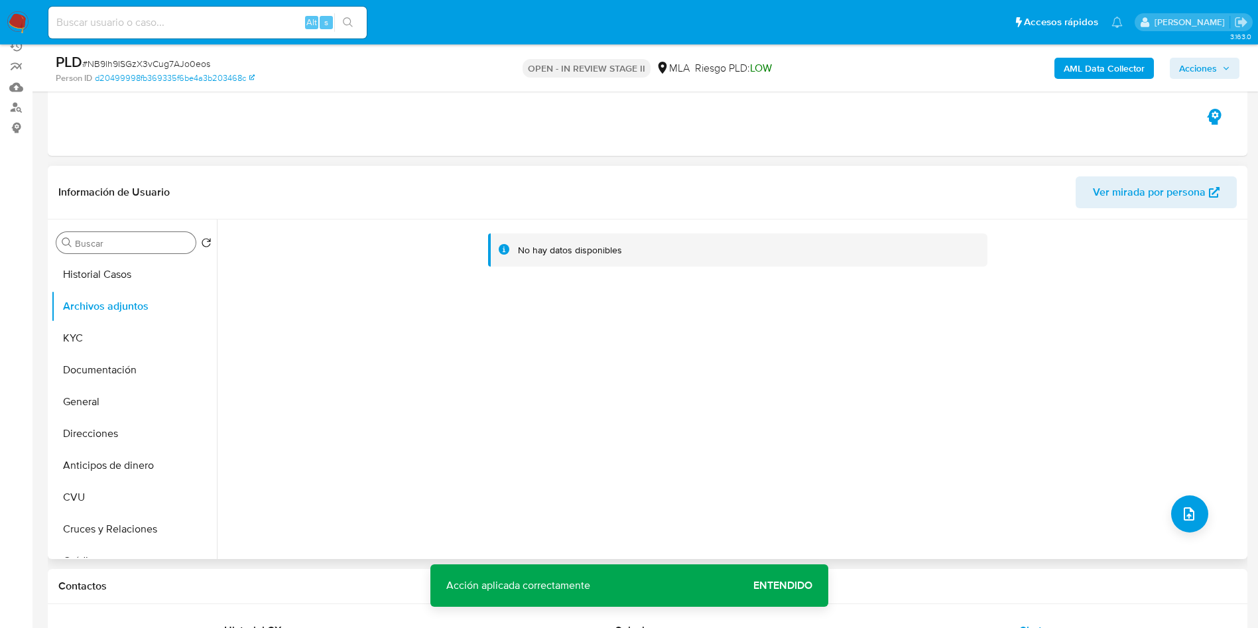
click at [146, 238] on input "Buscar" at bounding box center [132, 243] width 115 height 12
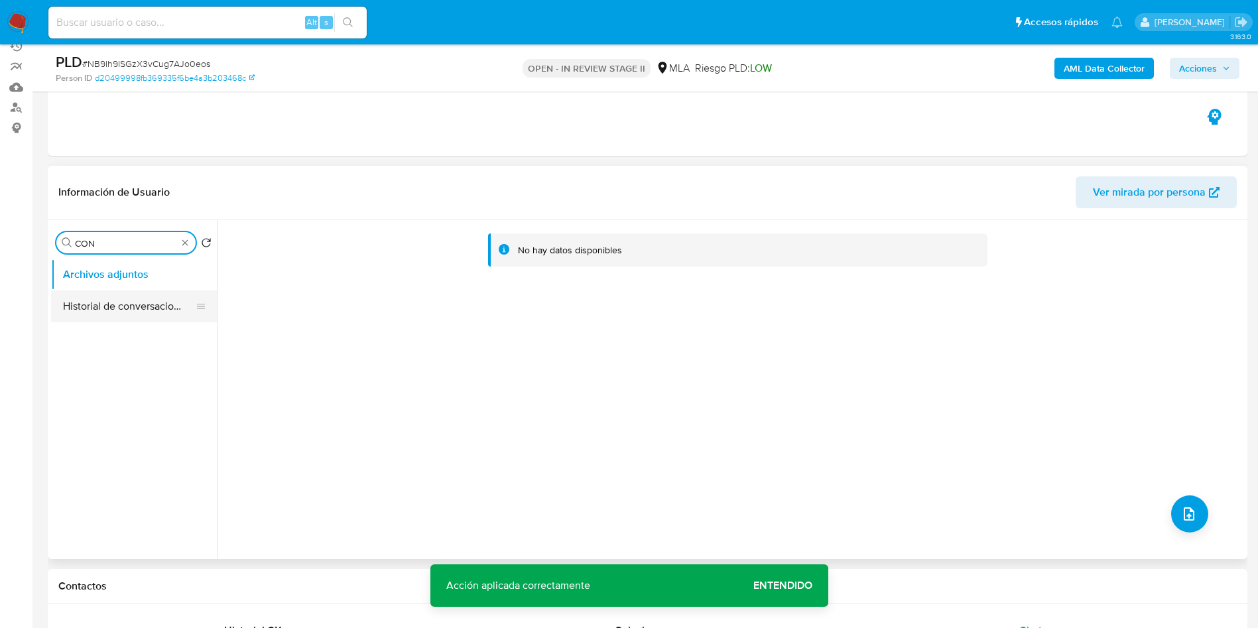
type input "CON"
click at [143, 321] on button "Historial de conversaciones" at bounding box center [128, 306] width 155 height 32
click at [137, 298] on button "Historial de conversaciones" at bounding box center [128, 306] width 155 height 32
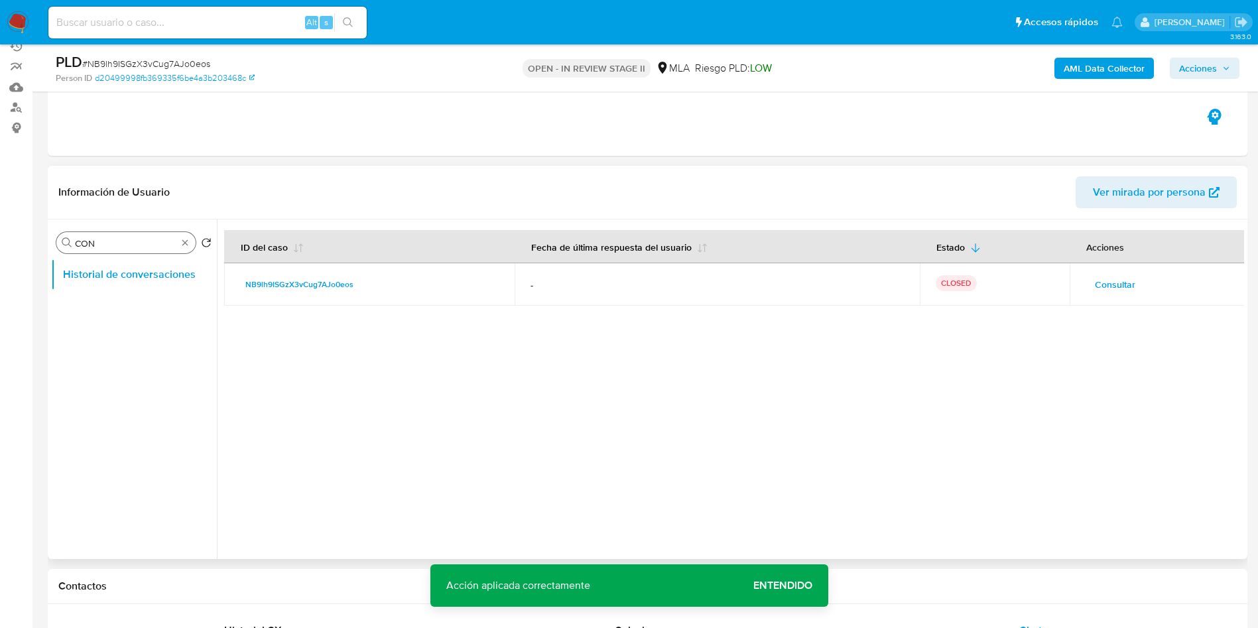
click at [194, 242] on div "Buscar CON" at bounding box center [125, 242] width 139 height 21
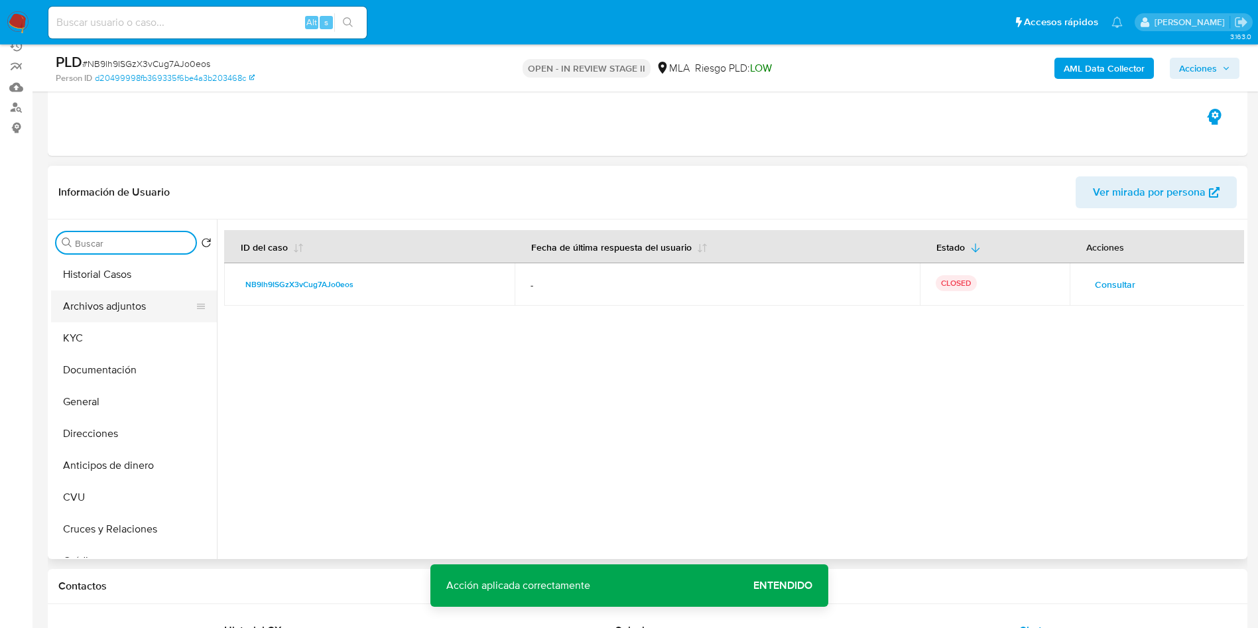
click at [150, 306] on button "Archivos adjuntos" at bounding box center [128, 306] width 155 height 32
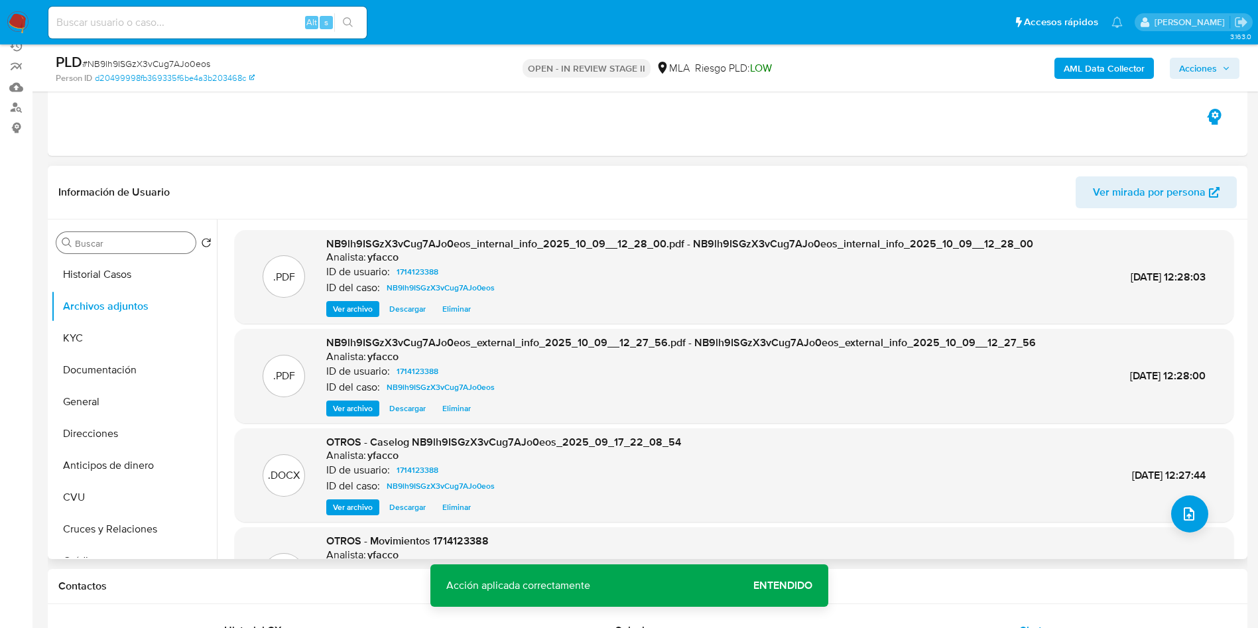
scroll to position [74, 0]
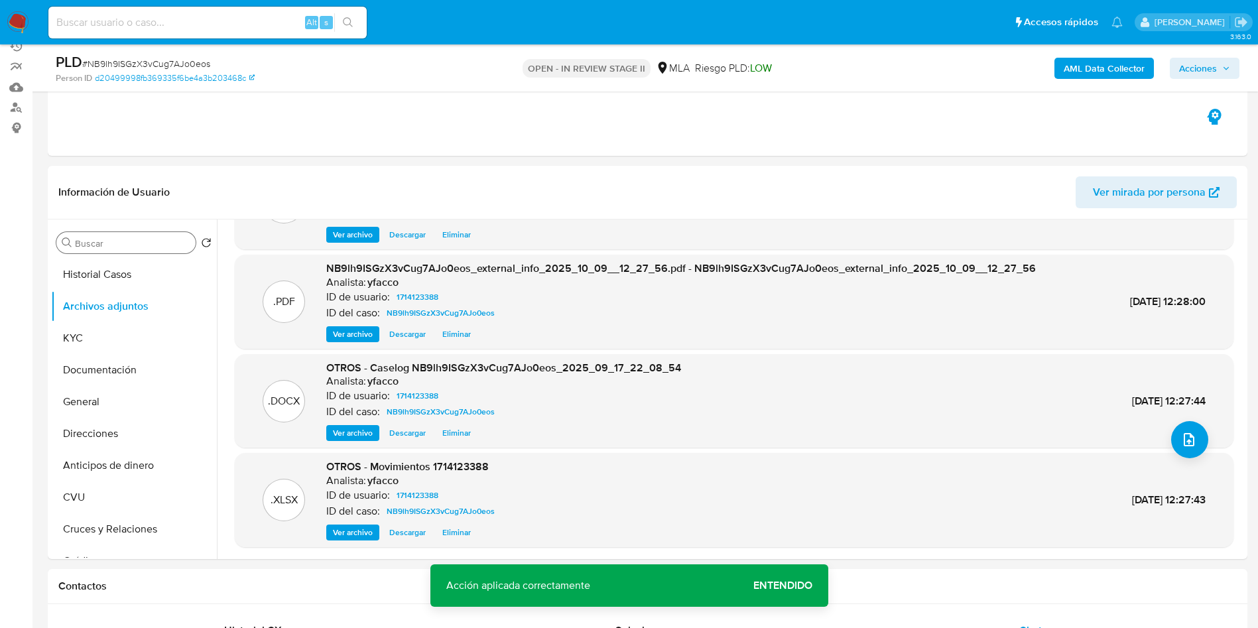
click at [1211, 74] on span "Acciones" at bounding box center [1198, 68] width 38 height 21
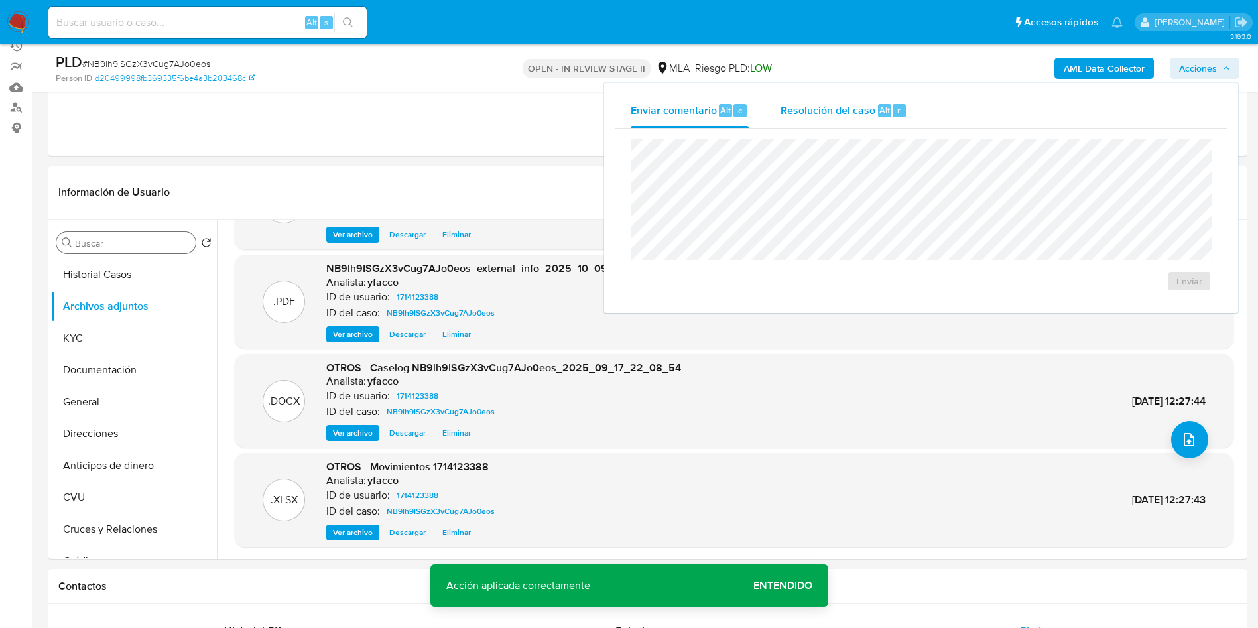
click at [864, 111] on span "Resolución del caso" at bounding box center [827, 109] width 95 height 15
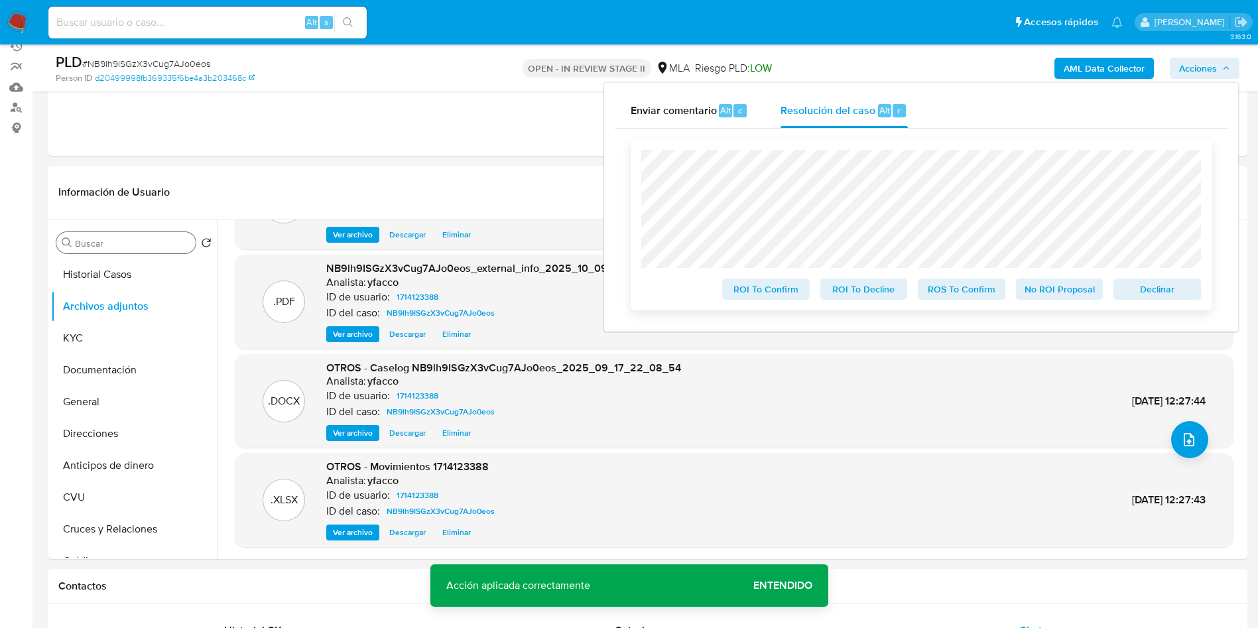
click at [941, 279] on div "ROS To Confirm" at bounding box center [961, 286] width 98 height 27
click at [942, 284] on span "ROS To Confirm" at bounding box center [961, 289] width 69 height 19
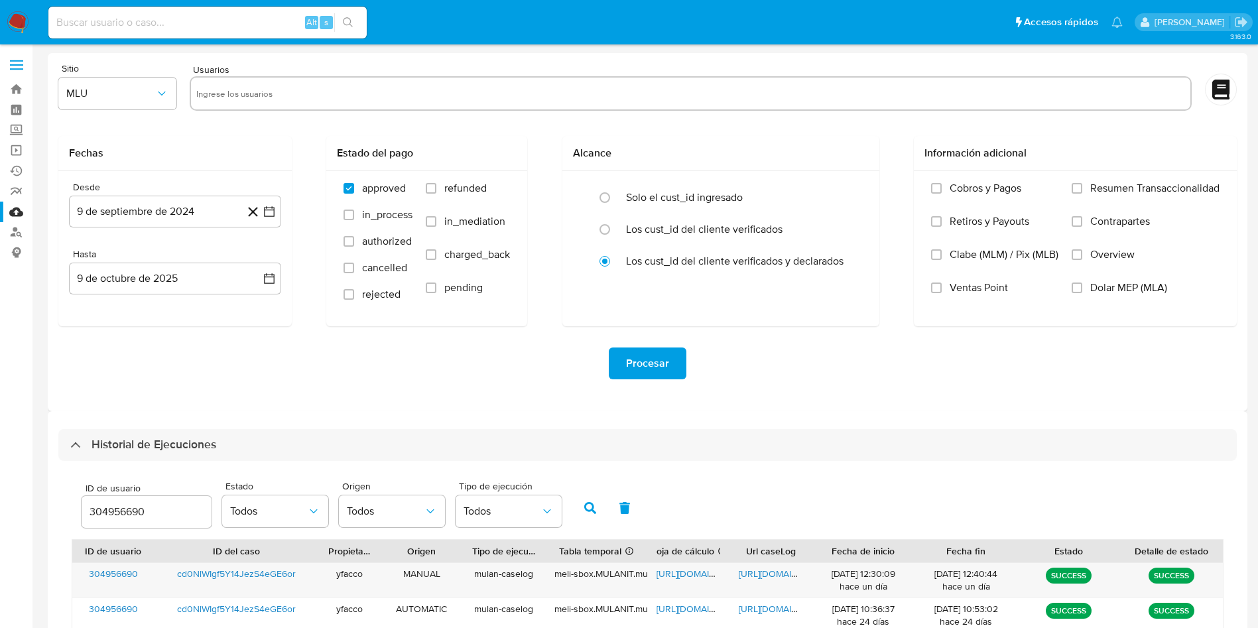
select select "10"
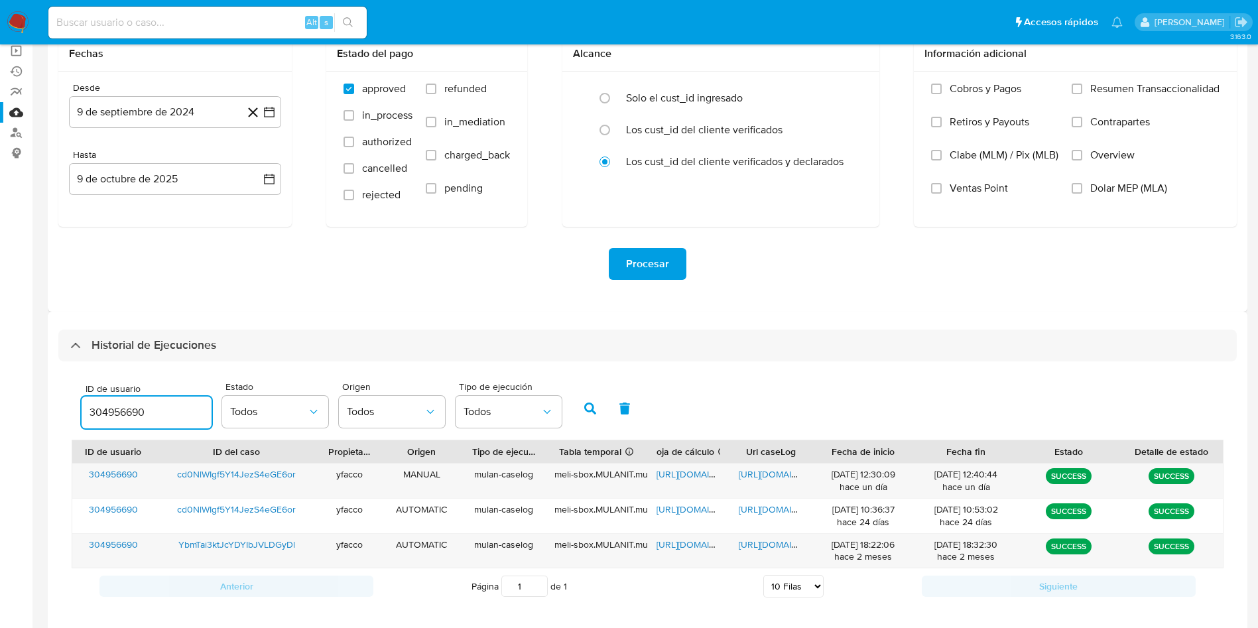
drag, startPoint x: 159, startPoint y: 408, endPoint x: 115, endPoint y: 379, distance: 52.6
click at [126, 398] on div "304956690" at bounding box center [147, 412] width 130 height 32
type input "3"
type input "1714123388"
click at [585, 416] on button "button" at bounding box center [590, 409] width 34 height 32
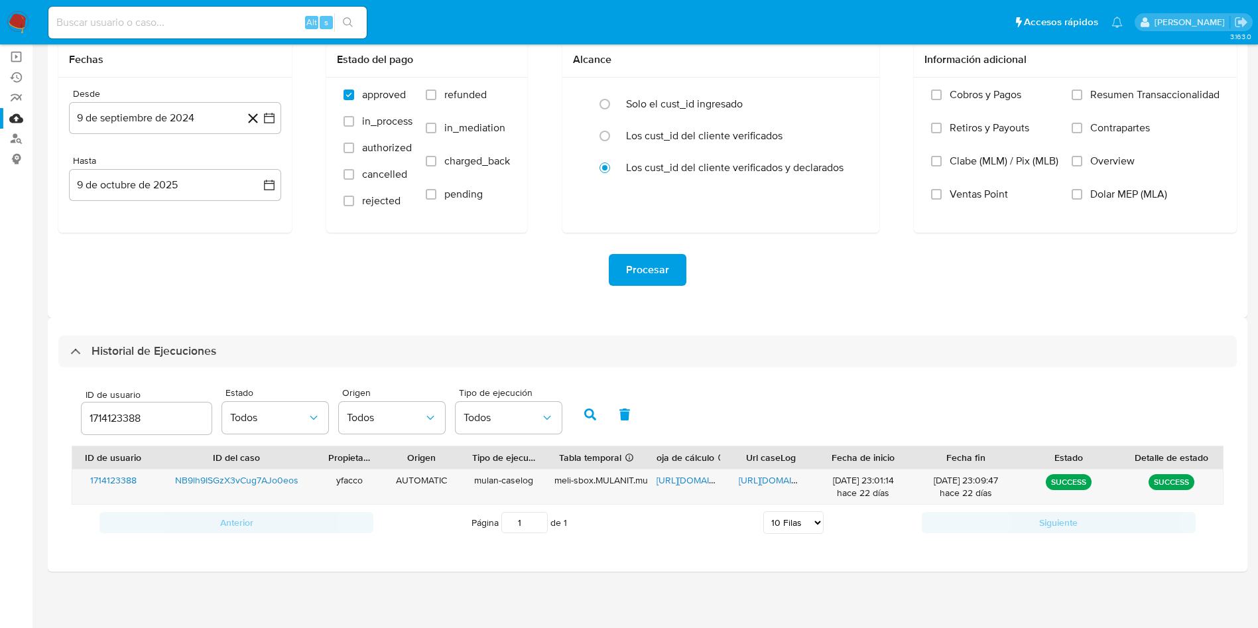
scroll to position [93, 0]
click at [585, 416] on icon "button" at bounding box center [590, 414] width 12 height 12
click at [687, 475] on span "https://docs.google.com/spreadsheets/d/1_cFVOTB0Fhw_m-vs6NfuzYSu59Bwor3JGGzwOaf…" at bounding box center [701, 479] width 91 height 13
click at [765, 483] on span "https://docs.google.com/document/d/1YhrENbYuJB4yBbLNcI6wxlhBq9joSWmNn4MmauDS5cU…" at bounding box center [784, 479] width 91 height 13
drag, startPoint x: 153, startPoint y: 425, endPoint x: 2, endPoint y: 279, distance: 210.1
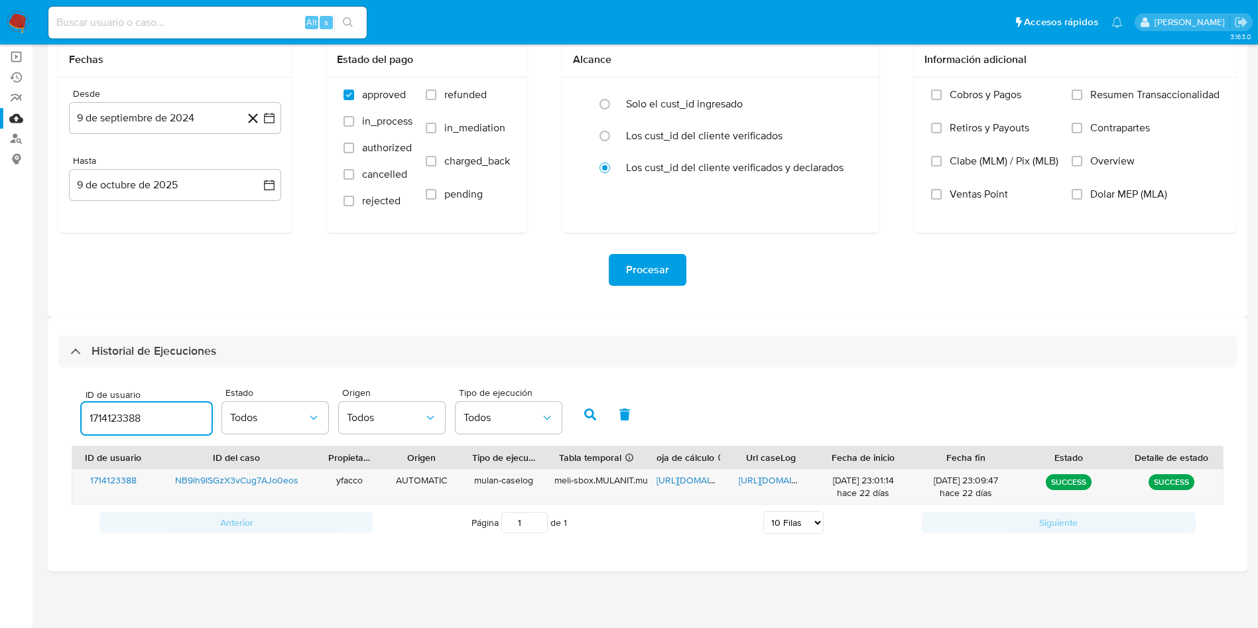
click at [0, 335] on section "Bandeja Tablero Screening Búsqueda en Listas Watchlist Herramientas Operaciones…" at bounding box center [629, 267] width 1258 height 721
type input "1289035260"
click at [592, 420] on button "button" at bounding box center [590, 414] width 34 height 32
click at [693, 482] on span "https://docs.google.com/spreadsheets/d/17Ud9rEU2dQUqEBIFwXRMmqsh2rvIQ_7OGm7ukkC…" at bounding box center [701, 479] width 91 height 13
click at [763, 483] on span "https://docs.google.com/document/d/1aK5joAApWEp4J-xuTv8PyLhkxH-qITUPbtFRE9kn6ho…" at bounding box center [784, 479] width 91 height 13
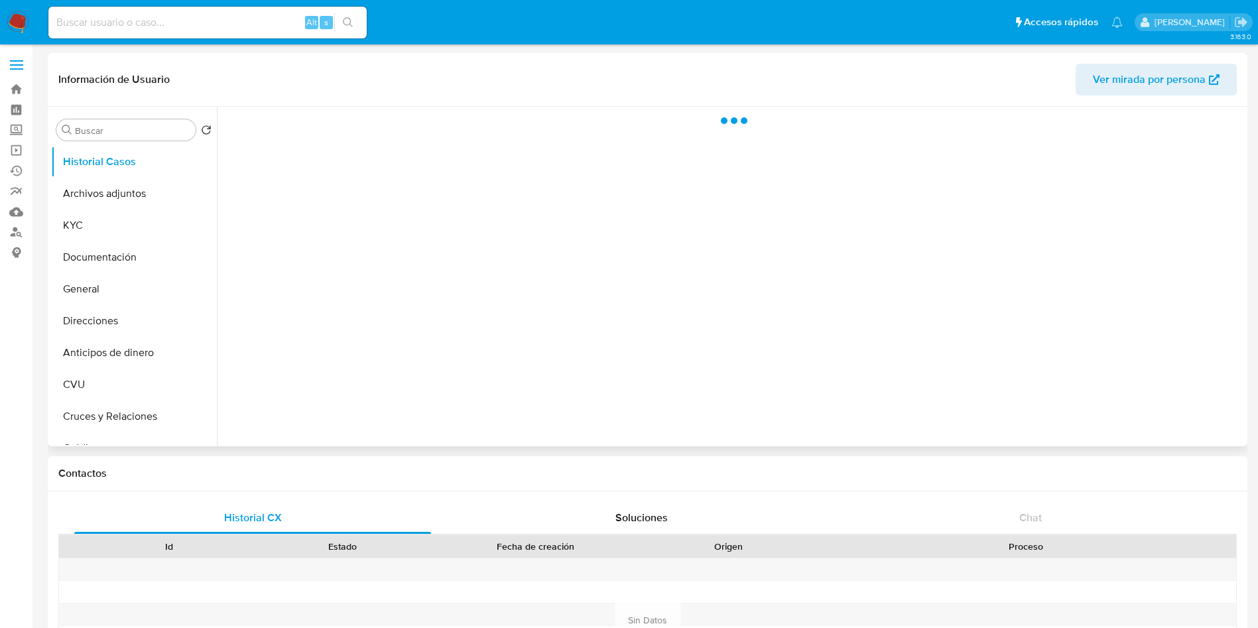
select select "10"
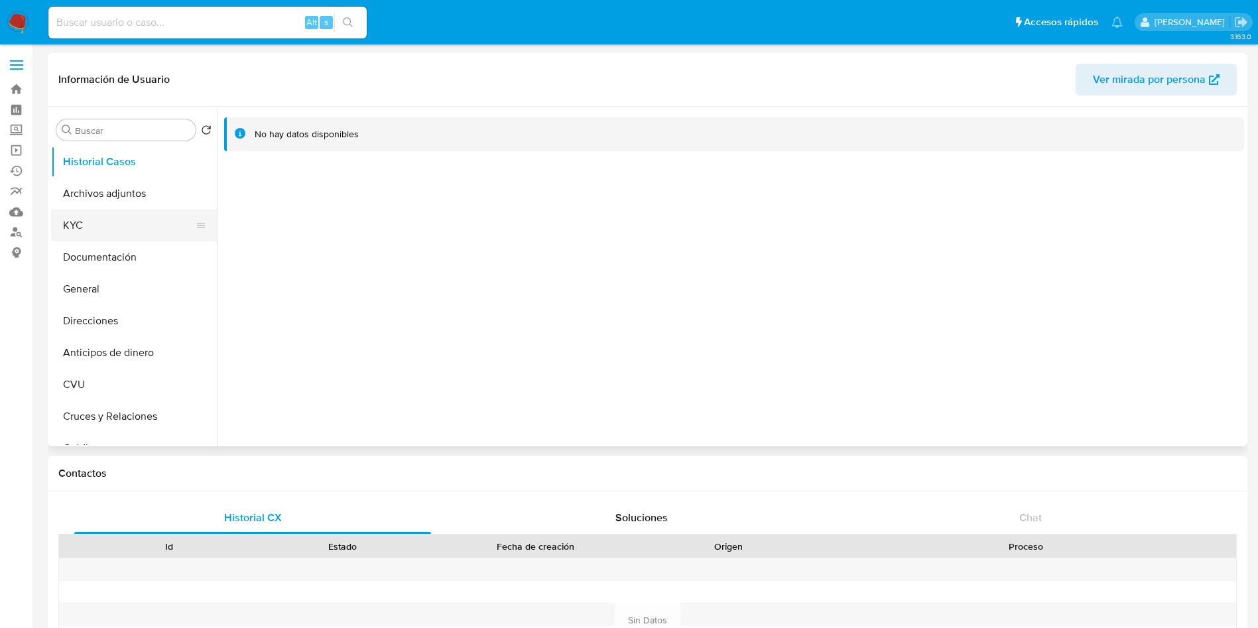
click at [81, 225] on button "KYC" at bounding box center [128, 226] width 155 height 32
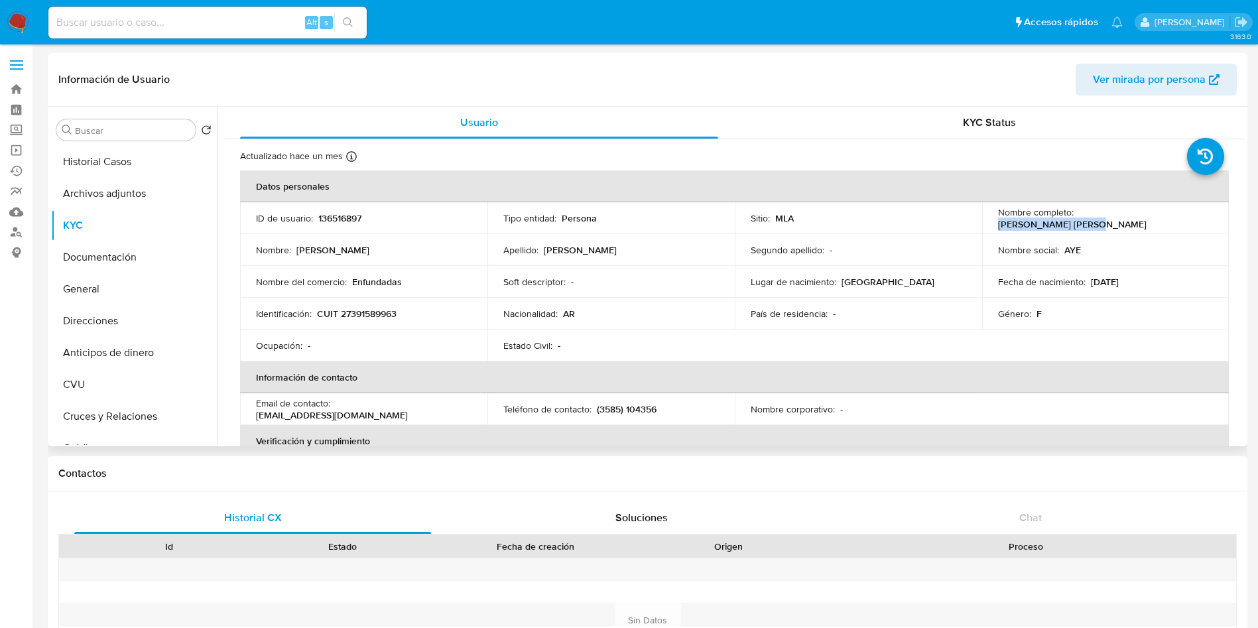
drag, startPoint x: 1075, startPoint y: 216, endPoint x: 1169, endPoint y: 220, distance: 93.6
click at [1169, 220] on div "Nombre completo : [PERSON_NAME] [PERSON_NAME]" at bounding box center [1105, 218] width 215 height 24
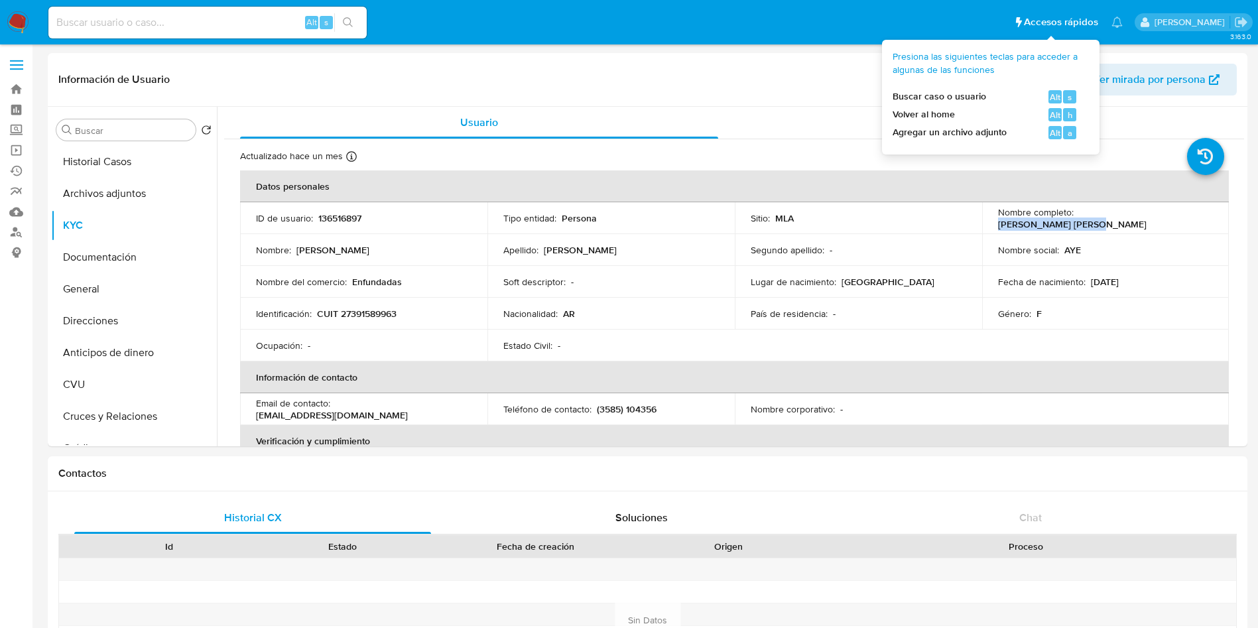
copy p "[PERSON_NAME] [PERSON_NAME]"
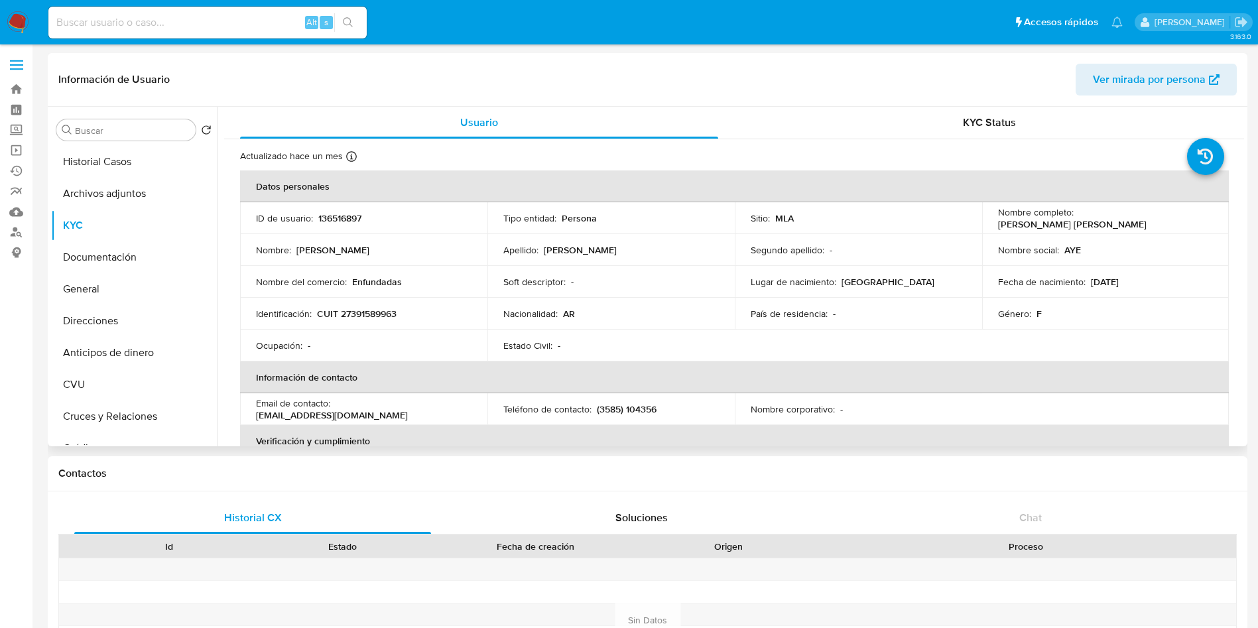
click at [376, 318] on p "CUIT 27391589963" at bounding box center [357, 314] width 80 height 12
copy p "27391589963"
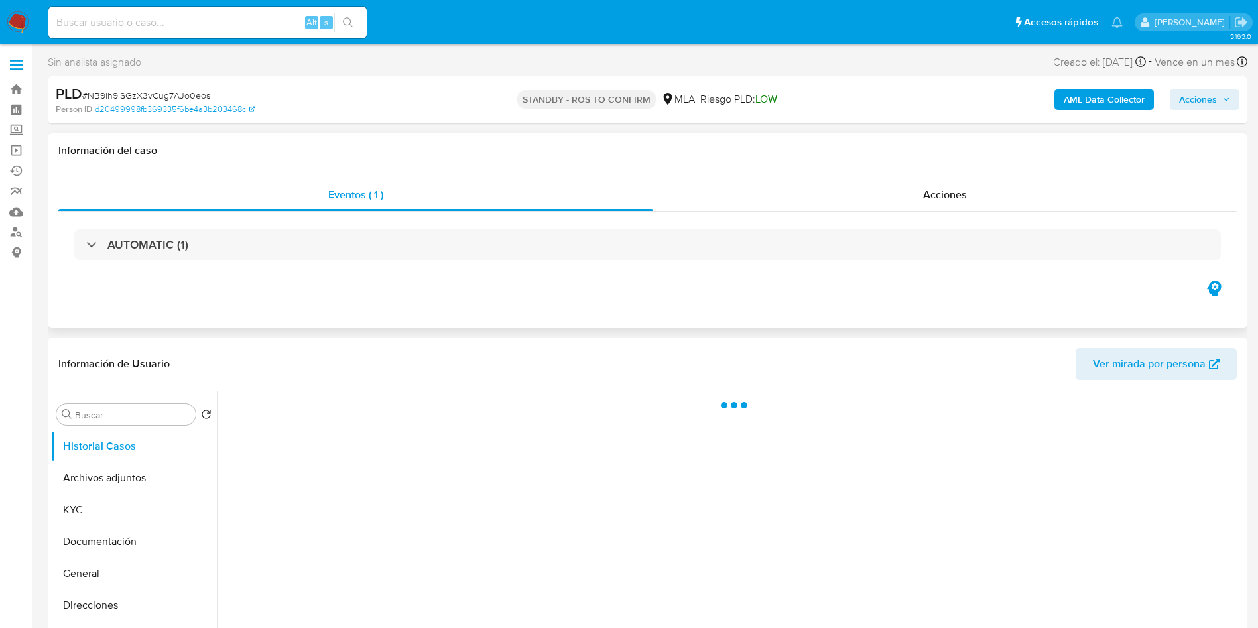
select select "10"
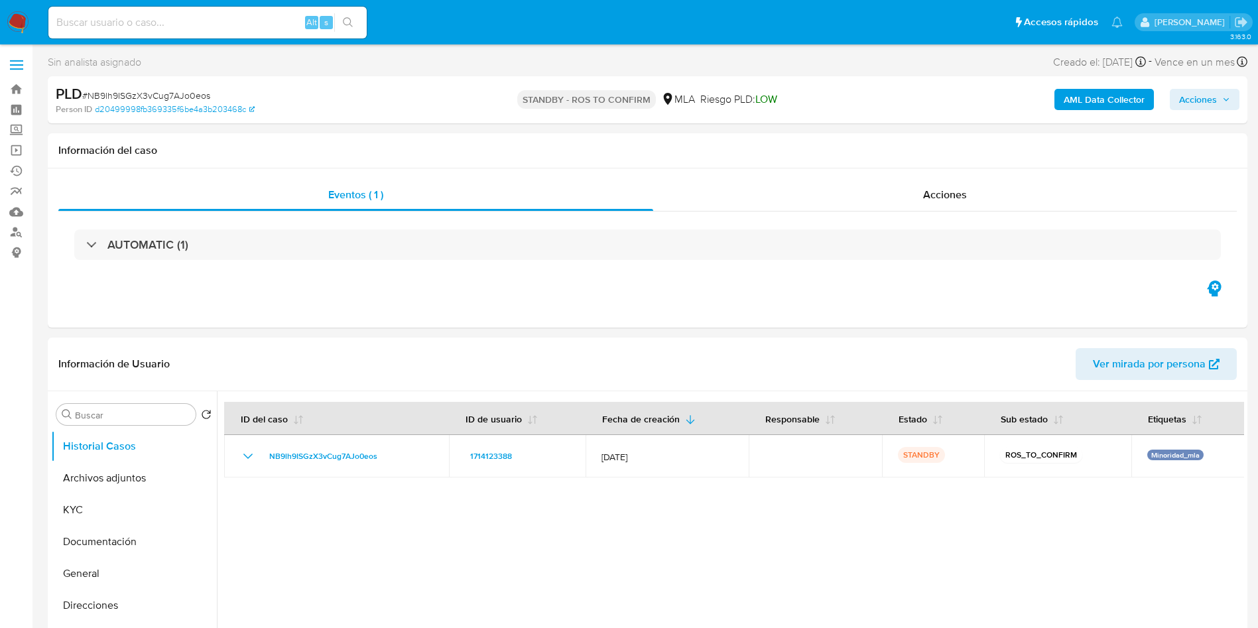
click at [158, 30] on input at bounding box center [207, 22] width 318 height 17
paste input "zjF7DghUY7UG7eKgn7j7tf1r"
type input "zjF7DghUY7UG7eKgn7j7tf1r"
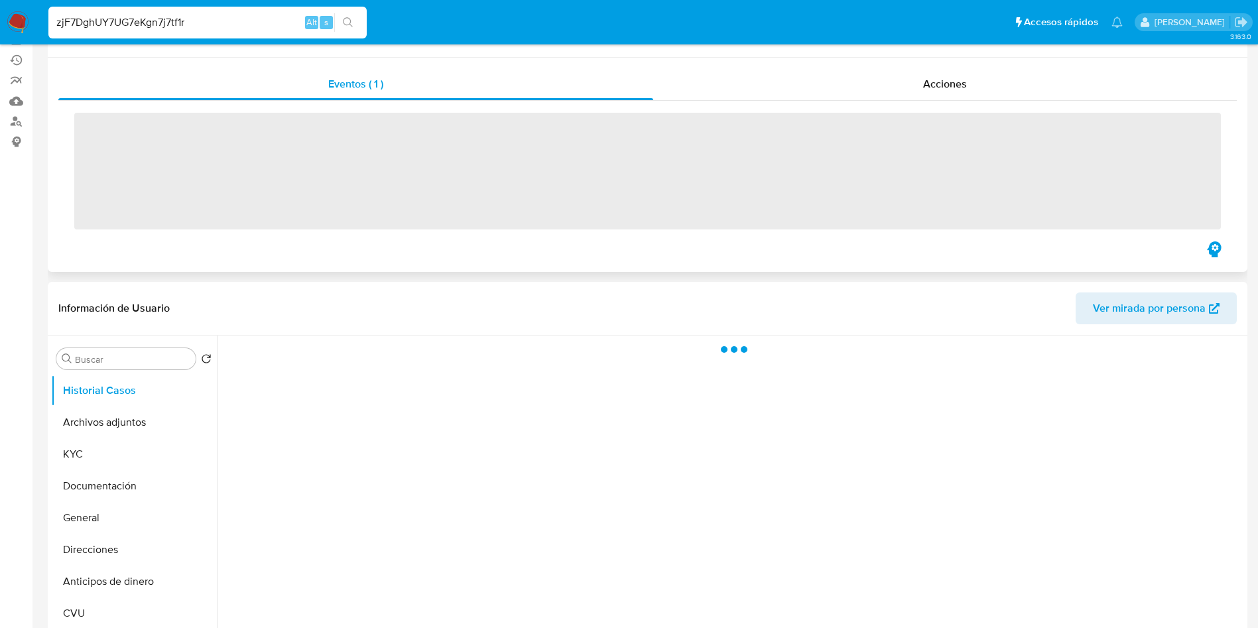
scroll to position [199, 0]
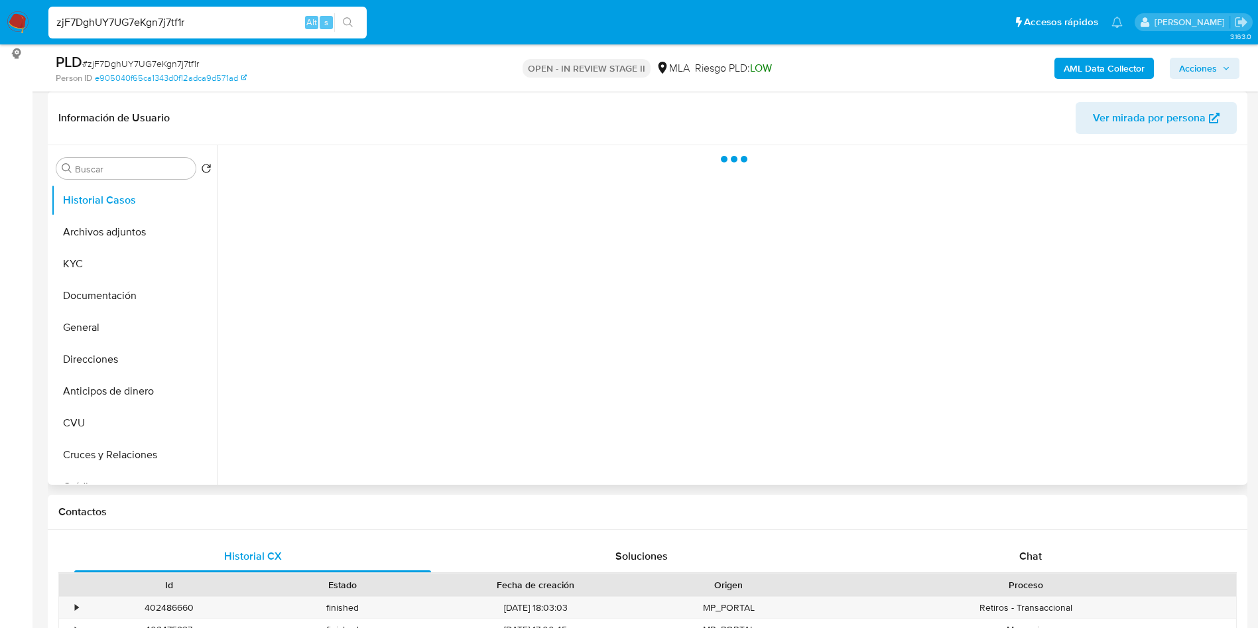
select select "10"
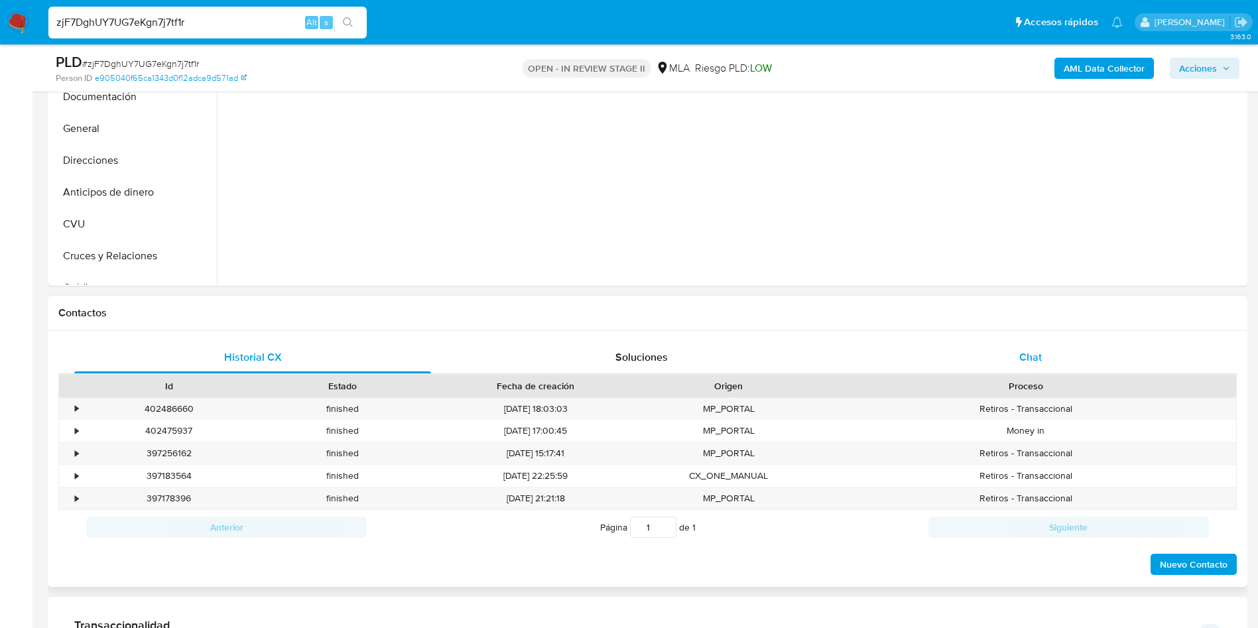
click at [1022, 357] on span "Chat" at bounding box center [1030, 356] width 23 height 15
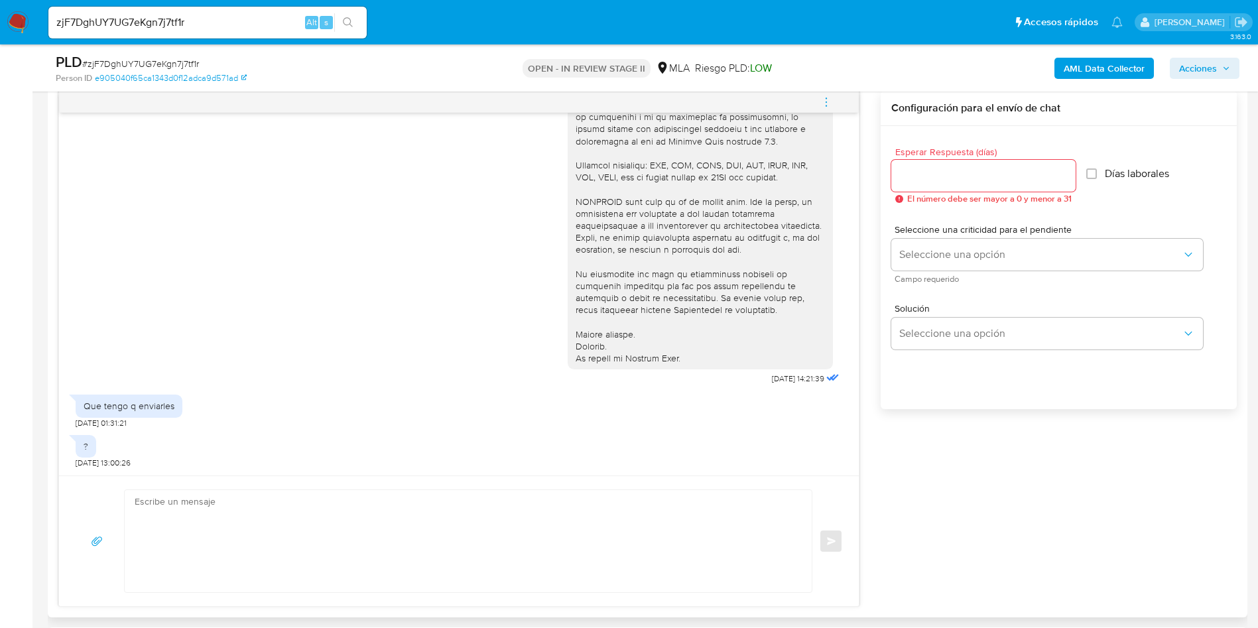
scroll to position [796, 0]
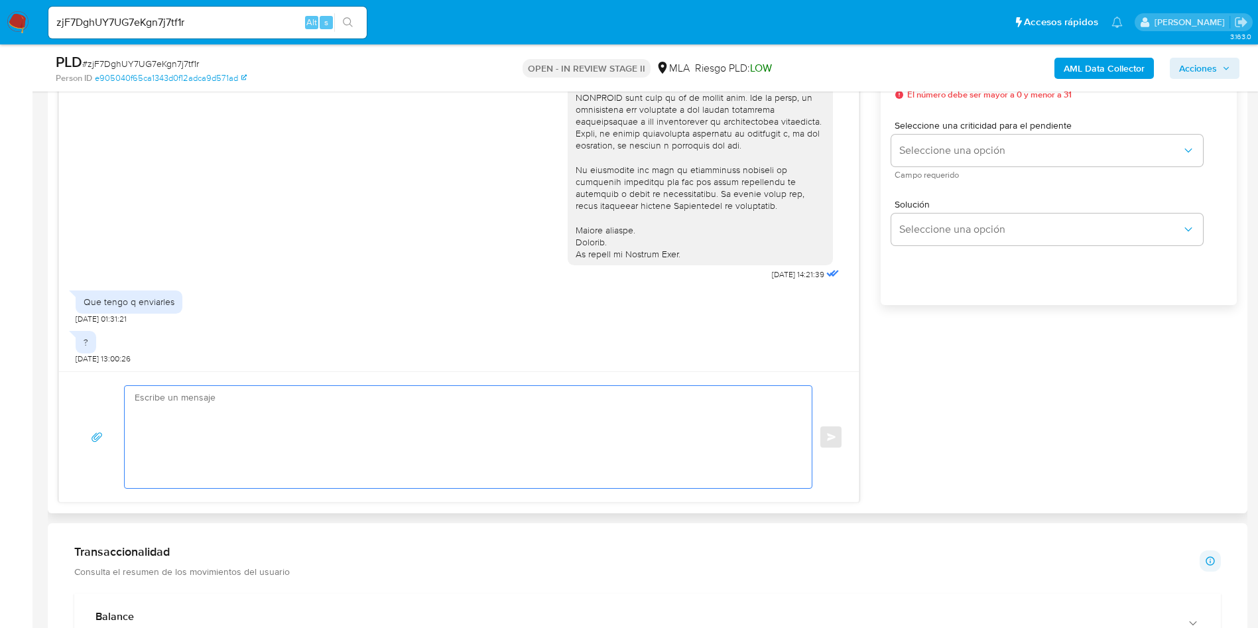
click at [369, 387] on textarea at bounding box center [465, 437] width 660 height 102
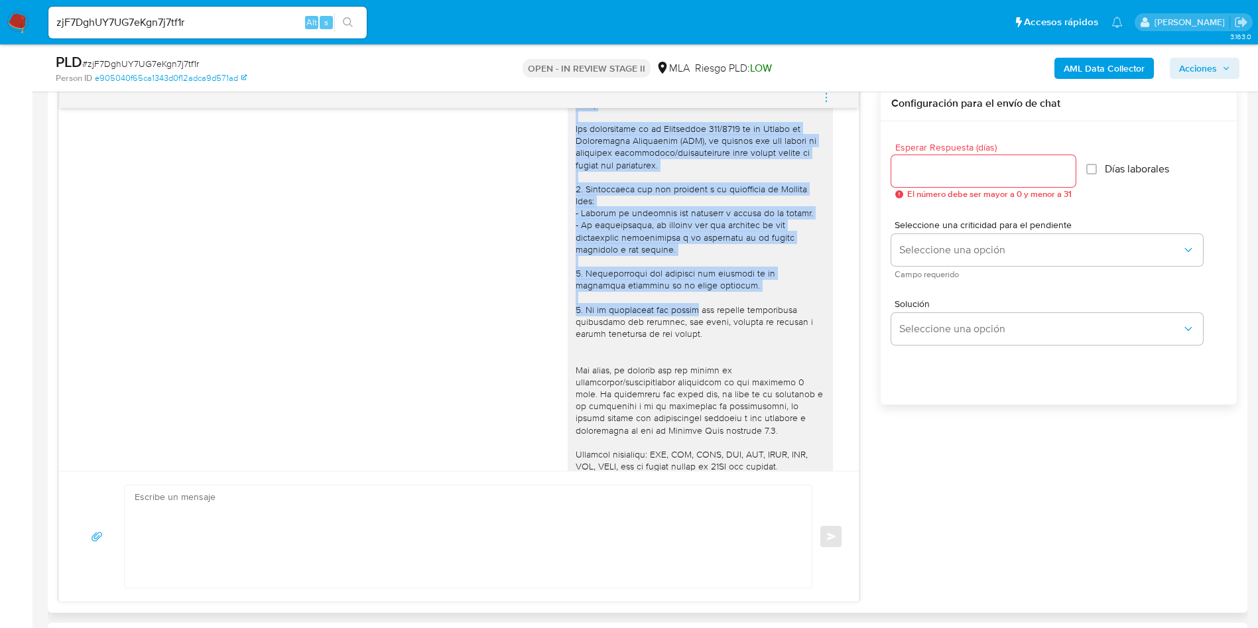
scroll to position [99, 0]
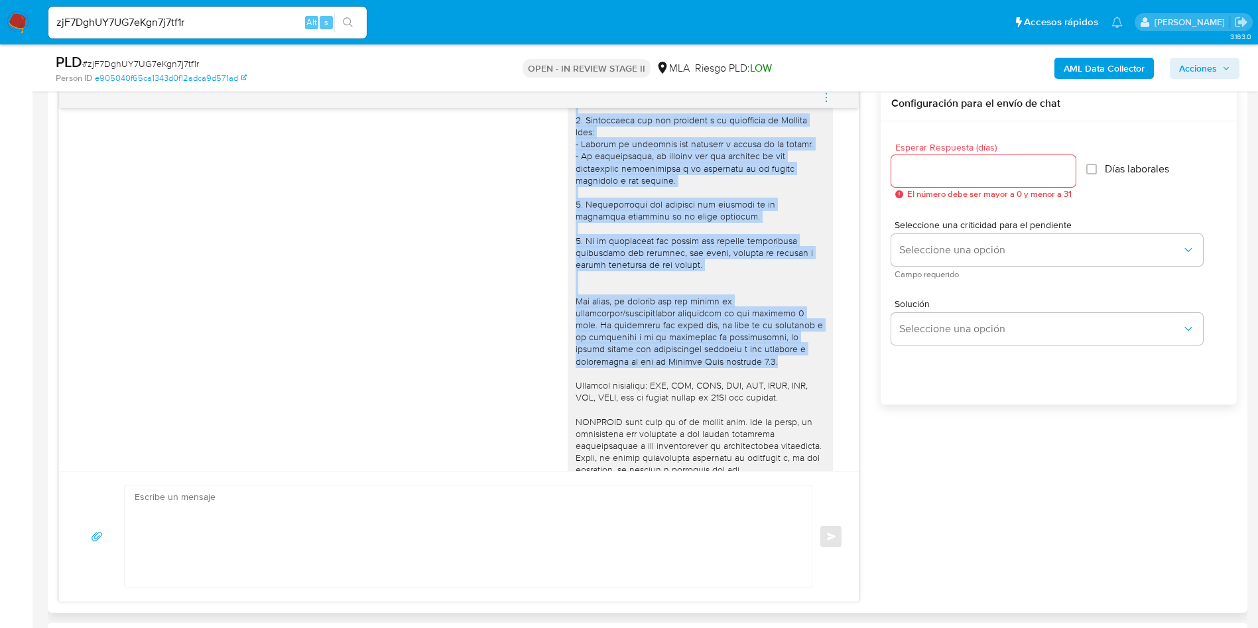
drag, startPoint x: 561, startPoint y: 136, endPoint x: 697, endPoint y: 365, distance: 267.0
click at [697, 365] on div at bounding box center [699, 307] width 249 height 555
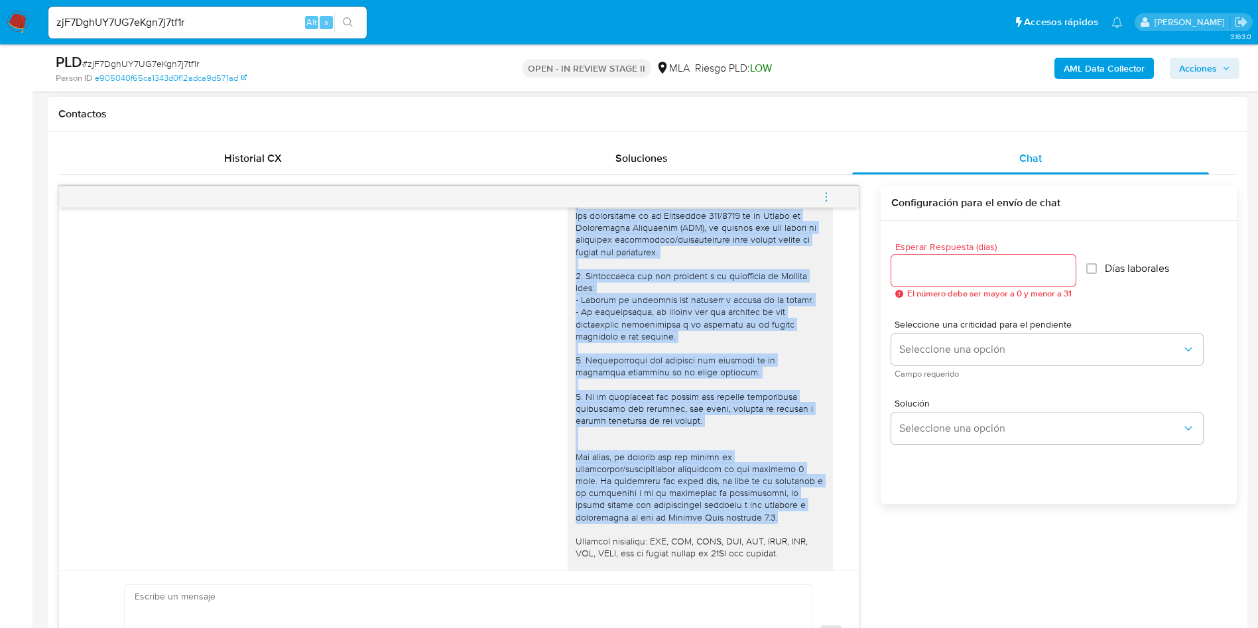
scroll to position [0, 0]
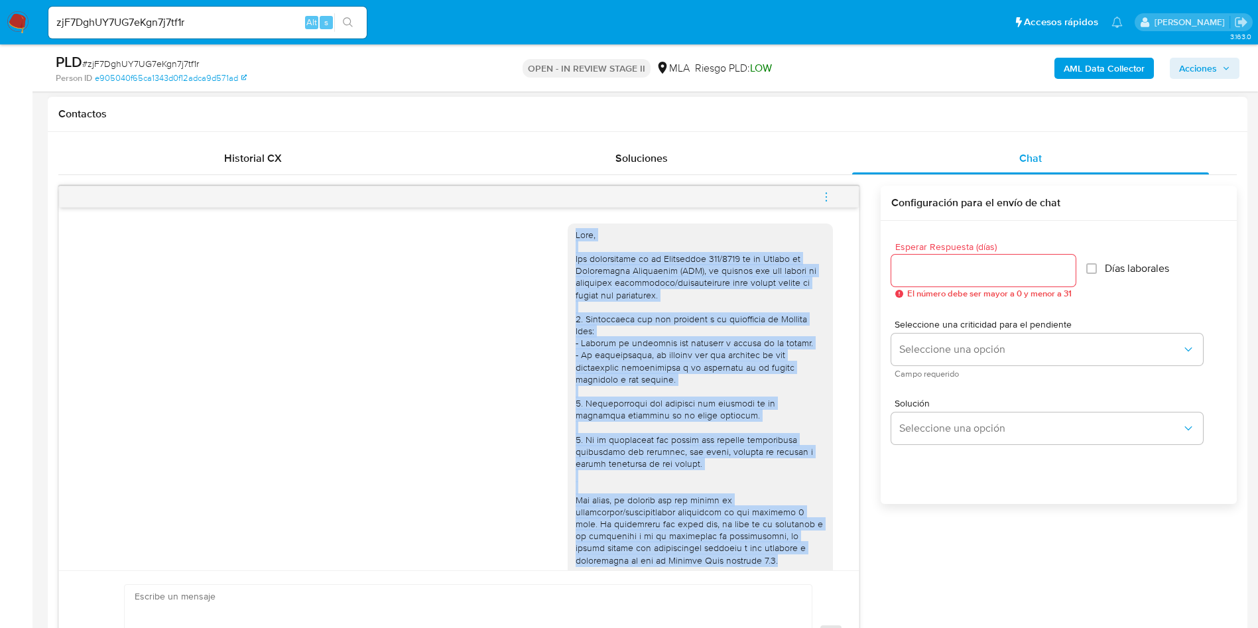
click at [621, 344] on div at bounding box center [699, 506] width 249 height 555
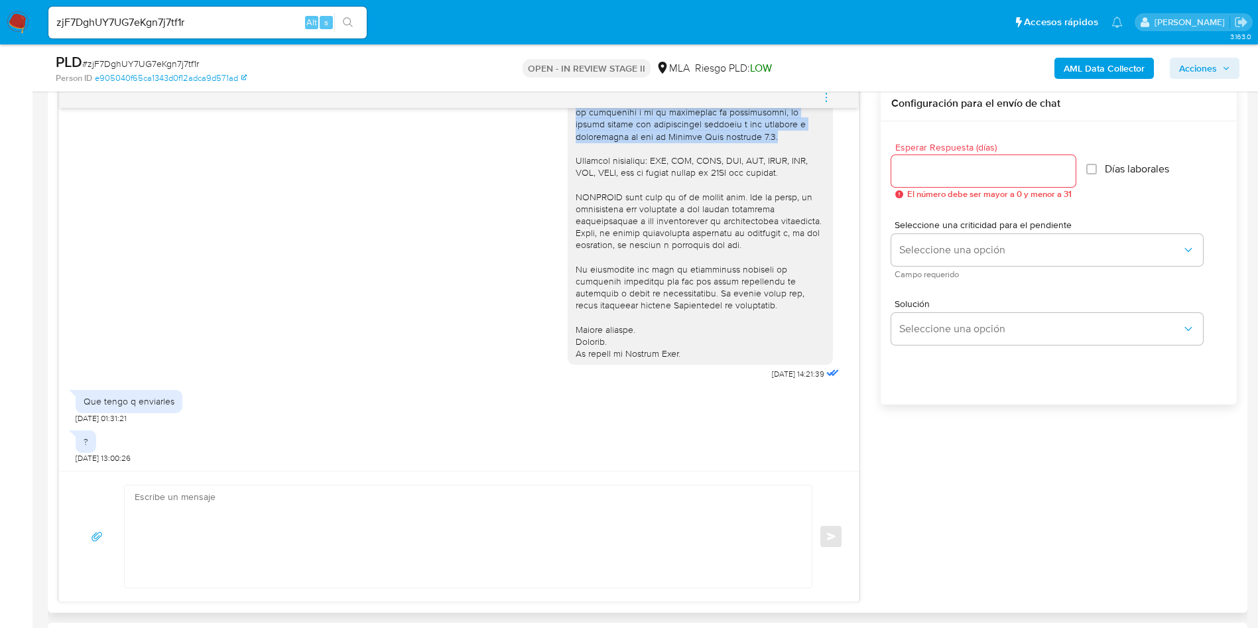
scroll to position [796, 0]
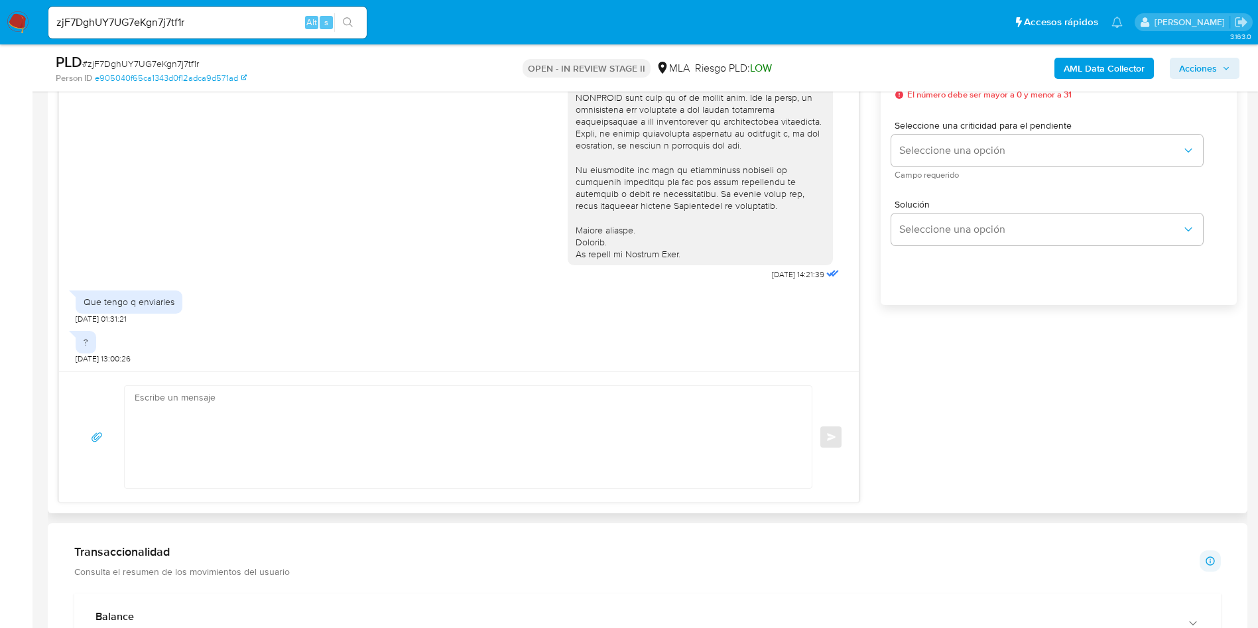
click at [127, 296] on div "Que tengo q enviarles" at bounding box center [129, 302] width 91 height 12
copy div "Que tengo q enviarles"
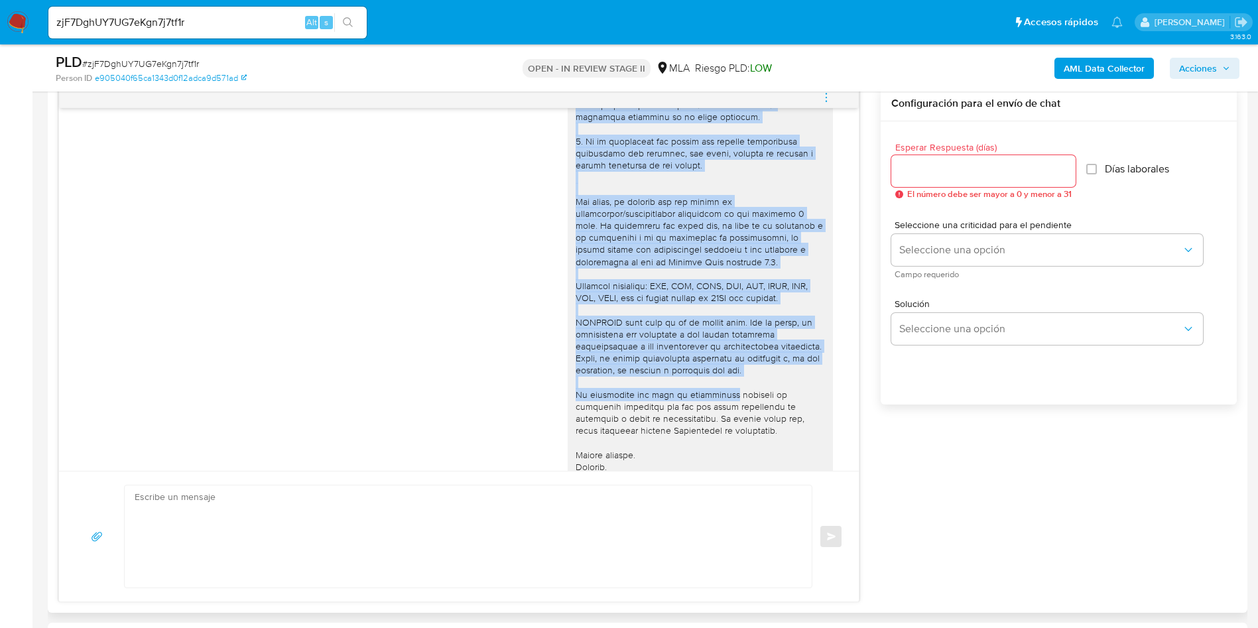
scroll to position [298, 0]
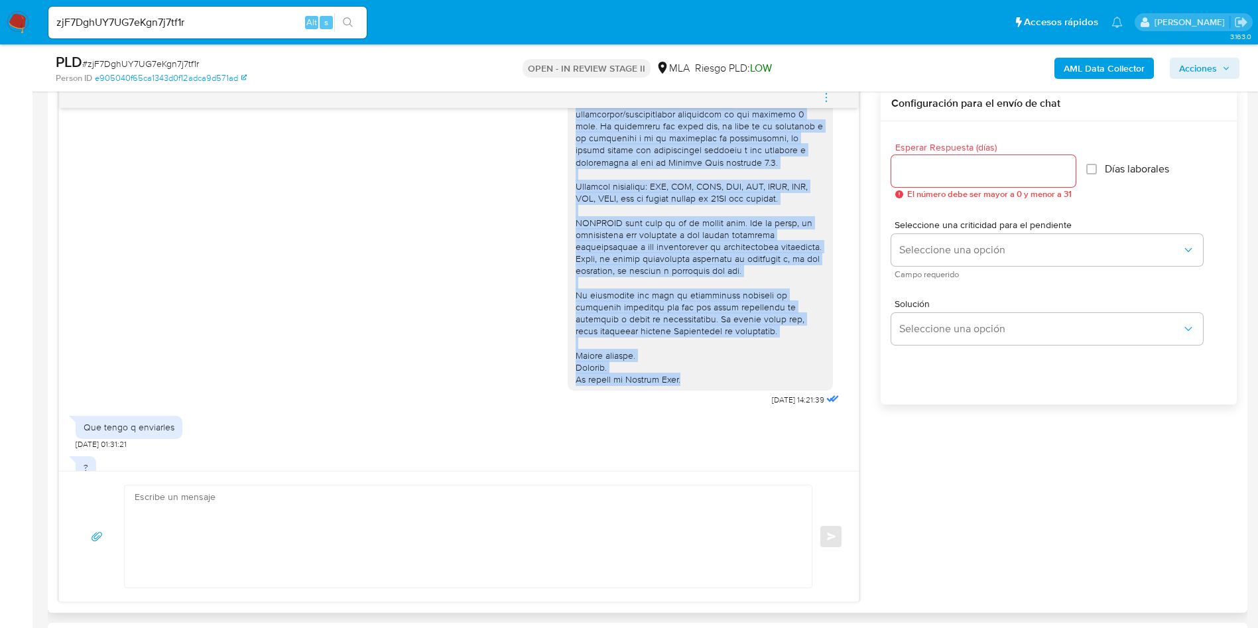
drag, startPoint x: 561, startPoint y: 135, endPoint x: 692, endPoint y: 389, distance: 285.3
click at [692, 386] on div at bounding box center [699, 108] width 249 height 555
copy div "Lore, Ips dolorsitame co ad Elitseddoe 798/8463 te in Utlabo et Doloremagna Ali…"
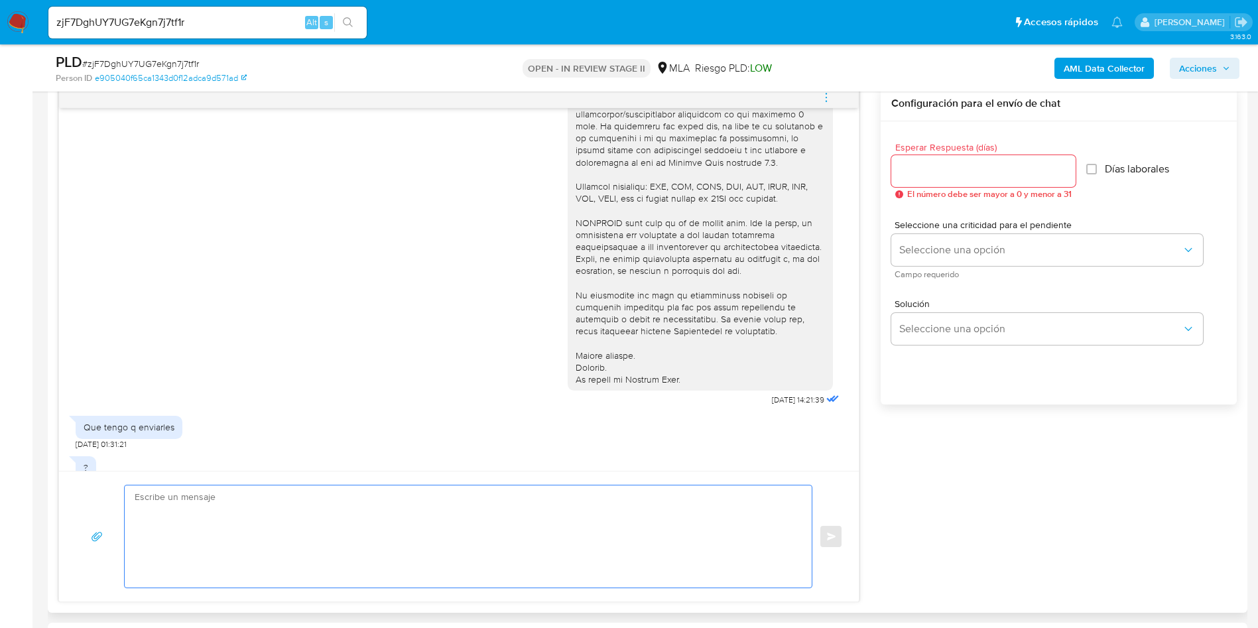
paste textarea "Lore, Ips dolorsitame co ad Elitseddoe 241/4929 te in Utlabo et Doloremagna Ali…"
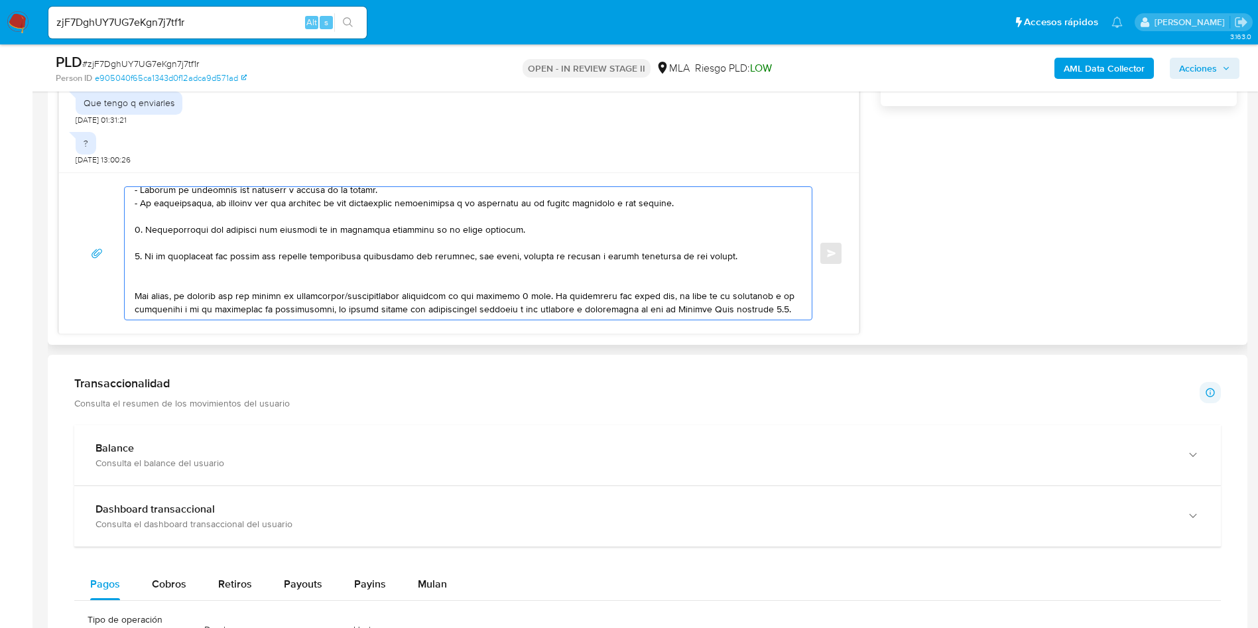
scroll to position [0, 0]
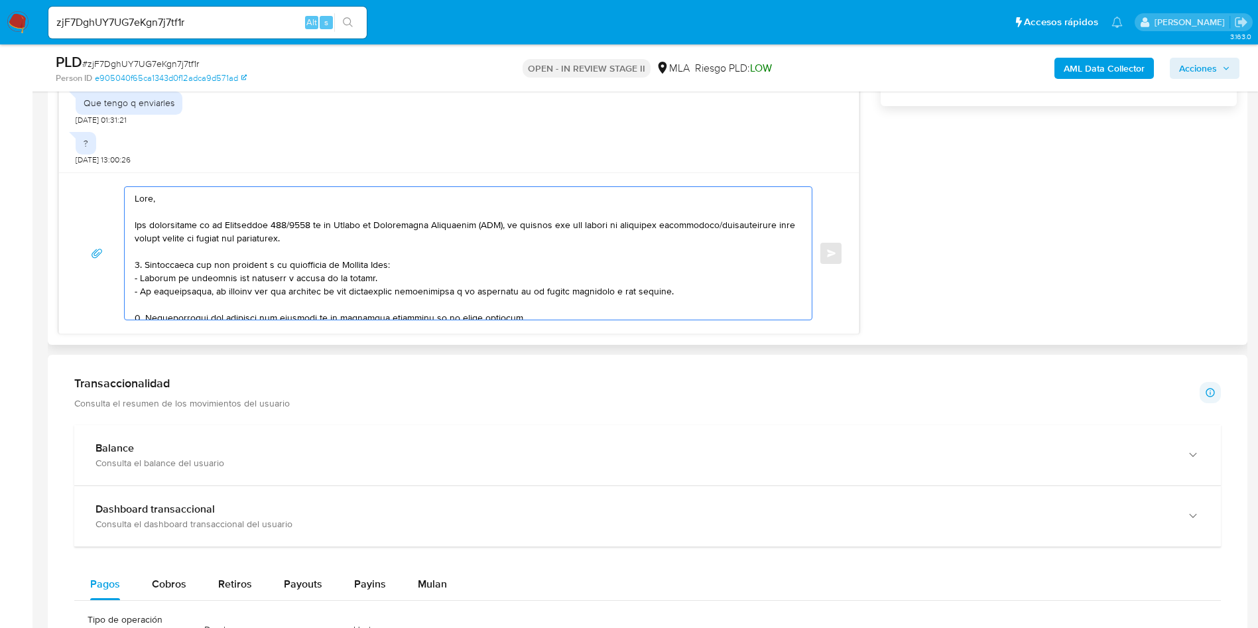
click at [216, 205] on textarea at bounding box center [465, 253] width 660 height 133
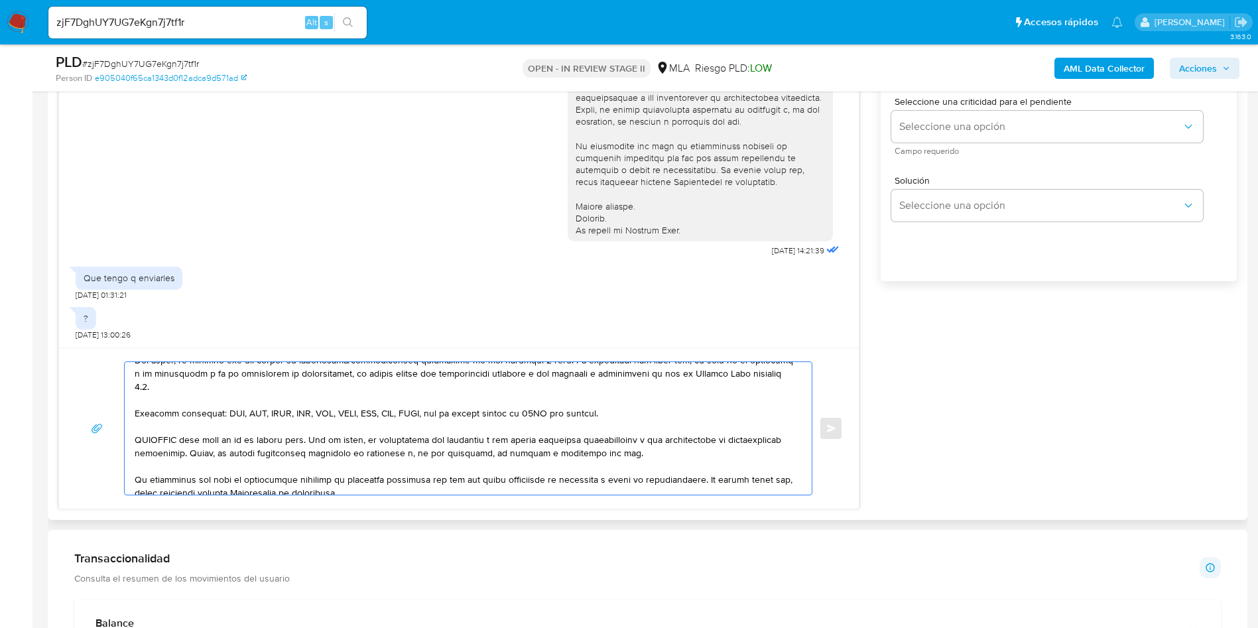
scroll to position [696, 0]
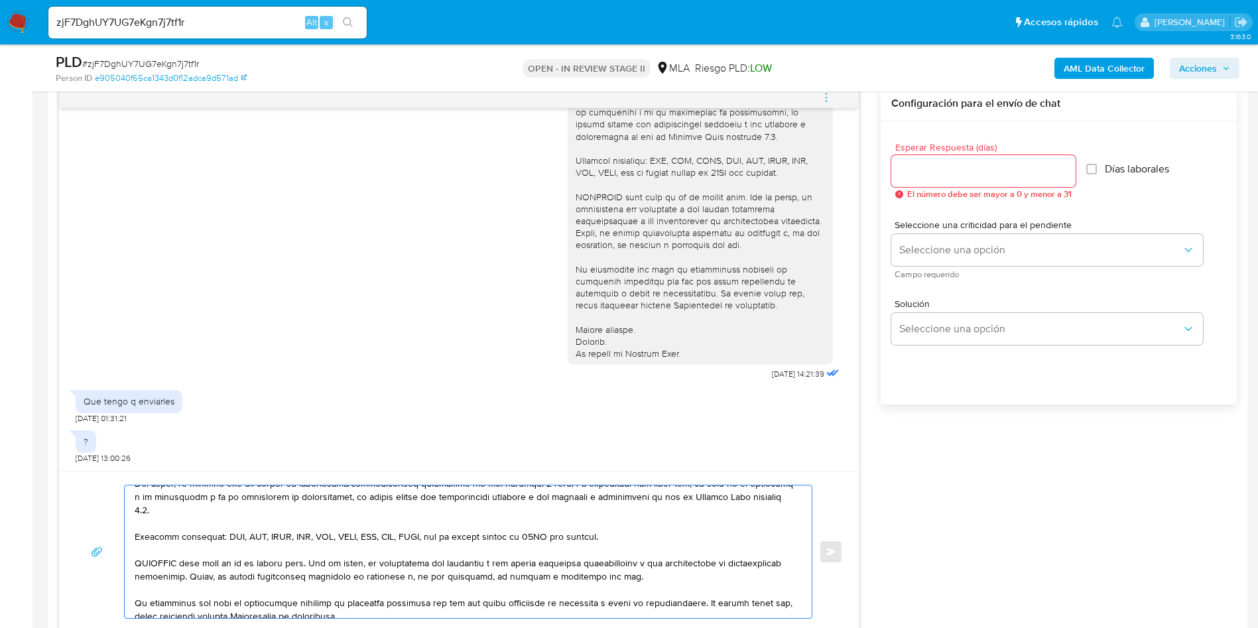
type textarea "Lore, Ipsumdo sit am consectet. Adi elitseddoei te in Utlaboreet 663/5376 do ma…"
click at [957, 186] on div at bounding box center [983, 171] width 184 height 32
click at [955, 178] on input "Esperar Respuesta (días)" at bounding box center [983, 170] width 184 height 17
type input "2"
click at [945, 271] on span "Campo requerido" at bounding box center [1050, 274] width 312 height 7
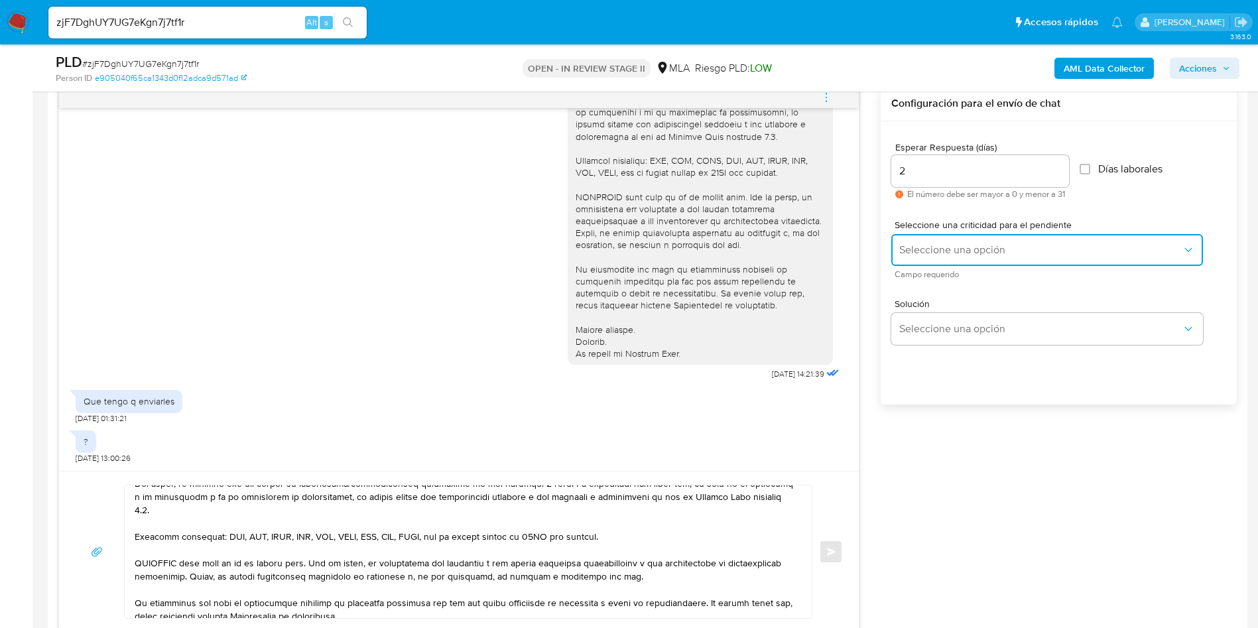
click at [936, 257] on button "Seleccione una opción" at bounding box center [1047, 250] width 312 height 32
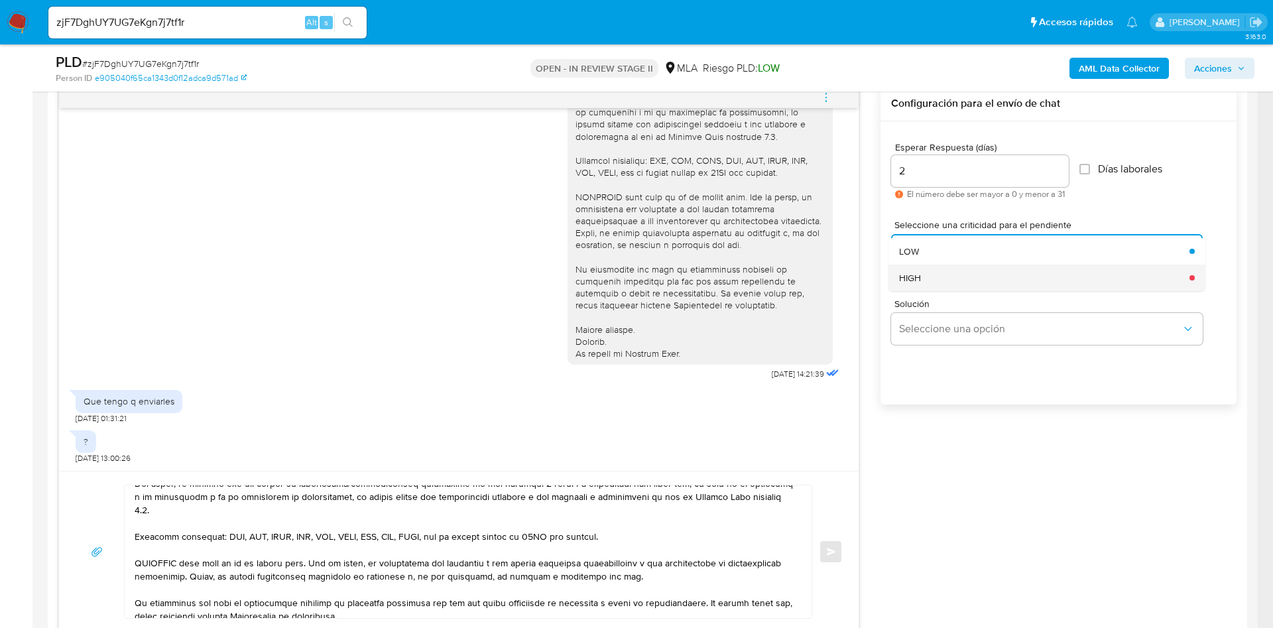
click at [948, 281] on div "HIGH" at bounding box center [1040, 278] width 282 height 27
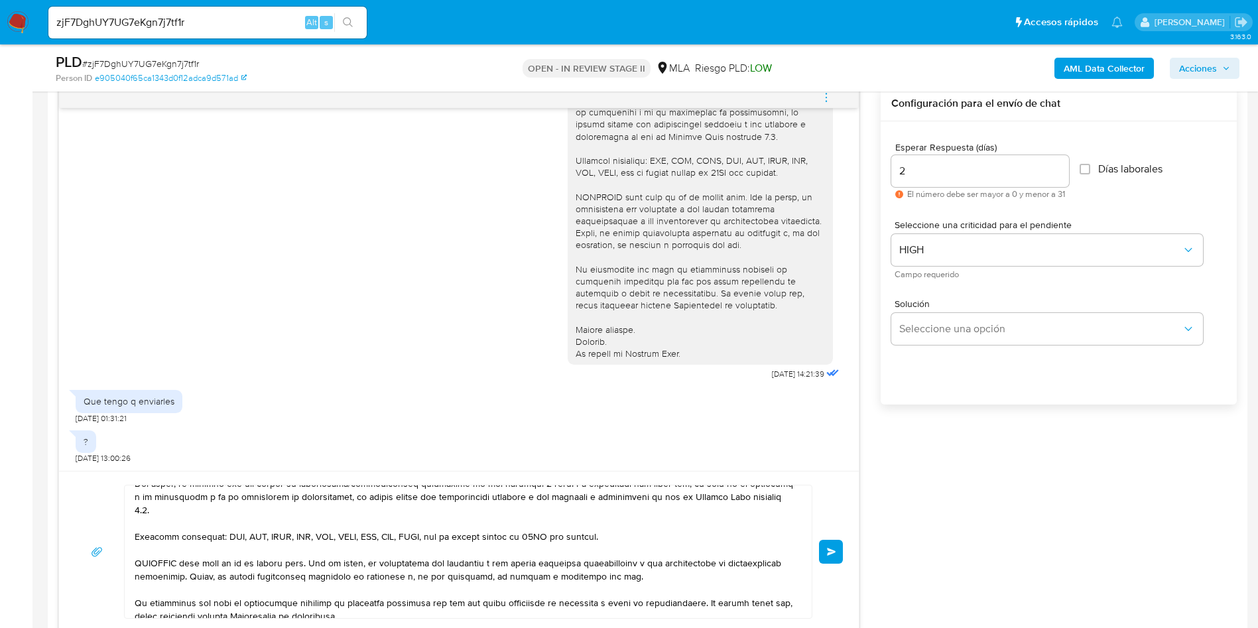
click at [816, 552] on div "Enviar" at bounding box center [459, 552] width 768 height 134
click at [945, 172] on input "2" at bounding box center [980, 170] width 178 height 17
type input "1"
click at [843, 556] on div "Enviar" at bounding box center [459, 551] width 800 height 161
click at [834, 556] on button "Enviar" at bounding box center [831, 552] width 24 height 24
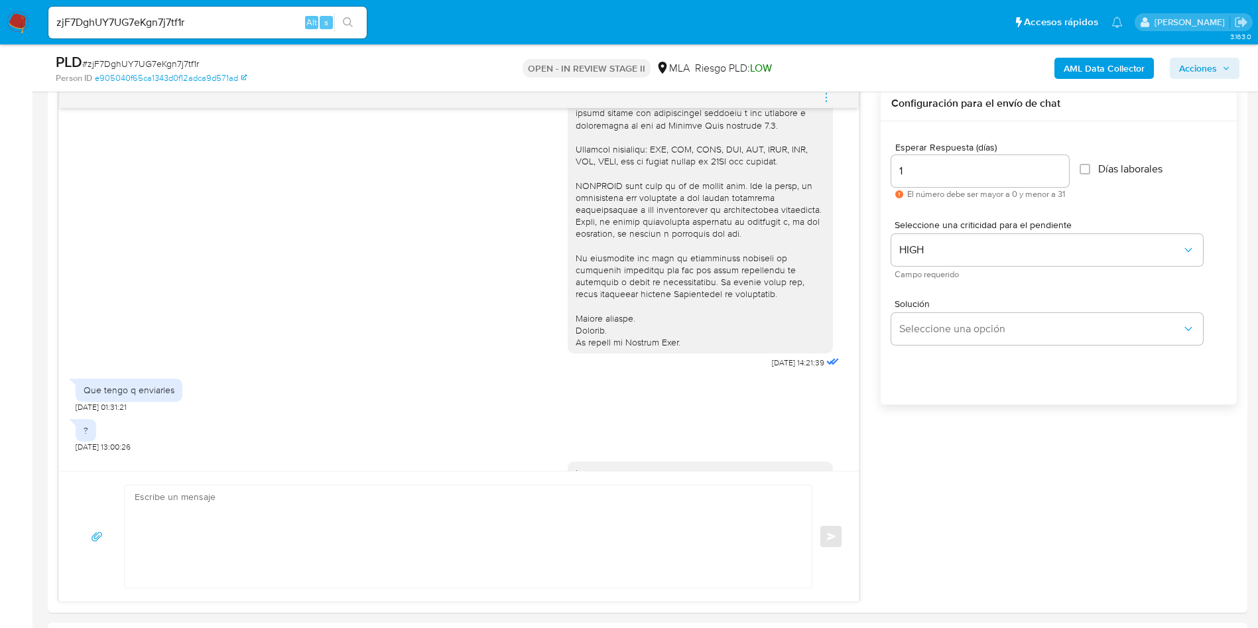
scroll to position [941, 0]
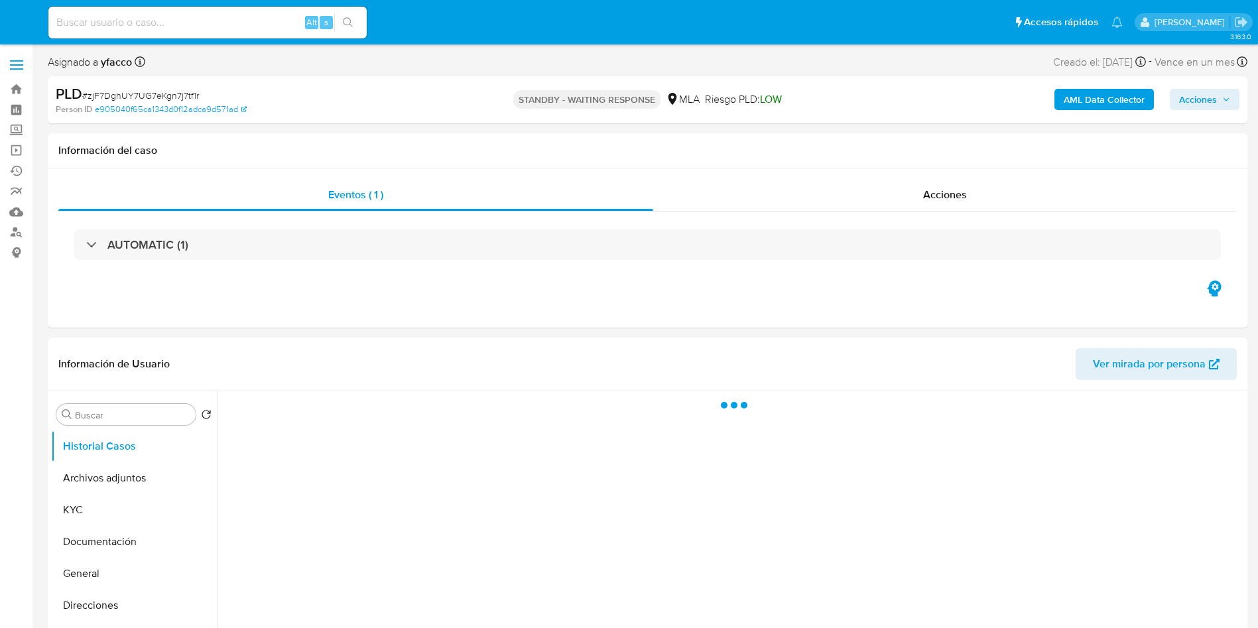
select select "10"
